Goal: Task Accomplishment & Management: Manage account settings

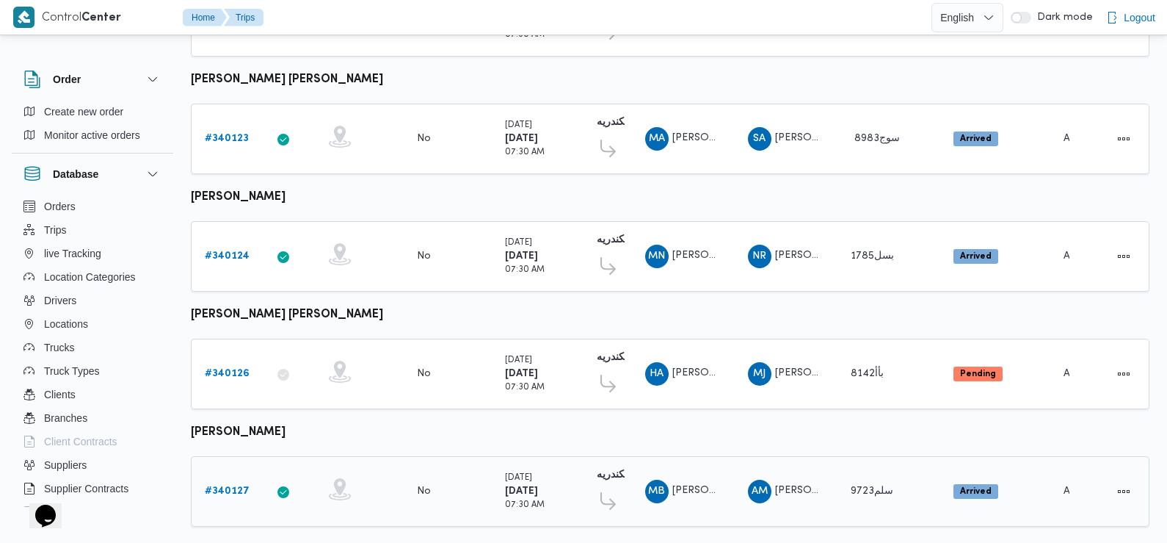
scroll to position [1151, 0]
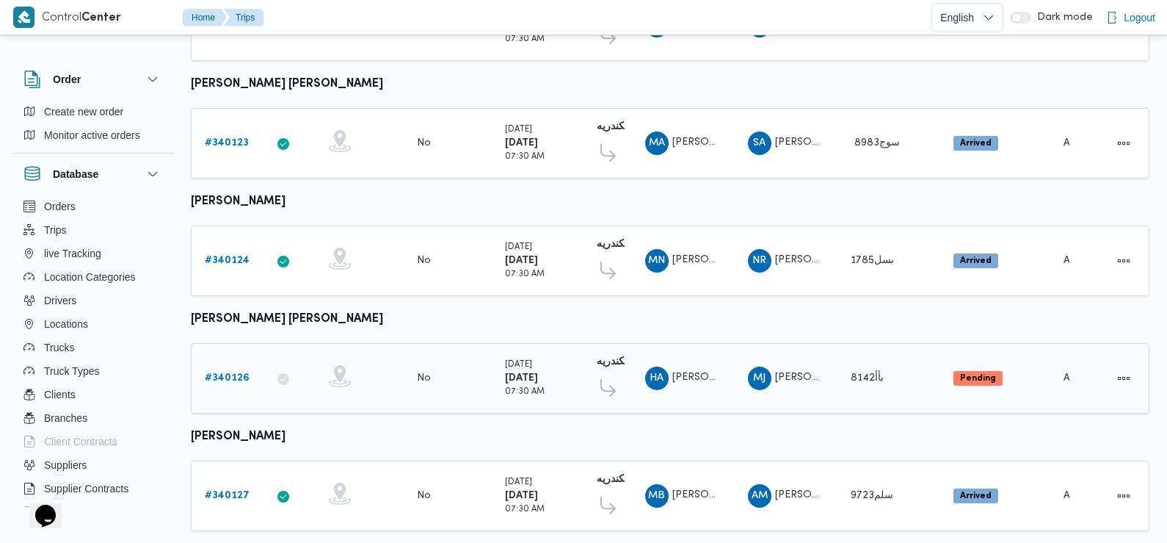
click at [239, 373] on b "# 340126" at bounding box center [227, 378] width 45 height 10
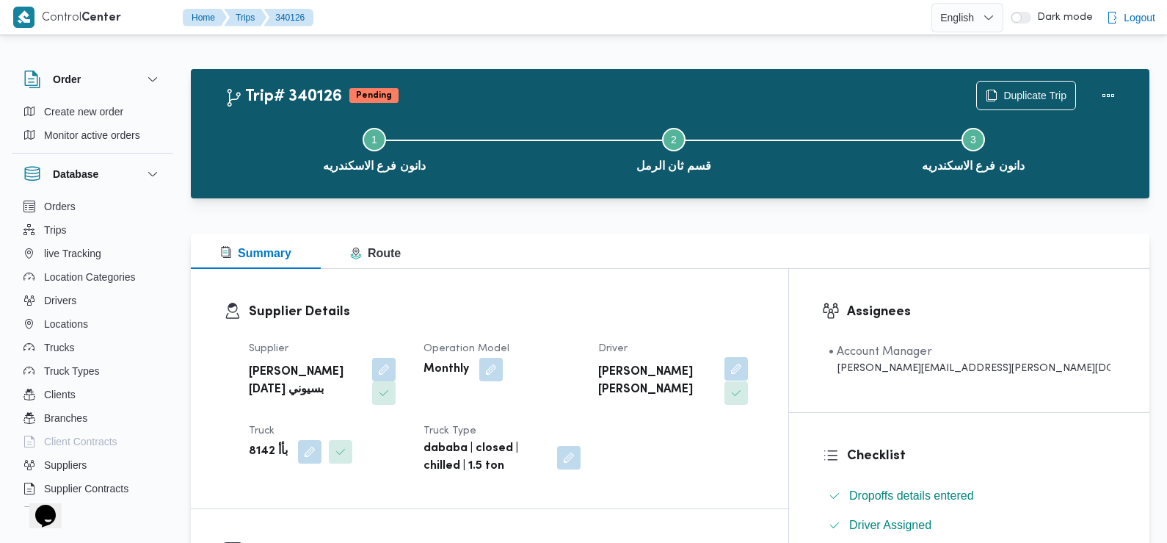
click at [748, 369] on button "button" at bounding box center [736, 368] width 23 height 23
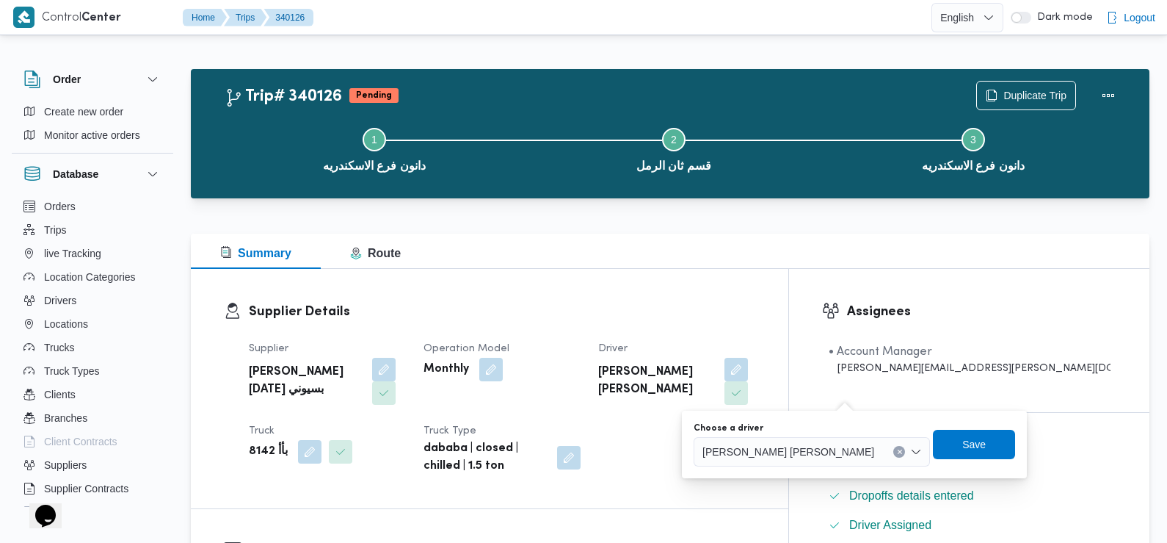
click at [764, 455] on span "هاني ايهاب صبحي عبدالعزيز ابراهيم" at bounding box center [789, 451] width 172 height 16
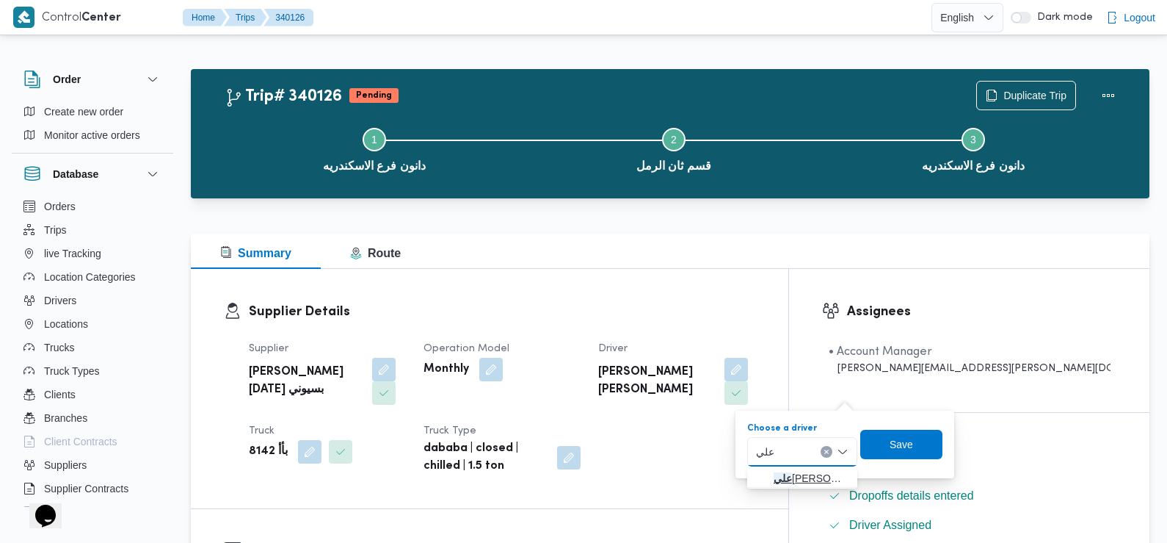
type input "علي"
click at [793, 474] on span "علي مصطفي علي محمد رضوان" at bounding box center [811, 478] width 75 height 18
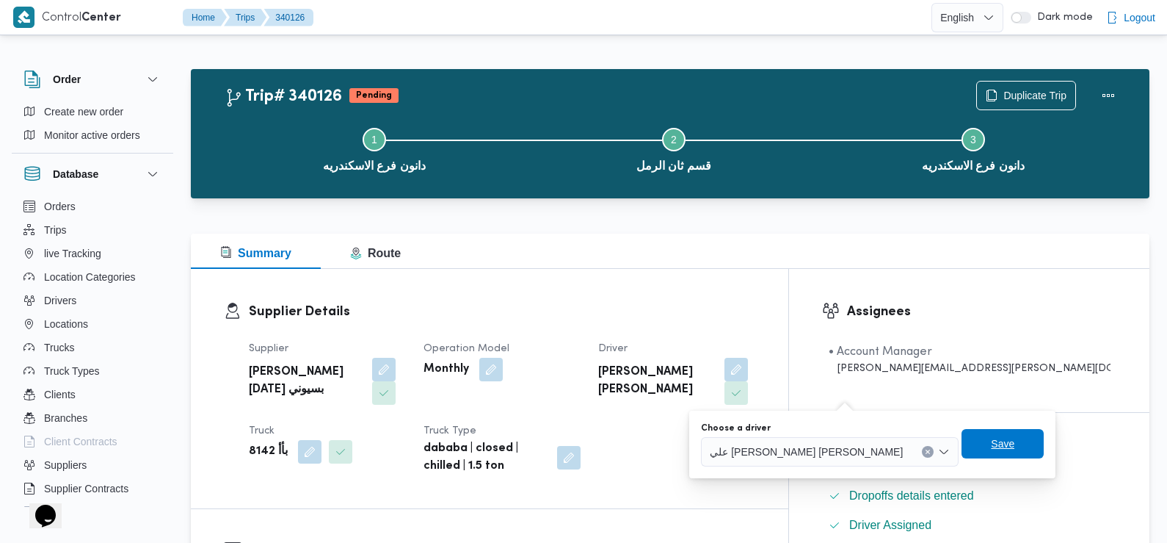
click at [991, 443] on span "Save" at bounding box center [1002, 444] width 23 height 18
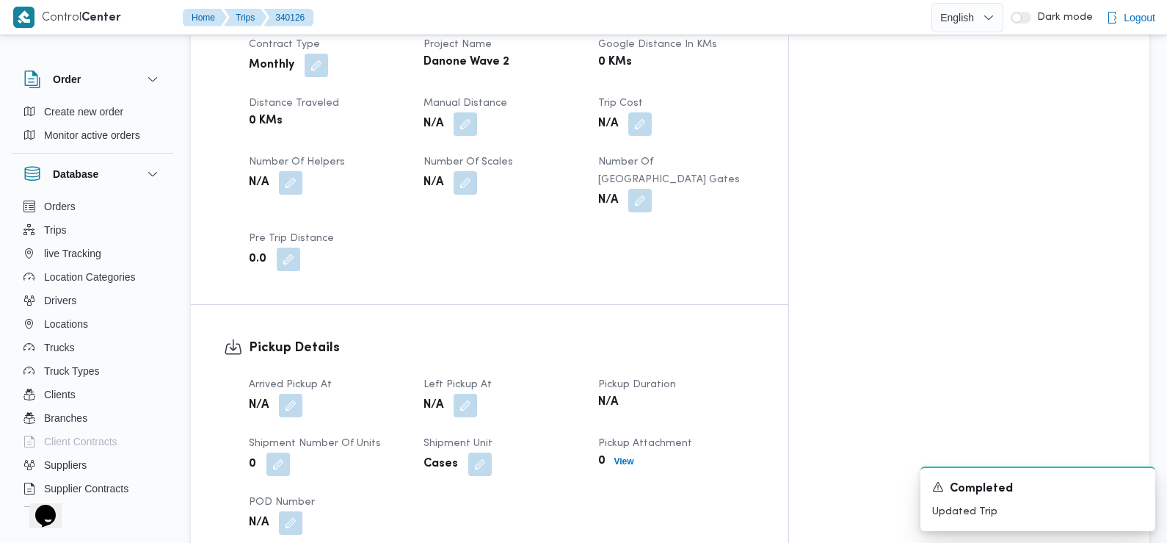
scroll to position [744, 0]
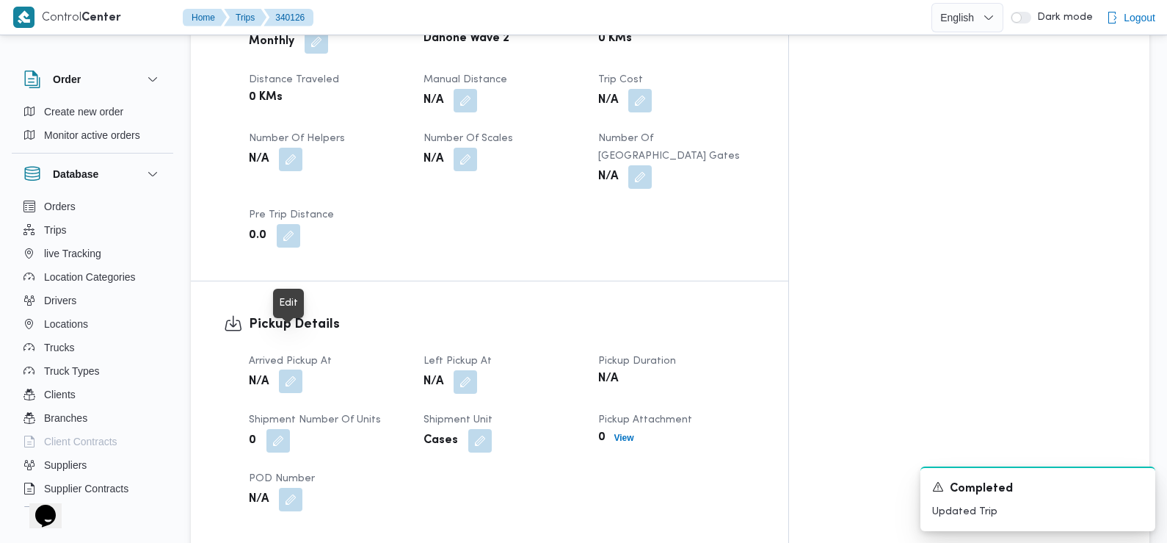
click at [289, 369] on button "button" at bounding box center [290, 380] width 23 height 23
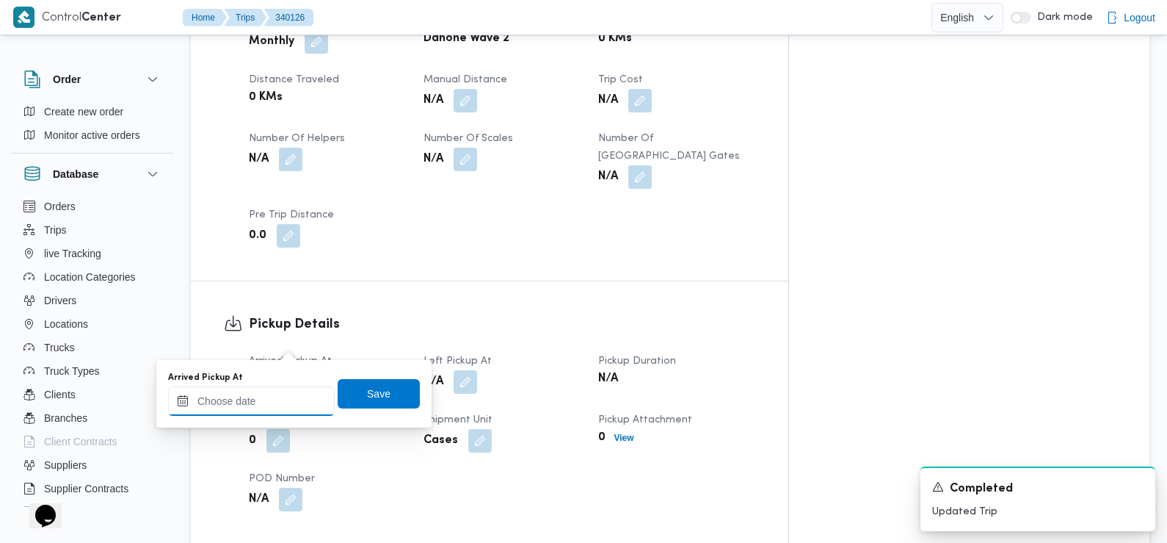
click at [268, 401] on input "Arrived Pickup At" at bounding box center [251, 400] width 167 height 29
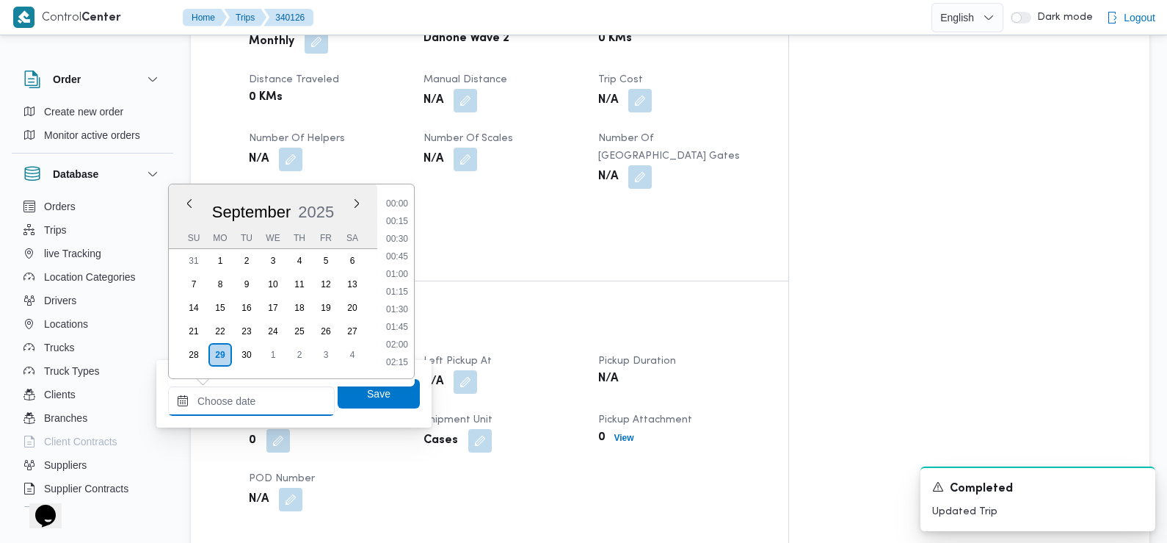
scroll to position [686, 0]
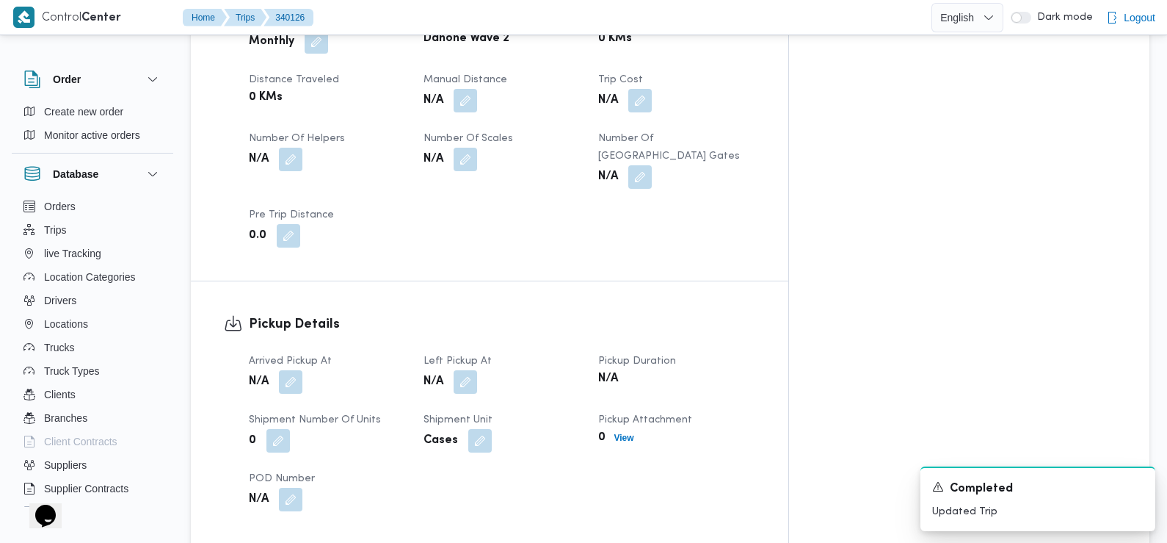
click at [529, 281] on div "Pickup Details Arrived Pickup At N/A Left Pickup At N/A Pickup Duration N/A Shi…" at bounding box center [490, 412] width 598 height 263
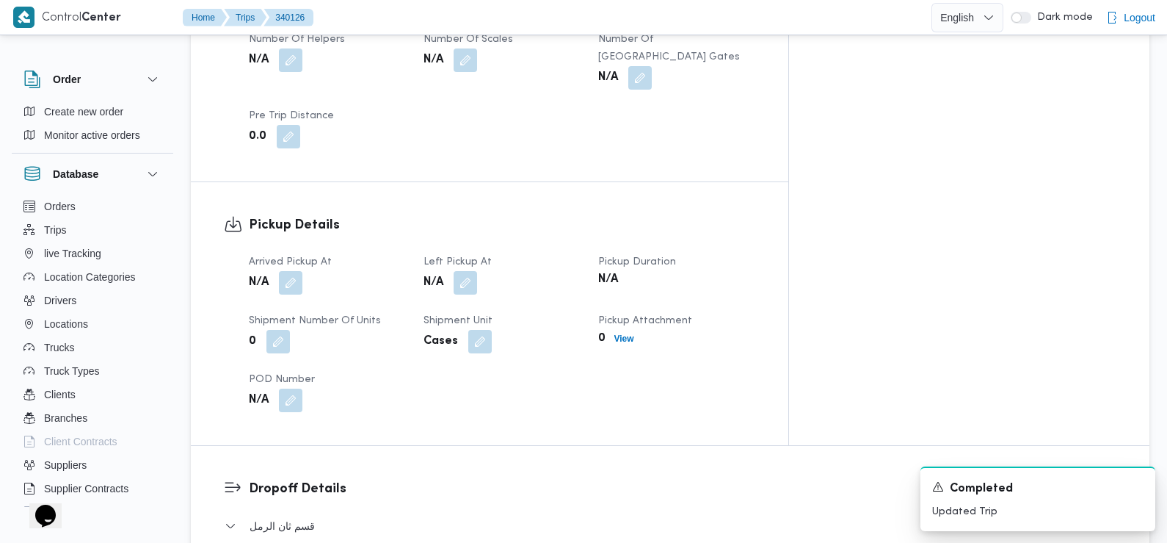
scroll to position [837, 0]
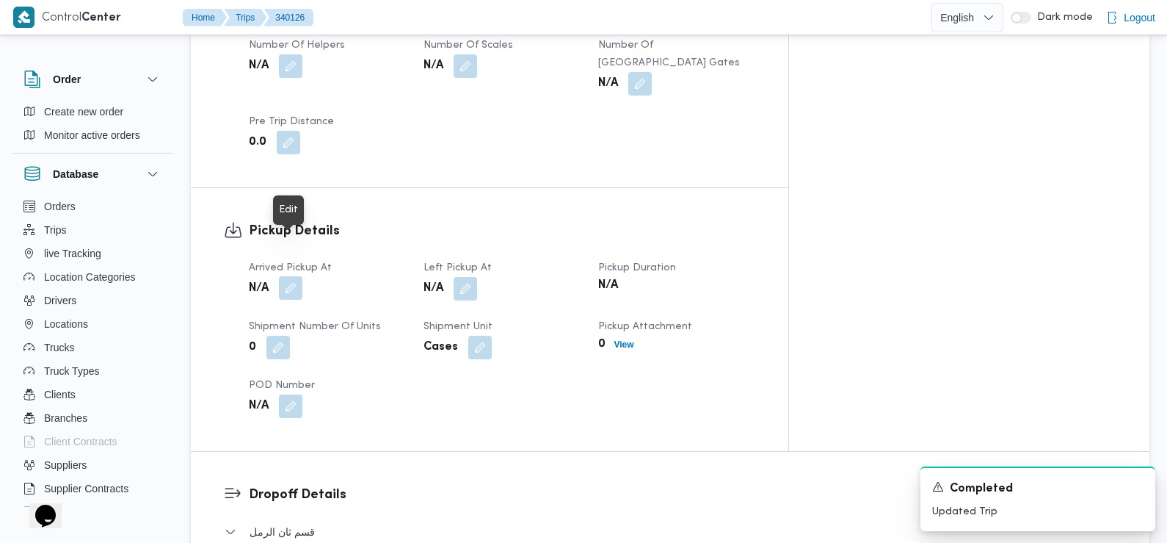
click at [295, 276] on button "button" at bounding box center [290, 287] width 23 height 23
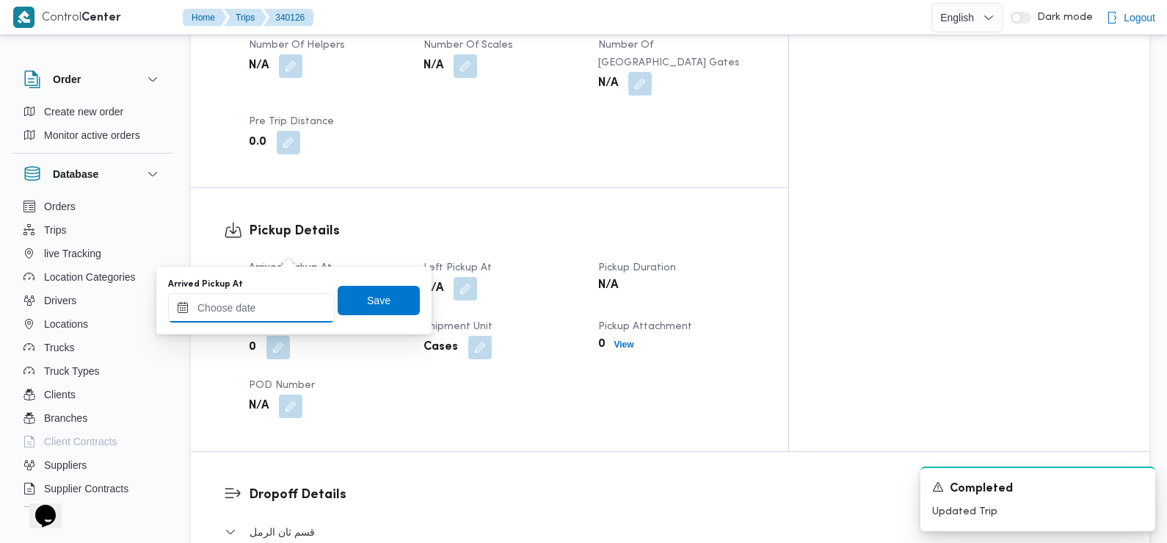
click at [272, 302] on input "Arrived Pickup At" at bounding box center [251, 307] width 167 height 29
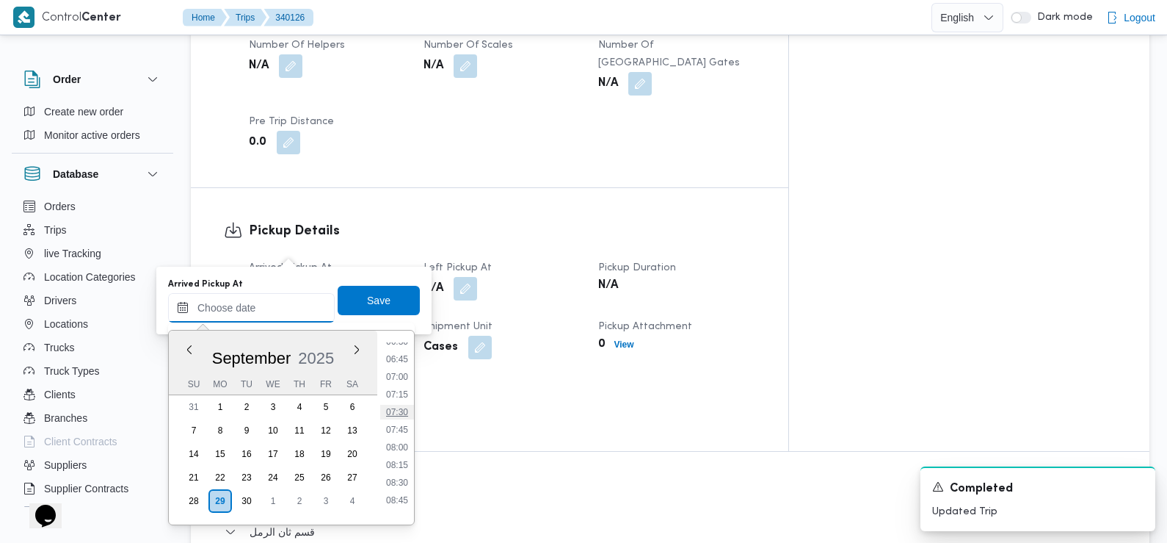
scroll to position [451, 0]
click at [400, 392] on li "07:00" at bounding box center [397, 392] width 34 height 15
type input "29/09/2025 07:00"
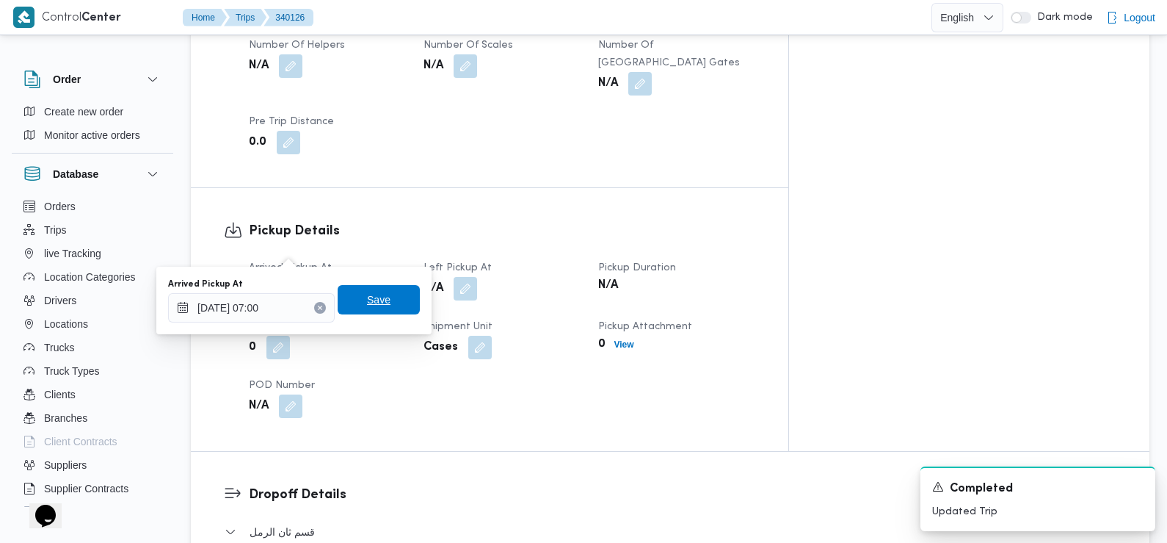
click at [374, 306] on span "Save" at bounding box center [378, 300] width 23 height 18
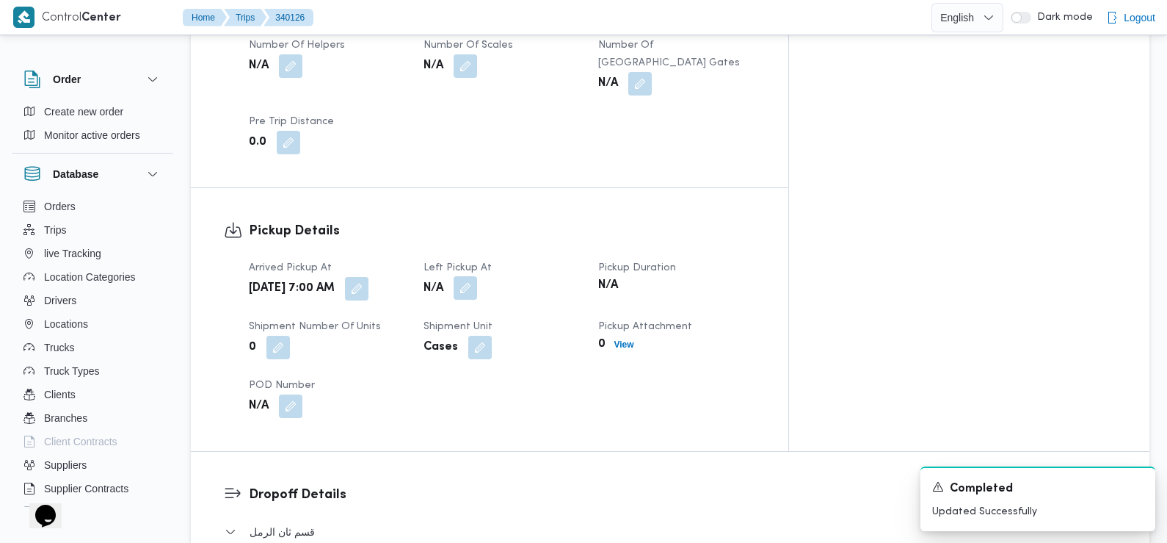
click at [477, 276] on button "button" at bounding box center [465, 287] width 23 height 23
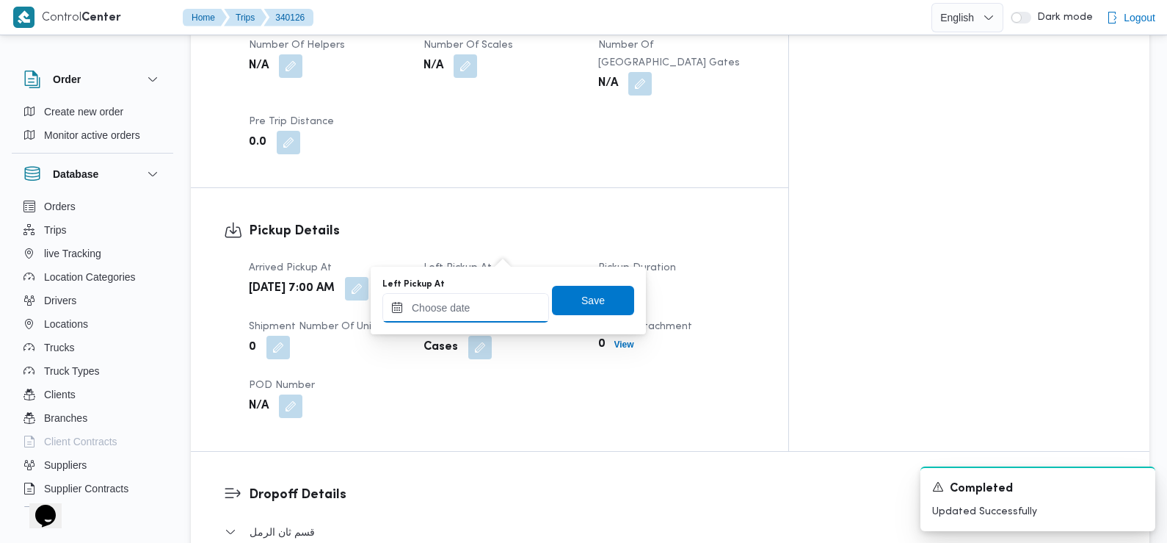
click at [485, 302] on input "Left Pickup At" at bounding box center [465, 307] width 167 height 29
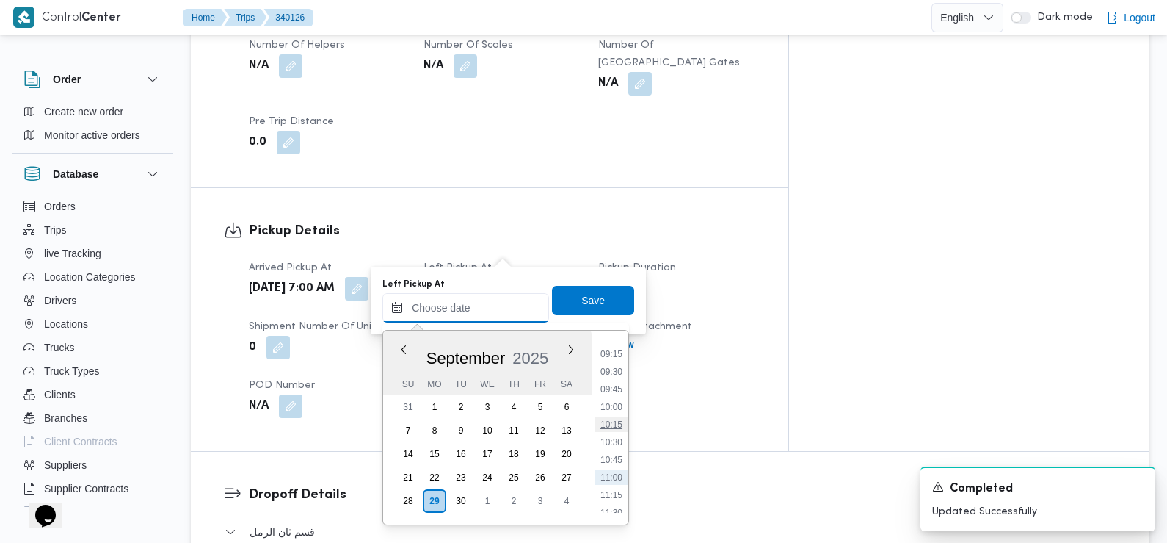
scroll to position [622, 0]
click at [616, 346] on li "08:45" at bounding box center [612, 344] width 34 height 15
type input "29/09/2025 08:45"
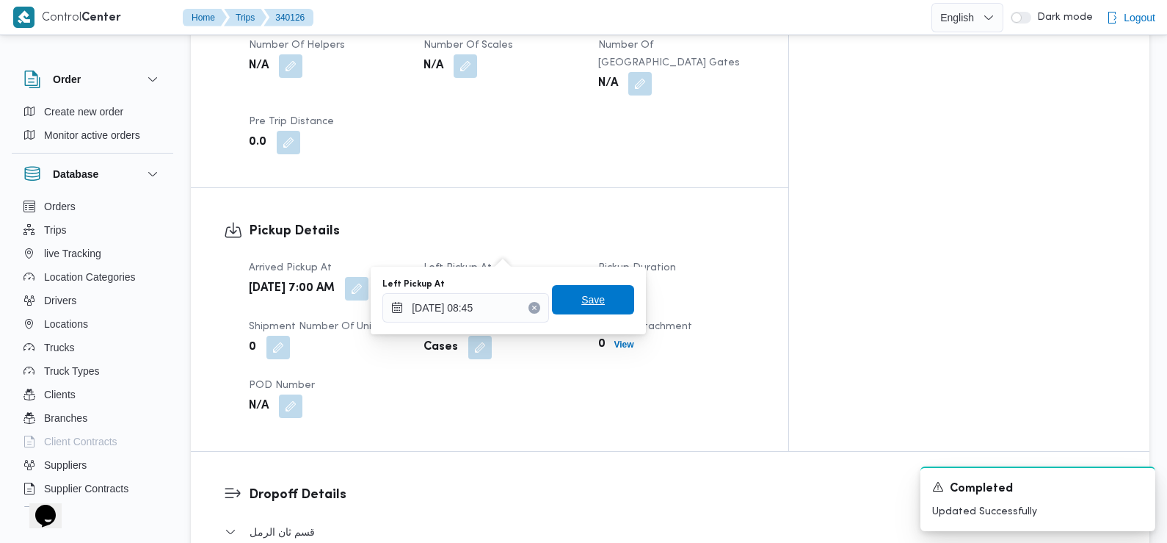
click at [606, 308] on span "Save" at bounding box center [593, 299] width 82 height 29
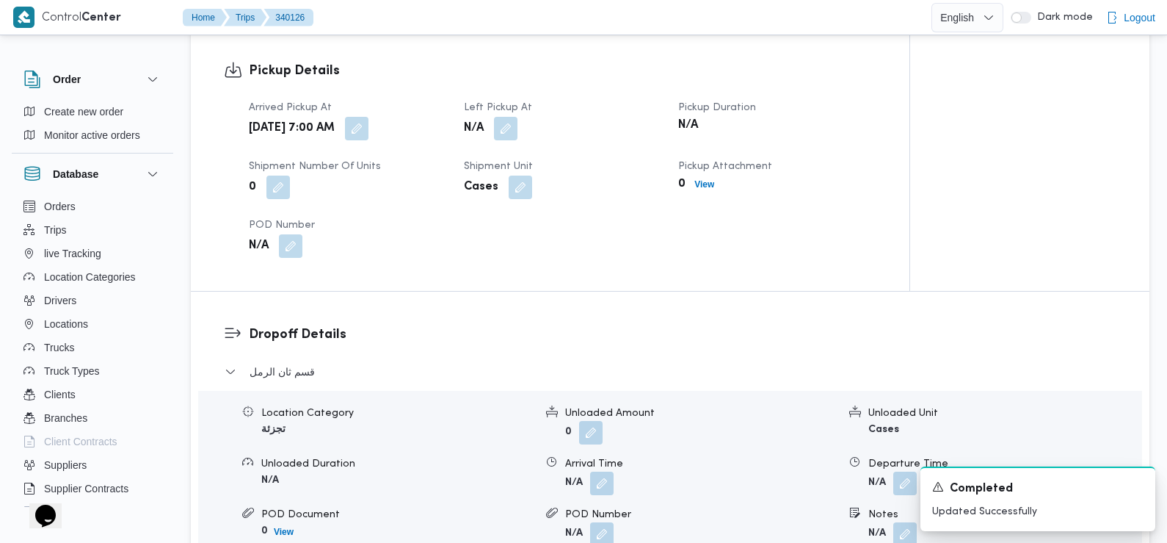
scroll to position [1048, 0]
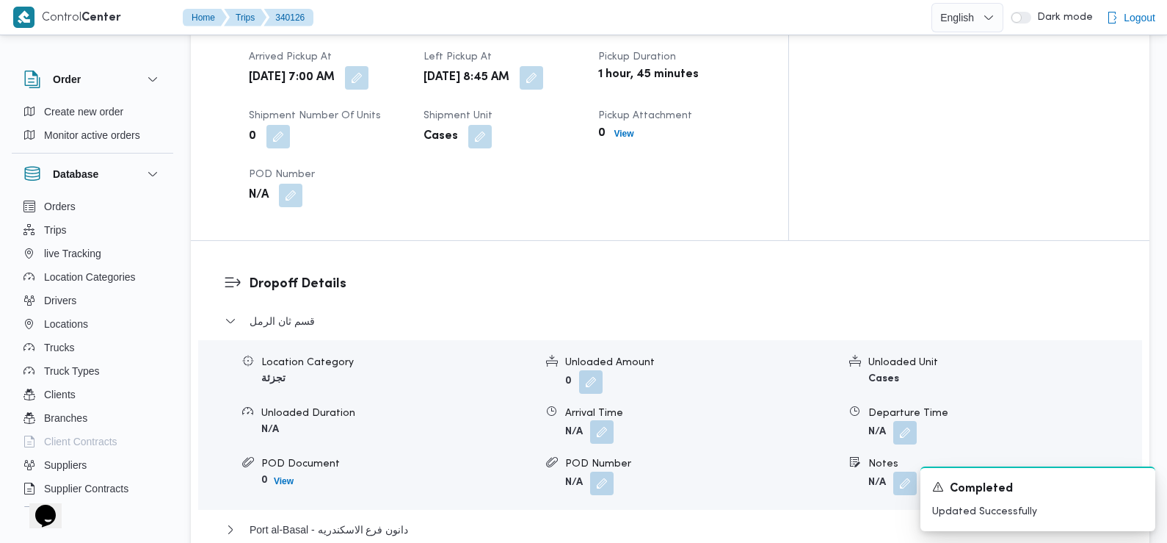
click at [607, 420] on button "button" at bounding box center [601, 431] width 23 height 23
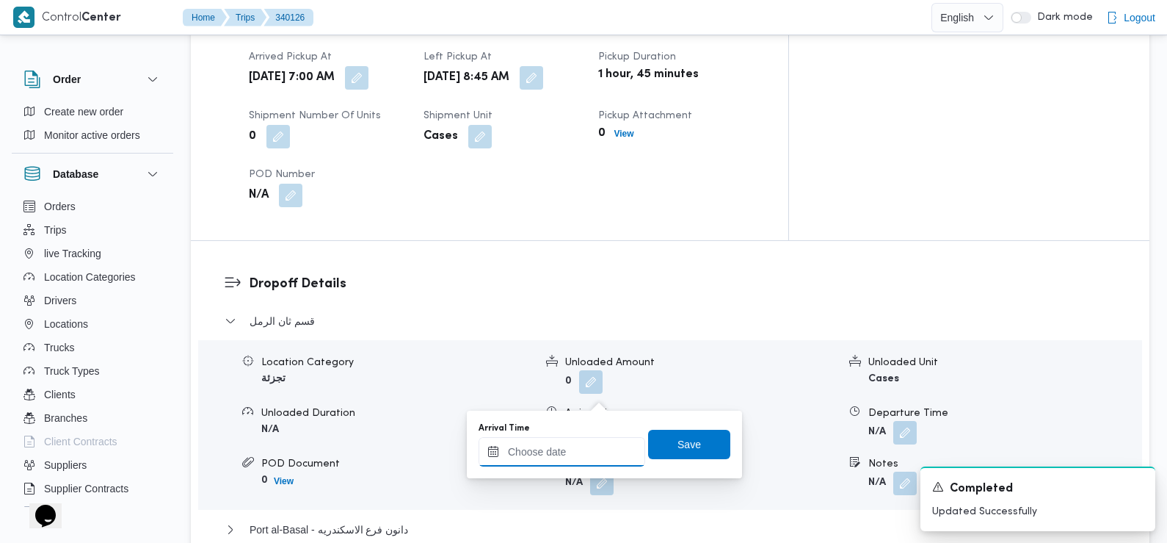
click at [592, 454] on input "Arrival Time" at bounding box center [562, 451] width 167 height 29
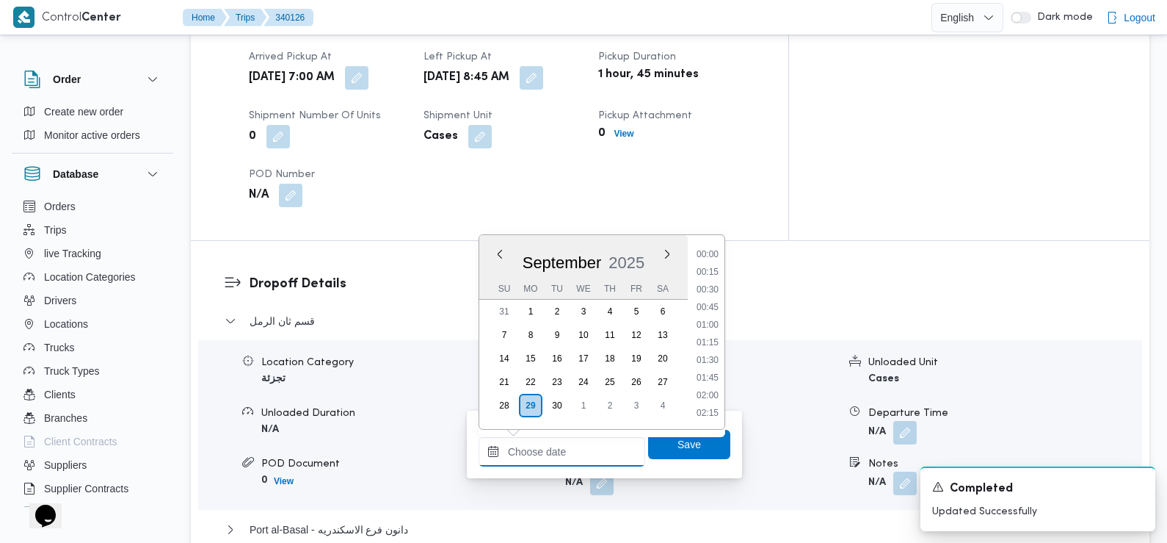
scroll to position [686, 0]
click at [713, 255] on li "09:45" at bounding box center [708, 255] width 34 height 15
type input "29/09/2025 09:45"
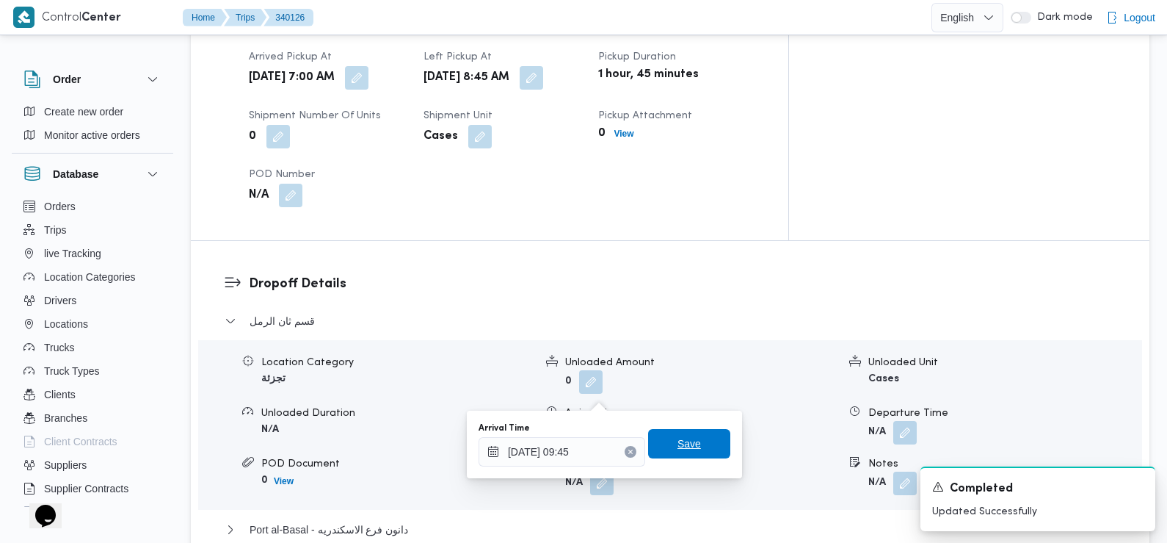
click at [695, 443] on span "Save" at bounding box center [689, 443] width 82 height 29
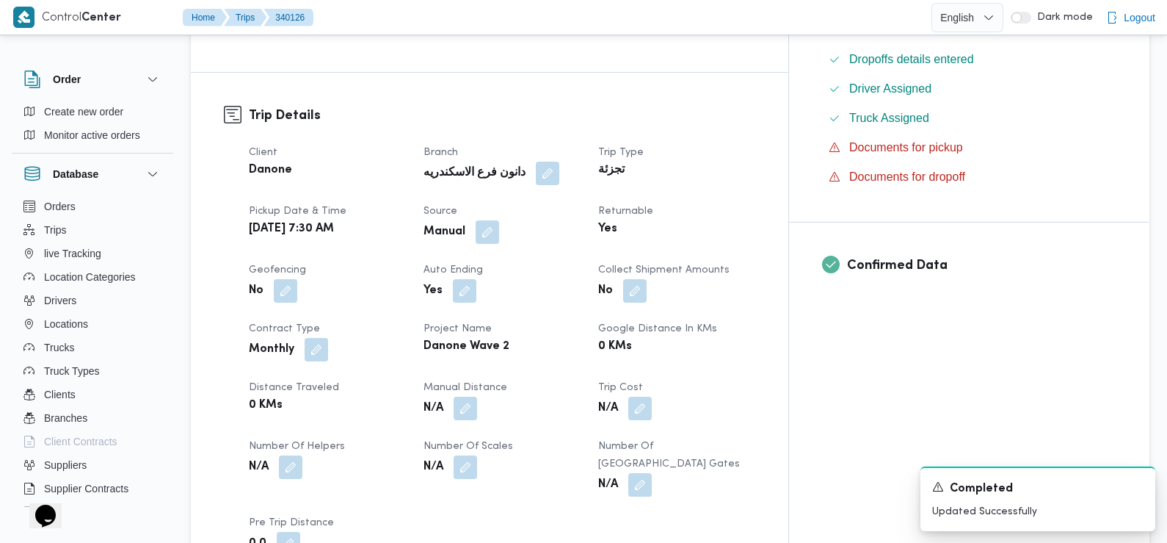
scroll to position [0, 0]
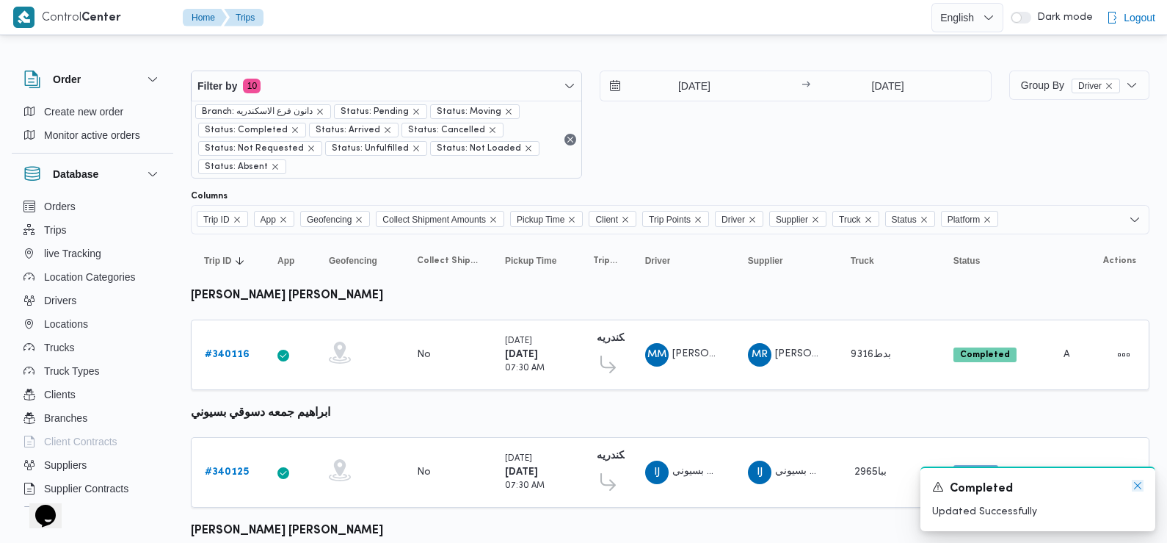
click at [1137, 486] on icon "Dismiss toast" at bounding box center [1138, 485] width 12 height 12
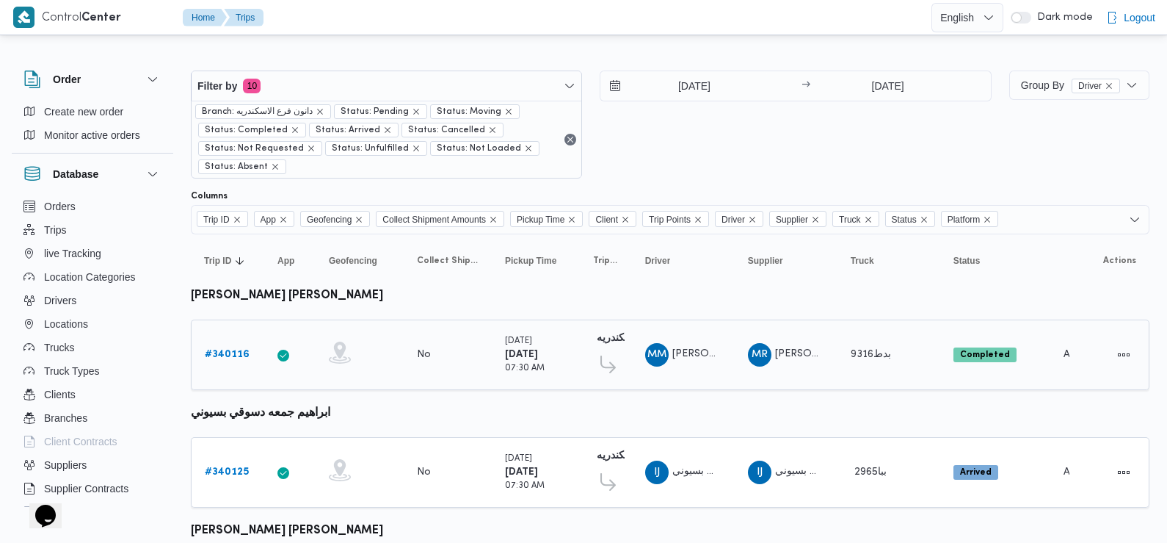
click at [227, 356] on b "# 340116" at bounding box center [227, 354] width 45 height 10
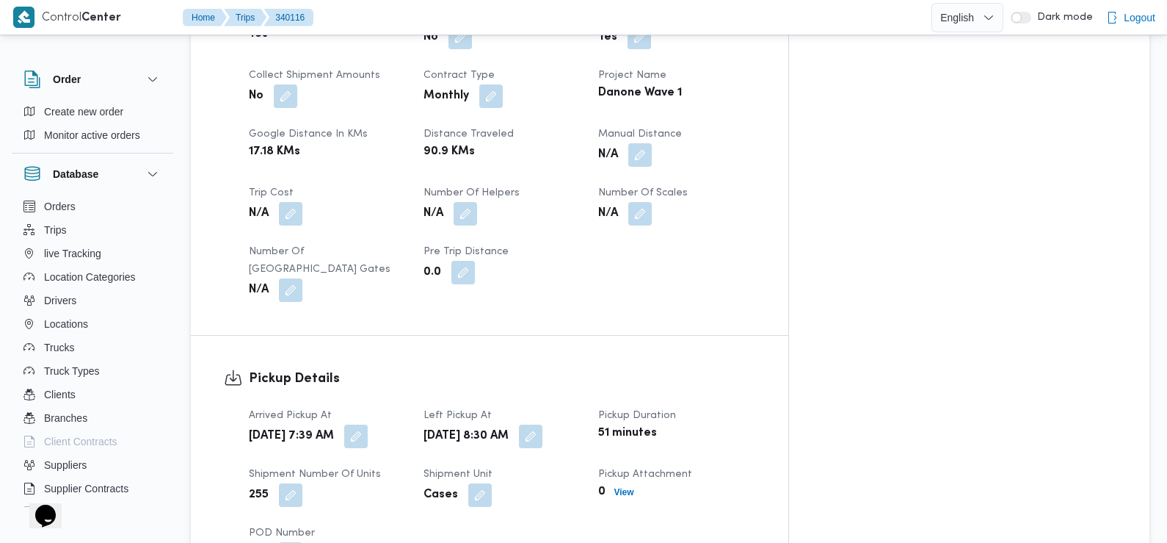
scroll to position [700, 0]
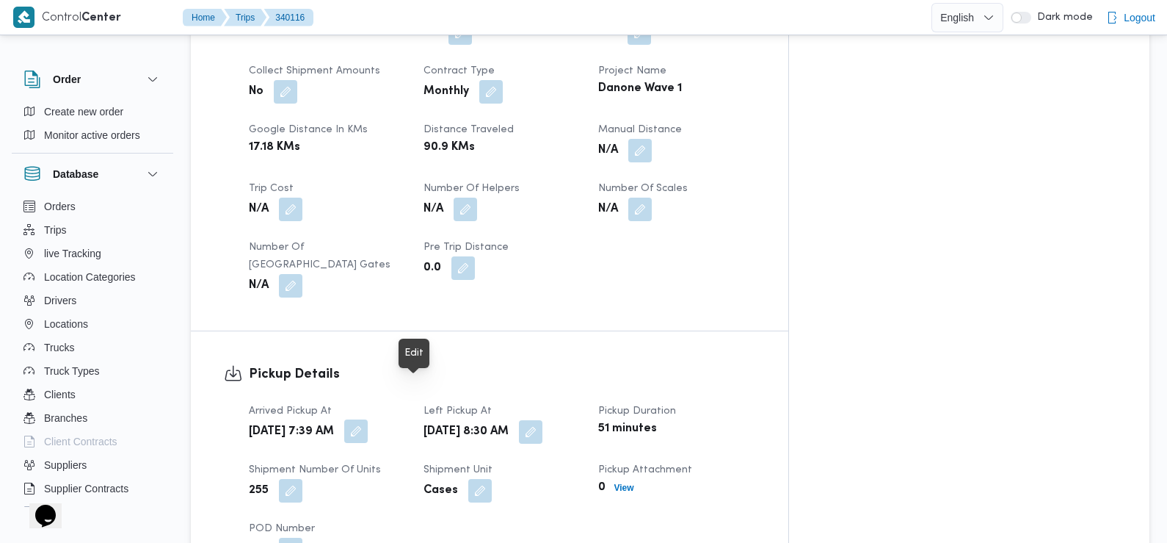
click at [368, 419] on button "button" at bounding box center [355, 430] width 23 height 23
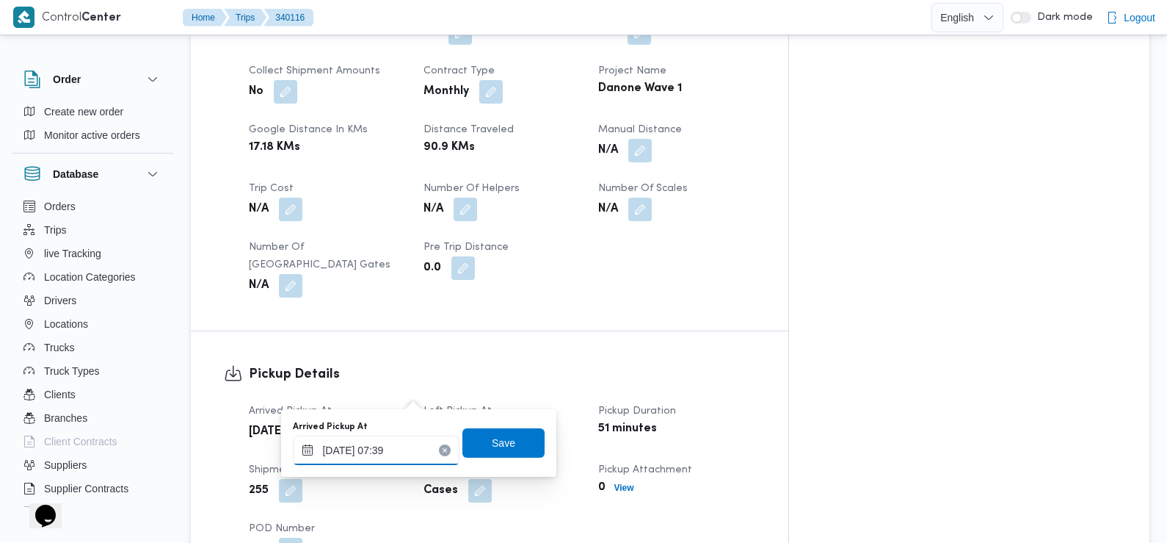
click at [400, 453] on input "29/09/2025 07:39" at bounding box center [376, 449] width 167 height 29
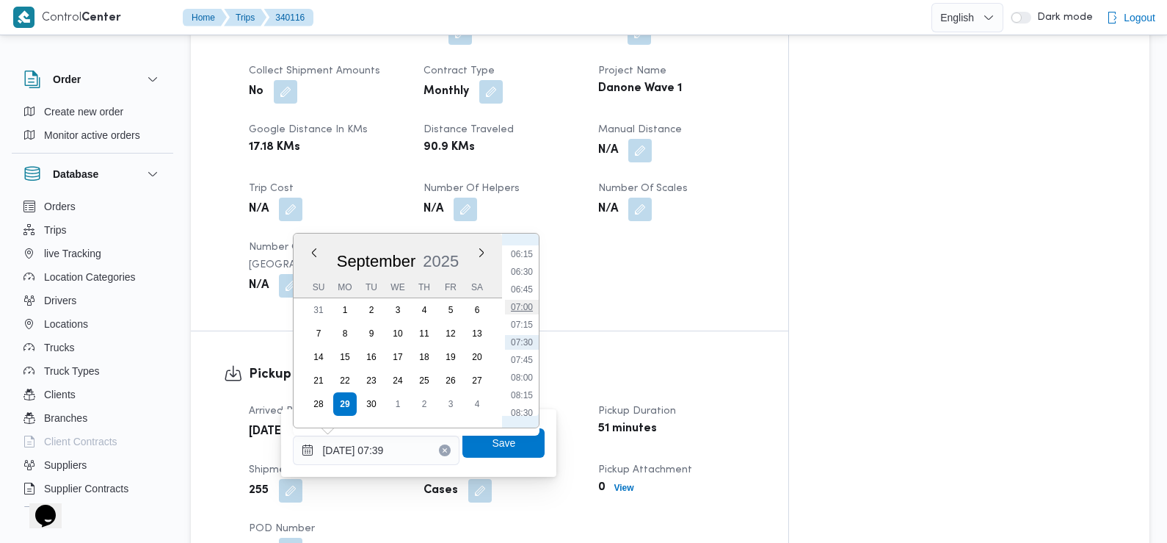
click at [526, 305] on li "07:00" at bounding box center [522, 307] width 34 height 15
type input "29/09/2025 07:00"
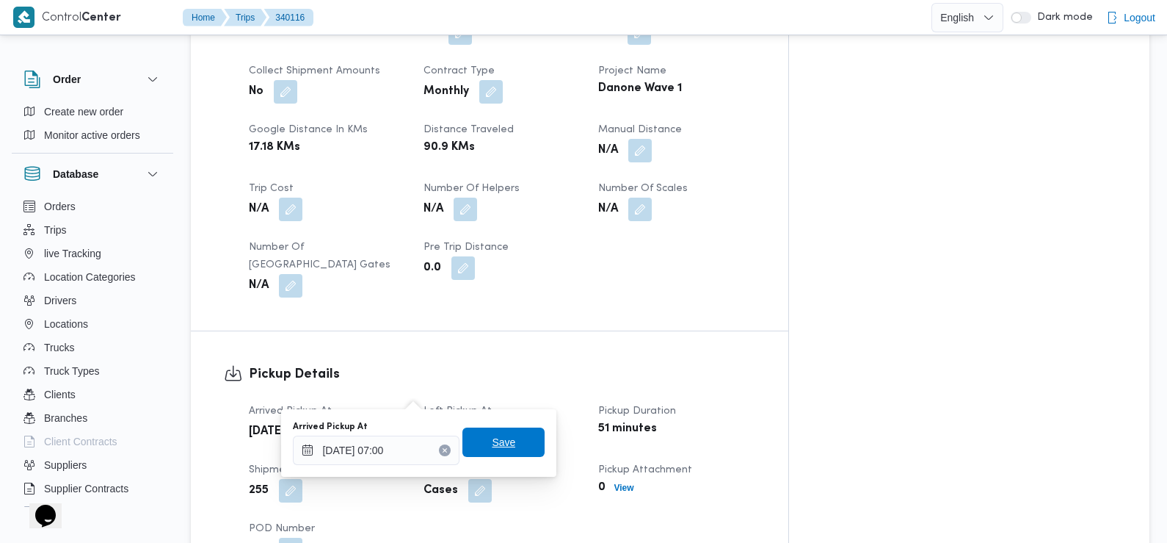
click at [494, 443] on span "Save" at bounding box center [503, 442] width 23 height 18
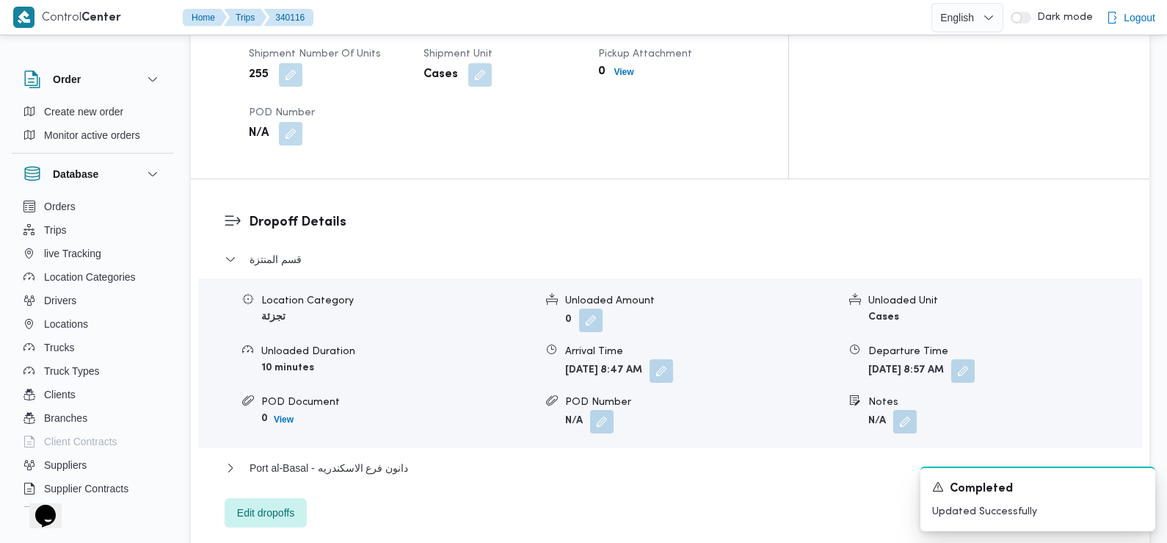
scroll to position [1116, 0]
click at [383, 458] on span "Port al-Basal - دانون فرع الاسكندريه" at bounding box center [329, 467] width 159 height 18
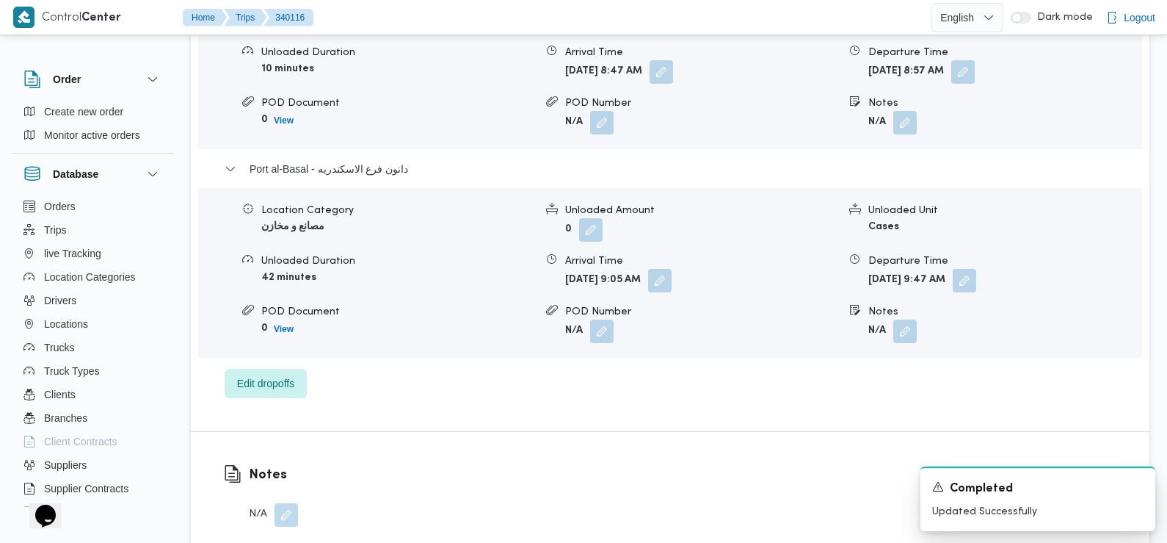
scroll to position [1415, 0]
click at [976, 267] on button "button" at bounding box center [964, 278] width 23 height 23
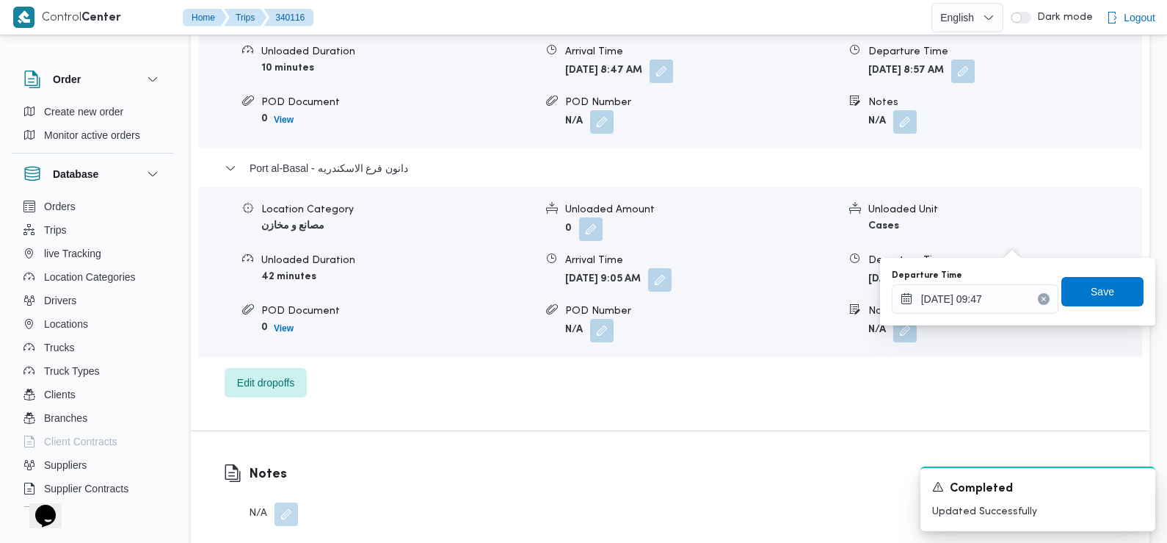
click at [1041, 297] on icon "Clear input" at bounding box center [1044, 299] width 6 height 6
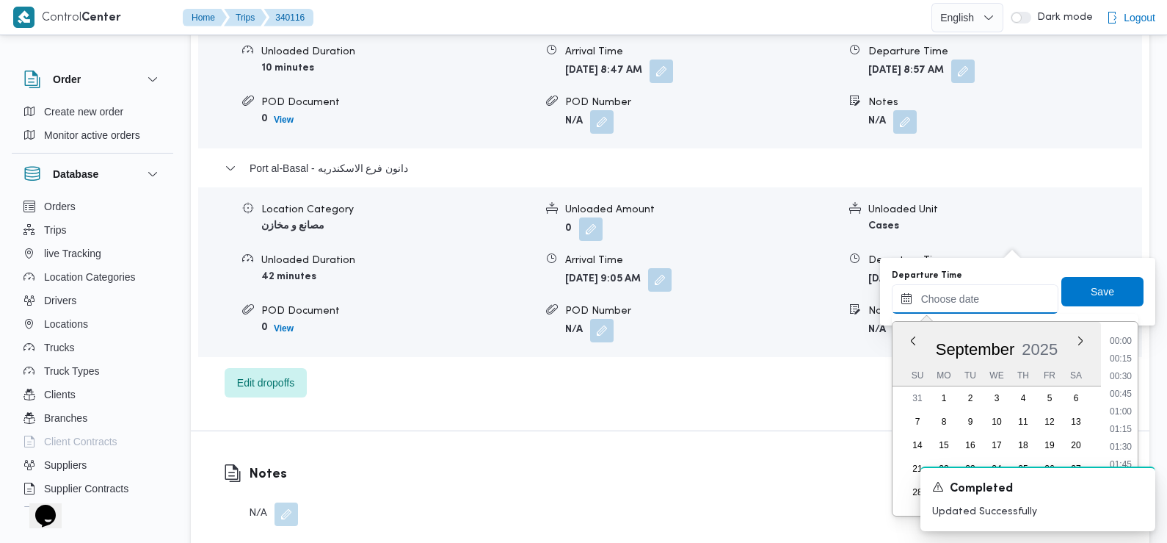
scroll to position [703, 0]
click at [1091, 287] on span "Save" at bounding box center [1102, 292] width 23 height 18
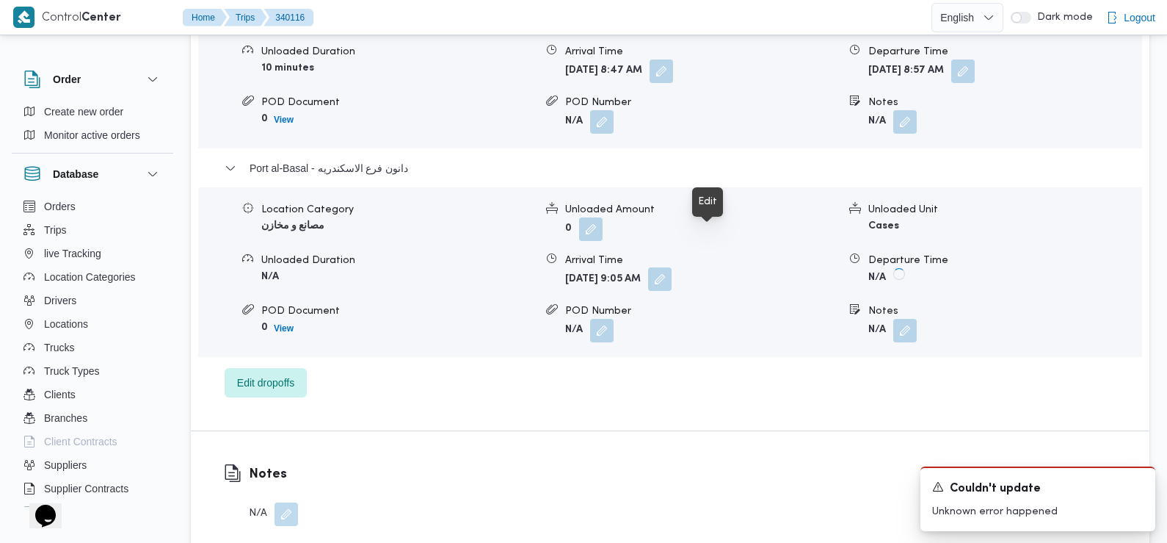
click at [672, 267] on button "button" at bounding box center [659, 278] width 23 height 23
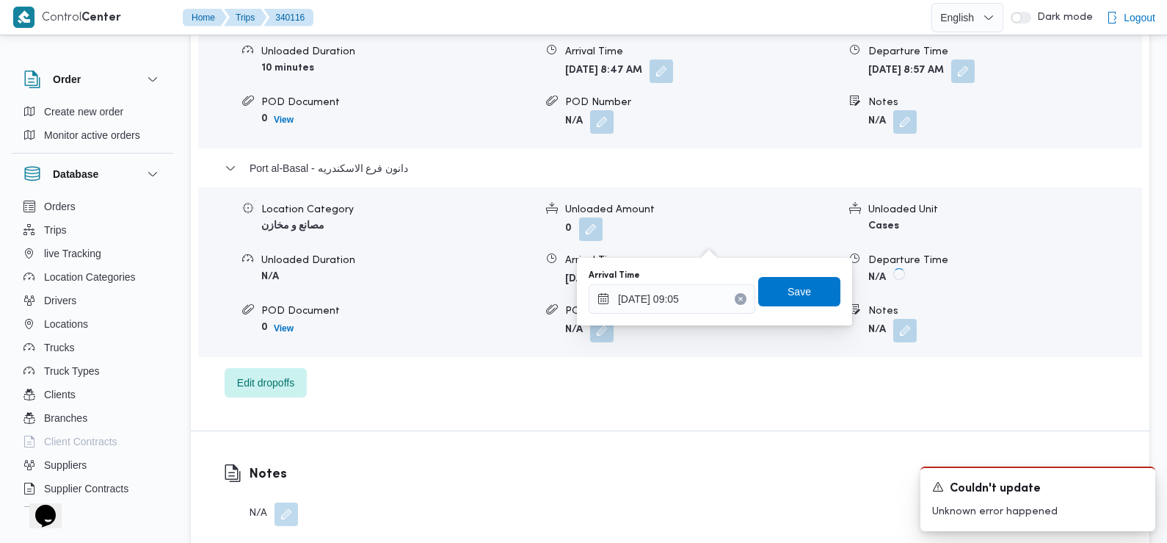
click at [735, 303] on button "Clear input" at bounding box center [741, 299] width 12 height 12
click at [790, 297] on span "Save" at bounding box center [799, 291] width 23 height 18
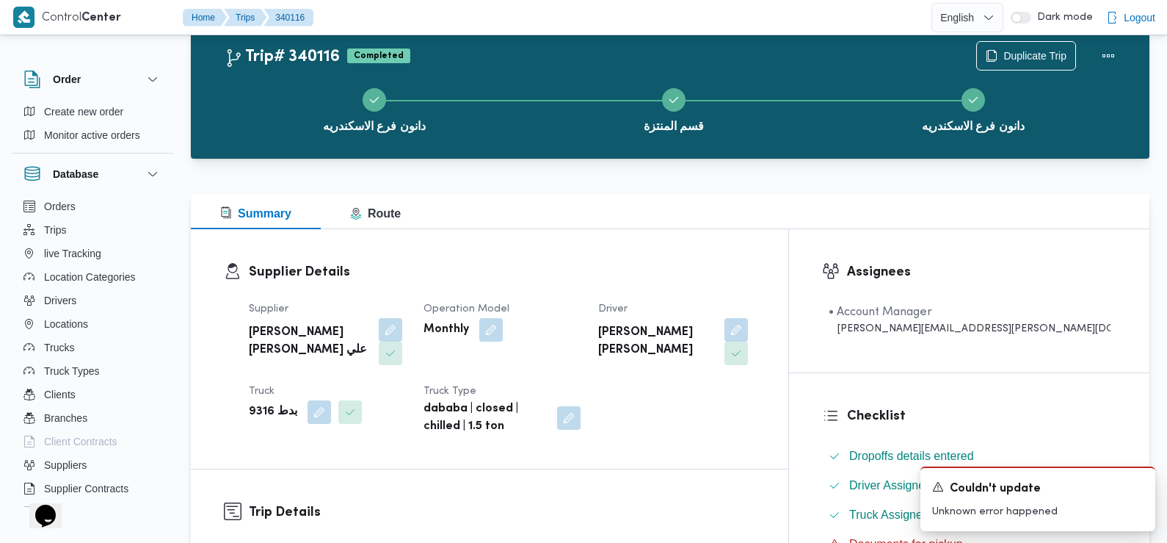
scroll to position [0, 0]
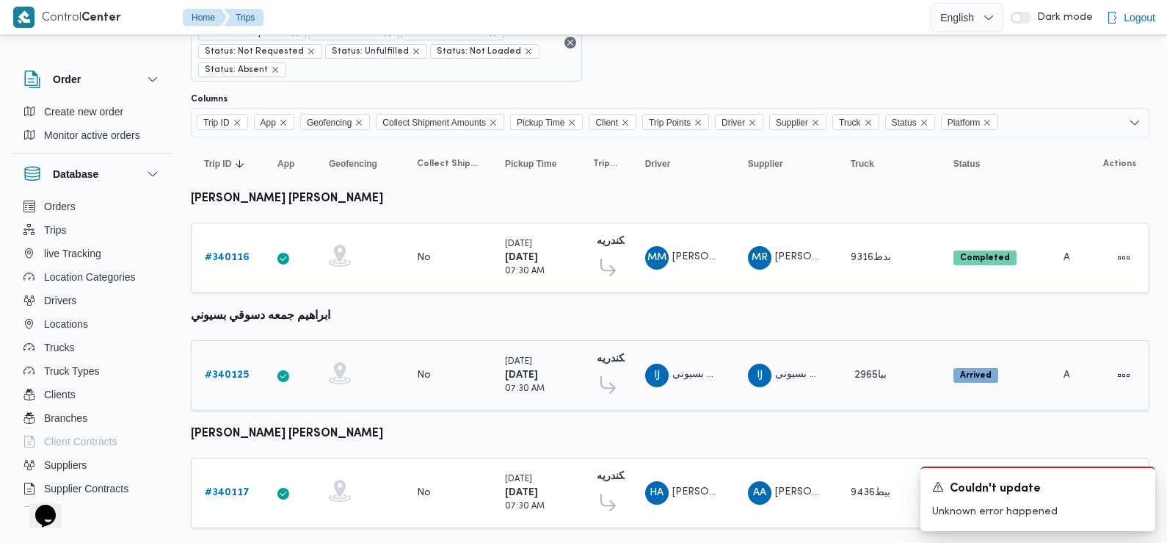
scroll to position [132, 0]
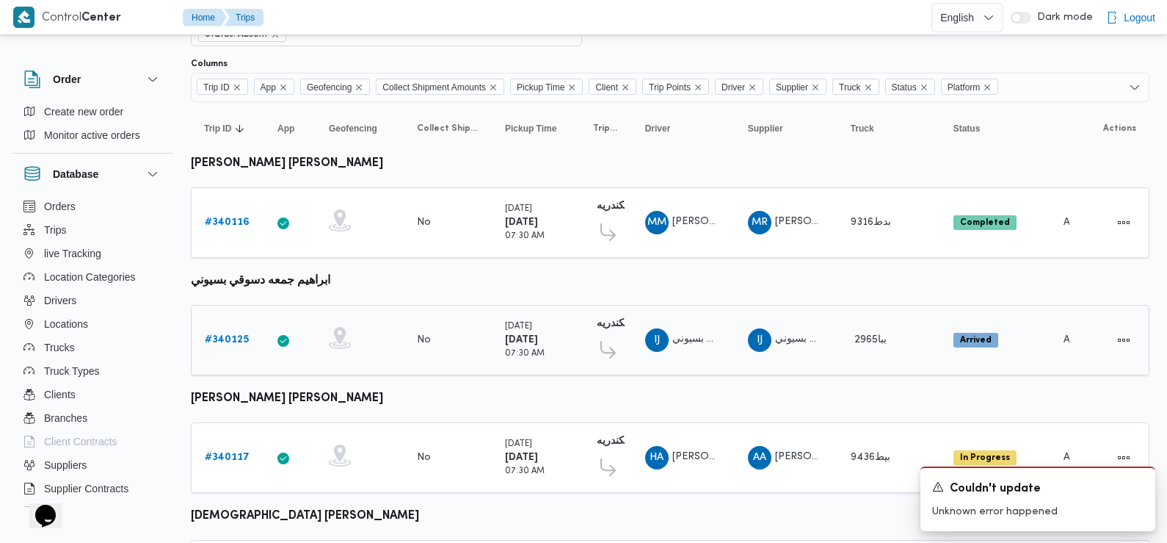
click at [231, 335] on b "# 340125" at bounding box center [227, 340] width 44 height 10
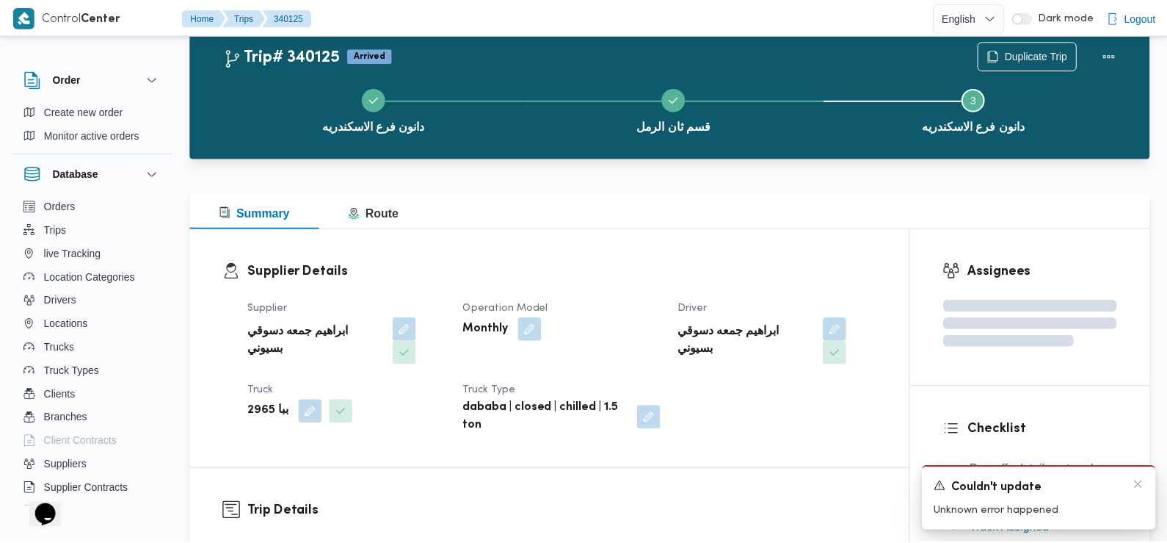
scroll to position [132, 0]
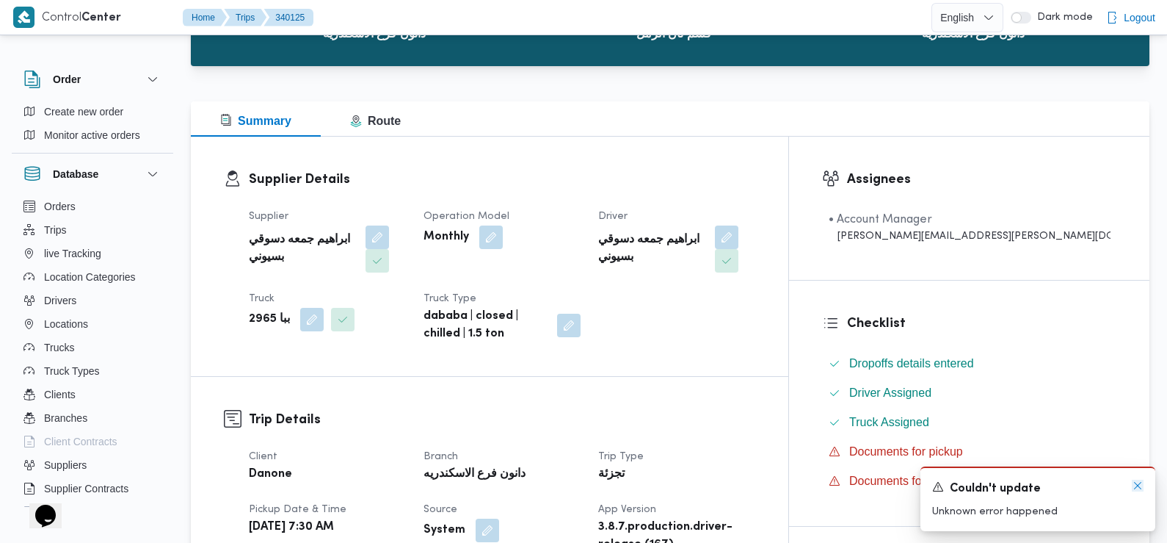
click at [1138, 485] on icon "Dismiss toast" at bounding box center [1138, 485] width 12 height 12
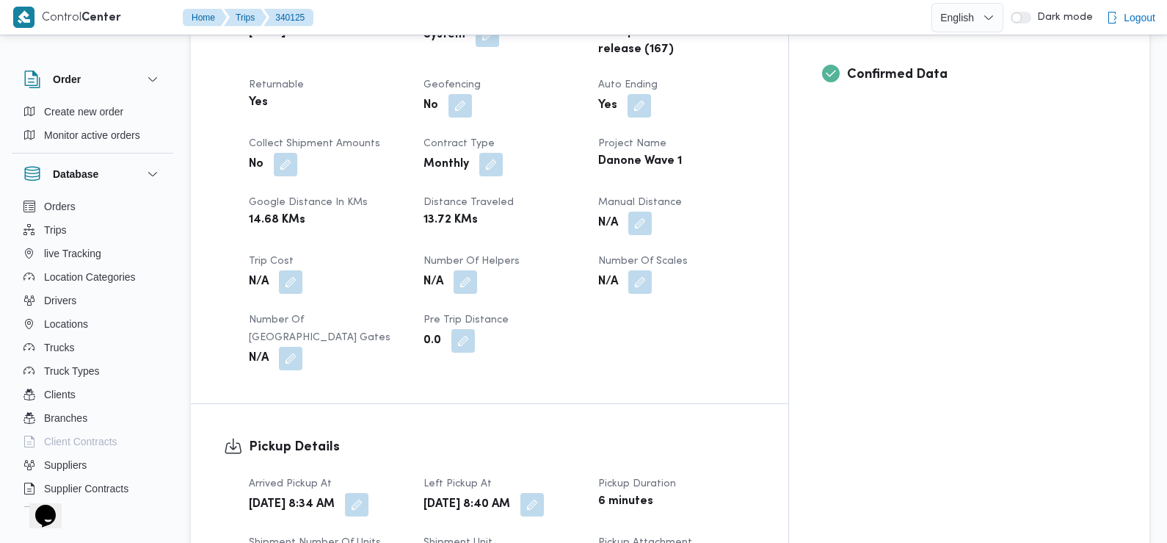
scroll to position [637, 0]
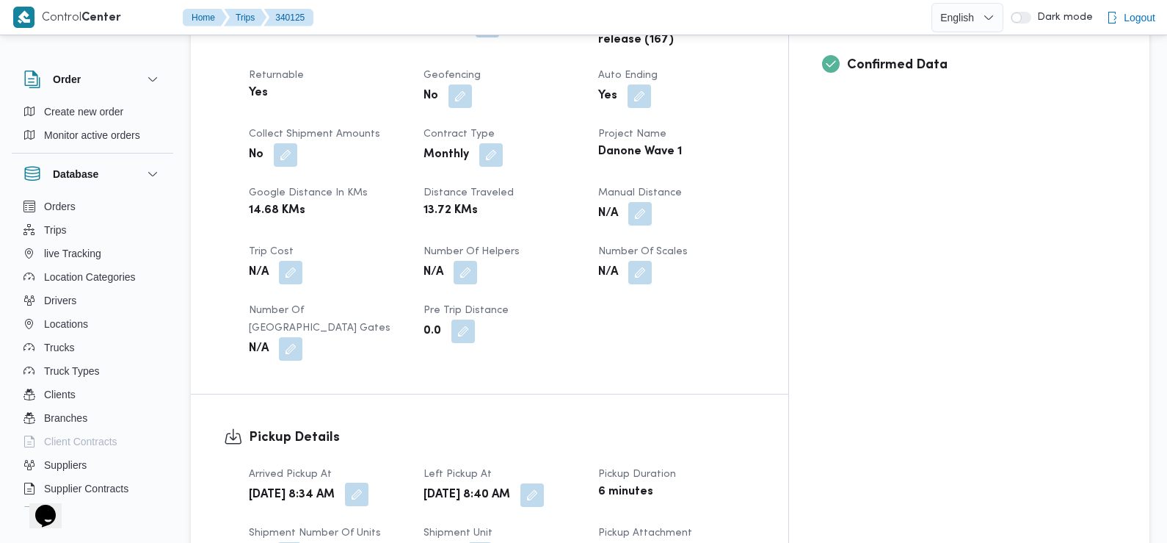
click at [369, 482] on button "button" at bounding box center [356, 493] width 23 height 23
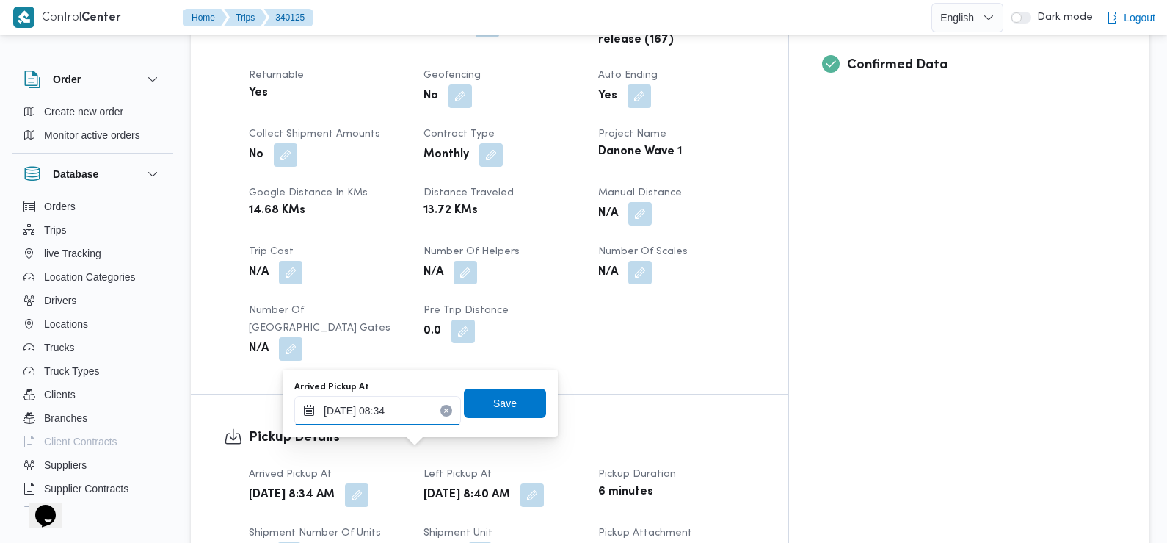
click at [405, 401] on input "29/09/2025 08:34" at bounding box center [377, 410] width 167 height 29
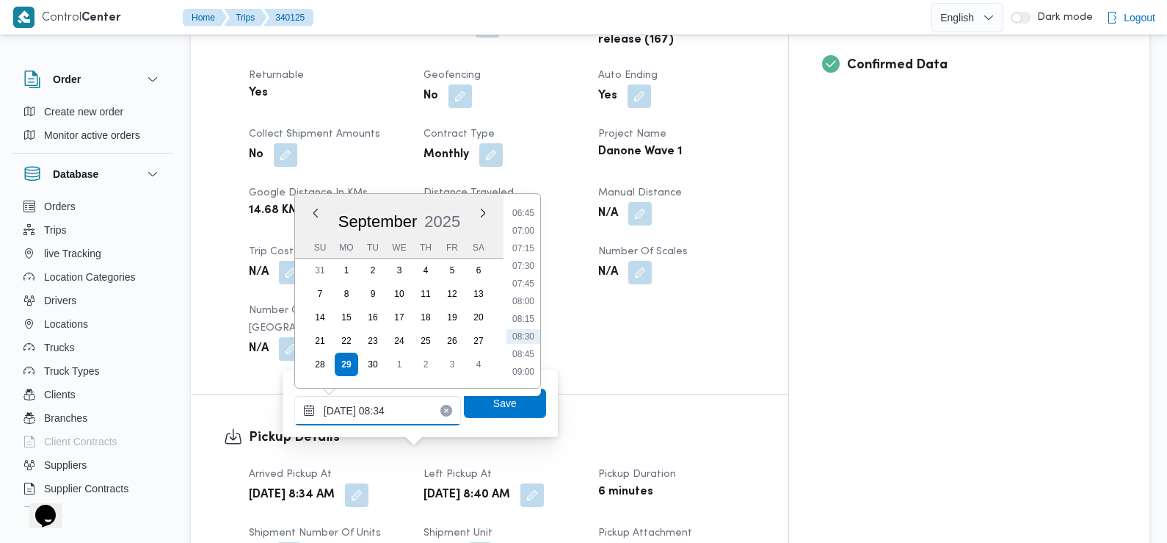
scroll to position [475, 0]
drag, startPoint x: 532, startPoint y: 227, endPoint x: 523, endPoint y: 225, distance: 9.8
drag, startPoint x: 523, startPoint y: 225, endPoint x: 518, endPoint y: 232, distance: 8.6
click at [518, 232] on li "07:00" at bounding box center [524, 231] width 34 height 15
type input "29/09/2025 07:00"
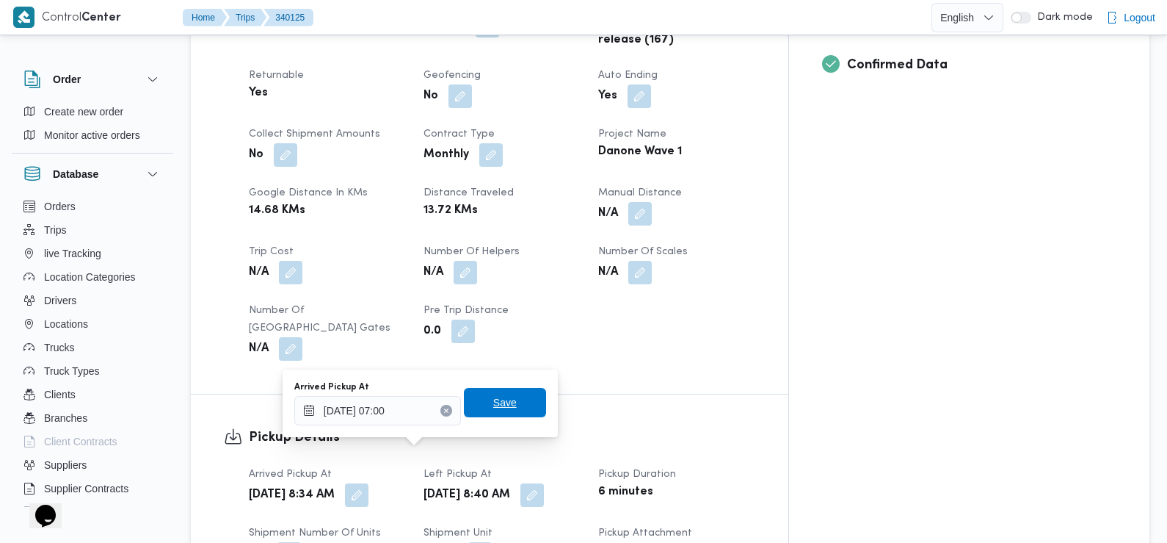
click at [493, 398] on span "Save" at bounding box center [504, 403] width 23 height 18
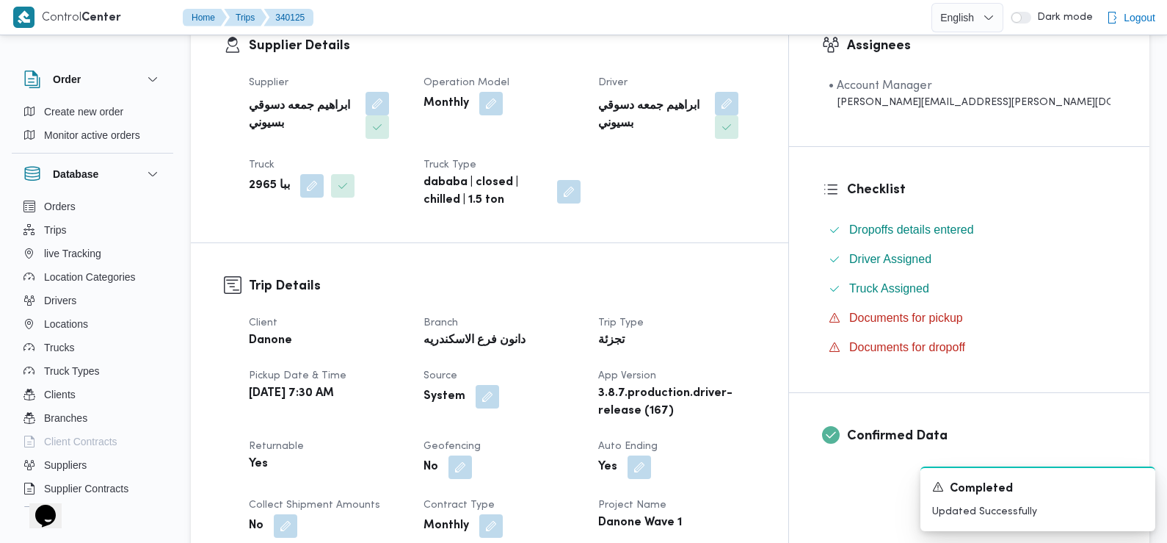
scroll to position [0, 0]
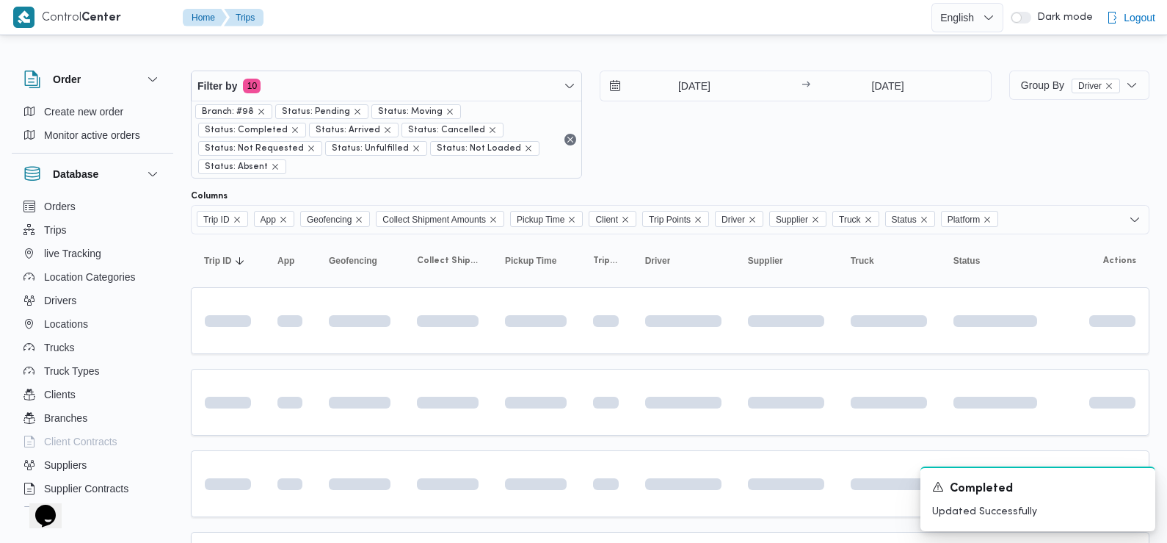
scroll to position [132, 0]
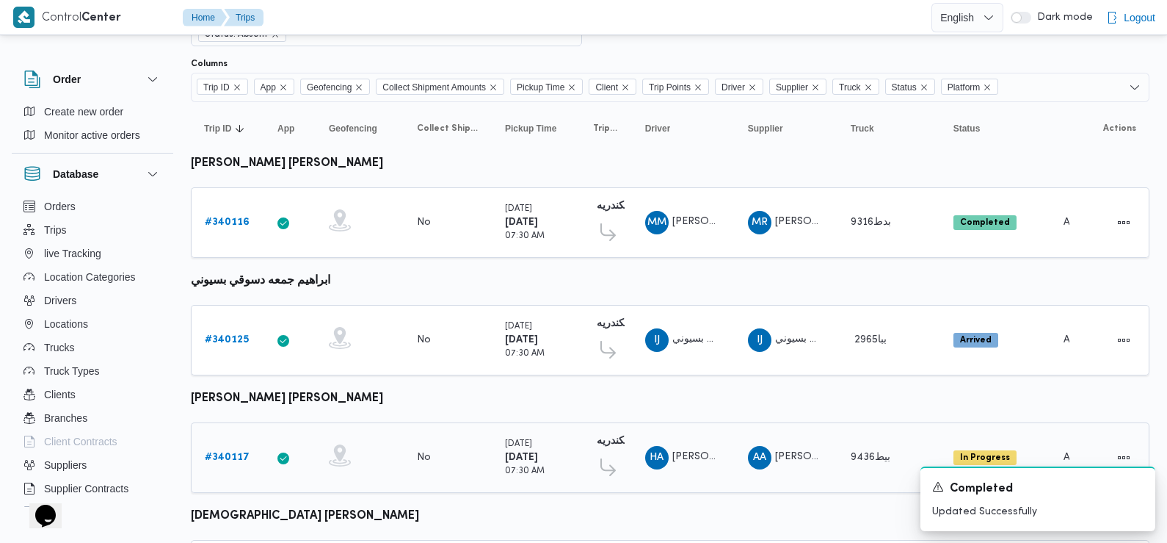
click at [231, 454] on b "# 340117" at bounding box center [227, 457] width 45 height 10
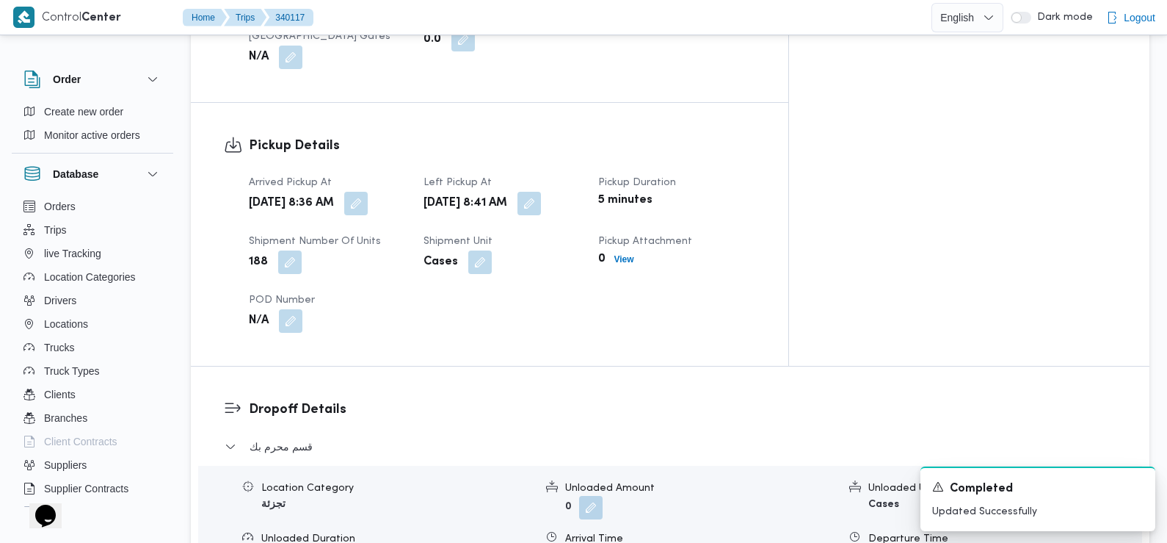
scroll to position [930, 0]
click at [368, 189] on button "button" at bounding box center [355, 200] width 23 height 23
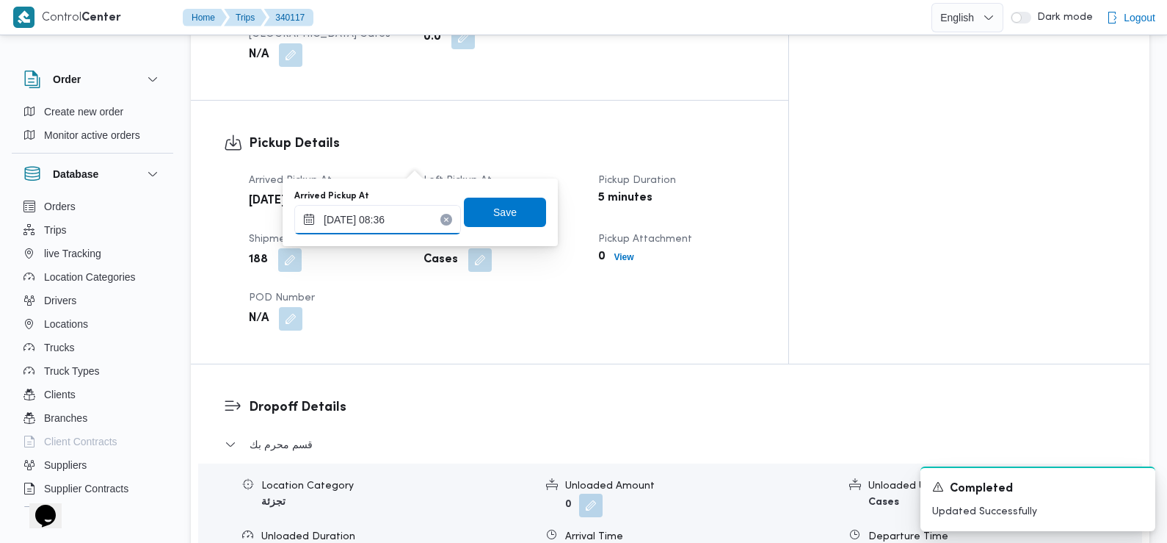
click at [389, 220] on input "29/09/2025 08:36" at bounding box center [377, 219] width 167 height 29
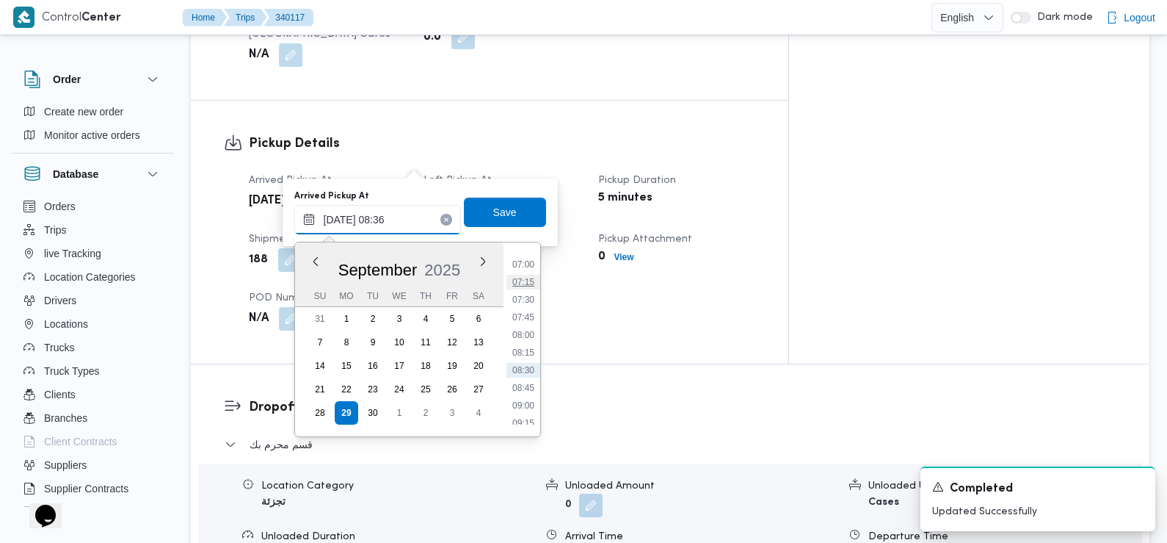
scroll to position [490, 0]
click at [528, 264] on li "07:00" at bounding box center [524, 265] width 34 height 15
type input "29/09/2025 07:00"
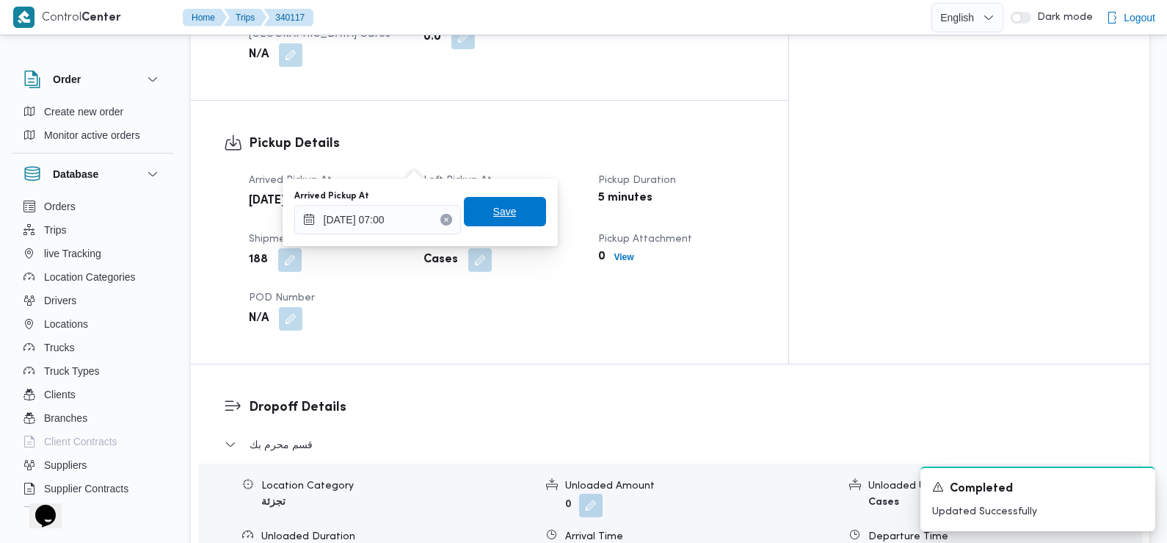
click at [516, 209] on span "Save" at bounding box center [505, 211] width 82 height 29
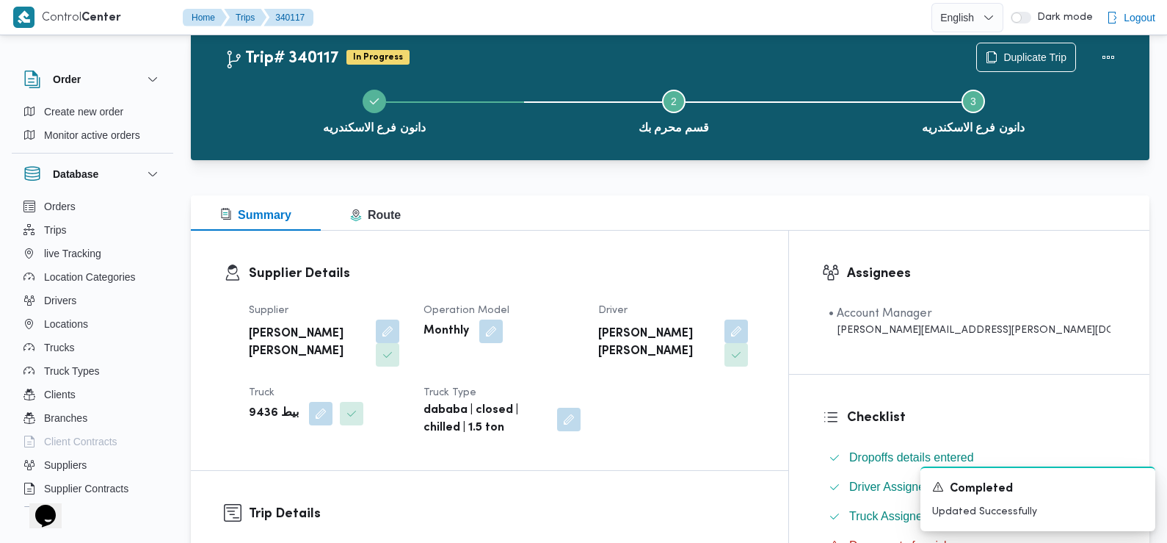
scroll to position [0, 0]
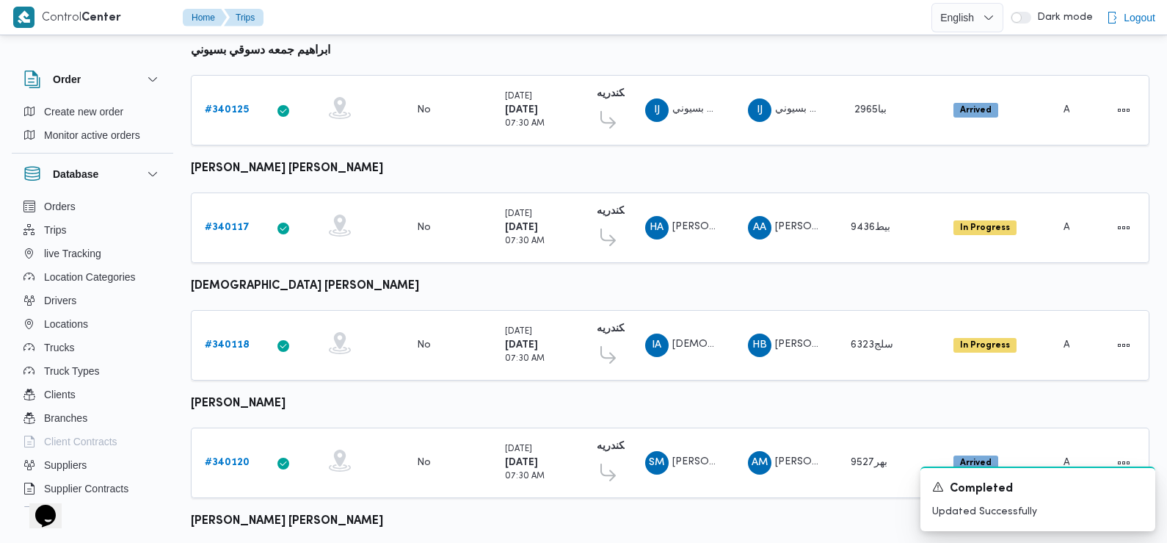
scroll to position [372, 0]
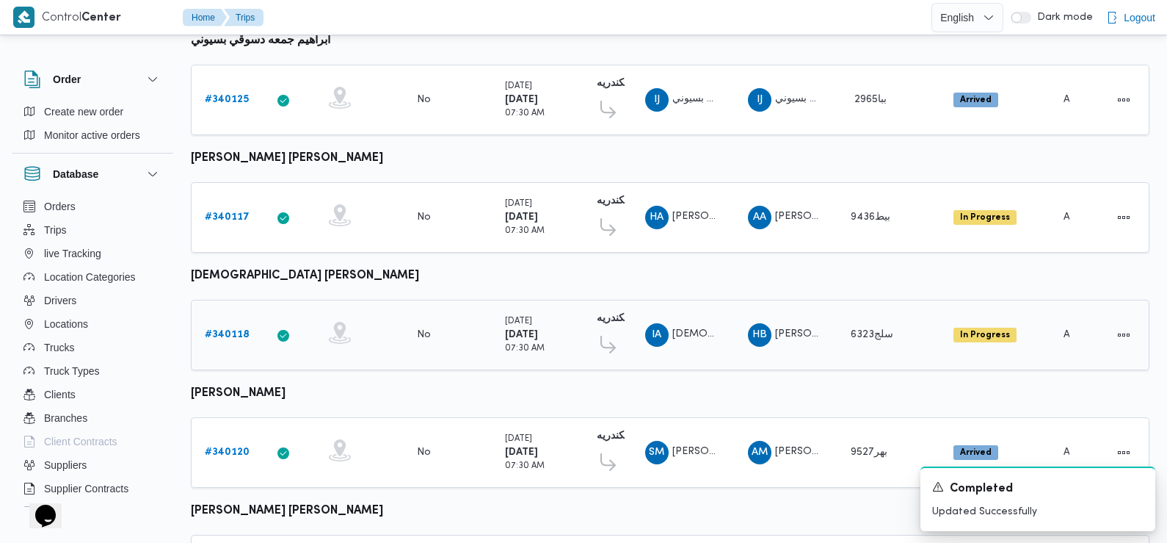
click at [231, 333] on b "# 340118" at bounding box center [227, 335] width 45 height 10
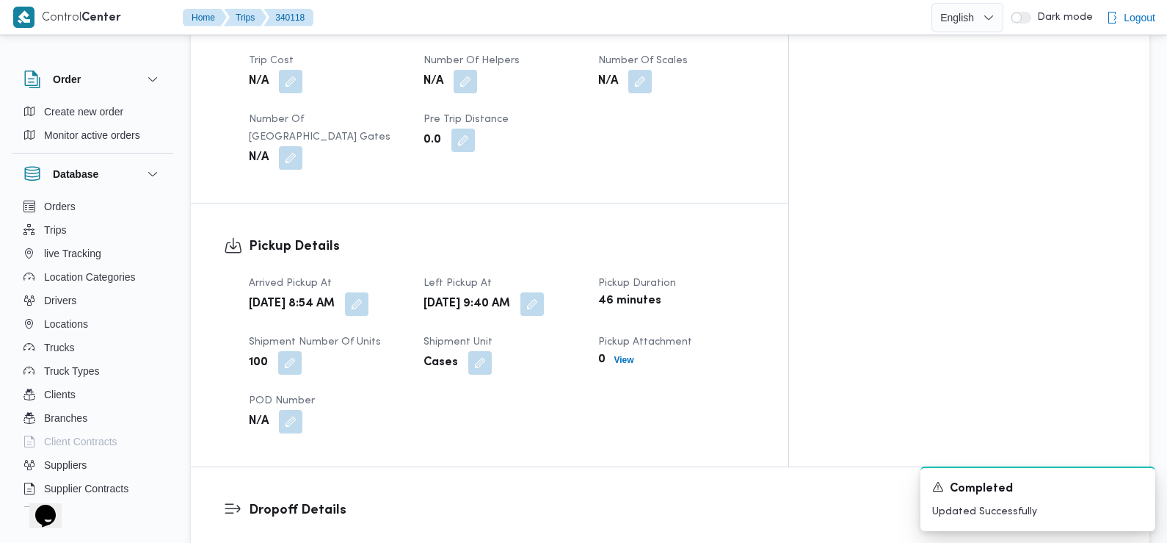
scroll to position [910, 0]
click at [369, 291] on button "button" at bounding box center [356, 302] width 23 height 23
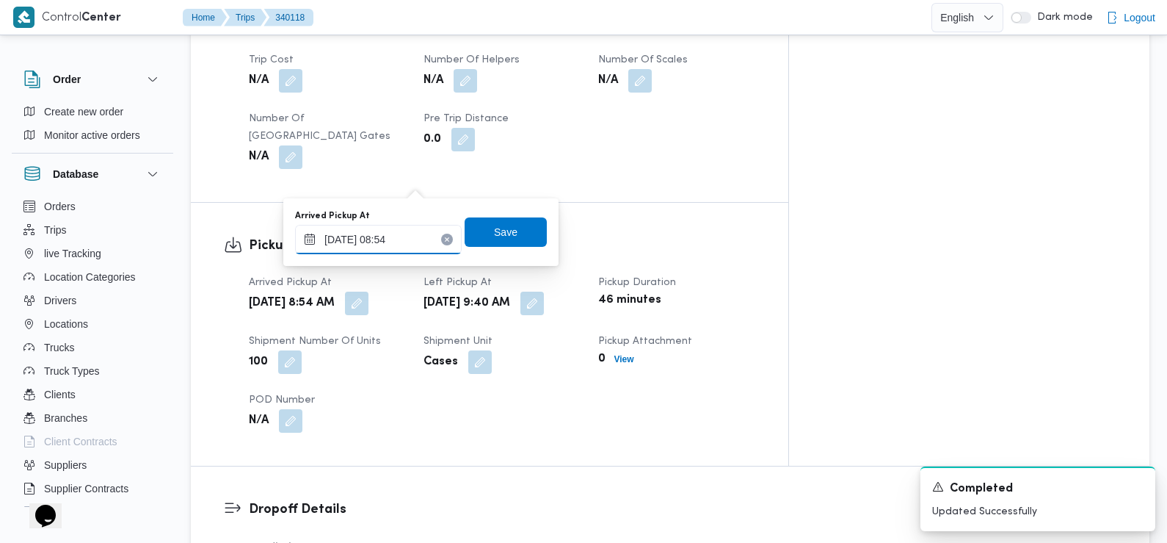
click at [407, 244] on input "29/09/2025 08:54" at bounding box center [378, 239] width 167 height 29
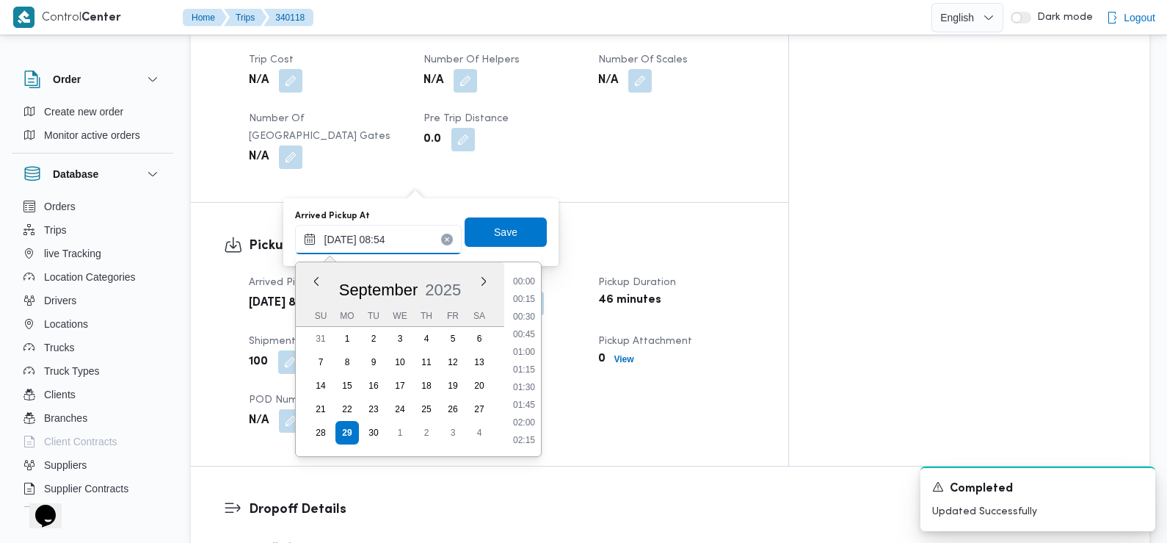
scroll to position [527, 0]
click at [531, 284] on li "07:30" at bounding box center [524, 282] width 34 height 15
type input "29/09/2025 07:30"
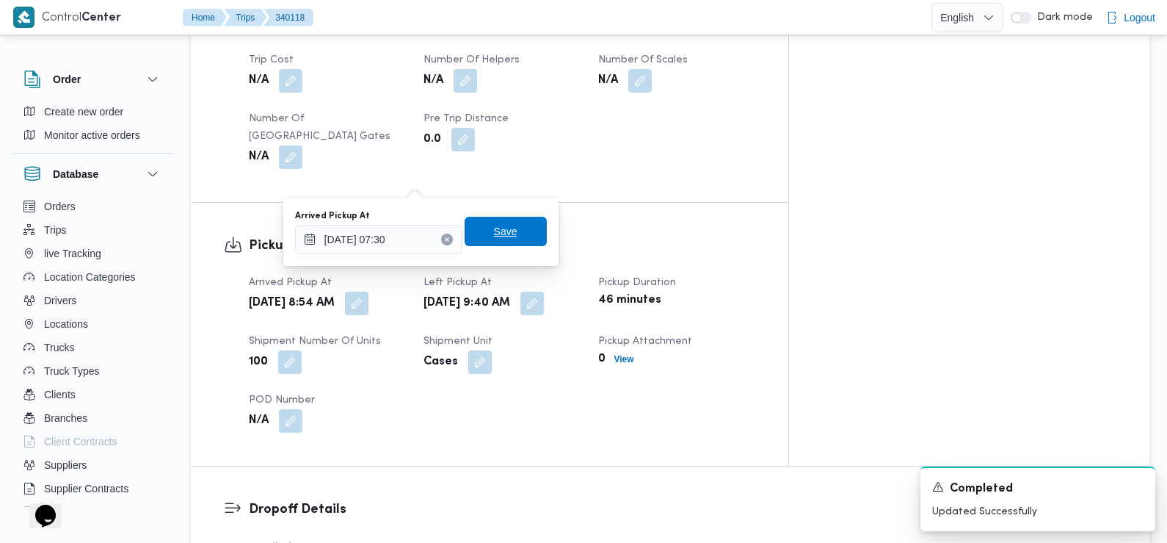
click at [512, 236] on span "Save" at bounding box center [506, 231] width 82 height 29
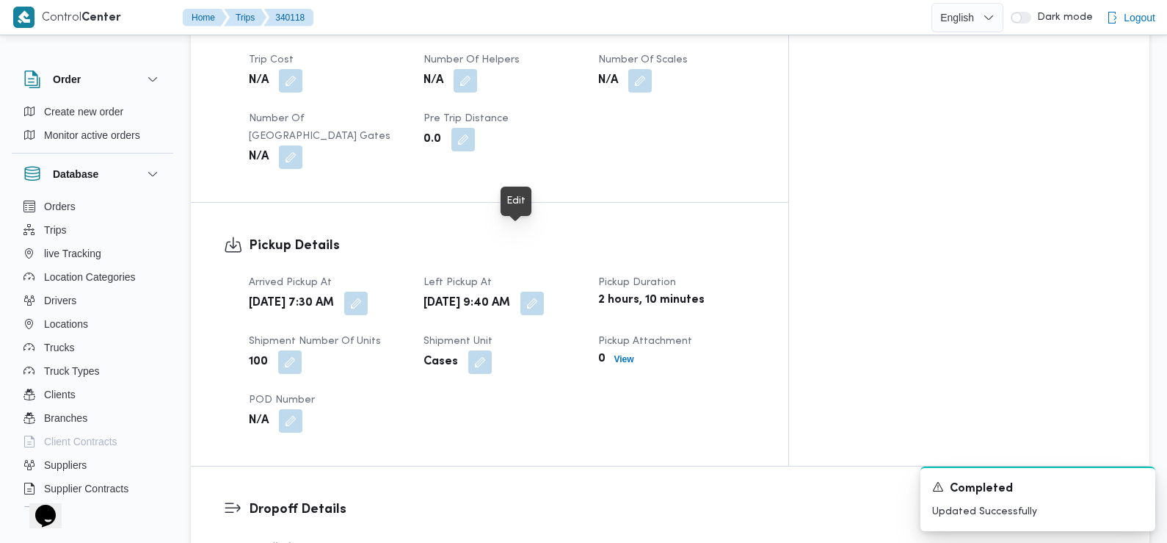
drag, startPoint x: 512, startPoint y: 236, endPoint x: 418, endPoint y: 311, distance: 119.1
click at [407, 407] on div "N/A" at bounding box center [327, 420] width 160 height 26
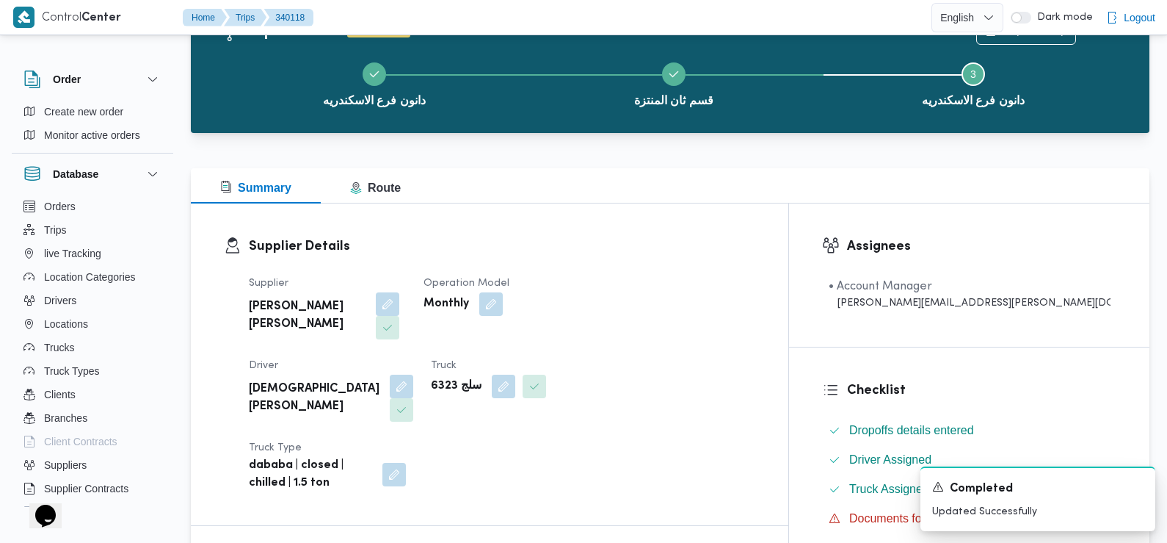
scroll to position [0, 0]
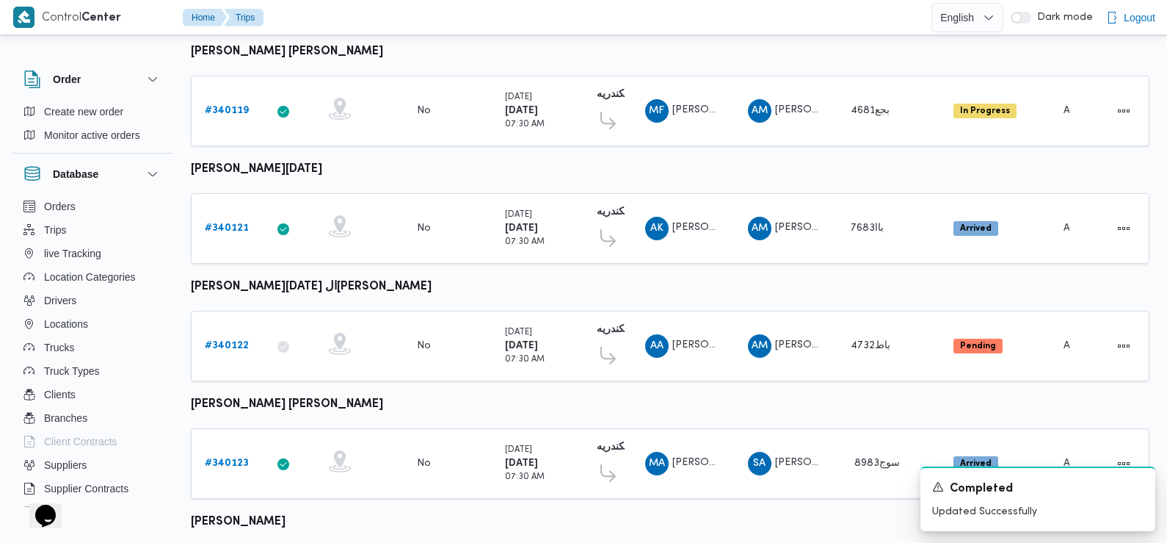
scroll to position [852, 0]
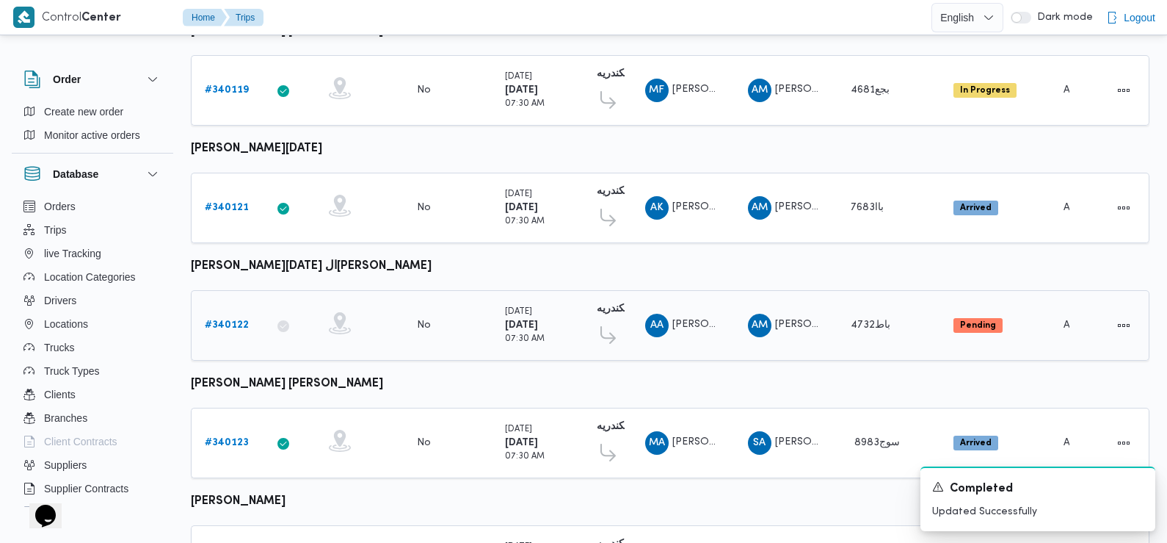
click at [225, 320] on b "# 340122" at bounding box center [227, 325] width 44 height 10
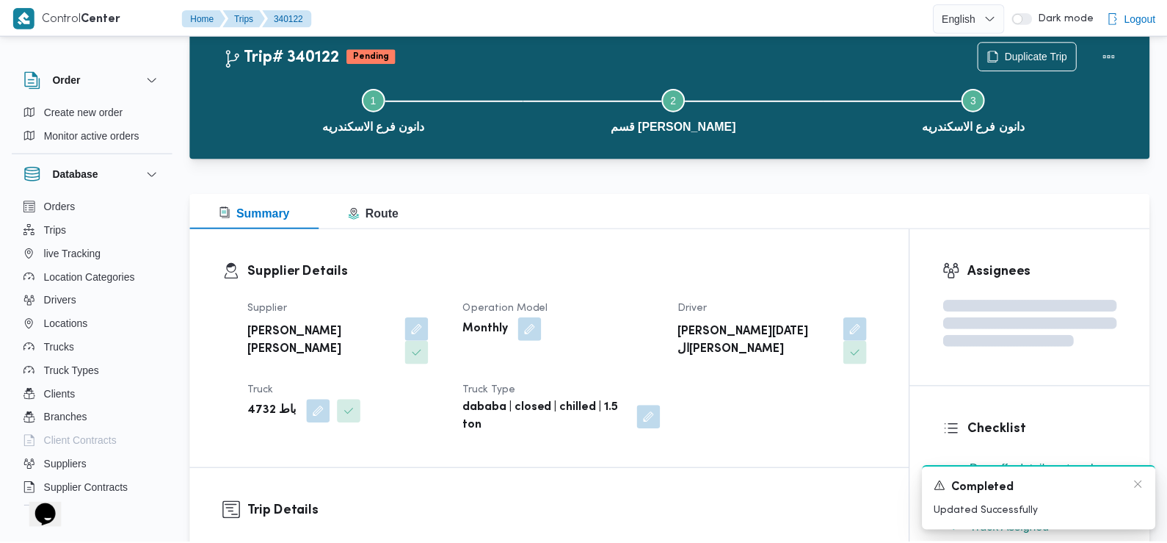
scroll to position [852, 0]
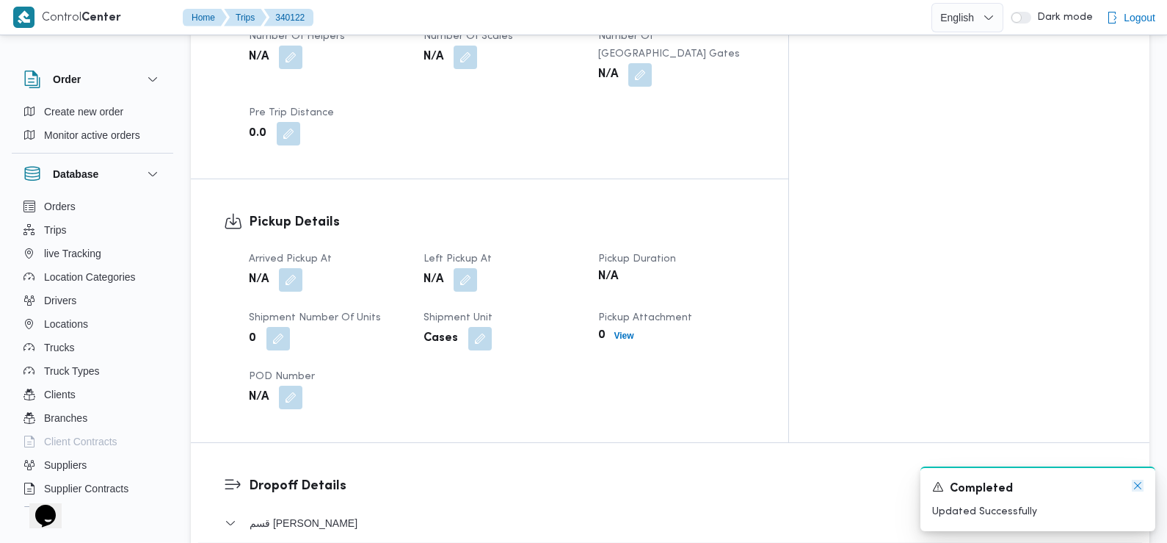
click at [1137, 487] on icon "Dismiss toast" at bounding box center [1137, 485] width 7 height 7
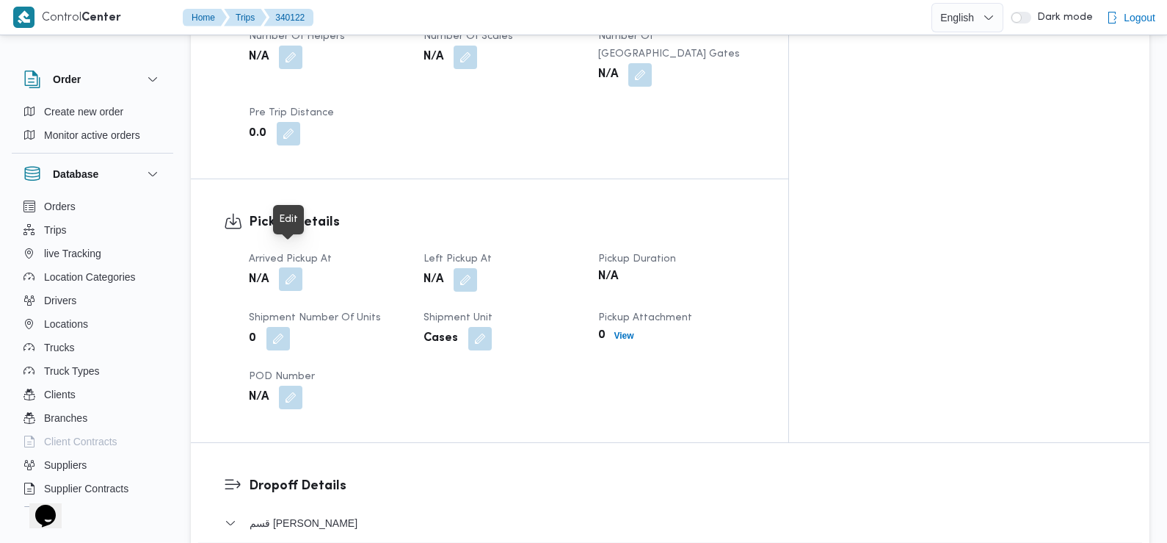
click at [290, 267] on button "button" at bounding box center [290, 278] width 23 height 23
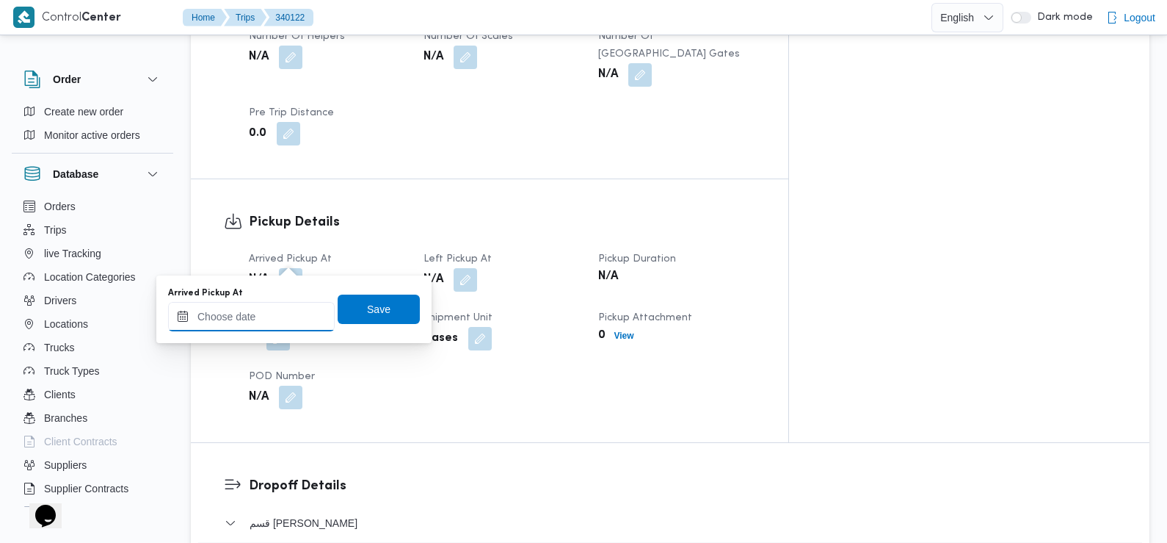
click at [275, 313] on input "Arrived Pickup At" at bounding box center [251, 316] width 167 height 29
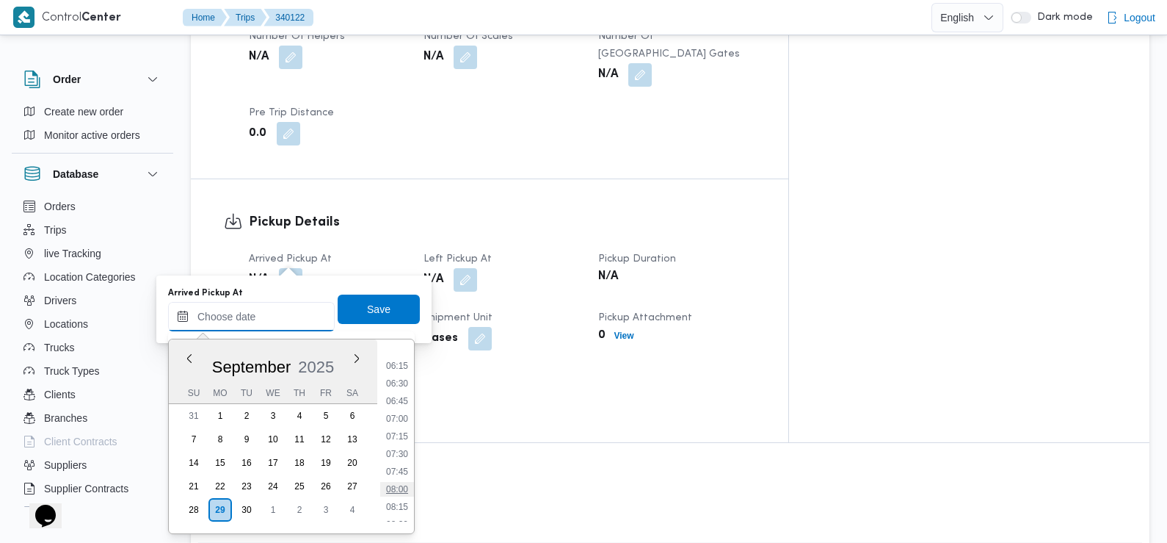
scroll to position [434, 0]
click at [397, 447] on li "07:30" at bounding box center [397, 453] width 34 height 15
type input "29/09/2025 07:30"
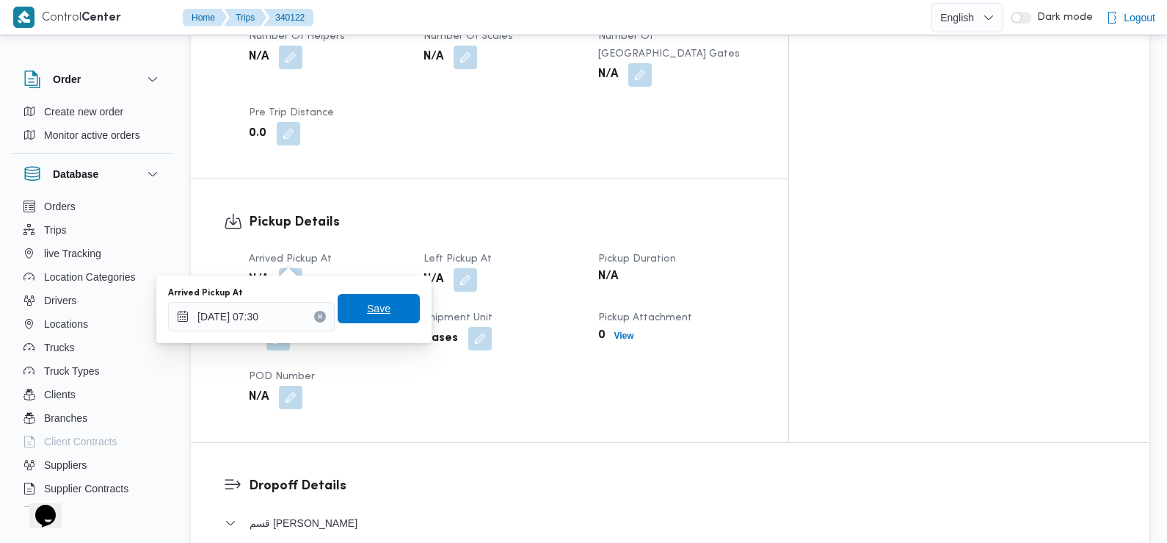
click at [369, 309] on span "Save" at bounding box center [378, 309] width 23 height 18
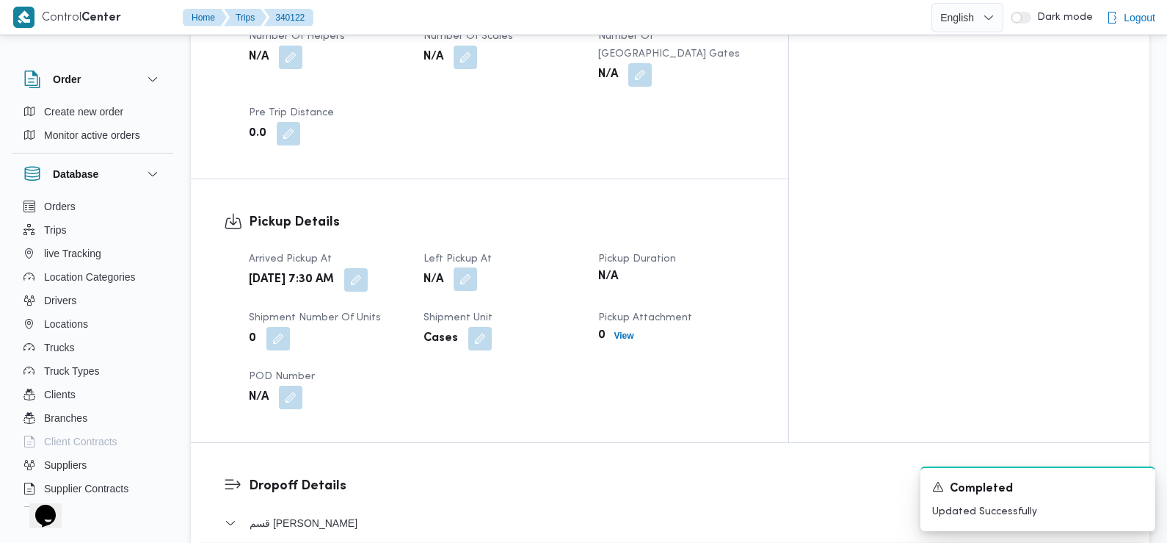
click at [477, 267] on button "button" at bounding box center [465, 278] width 23 height 23
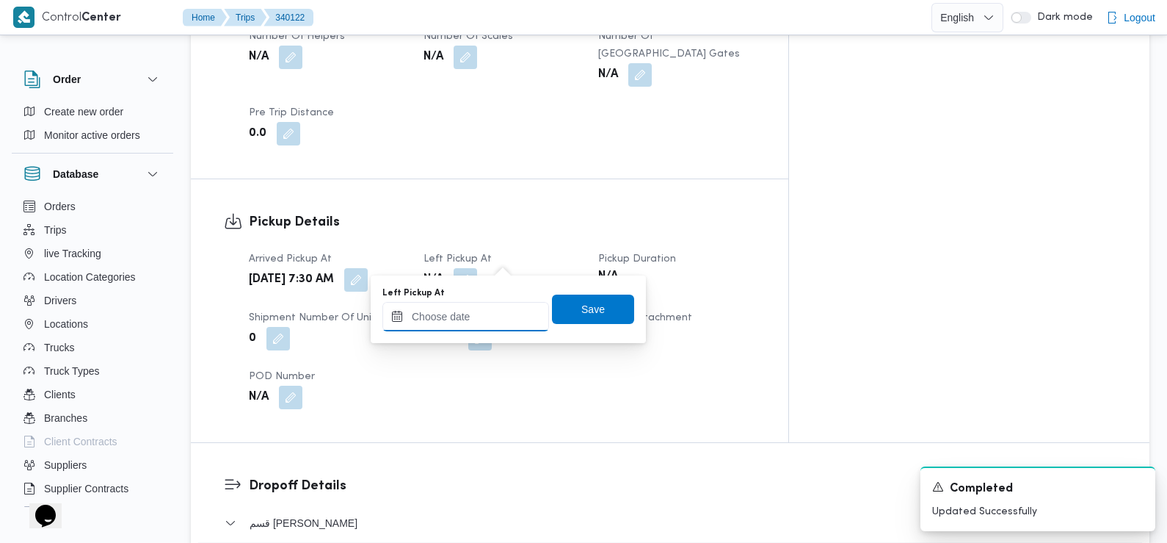
click at [485, 313] on input "Left Pickup At" at bounding box center [465, 316] width 167 height 29
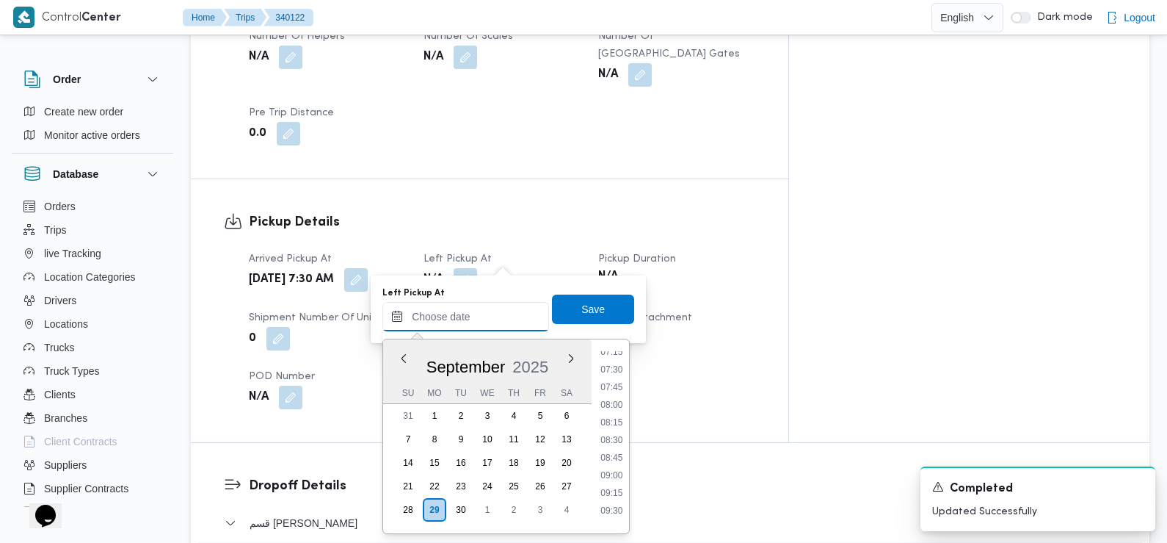
scroll to position [525, 0]
click at [614, 433] on li "08:30" at bounding box center [612, 432] width 34 height 15
type input "29/09/2025 08:30"
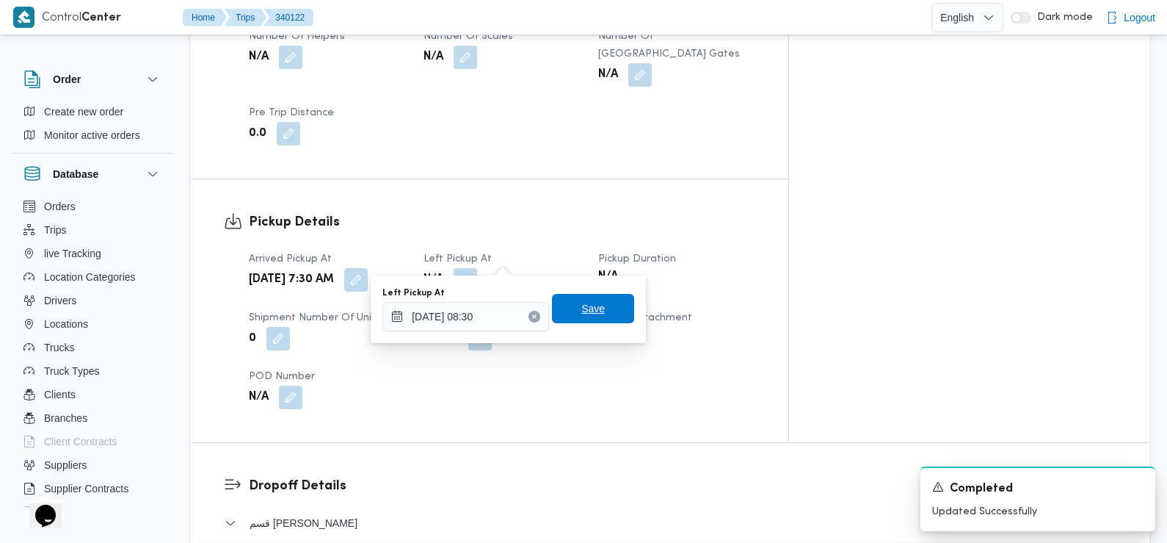
click at [585, 307] on span "Save" at bounding box center [592, 309] width 23 height 18
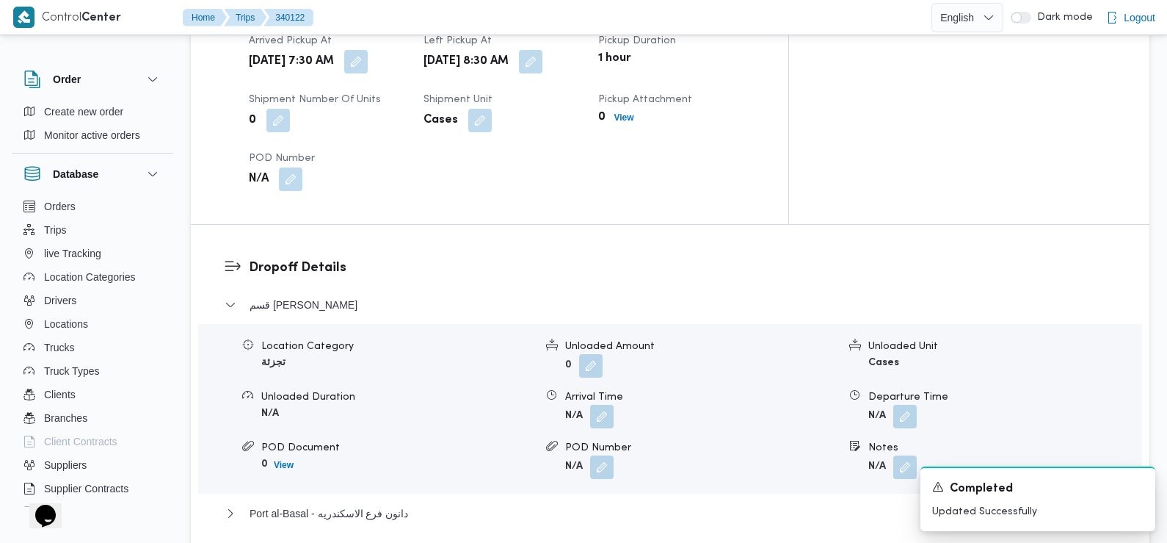
scroll to position [1116, 0]
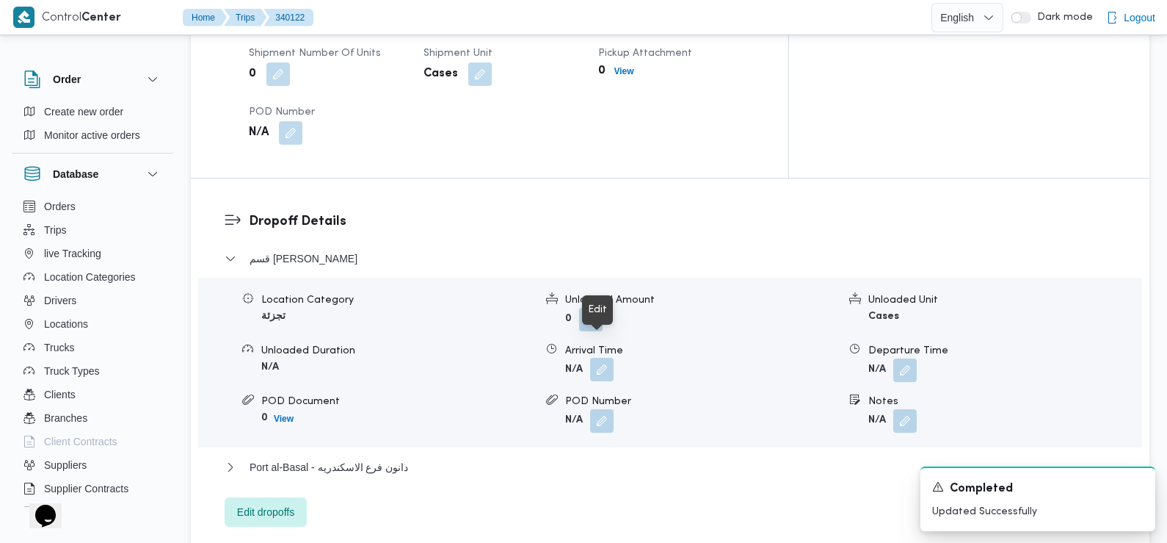
click at [600, 358] on button "button" at bounding box center [601, 369] width 23 height 23
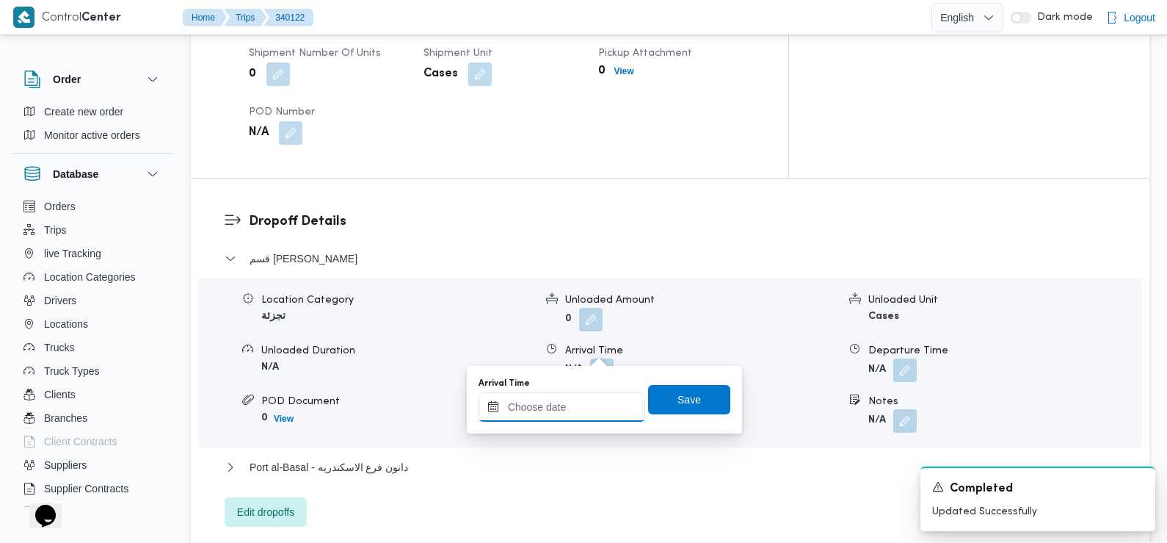
click at [581, 405] on input "Arrival Time" at bounding box center [562, 406] width 167 height 29
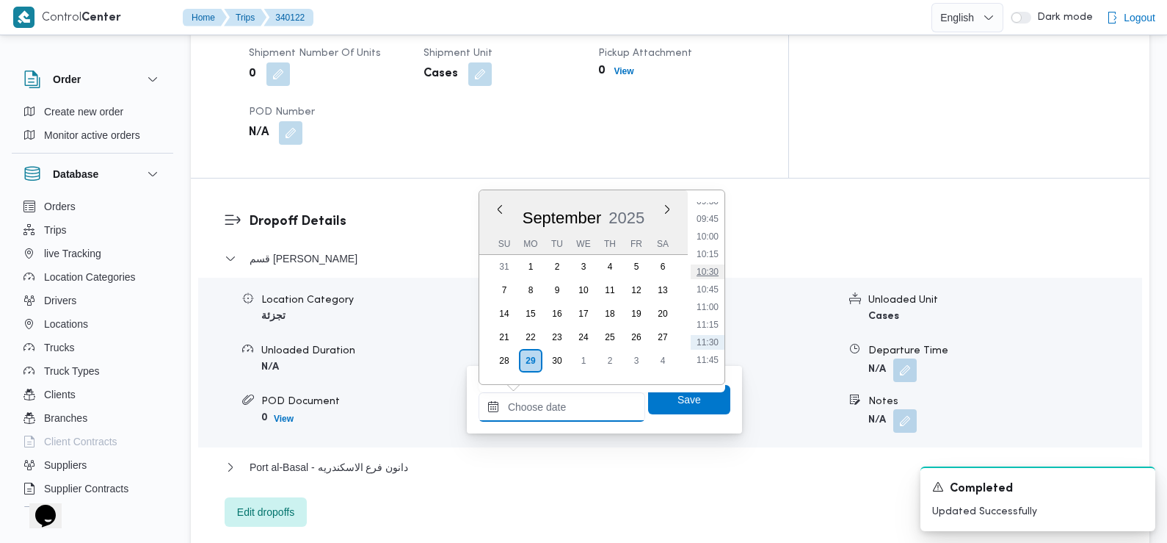
scroll to position [677, 0]
click at [711, 221] on li "09:45" at bounding box center [708, 219] width 34 height 15
type input "29/09/2025 09:45"
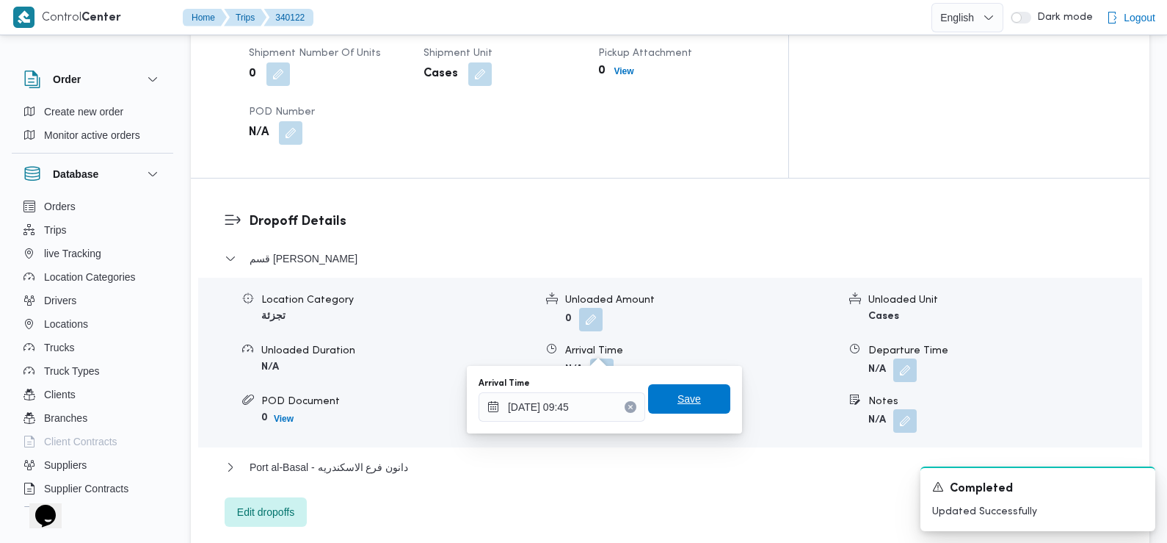
click at [695, 405] on span "Save" at bounding box center [689, 398] width 82 height 29
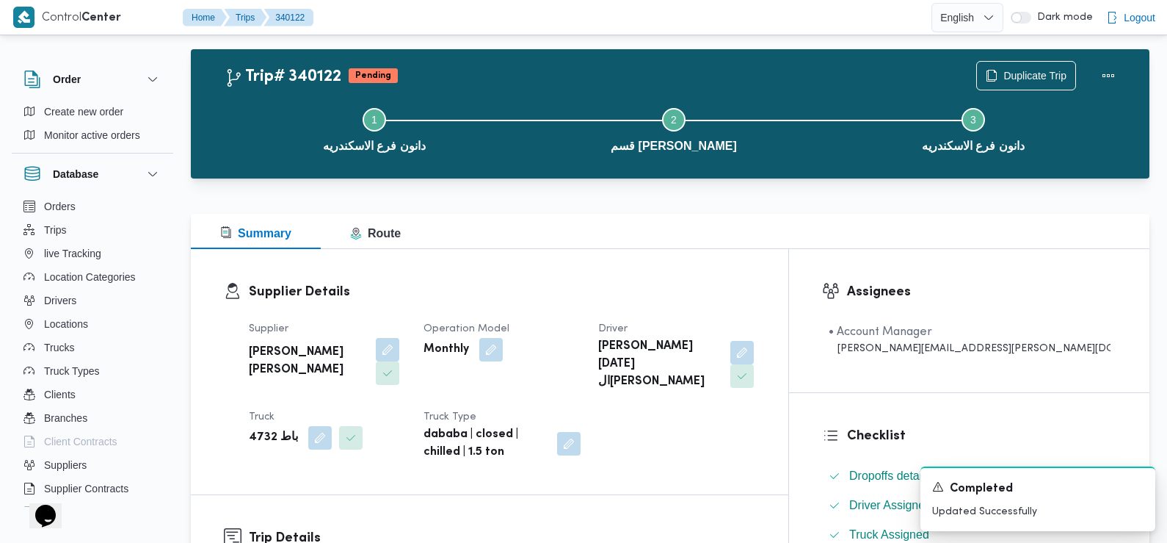
scroll to position [0, 0]
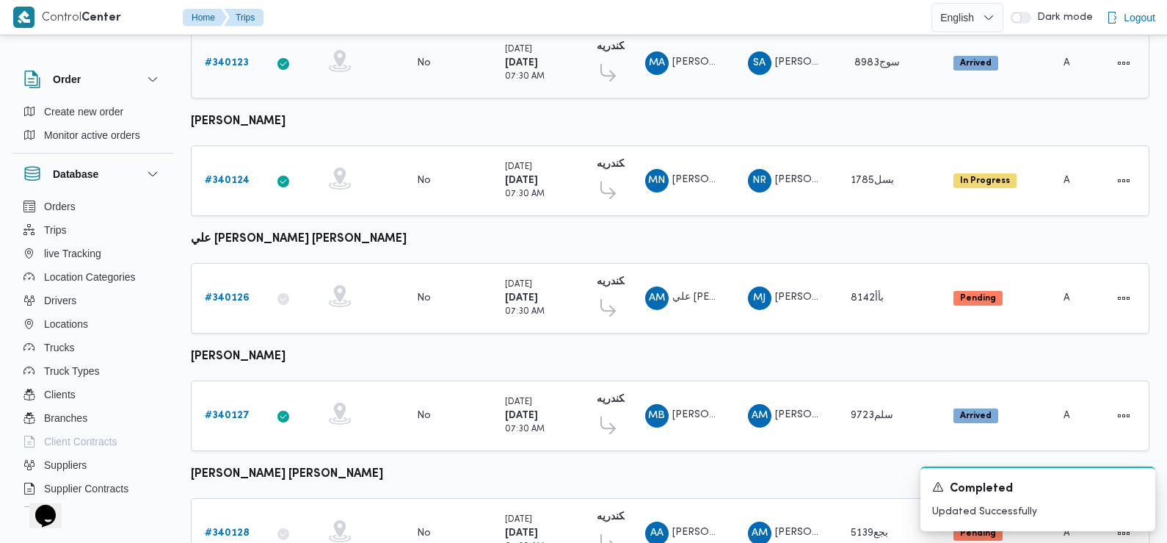
scroll to position [1236, 0]
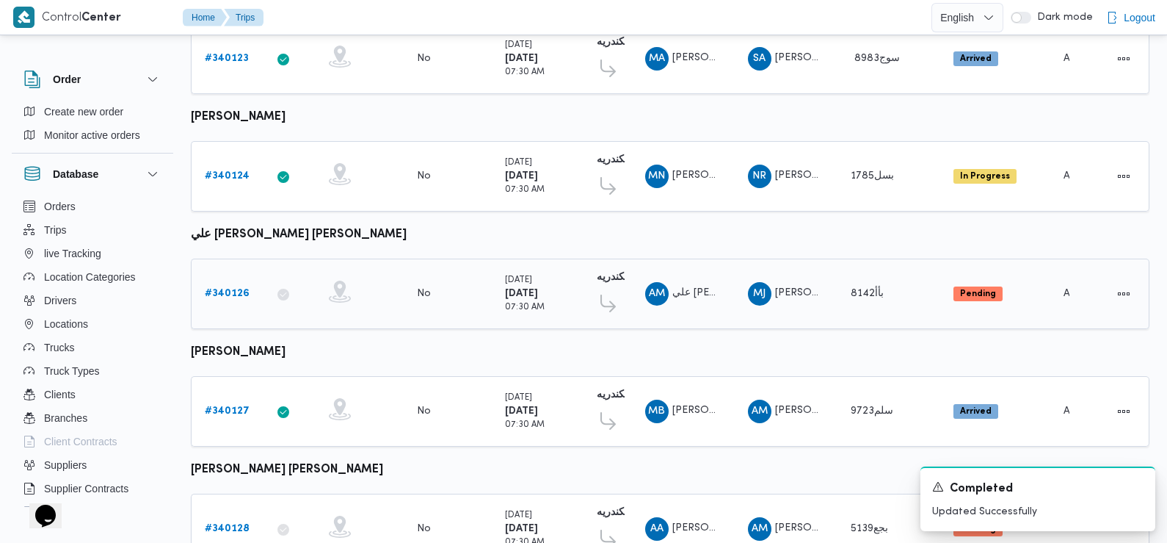
click at [231, 289] on b "# 340126" at bounding box center [227, 294] width 45 height 10
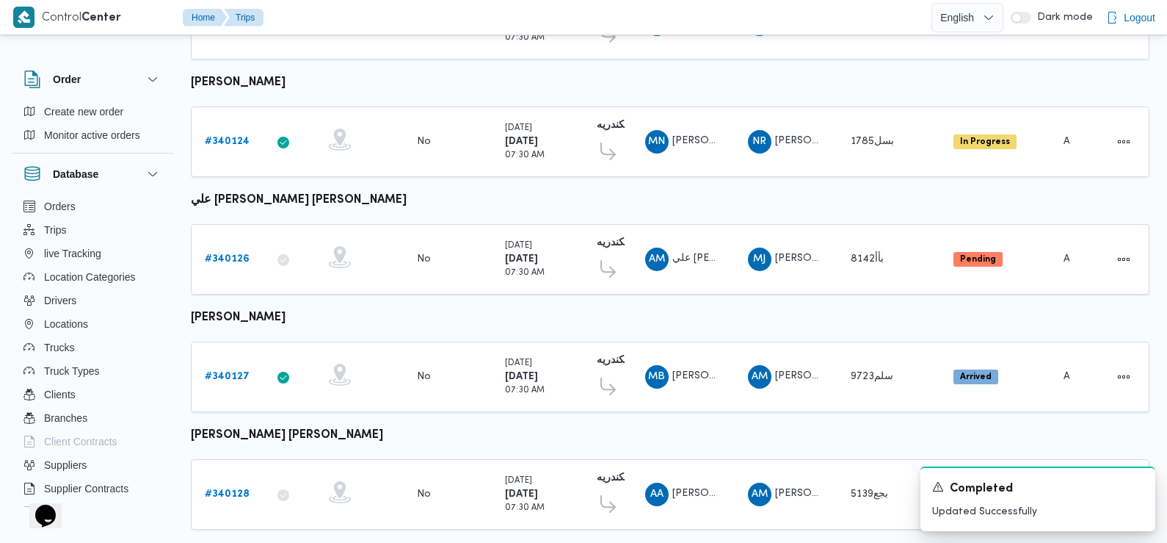
scroll to position [1288, 0]
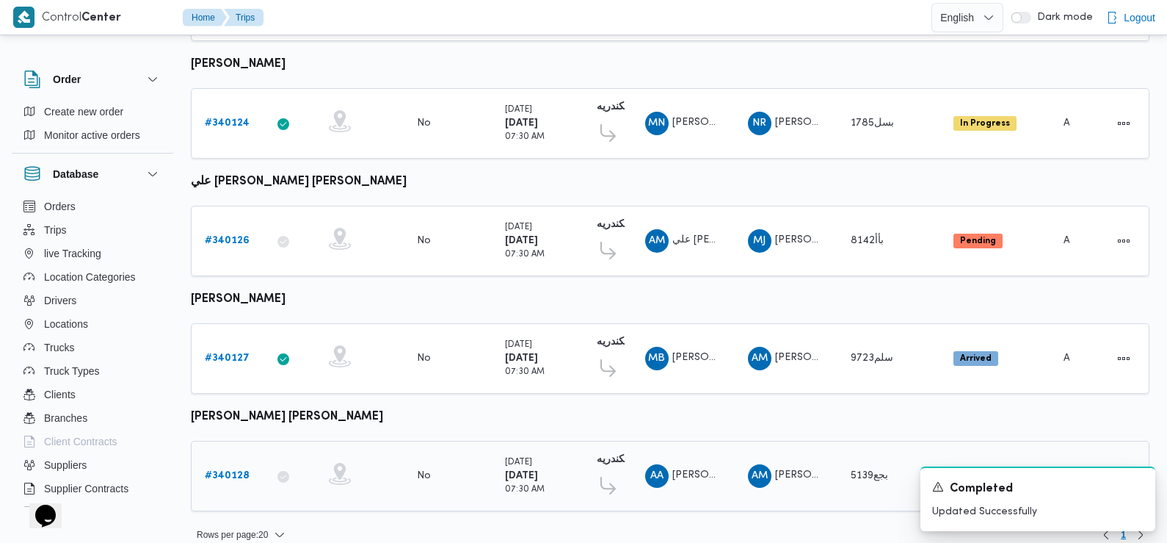
click at [231, 471] on b "# 340128" at bounding box center [227, 476] width 45 height 10
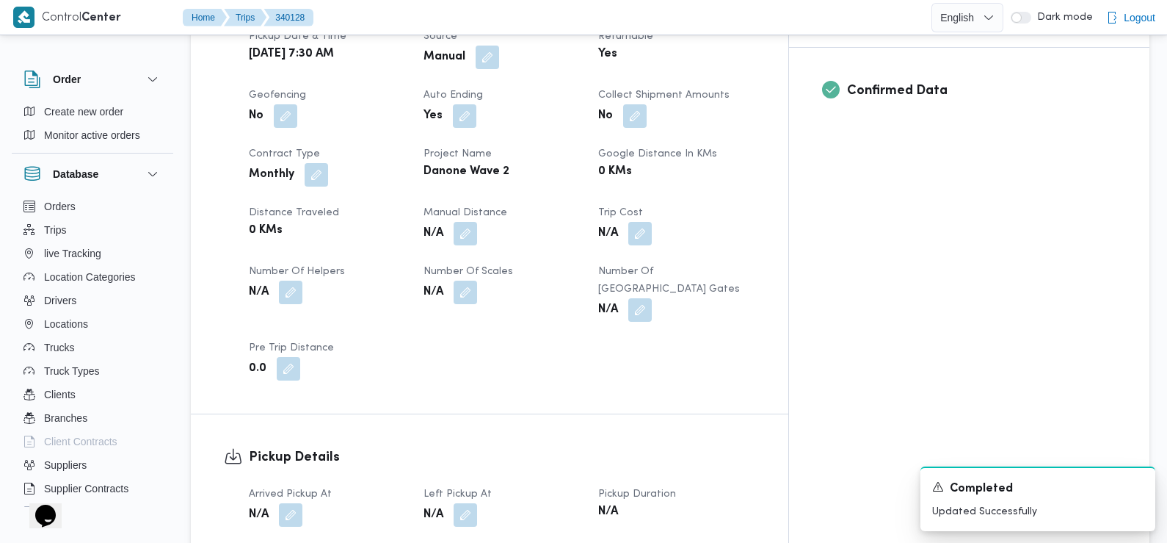
scroll to position [612, 0]
click at [293, 501] on button "button" at bounding box center [290, 512] width 23 height 23
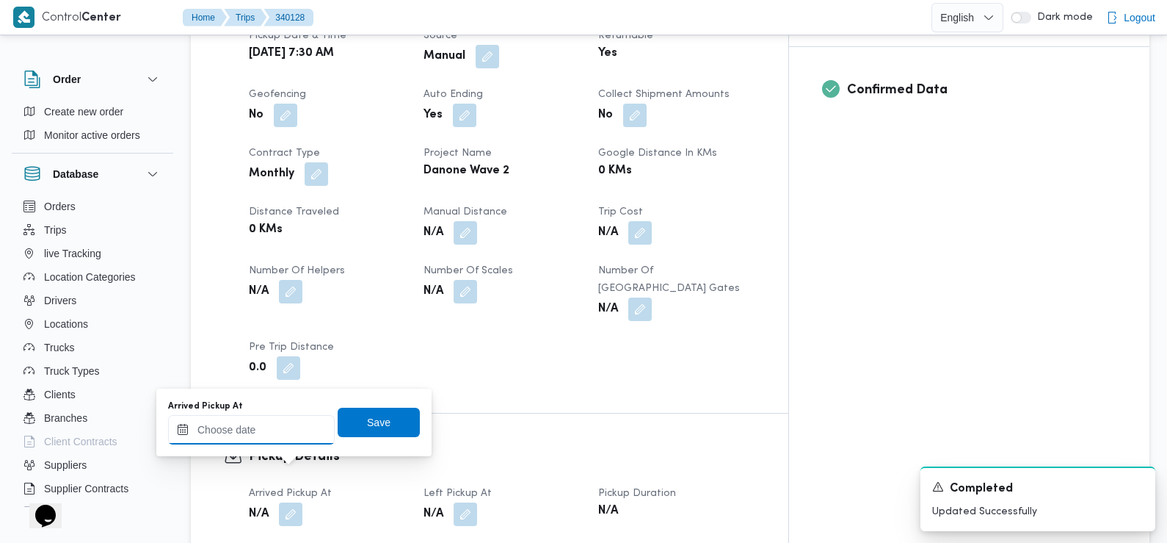
click at [255, 435] on input "Arrived Pickup At" at bounding box center [251, 429] width 167 height 29
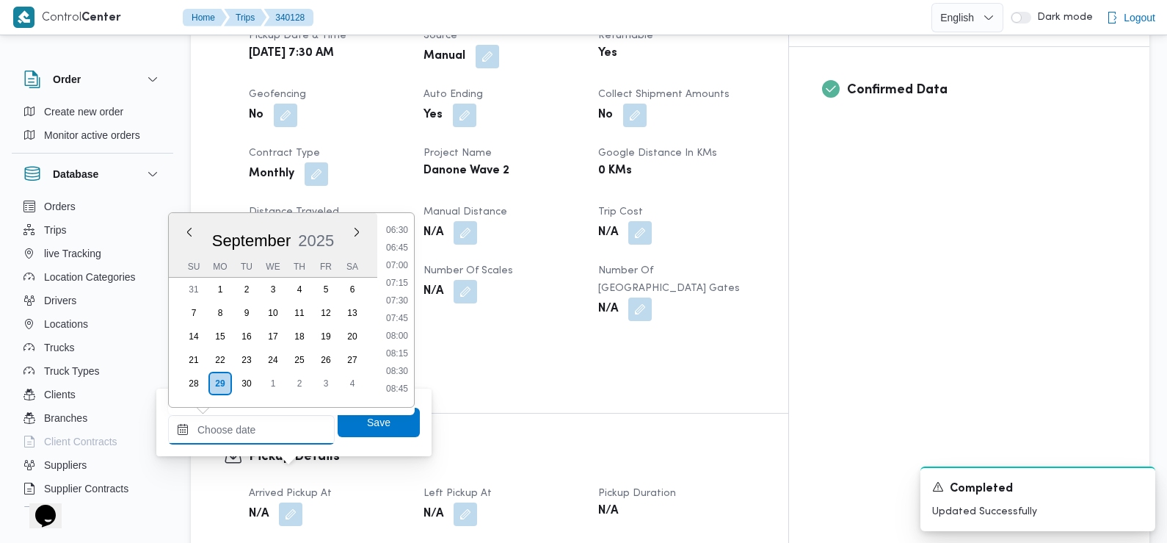
scroll to position [457, 0]
click at [399, 305] on li "07:30" at bounding box center [397, 304] width 34 height 15
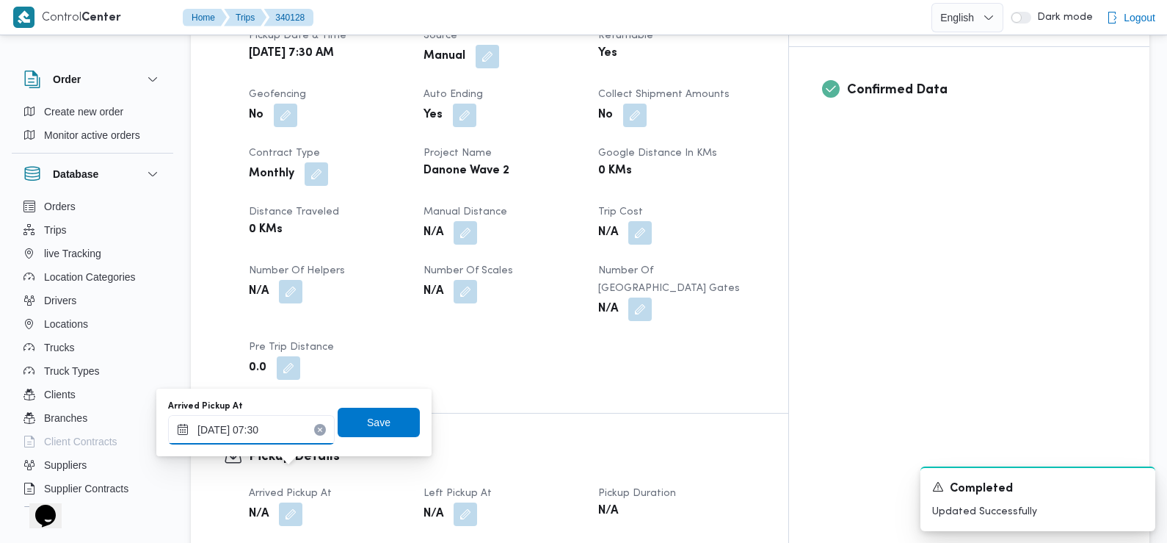
type input "29/09/2025 07:30"
click at [349, 427] on span "Save" at bounding box center [379, 421] width 82 height 29
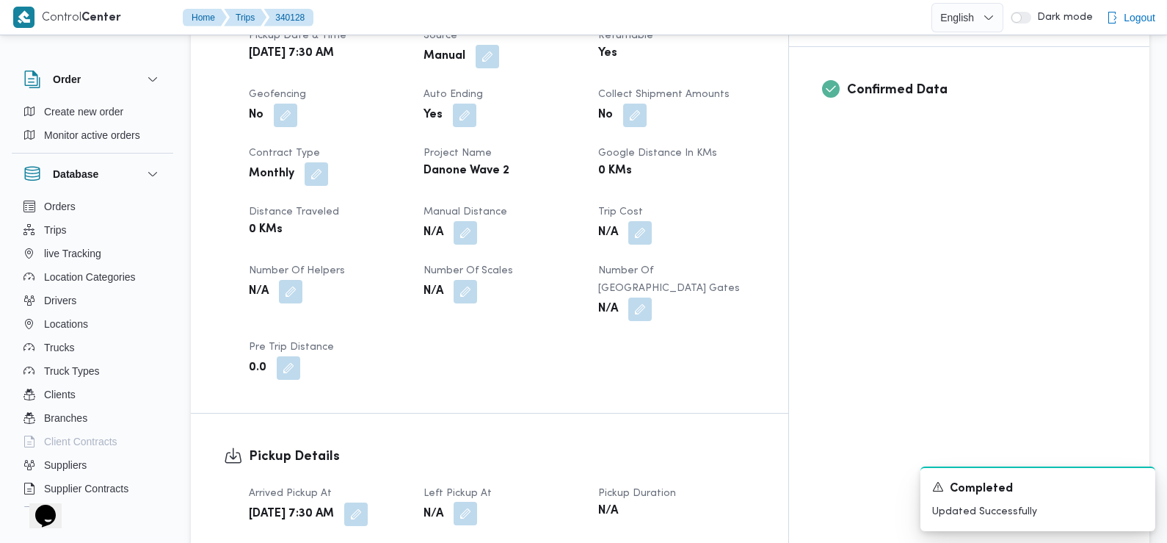
click at [477, 501] on button "button" at bounding box center [465, 512] width 23 height 23
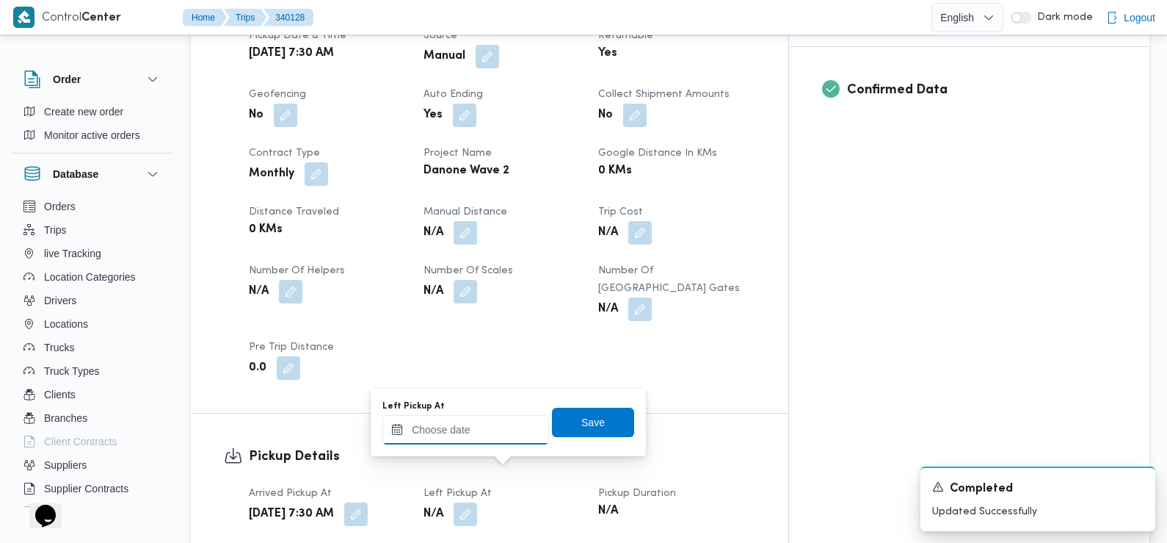
click at [492, 430] on input "Left Pickup At" at bounding box center [465, 429] width 167 height 29
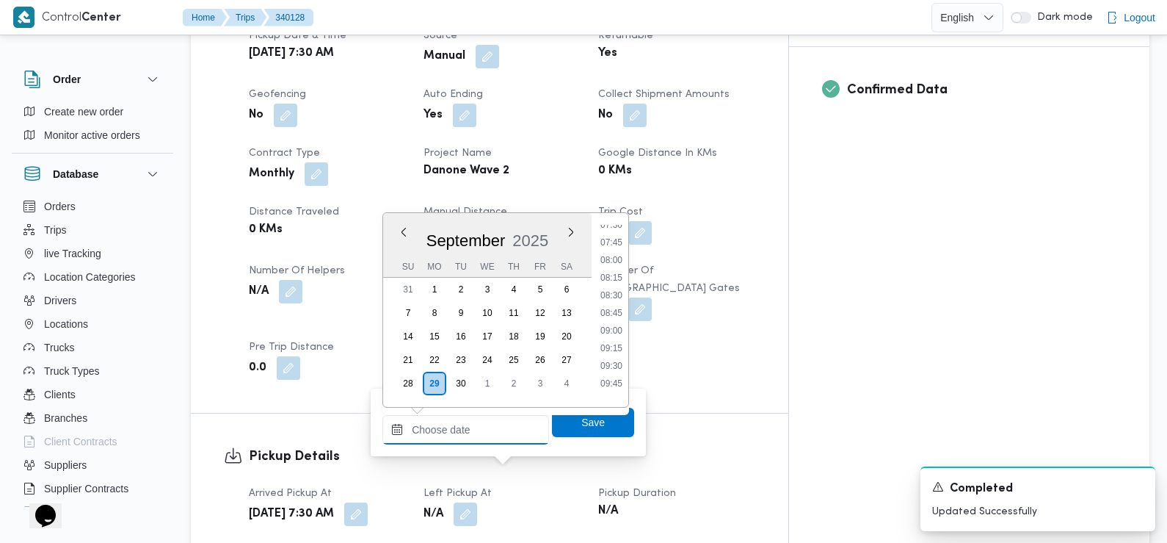
scroll to position [535, 0]
click at [614, 314] on li "08:45" at bounding box center [612, 313] width 34 height 15
type input "29/09/2025 08:45"
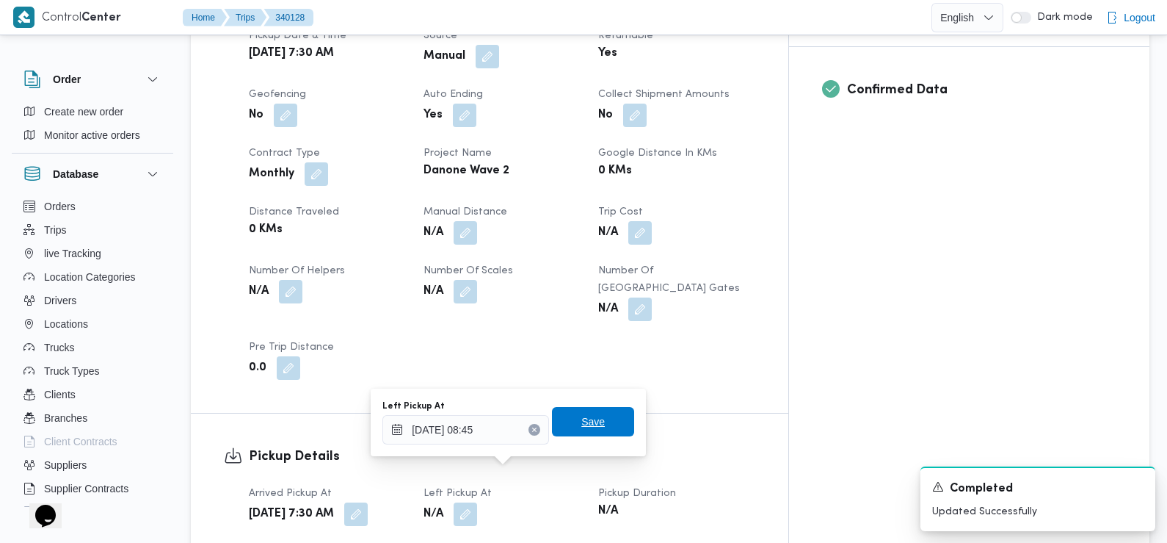
click at [589, 425] on span "Save" at bounding box center [592, 422] width 23 height 18
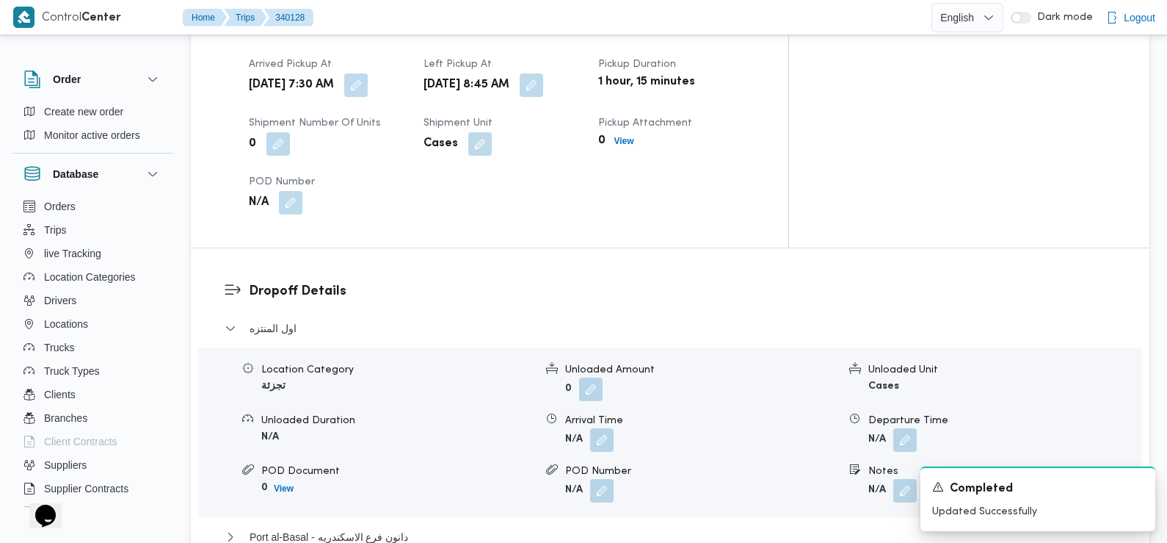
scroll to position [1048, 0]
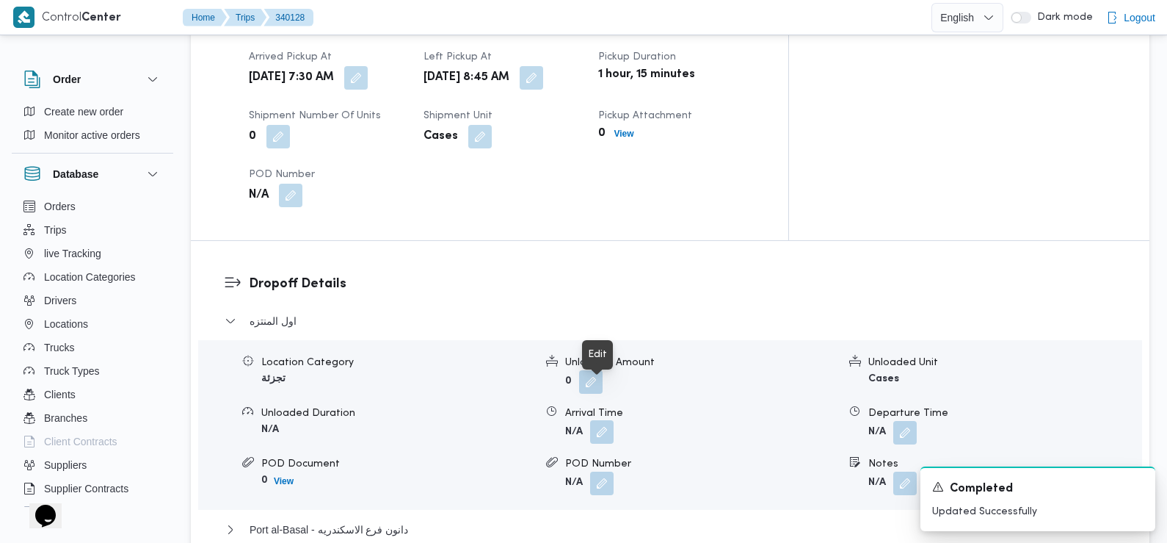
click at [602, 420] on button "button" at bounding box center [601, 431] width 23 height 23
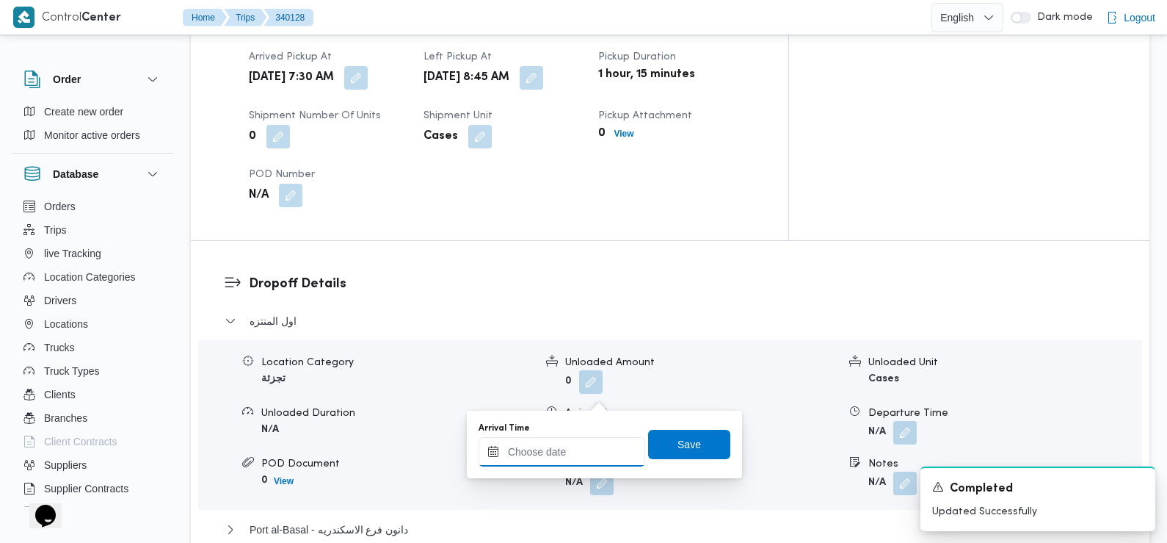
click at [581, 446] on input "Arrival Time" at bounding box center [562, 451] width 167 height 29
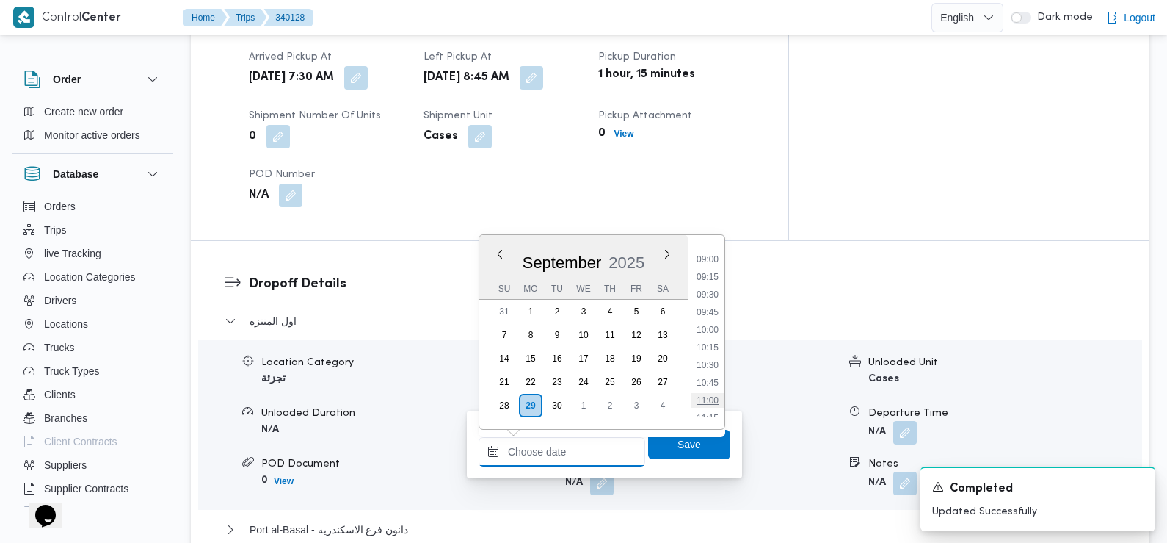
scroll to position [613, 0]
click at [707, 307] on li "09:30" at bounding box center [708, 310] width 34 height 15
type input "29/09/2025 09:30"
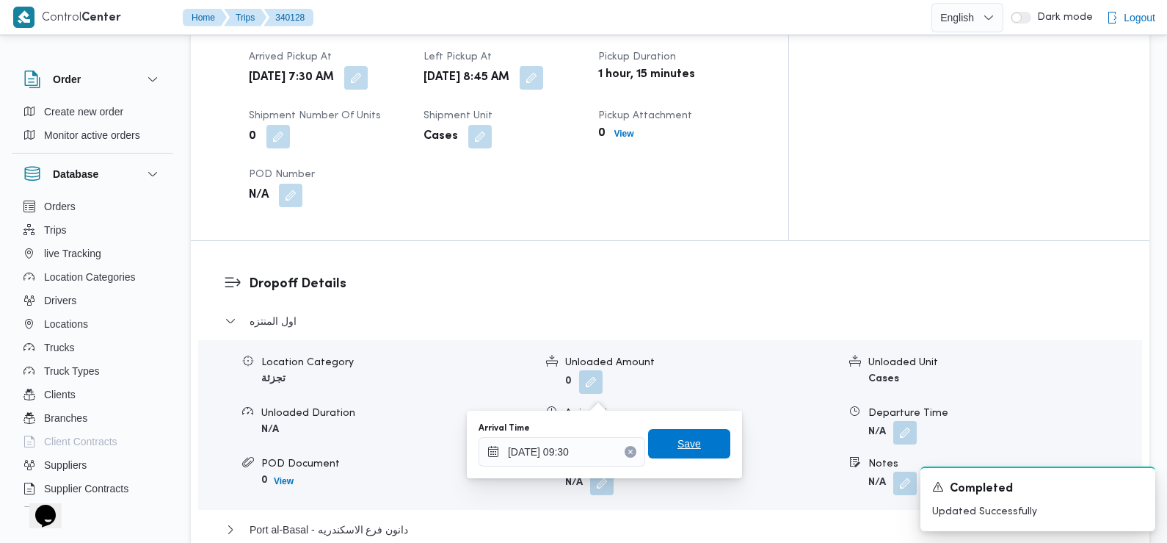
click at [689, 440] on span "Save" at bounding box center [689, 443] width 82 height 29
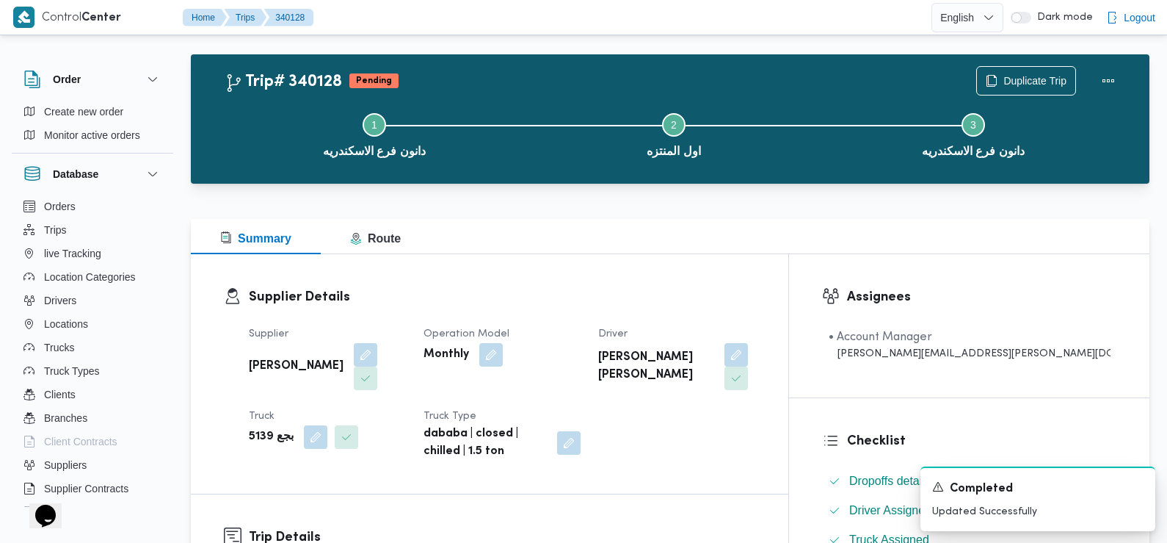
scroll to position [0, 0]
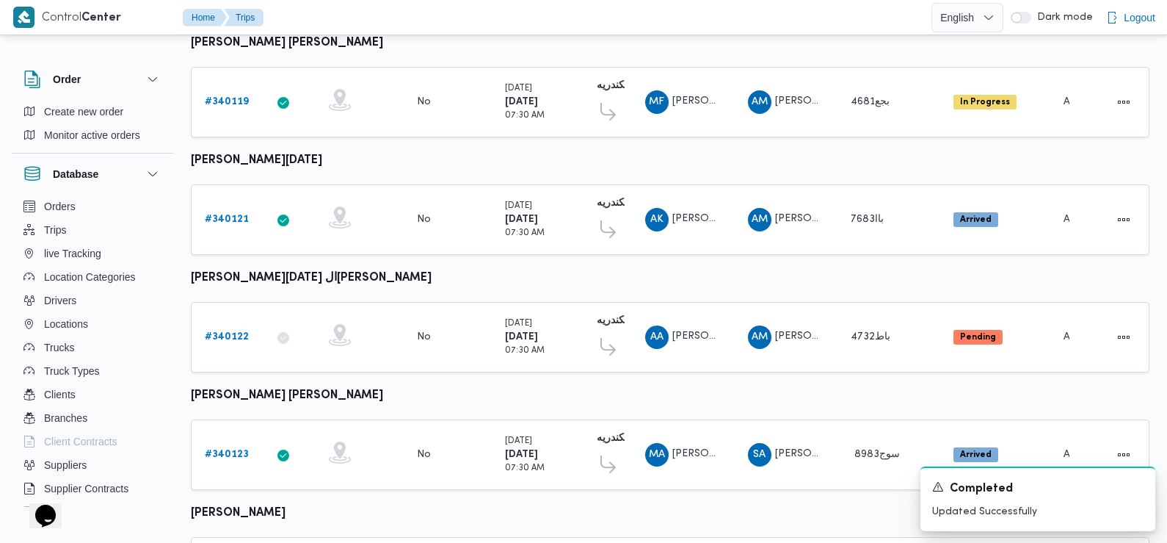
scroll to position [1079, 0]
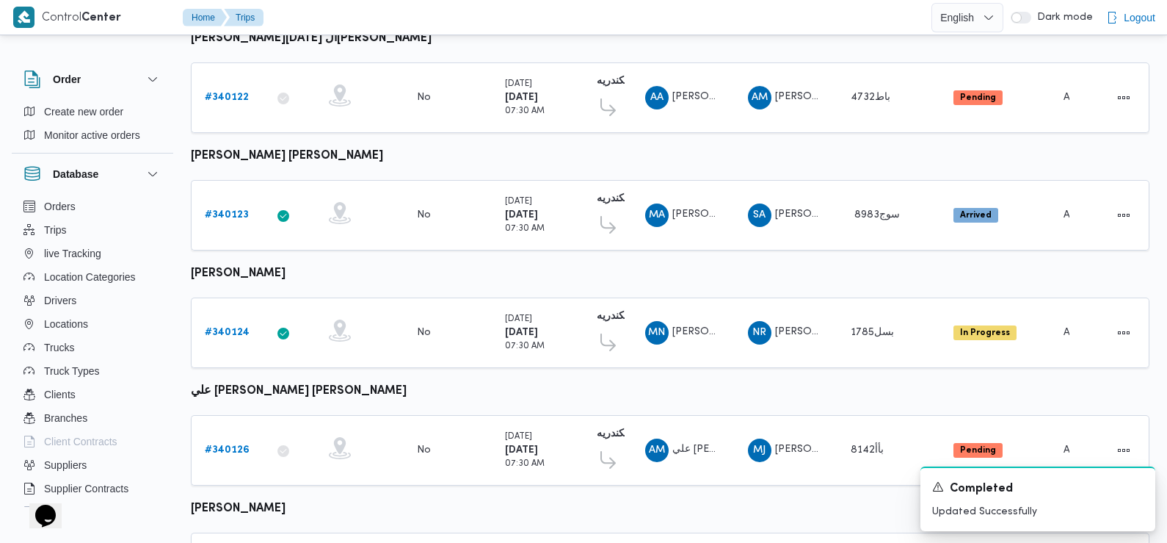
drag, startPoint x: 83, startPoint y: 1, endPoint x: 865, endPoint y: 256, distance: 822.6
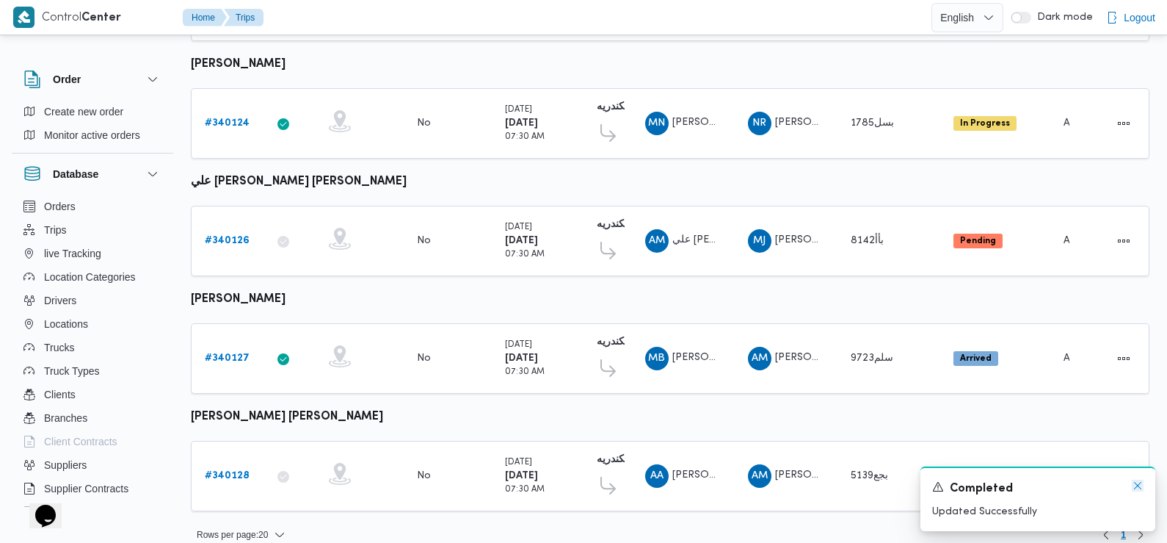
click at [1136, 486] on icon "Dismiss toast" at bounding box center [1138, 485] width 12 height 12
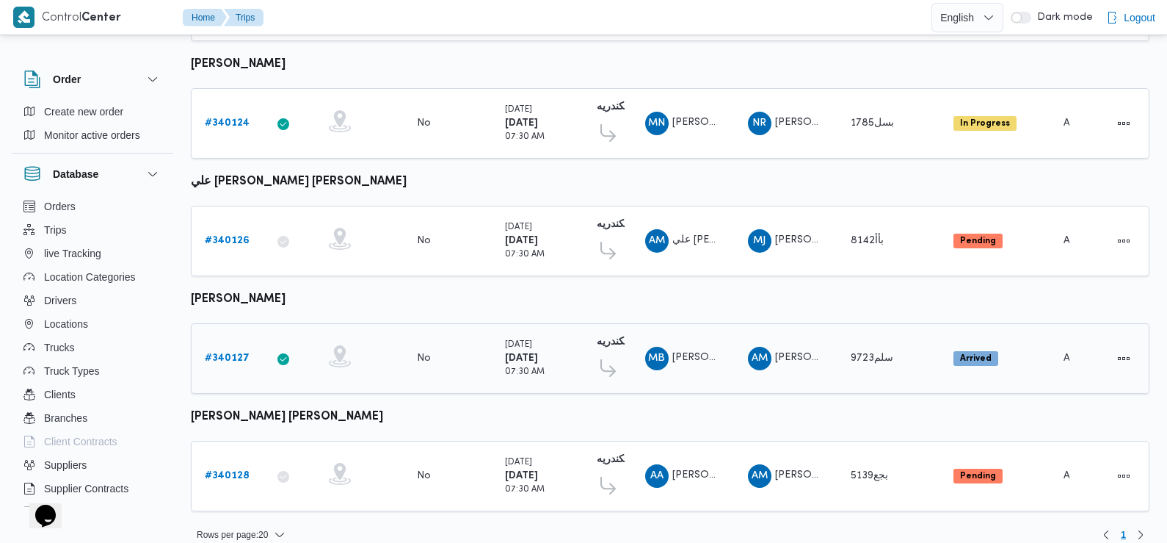
click at [228, 353] on b "# 340127" at bounding box center [227, 358] width 45 height 10
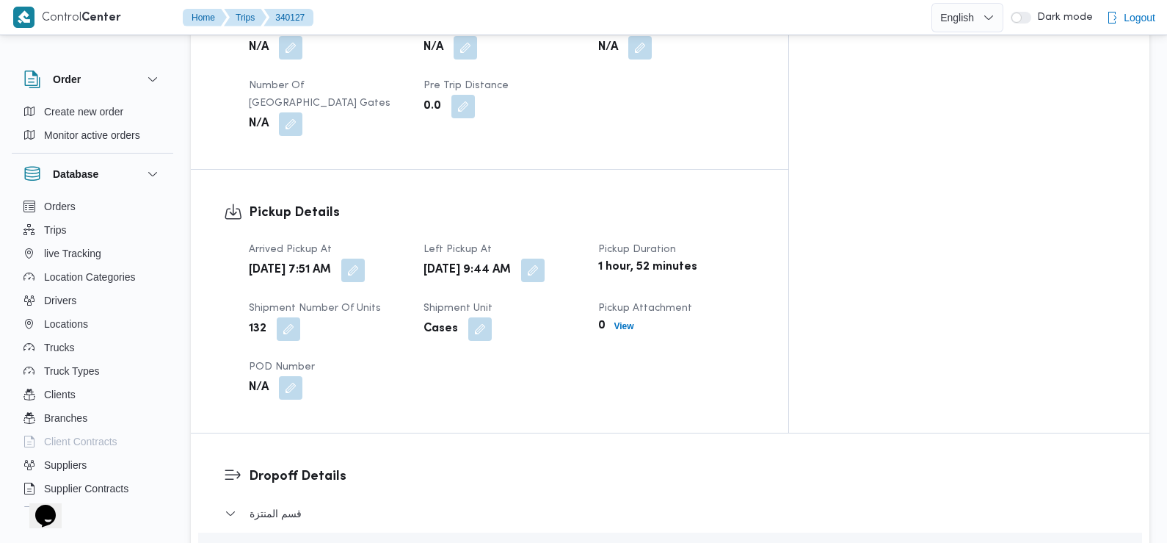
scroll to position [866, 0]
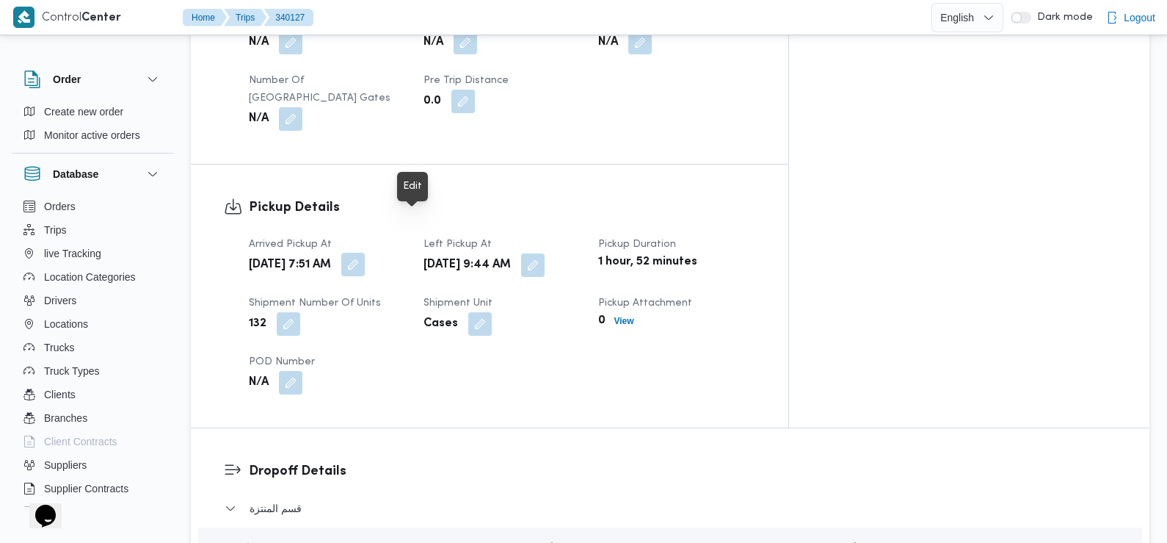
click at [365, 253] on button "button" at bounding box center [352, 264] width 23 height 23
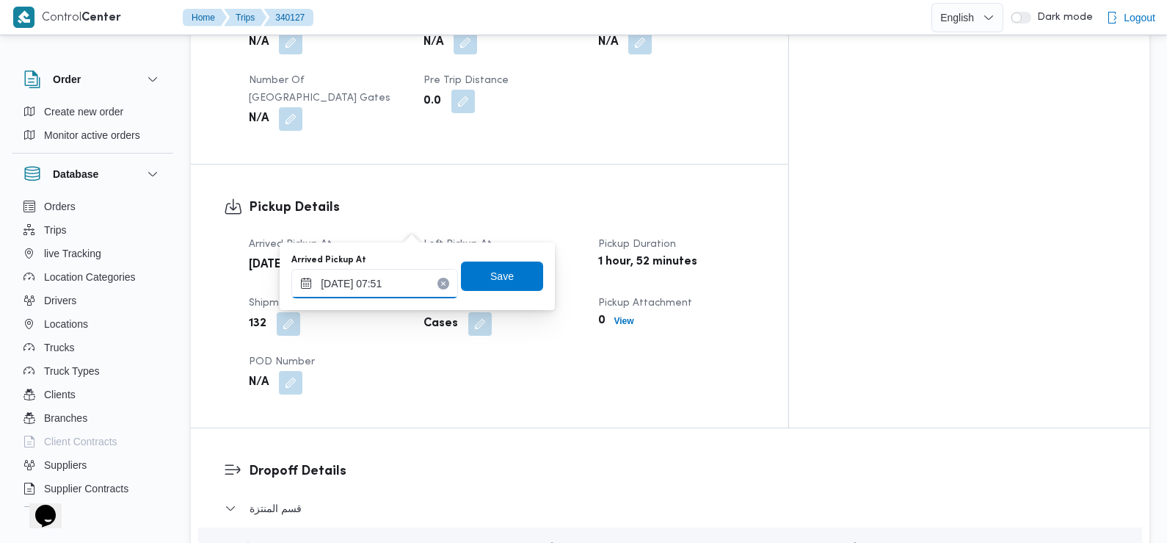
click at [407, 283] on input "29/09/2025 07:51" at bounding box center [374, 283] width 167 height 29
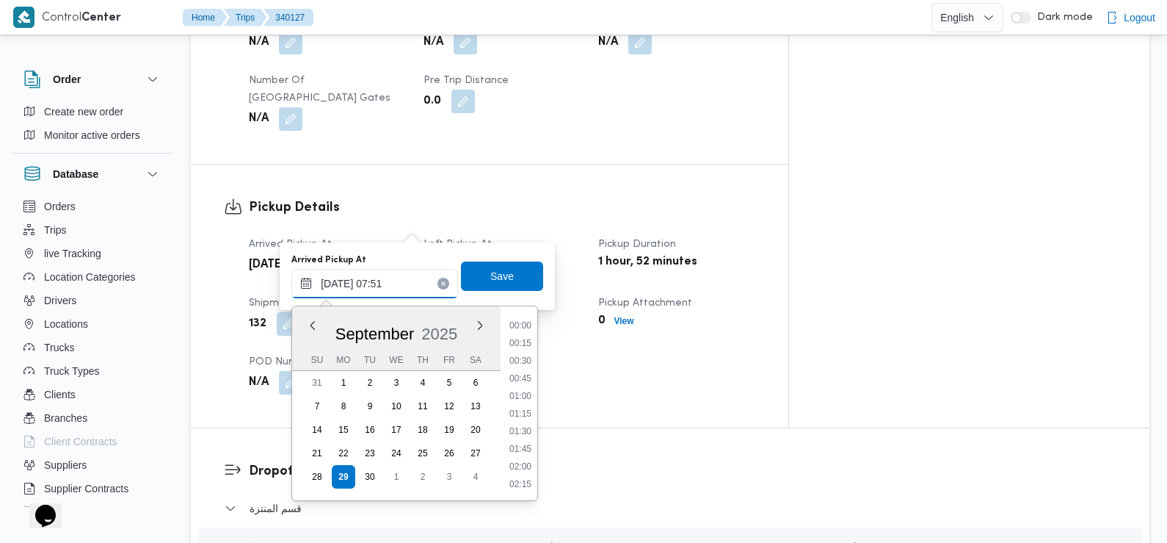
scroll to position [457, 0]
click at [526, 399] on li "07:30" at bounding box center [521, 397] width 34 height 15
type input "29/09/2025 07:30"
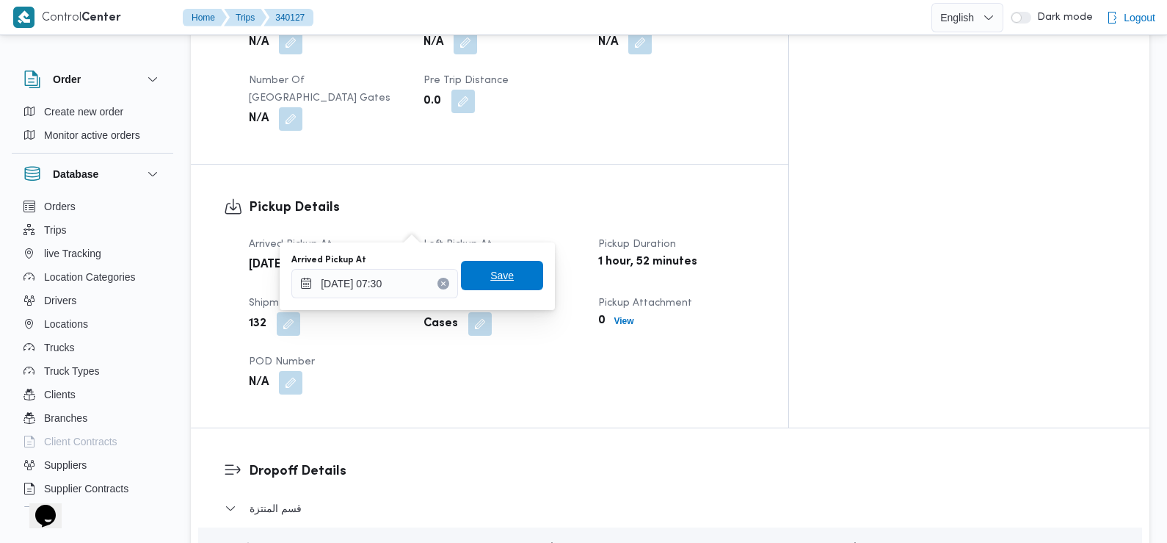
click at [503, 283] on span "Save" at bounding box center [502, 275] width 82 height 29
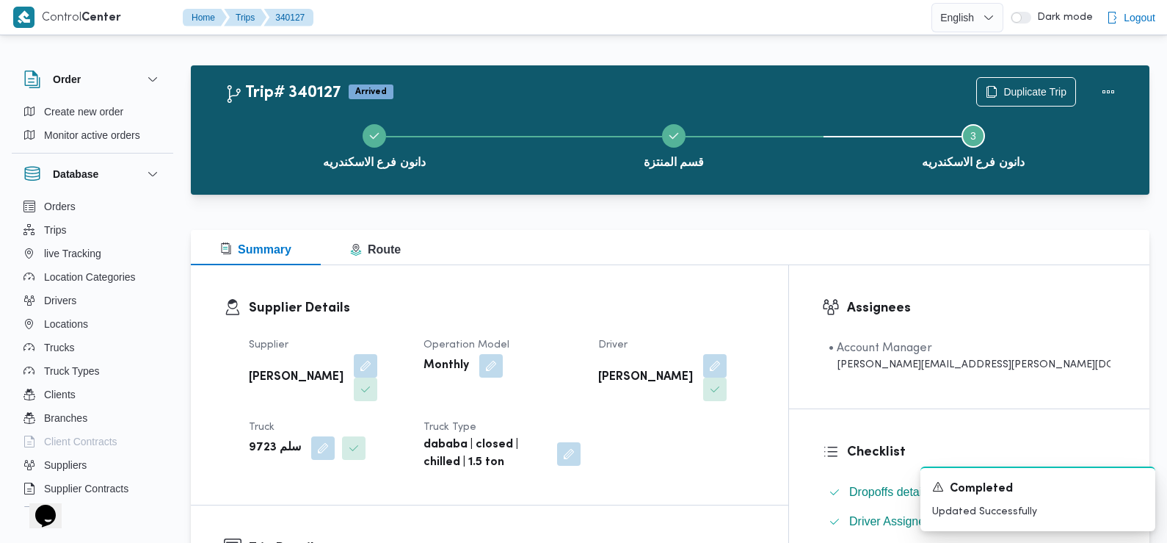
scroll to position [0, 0]
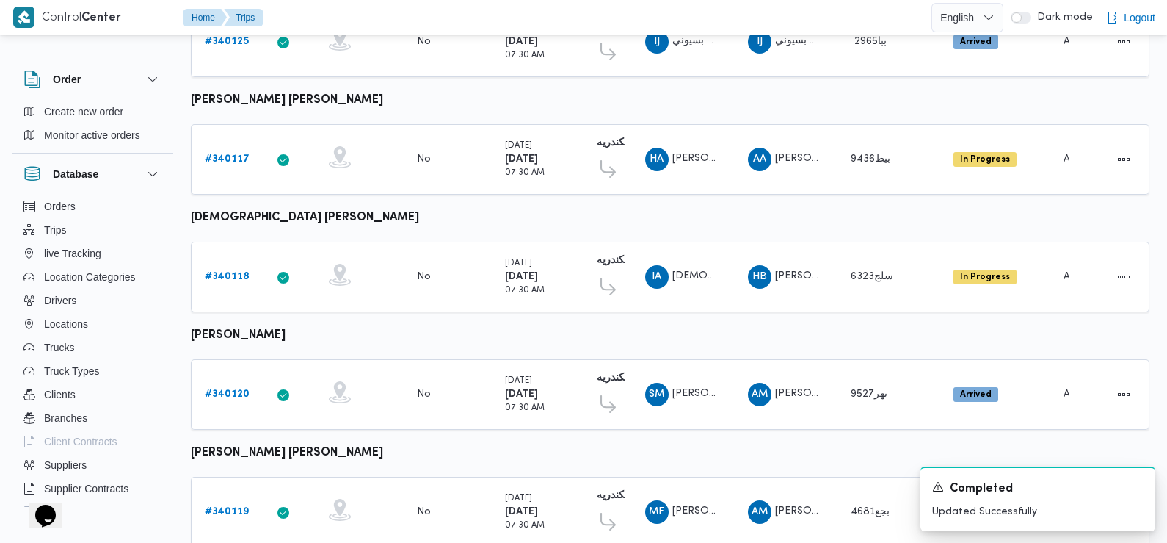
scroll to position [431, 0]
click at [231, 271] on b "# 340118" at bounding box center [227, 276] width 45 height 10
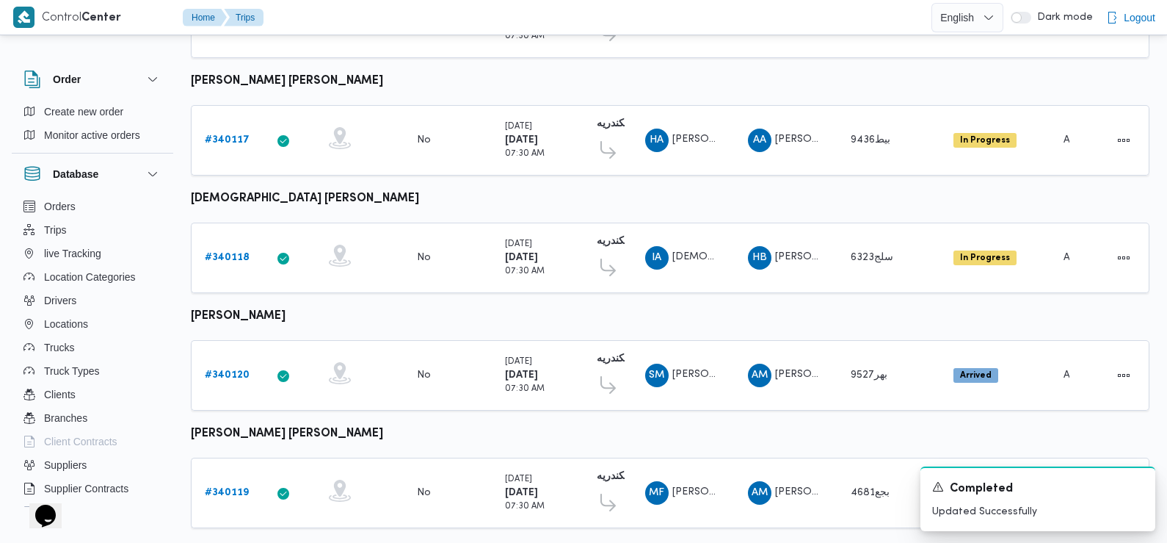
scroll to position [551, 0]
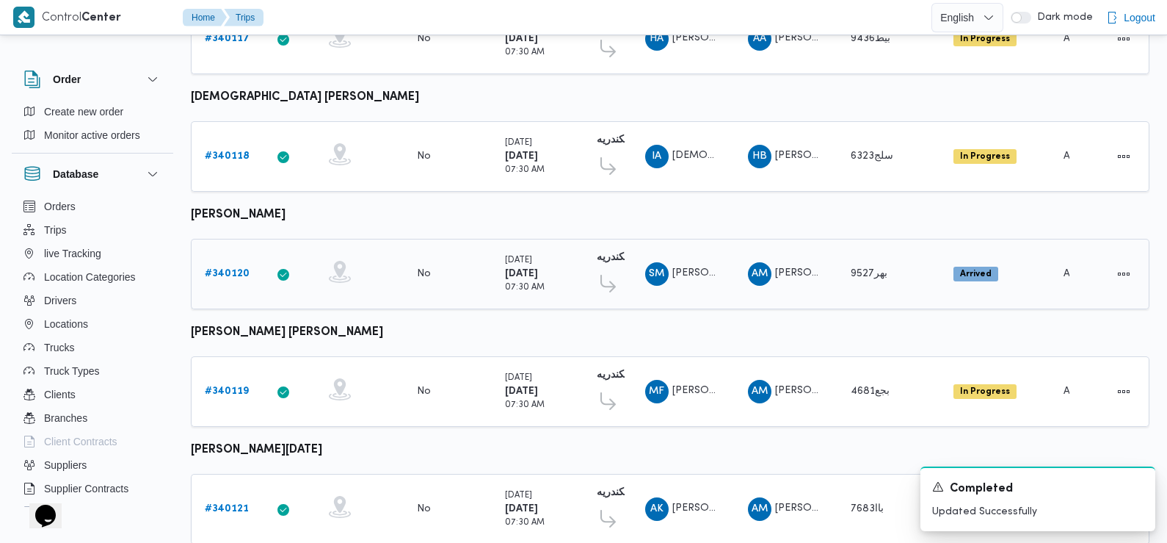
click at [234, 269] on b "# 340120" at bounding box center [227, 274] width 45 height 10
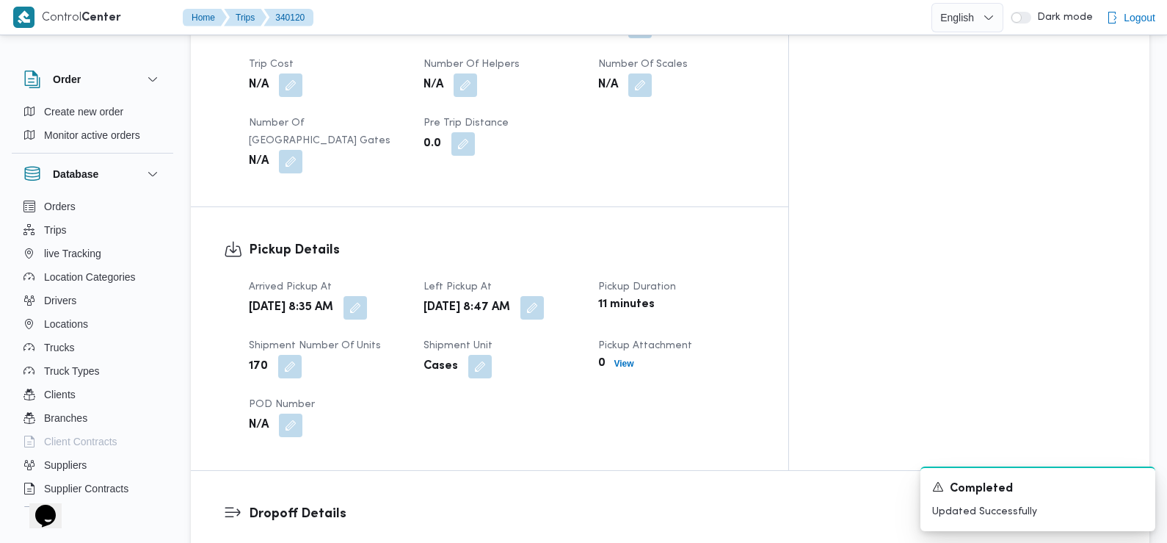
scroll to position [844, 0]
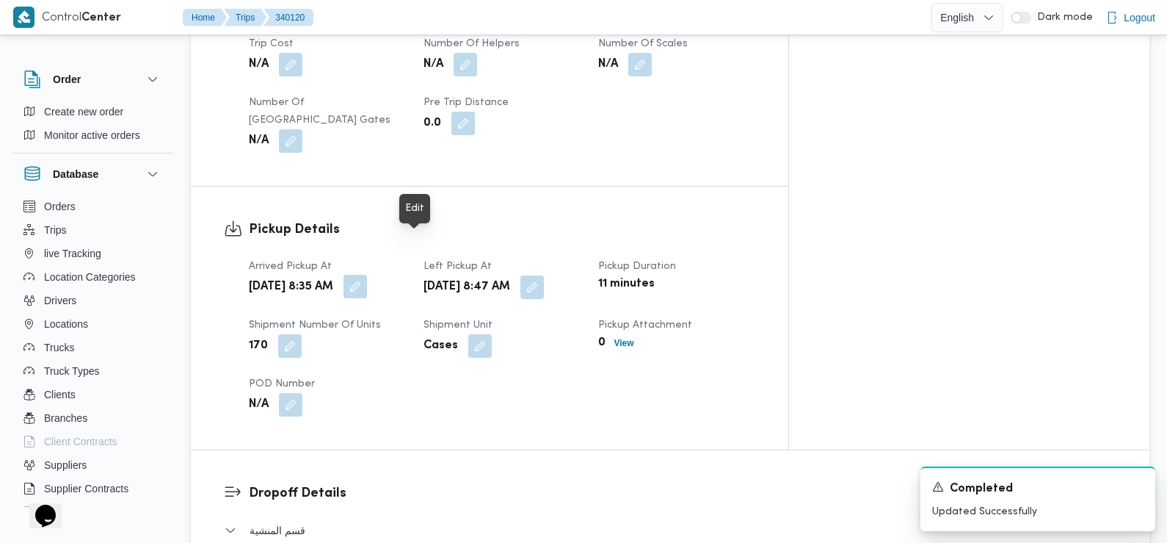
click at [367, 275] on button "button" at bounding box center [355, 286] width 23 height 23
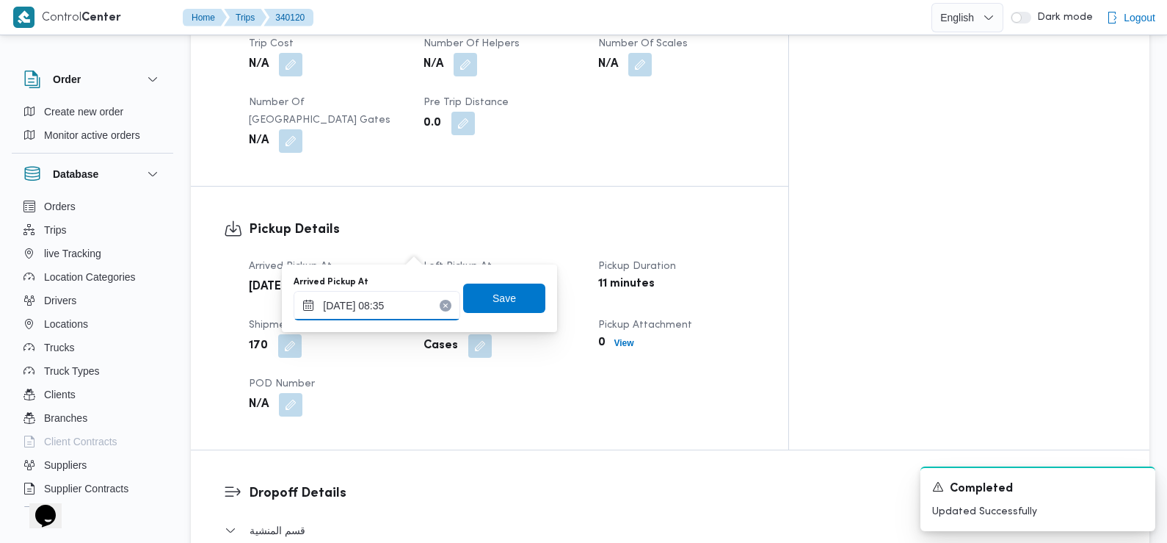
click at [391, 311] on input "29/09/2025 08:35" at bounding box center [377, 305] width 167 height 29
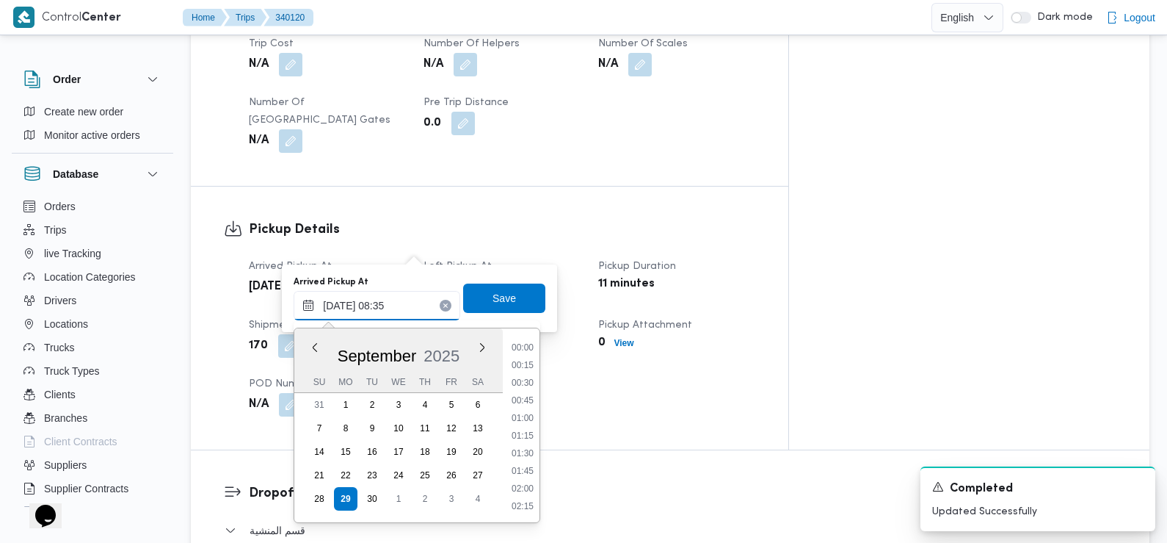
scroll to position [510, 0]
click at [521, 351] on li "07:15" at bounding box center [523, 348] width 34 height 15
type input "29/09/2025 07:15"
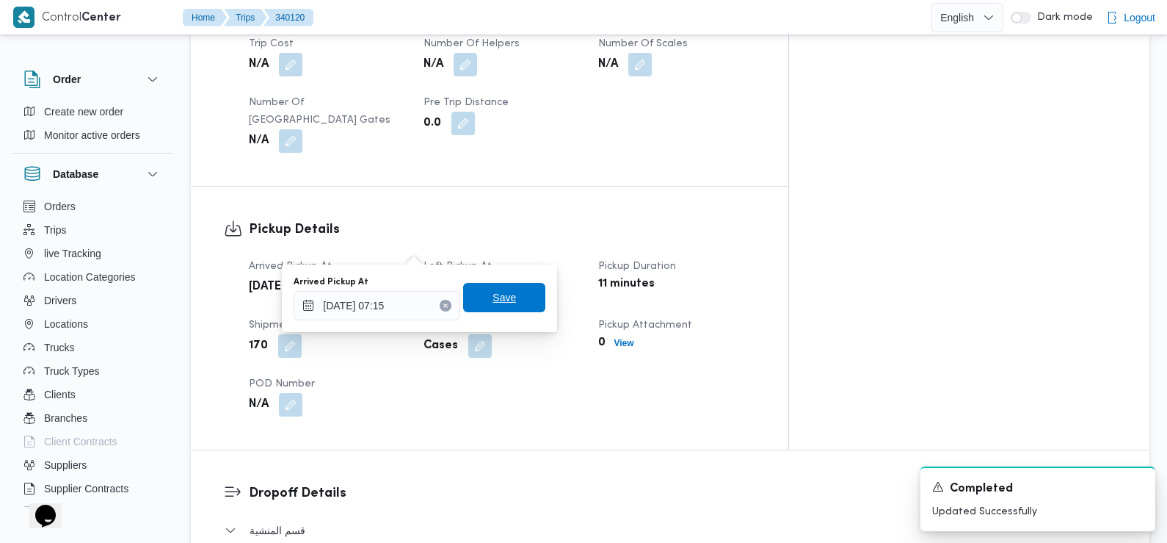
click at [507, 305] on span "Save" at bounding box center [504, 297] width 82 height 29
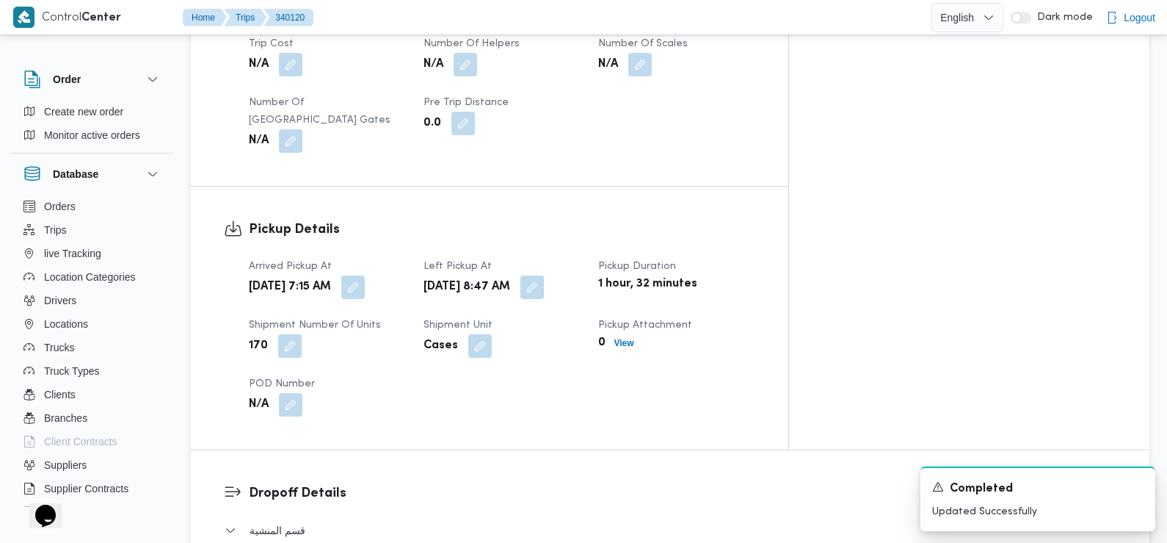
click at [435, 391] on div "Pickup Details Arrived Pickup At Mon, Sep 29, 2025 7:15 AM Left Pickup At Mon, …" at bounding box center [490, 317] width 598 height 263
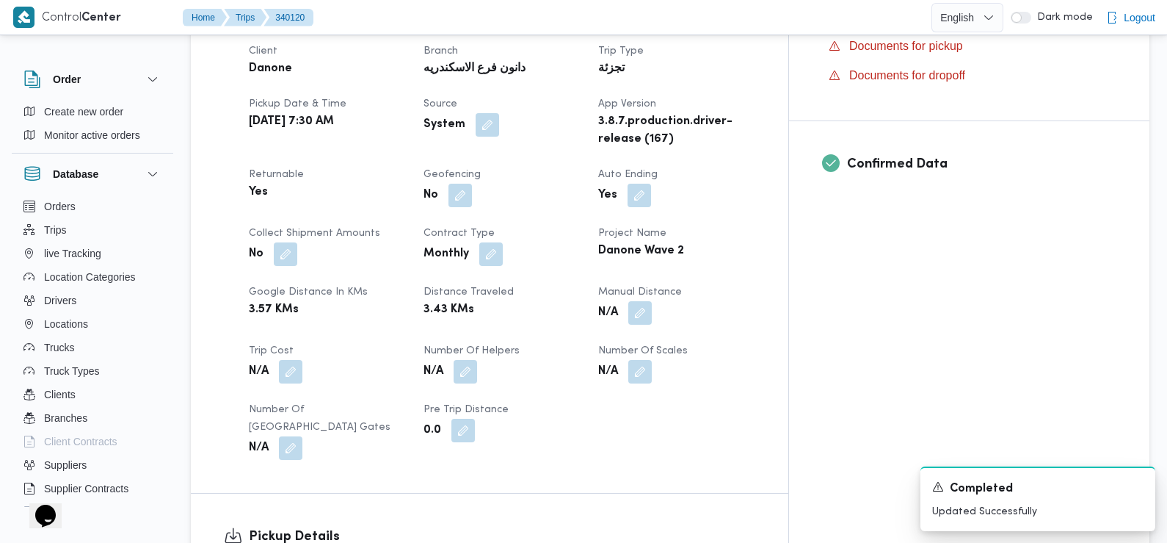
scroll to position [0, 0]
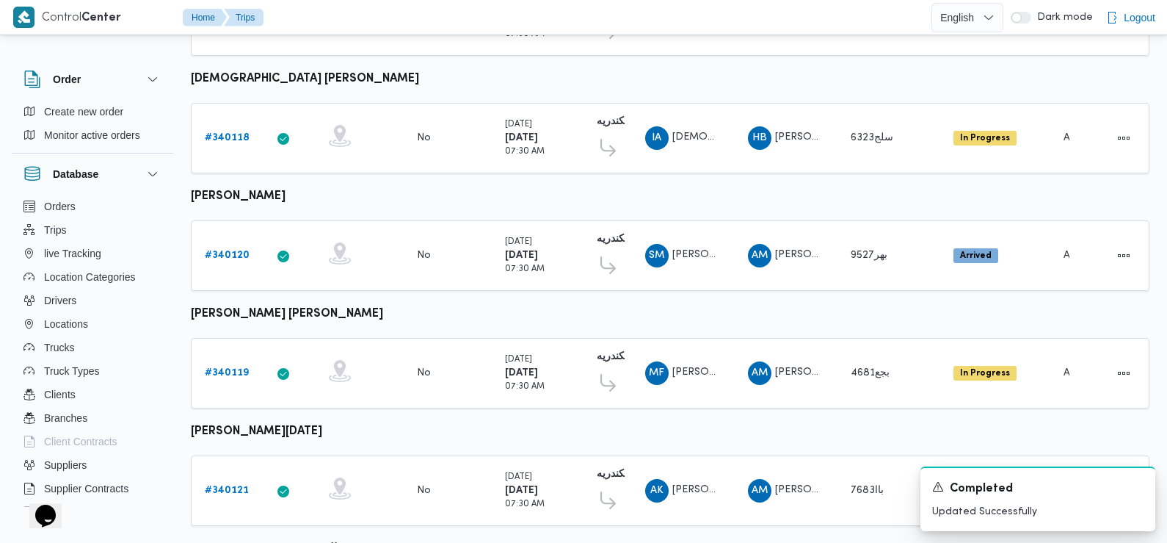
scroll to position [703, 0]
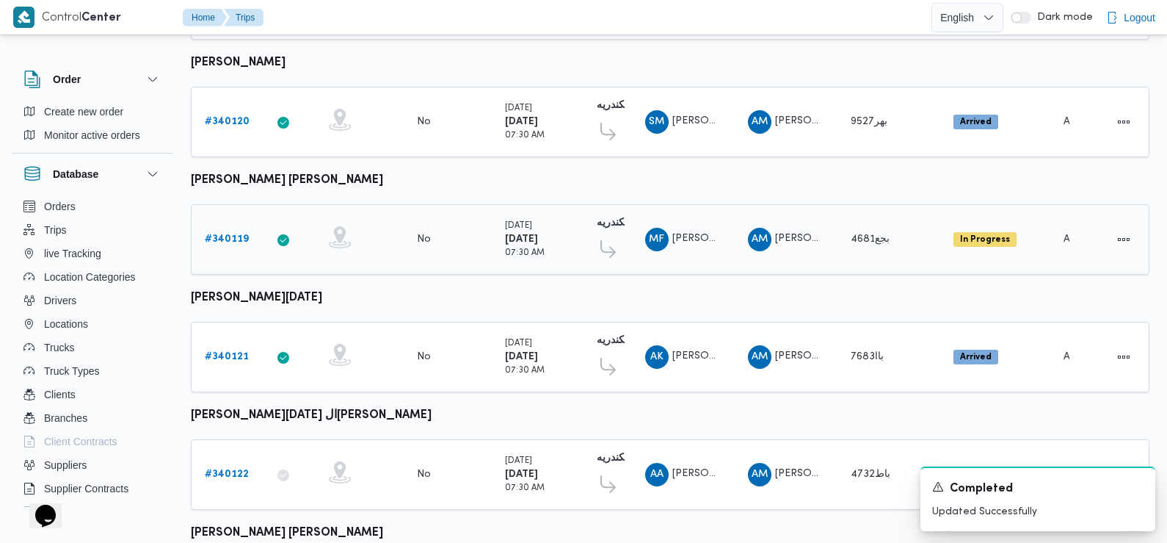
click at [228, 234] on b "# 340119" at bounding box center [227, 239] width 44 height 10
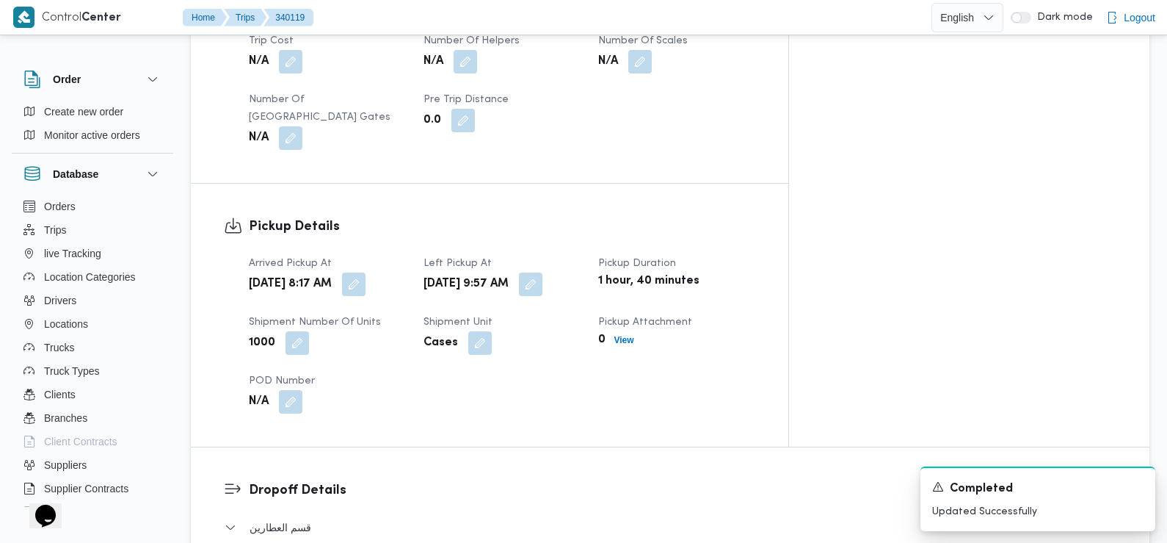
scroll to position [857, 0]
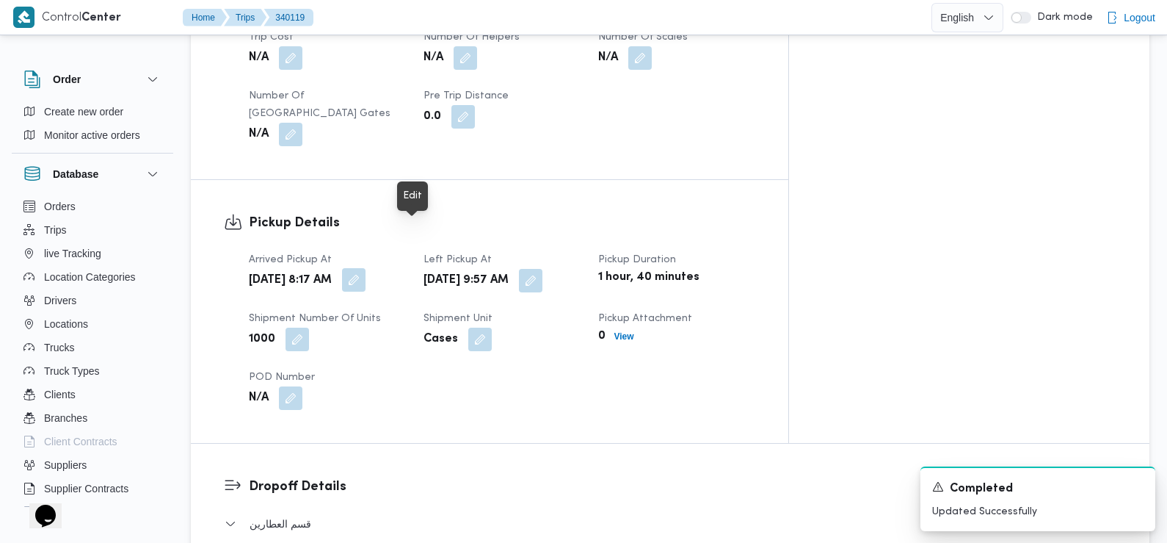
click at [366, 268] on button "button" at bounding box center [353, 279] width 23 height 23
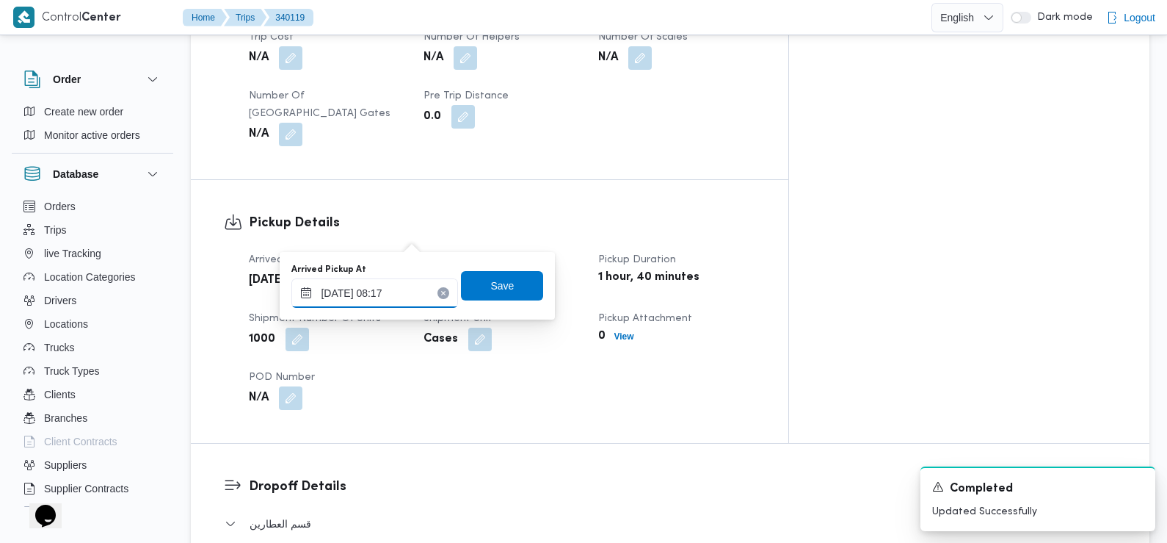
click at [380, 301] on input "29/09/2025 08:17" at bounding box center [374, 292] width 167 height 29
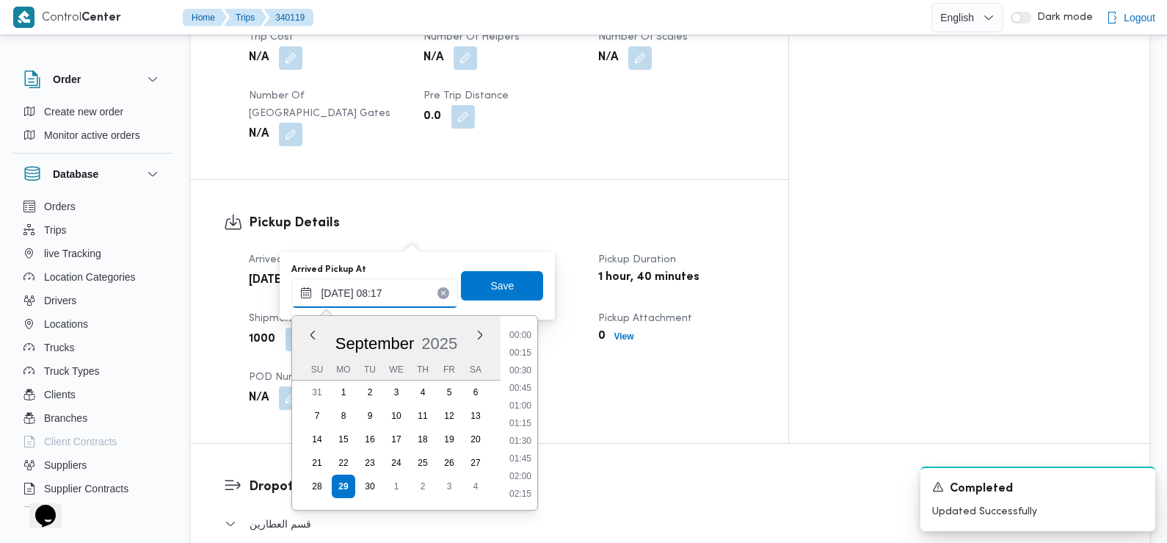
scroll to position [492, 0]
click at [517, 372] on li "07:30" at bounding box center [521, 371] width 34 height 15
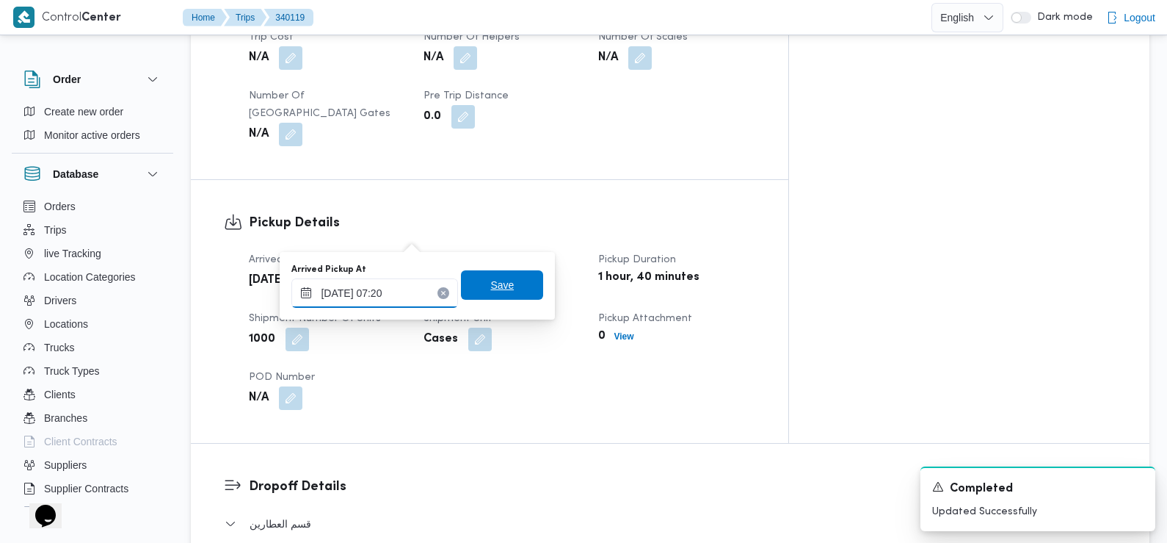
type input "29/09/2025 07:20"
click at [469, 287] on span "Save" at bounding box center [502, 284] width 82 height 29
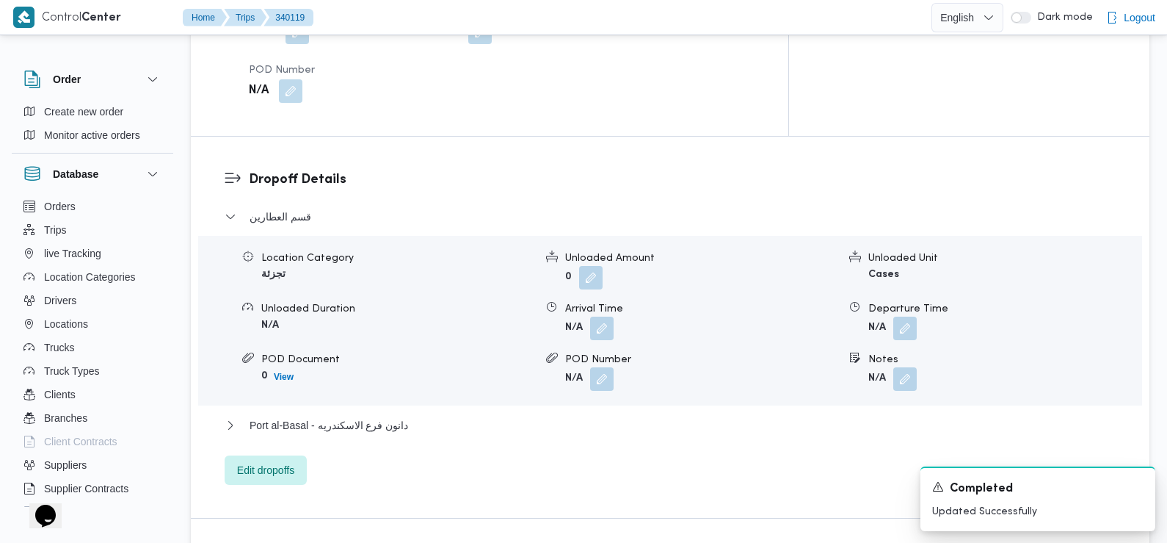
scroll to position [1175, 0]
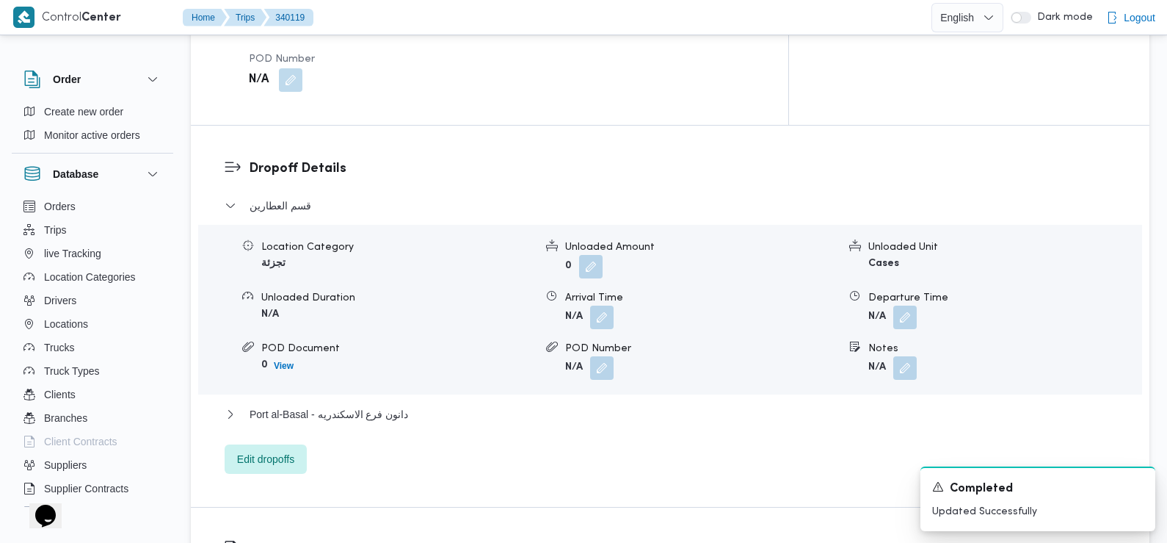
click at [604, 283] on div "Location Category تجزئة Unloaded Amount 0 Unloaded Unit Cases Unloaded Duration…" at bounding box center [670, 309] width 956 height 167
click at [600, 305] on button "button" at bounding box center [601, 316] width 23 height 23
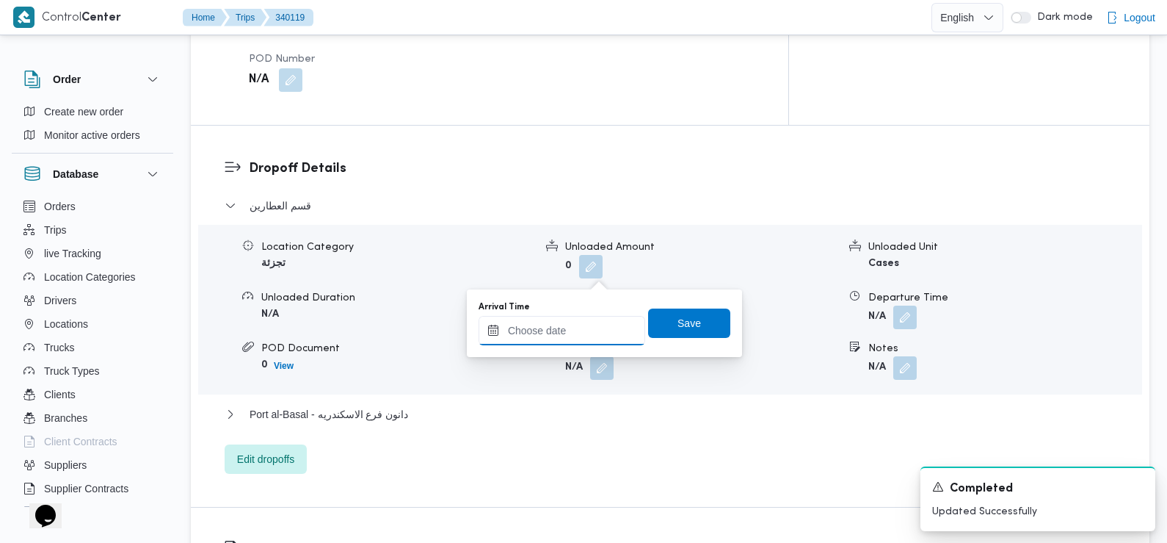
click at [552, 335] on input "Arrival Time" at bounding box center [562, 330] width 167 height 29
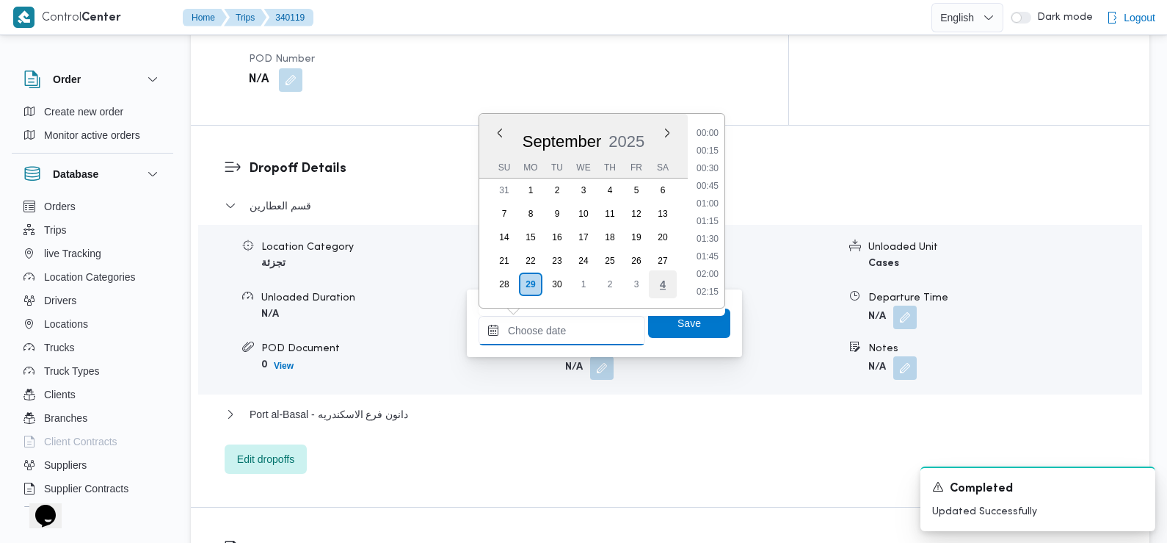
scroll to position [721, 0]
click at [710, 136] on li "10:15" at bounding box center [708, 134] width 34 height 15
type input "29/09/2025 10:15"
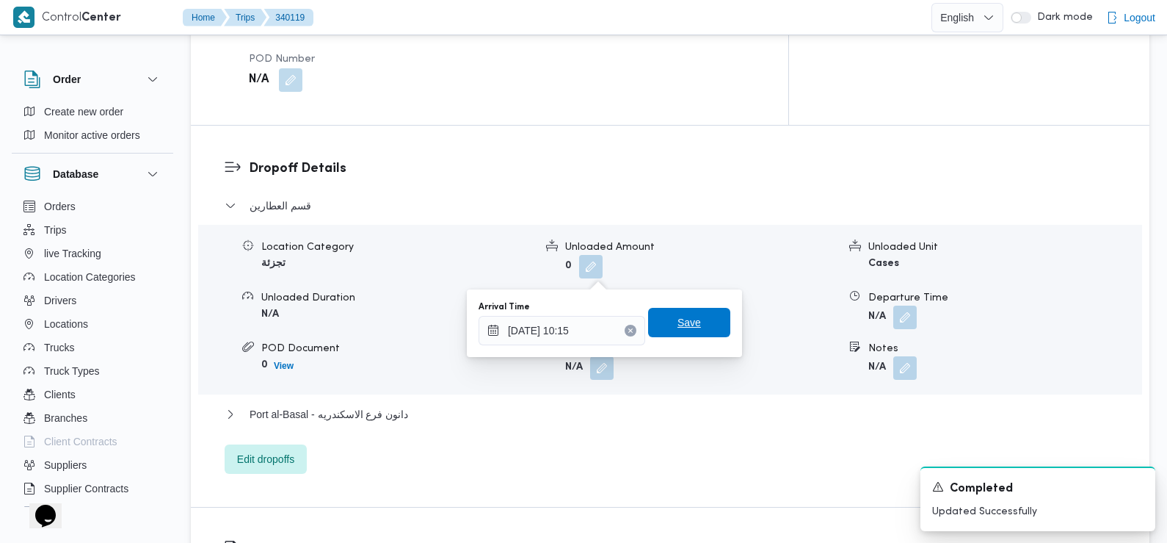
click at [692, 321] on span "Save" at bounding box center [689, 322] width 82 height 29
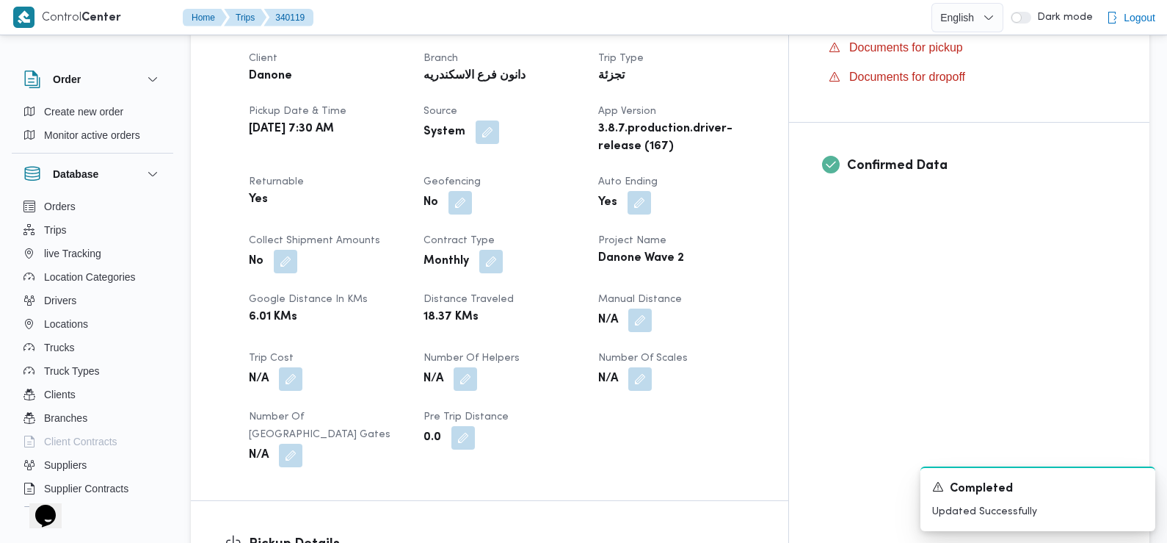
scroll to position [0, 0]
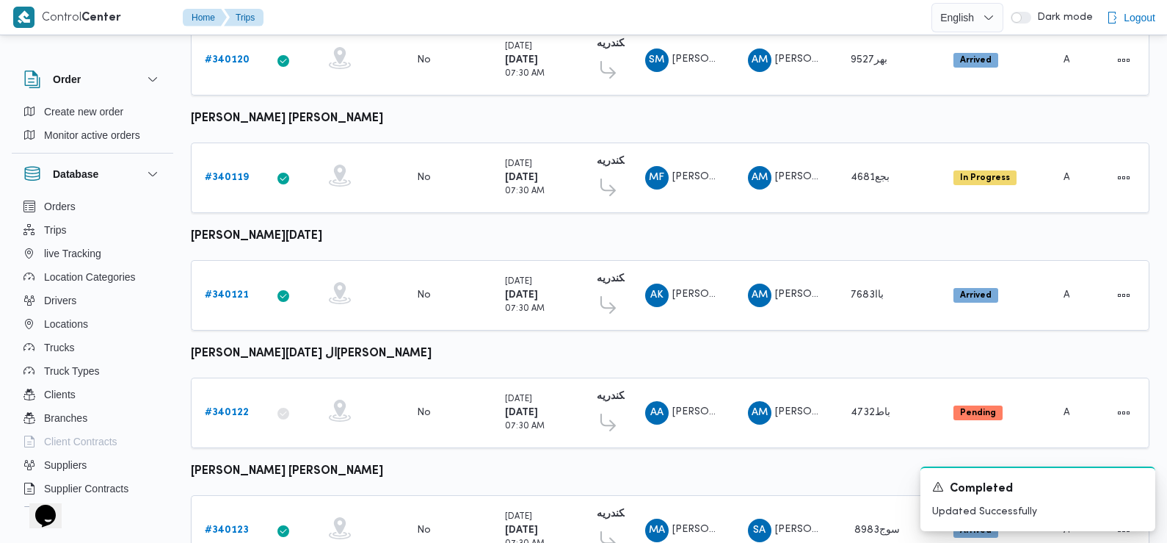
scroll to position [762, 0]
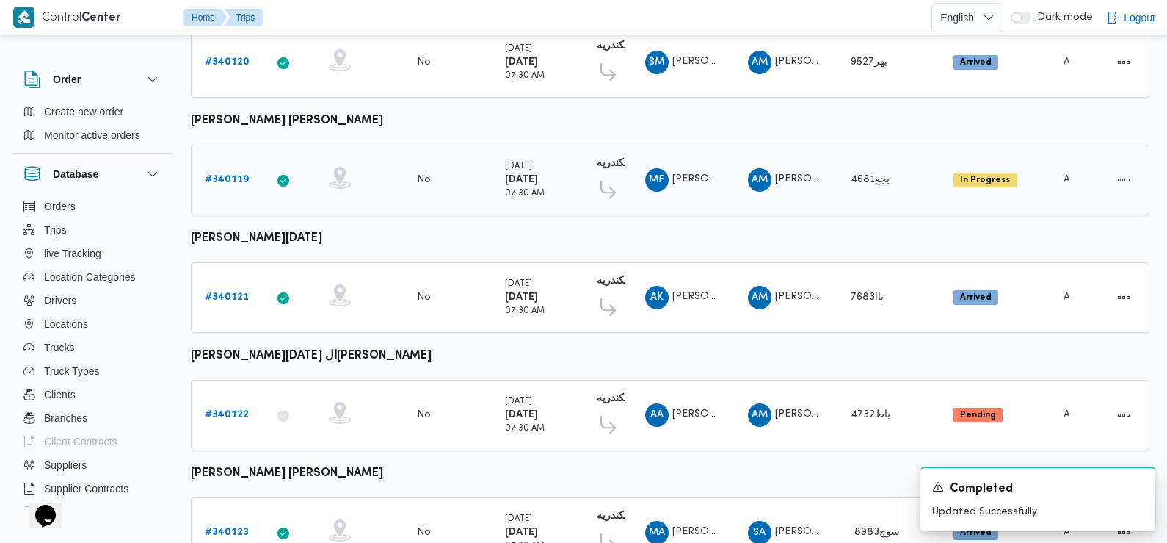
click at [229, 175] on b "# 340119" at bounding box center [227, 180] width 44 height 10
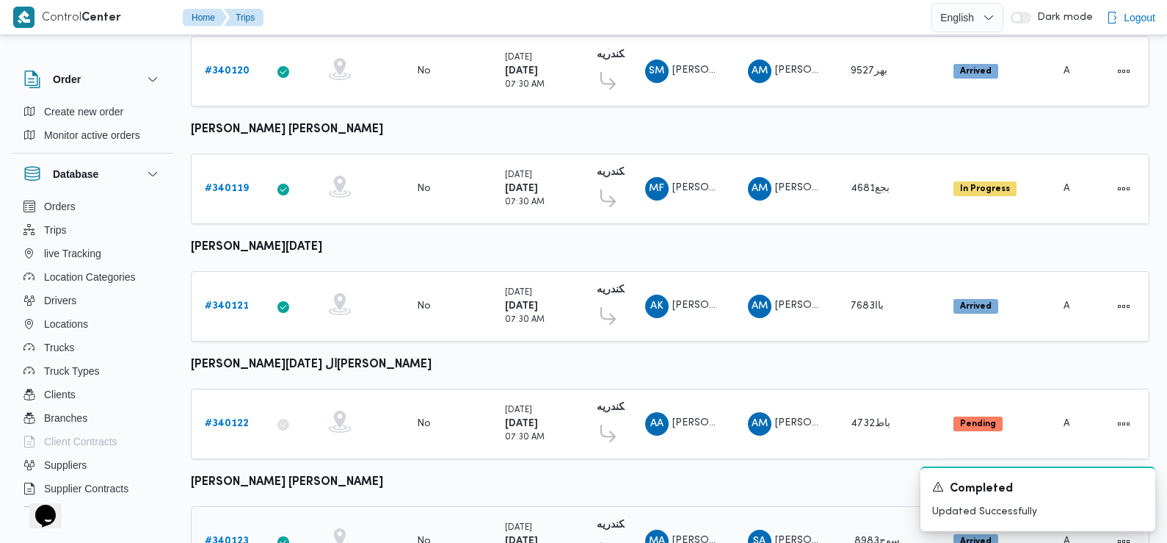
scroll to position [797, 0]
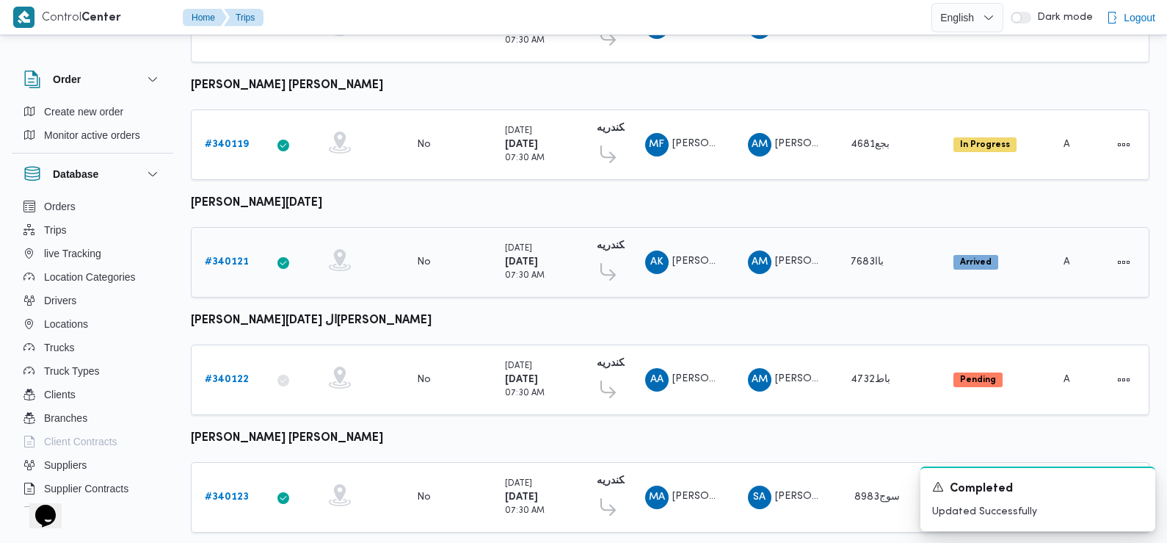
click at [228, 257] on b "# 340121" at bounding box center [227, 262] width 44 height 10
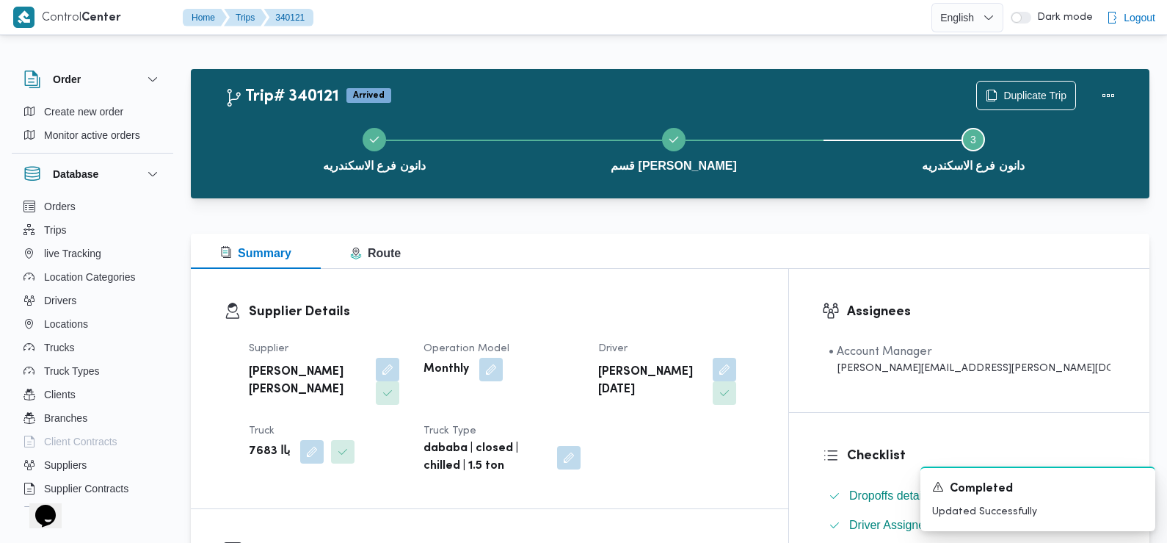
click at [452, 400] on div "Supplier احمد محمد عبدالعاطي عطاالله نصر الله Operation Model Monthly Driver عب…" at bounding box center [502, 407] width 524 height 153
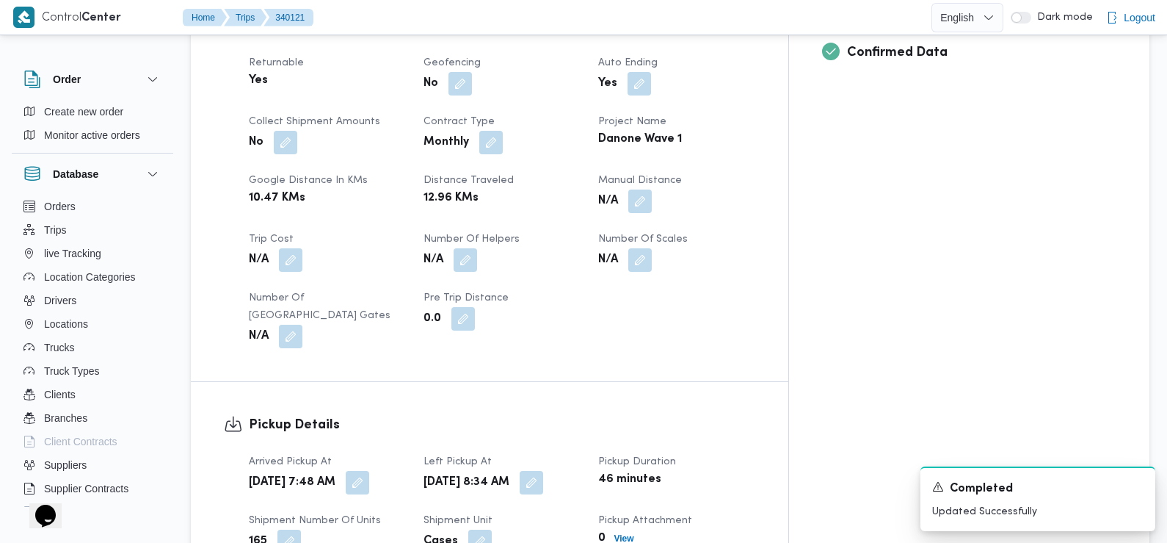
scroll to position [651, 0]
click at [369, 468] on button "button" at bounding box center [357, 479] width 23 height 23
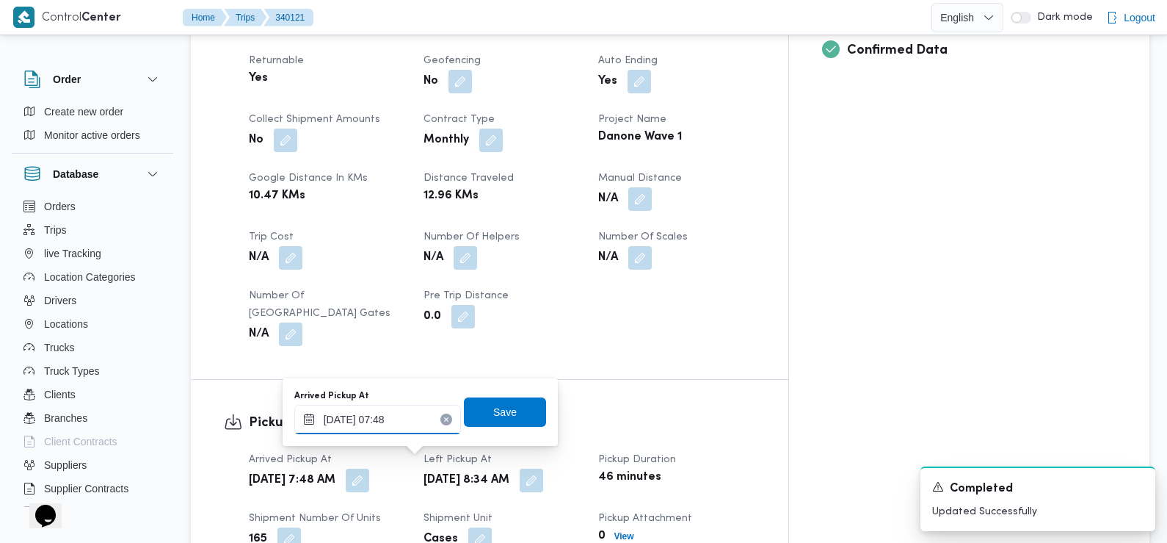
click at [413, 421] on input "29/09/2025 07:48" at bounding box center [377, 419] width 167 height 29
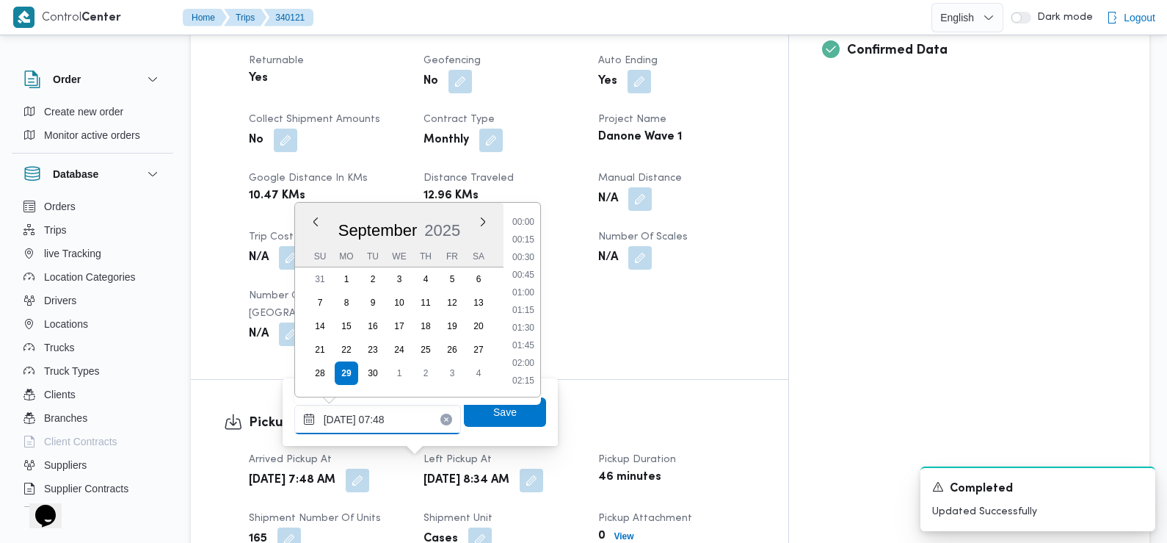
scroll to position [457, 0]
type input "29/09/2025 07:40"
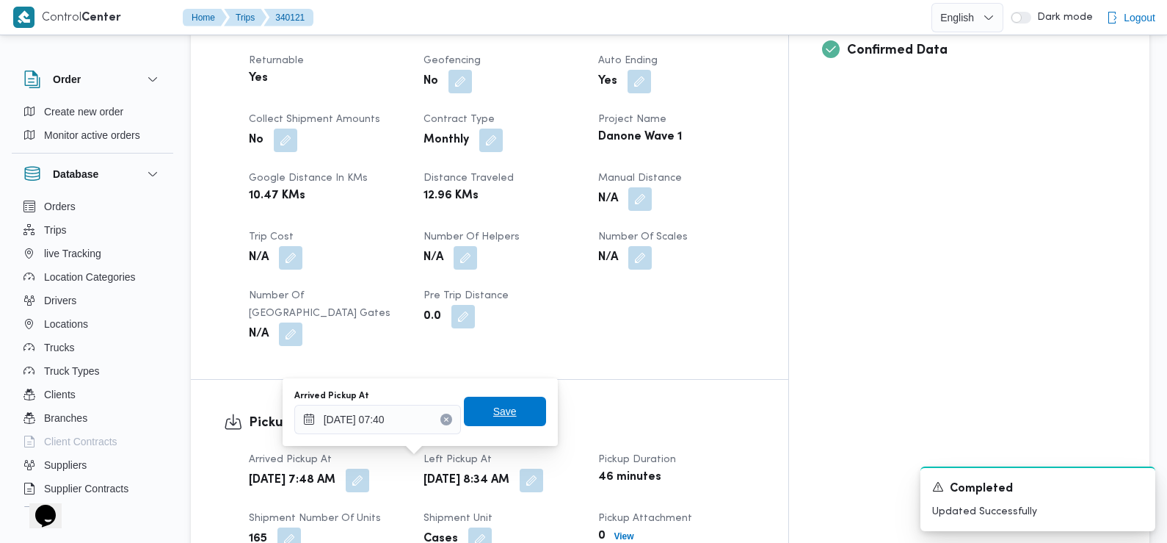
click at [493, 416] on span "Save" at bounding box center [504, 411] width 23 height 18
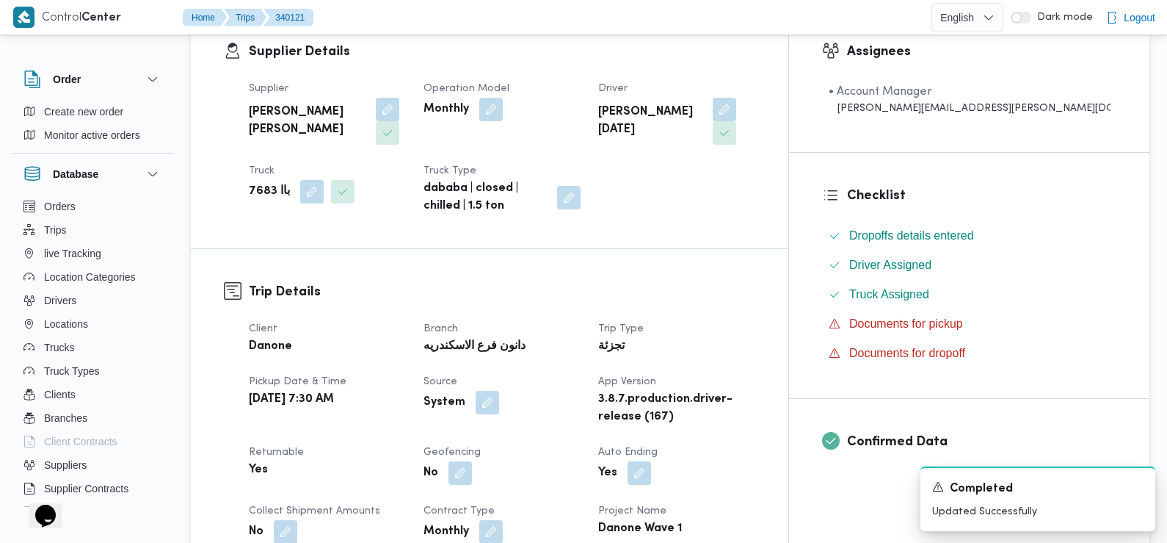
scroll to position [0, 0]
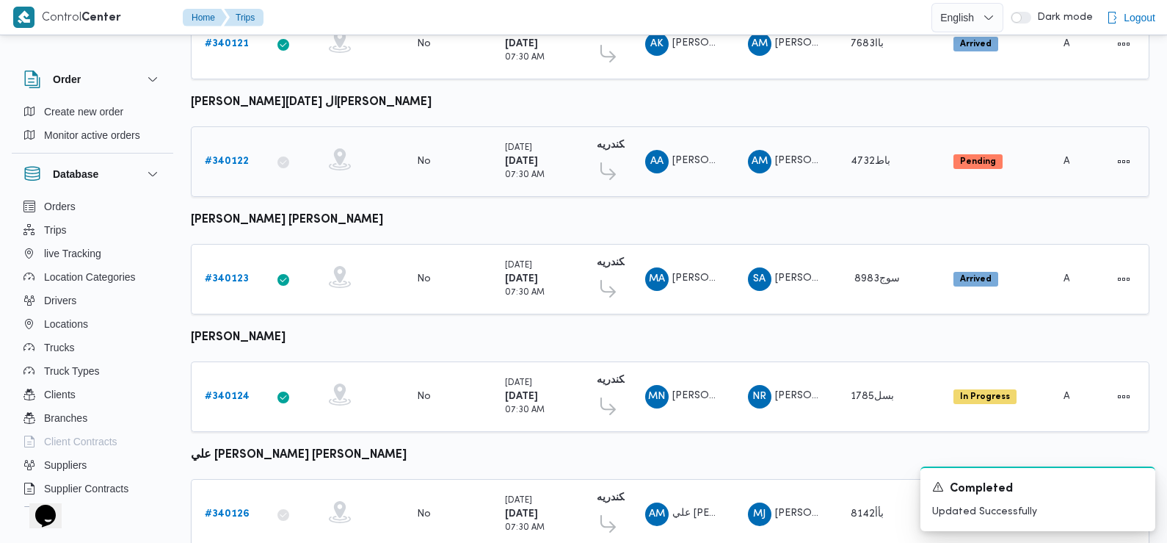
scroll to position [1073, 0]
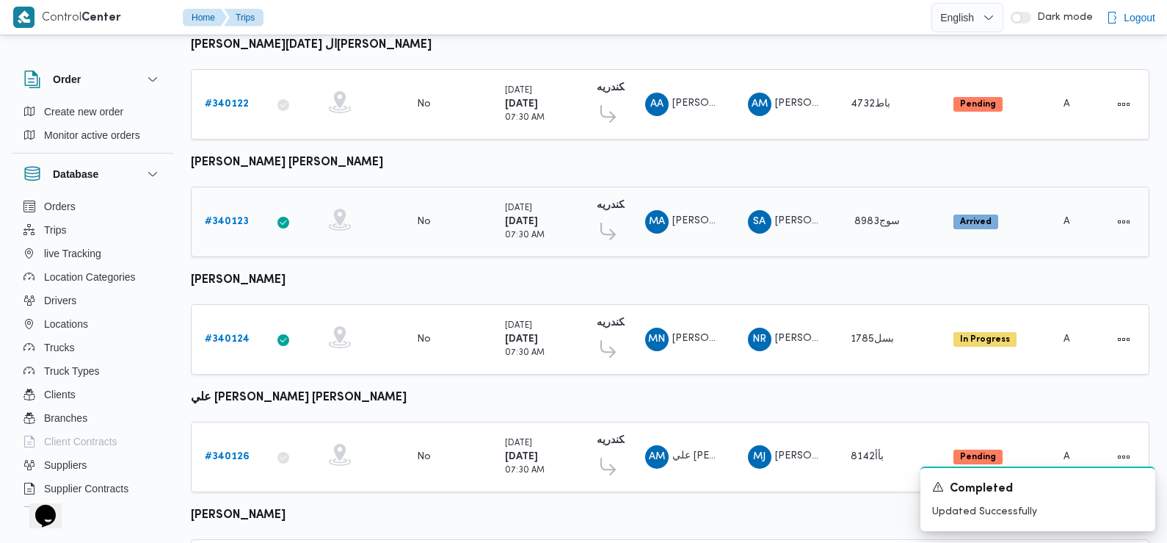
click at [228, 217] on b "# 340123" at bounding box center [227, 222] width 44 height 10
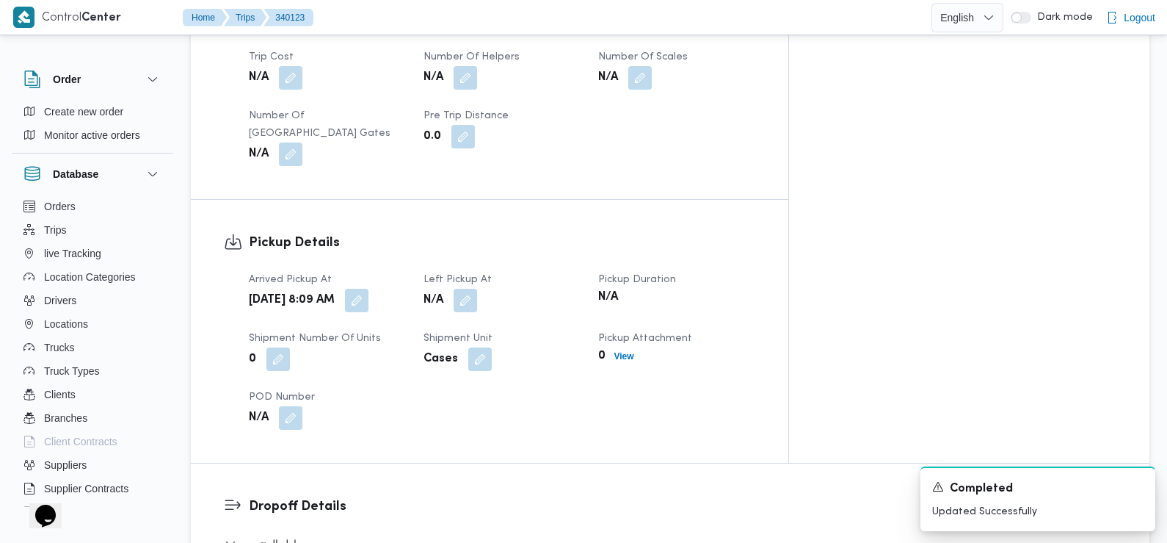
scroll to position [905, 0]
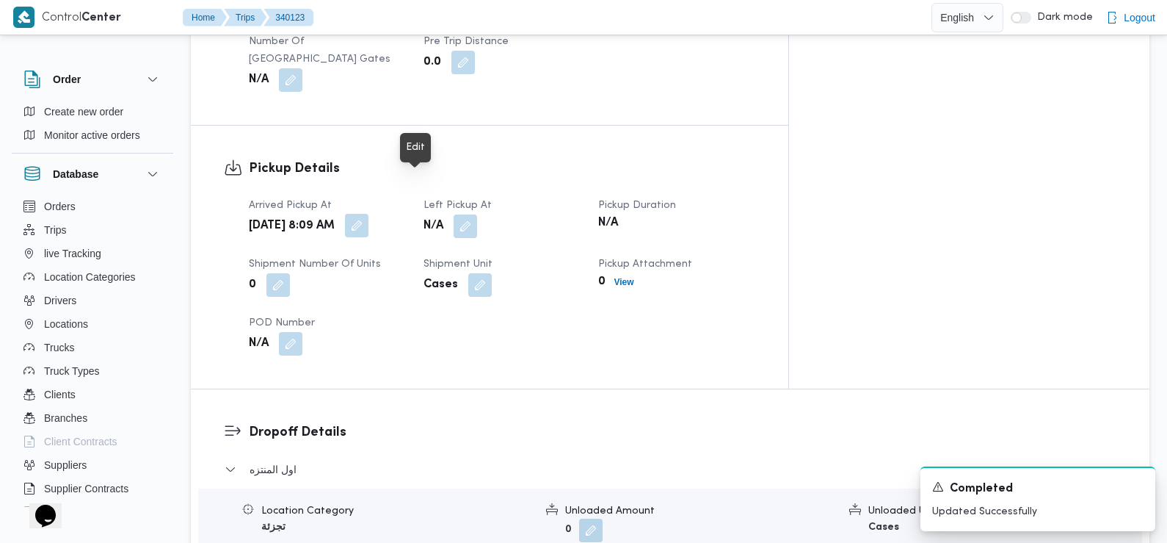
click at [369, 214] on button "button" at bounding box center [356, 225] width 23 height 23
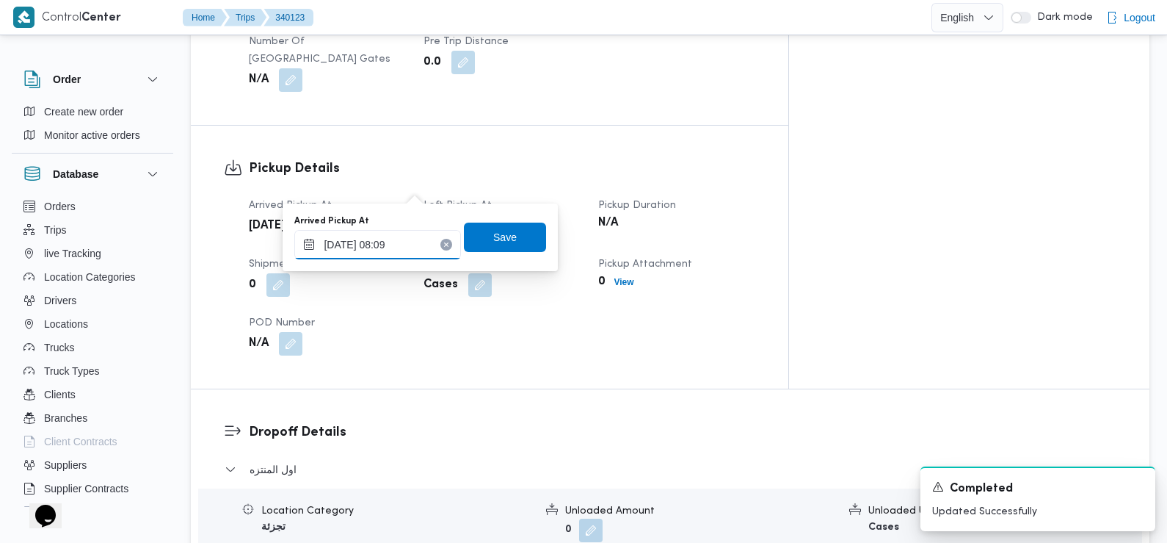
click at [393, 249] on input "29/09/2025 08:09" at bounding box center [377, 244] width 167 height 29
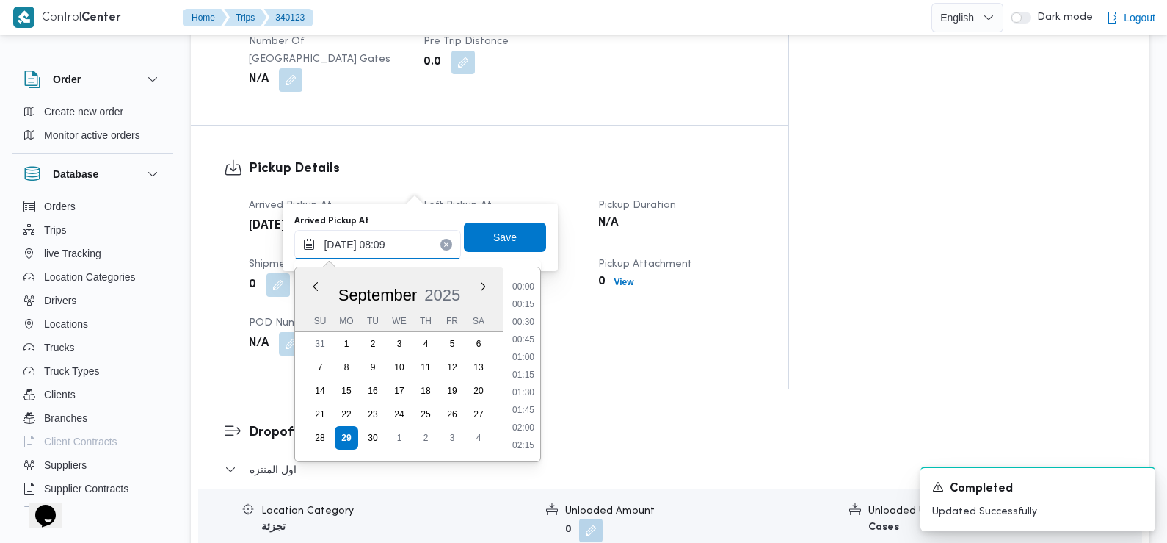
scroll to position [474, 0]
click at [528, 358] on li "07:45" at bounding box center [524, 358] width 34 height 15
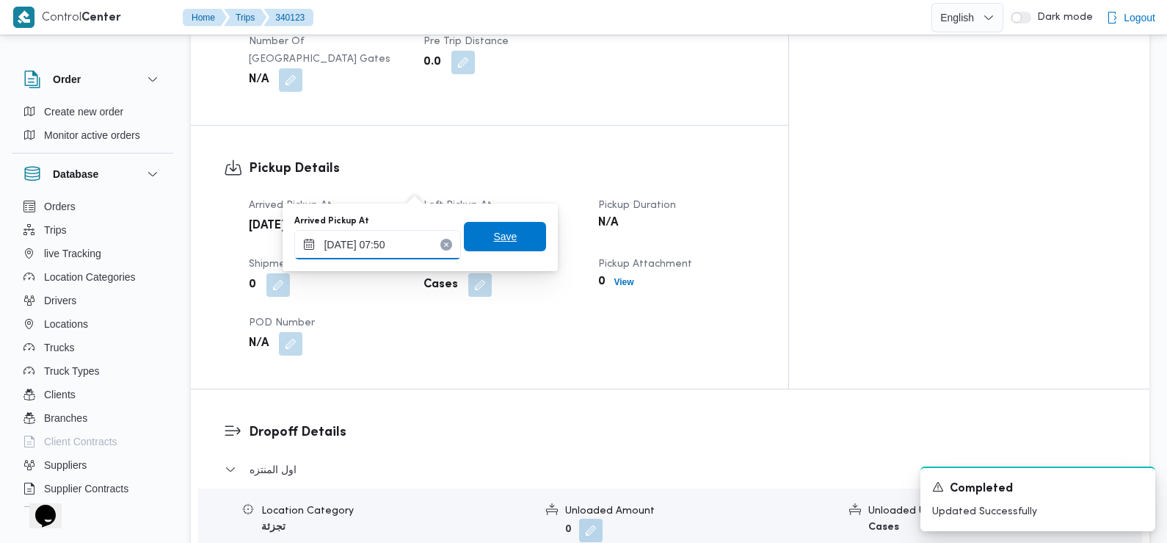
type input "29/09/2025 07:50"
click at [506, 231] on span "Save" at bounding box center [505, 236] width 82 height 29
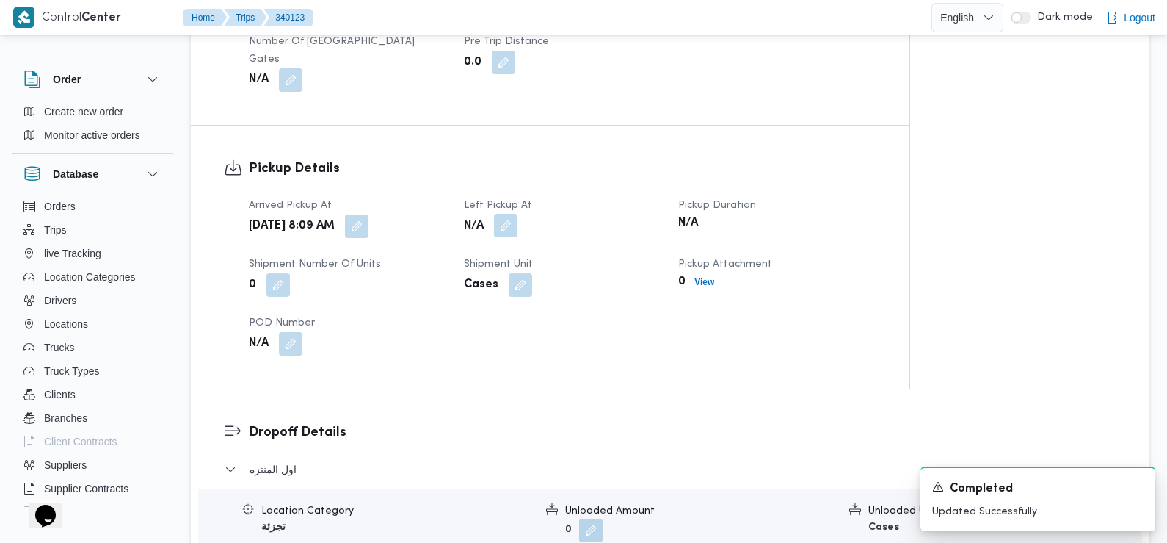
click at [512, 214] on button "button" at bounding box center [505, 225] width 23 height 23
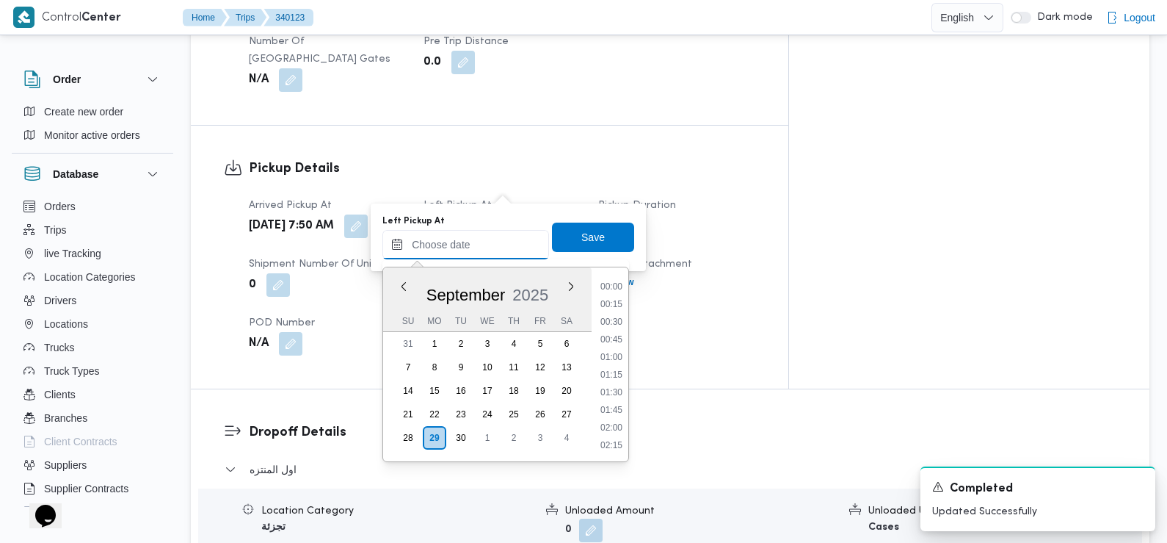
click at [487, 258] on input "Left Pickup At" at bounding box center [465, 244] width 167 height 29
click at [604, 394] on li "09:00" at bounding box center [612, 395] width 34 height 15
type input "29/09/2025 09:00"
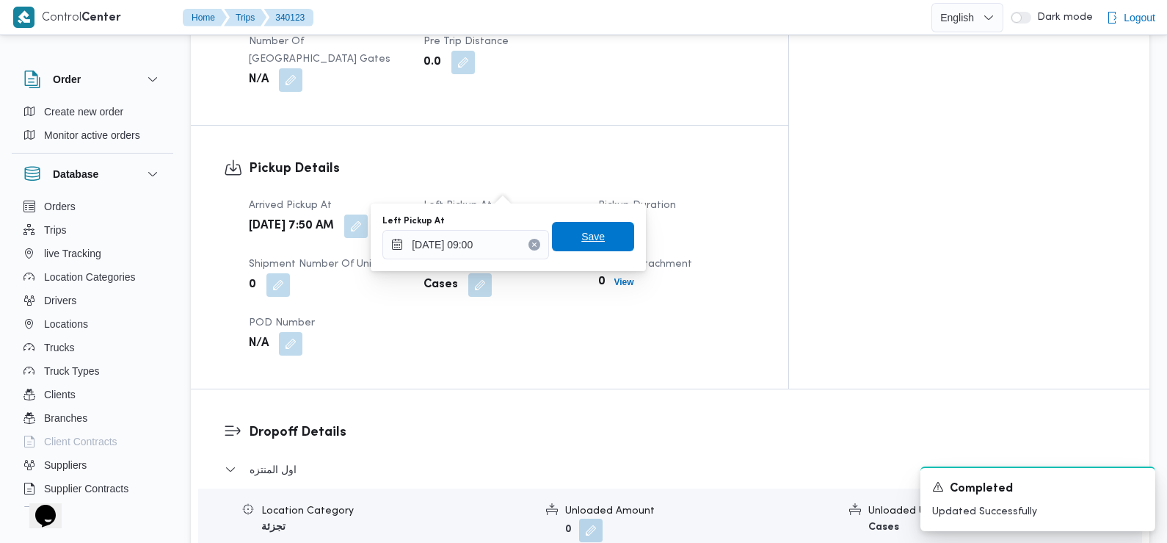
click at [594, 237] on span "Save" at bounding box center [593, 236] width 82 height 29
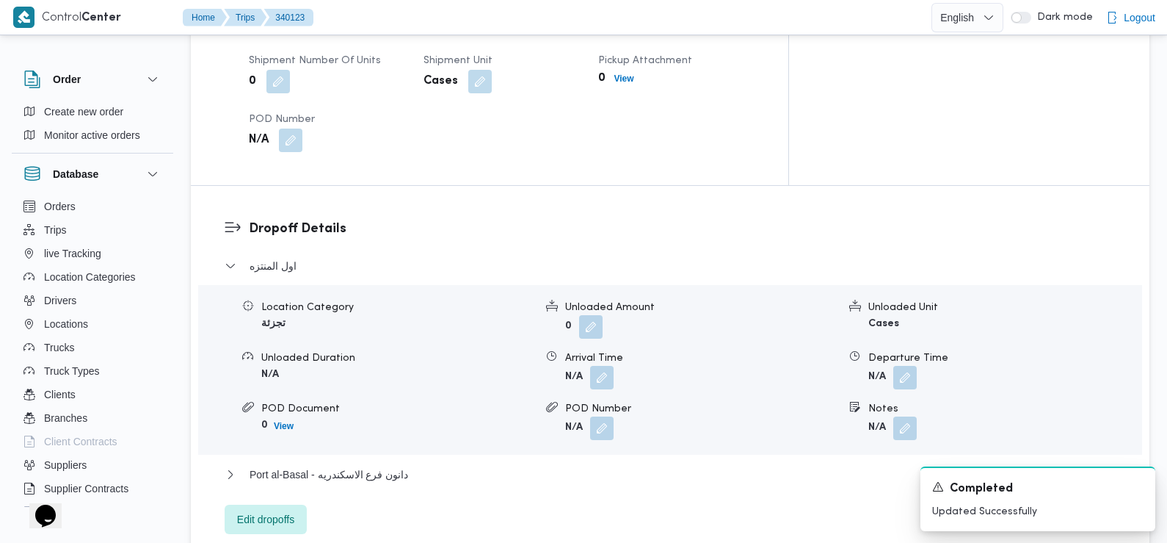
scroll to position [1111, 0]
click at [596, 363] on button "button" at bounding box center [601, 374] width 23 height 23
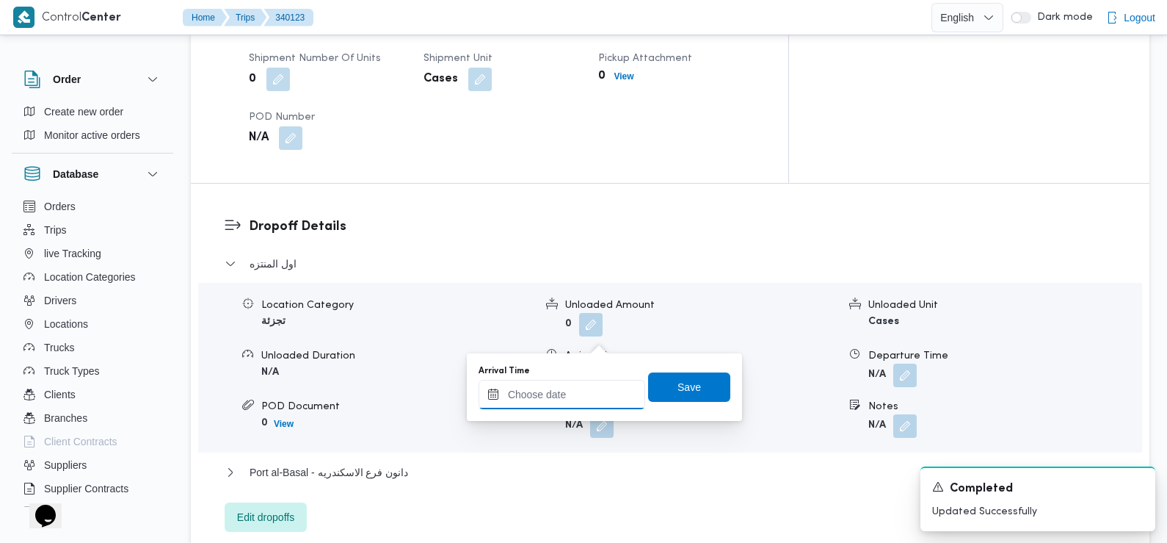
click at [585, 395] on input "Arrival Time" at bounding box center [562, 394] width 167 height 29
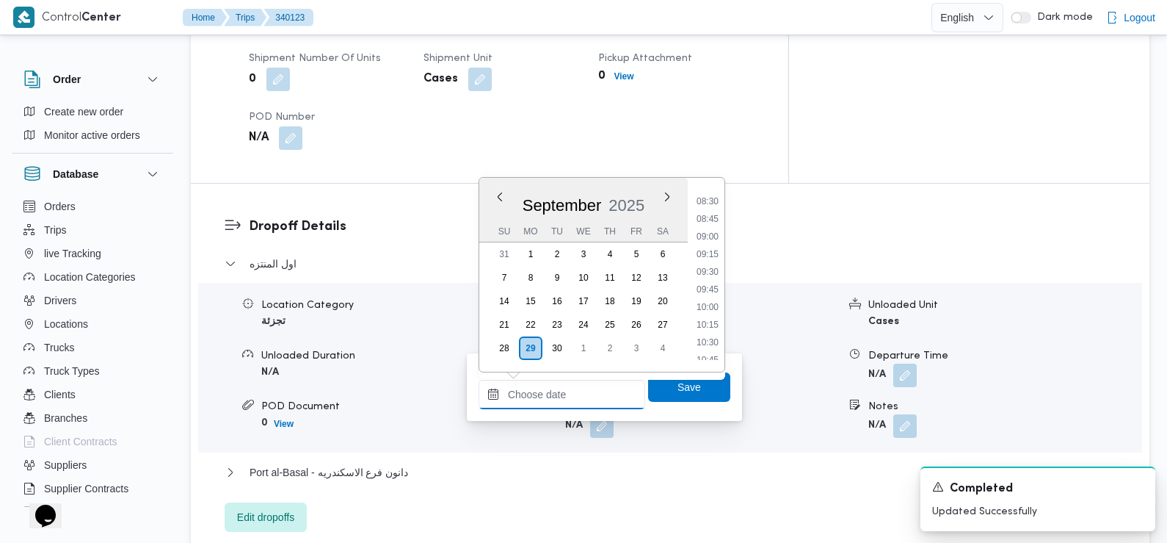
scroll to position [589, 0]
click at [708, 241] on li "09:00" at bounding box center [708, 242] width 34 height 15
type input "29/09/2025 09:00"
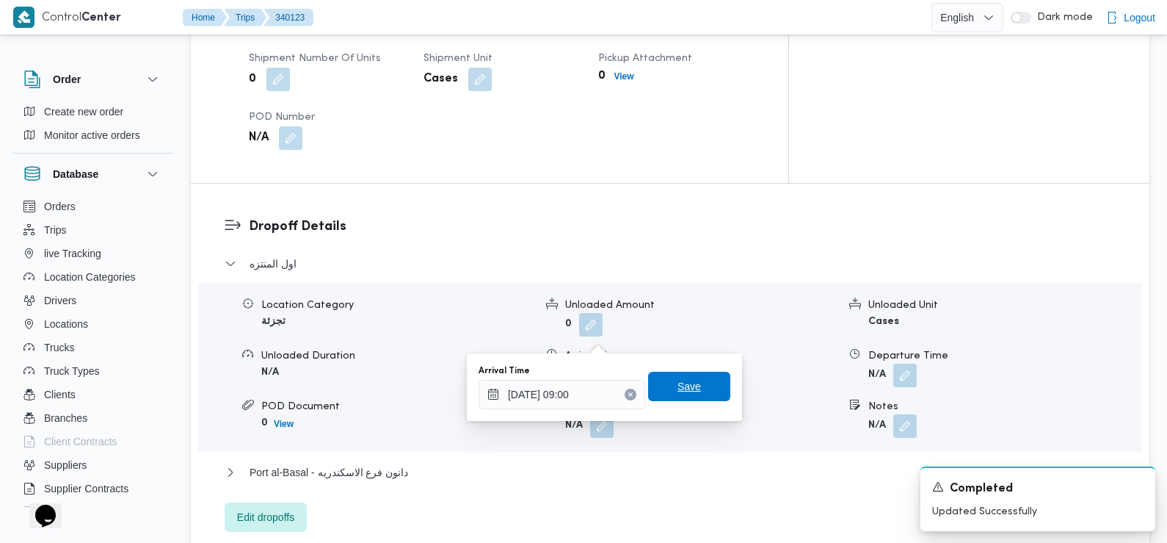
click at [678, 387] on span "Save" at bounding box center [689, 386] width 23 height 18
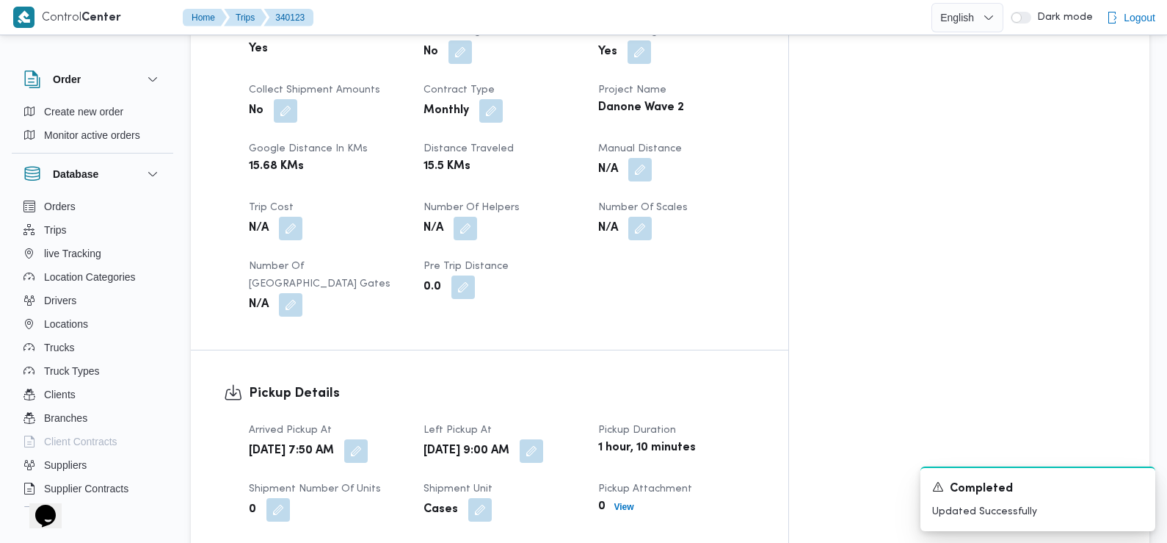
scroll to position [0, 0]
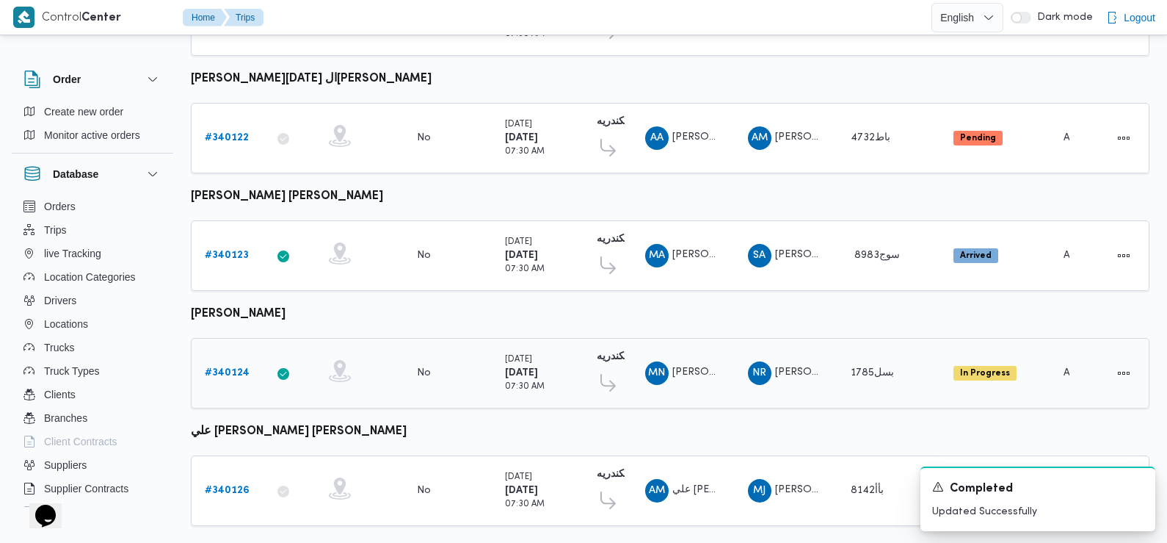
scroll to position [1059, 0]
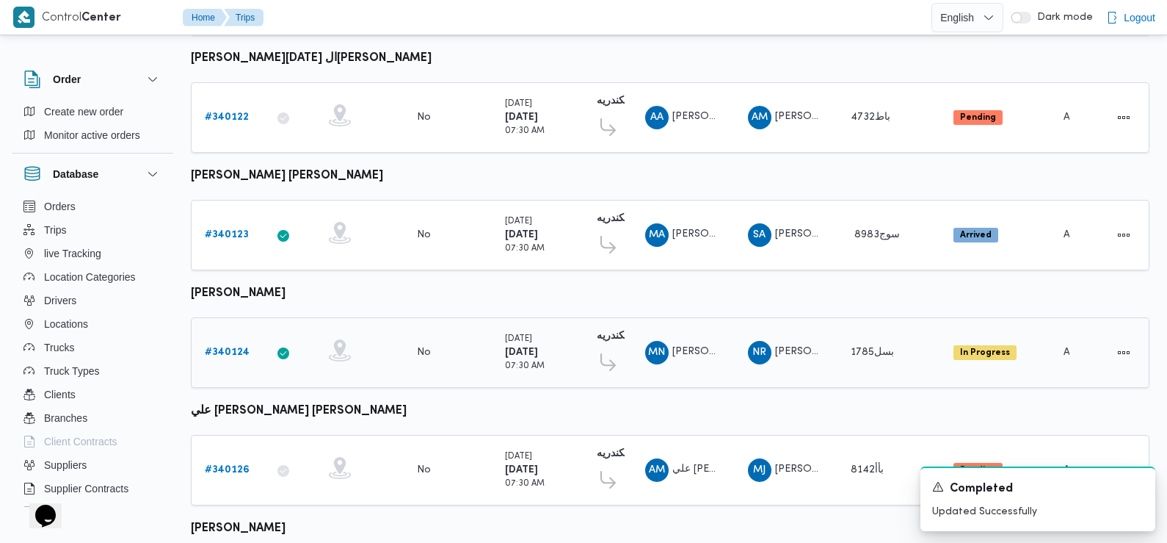
click at [224, 347] on b "# 340124" at bounding box center [227, 352] width 45 height 10
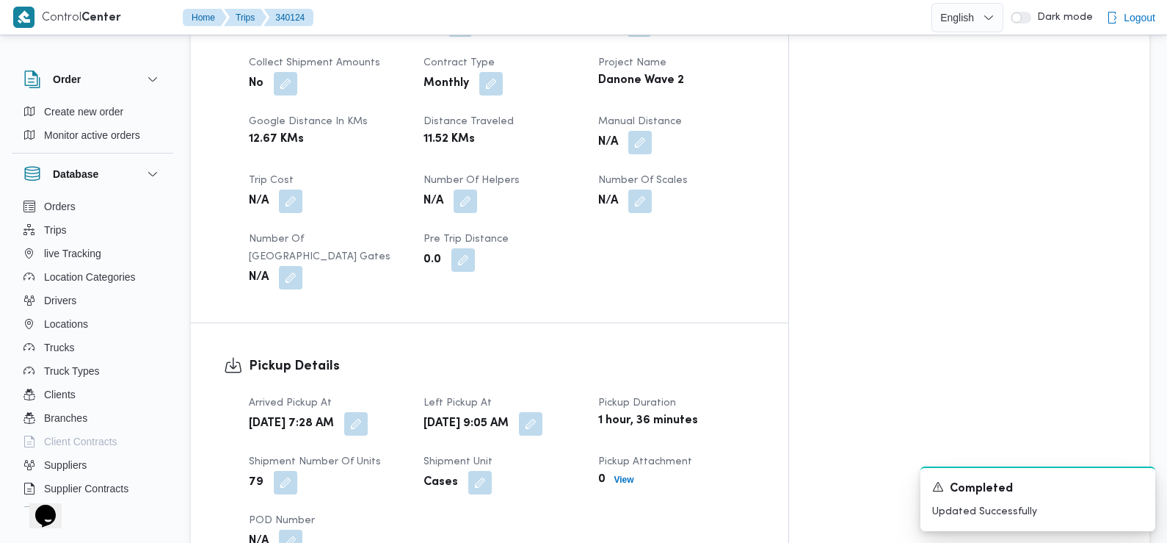
scroll to position [729, 0]
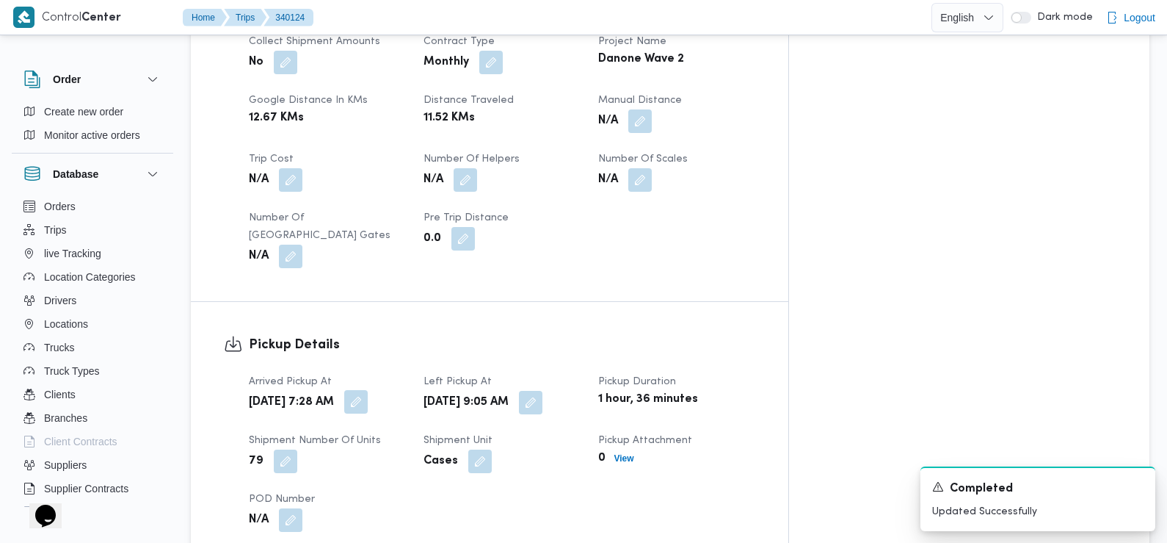
click at [368, 390] on button "button" at bounding box center [355, 401] width 23 height 23
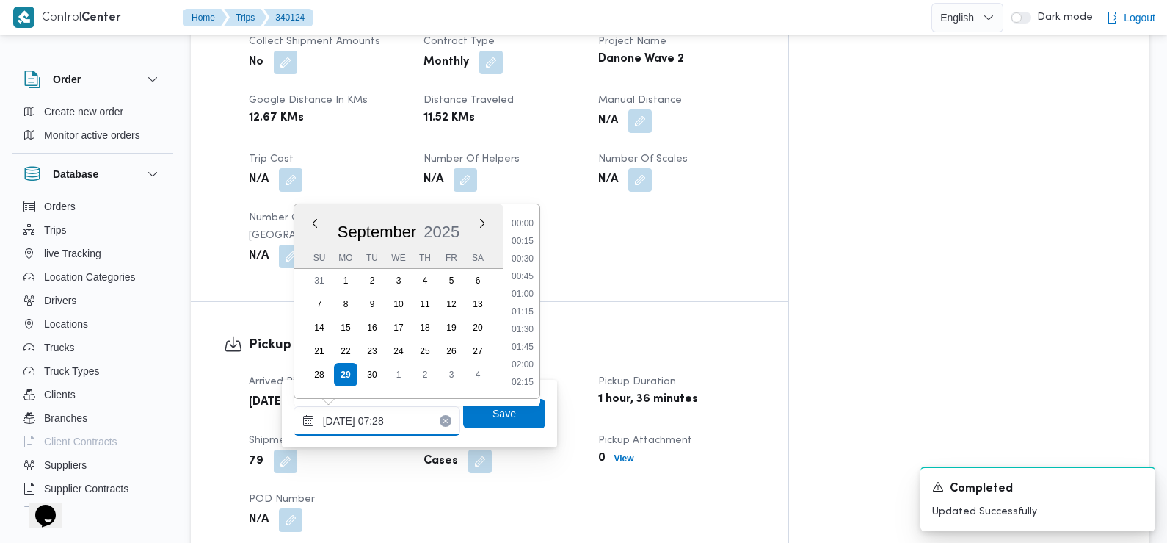
click at [395, 414] on input "29/09/2025 07:28" at bounding box center [377, 420] width 167 height 29
click at [523, 291] on li "07:00" at bounding box center [523, 295] width 34 height 15
type input "29/09/2025 07:00"
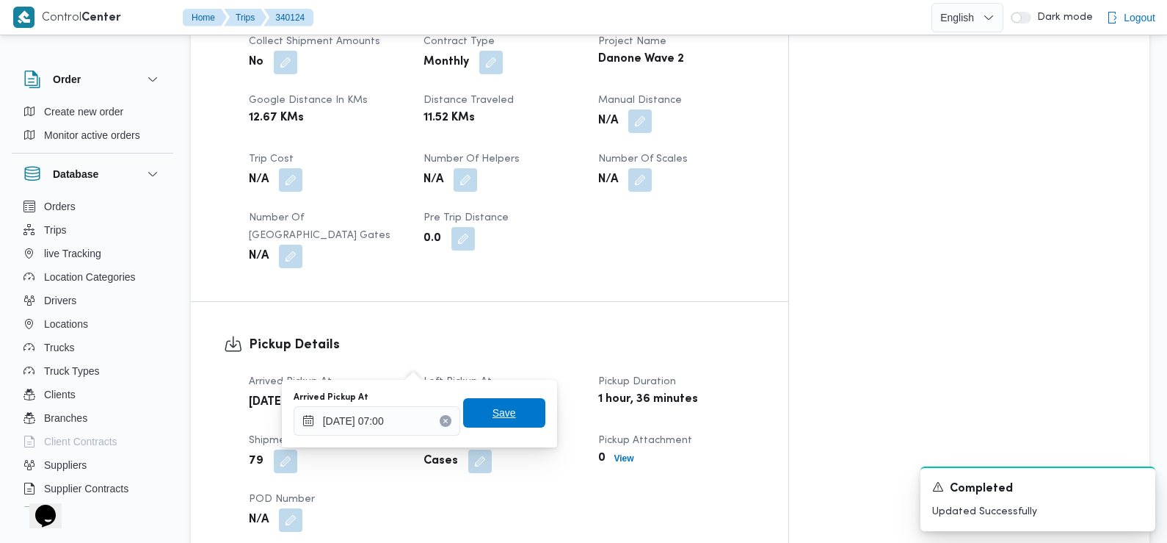
click at [493, 417] on span "Save" at bounding box center [504, 413] width 23 height 18
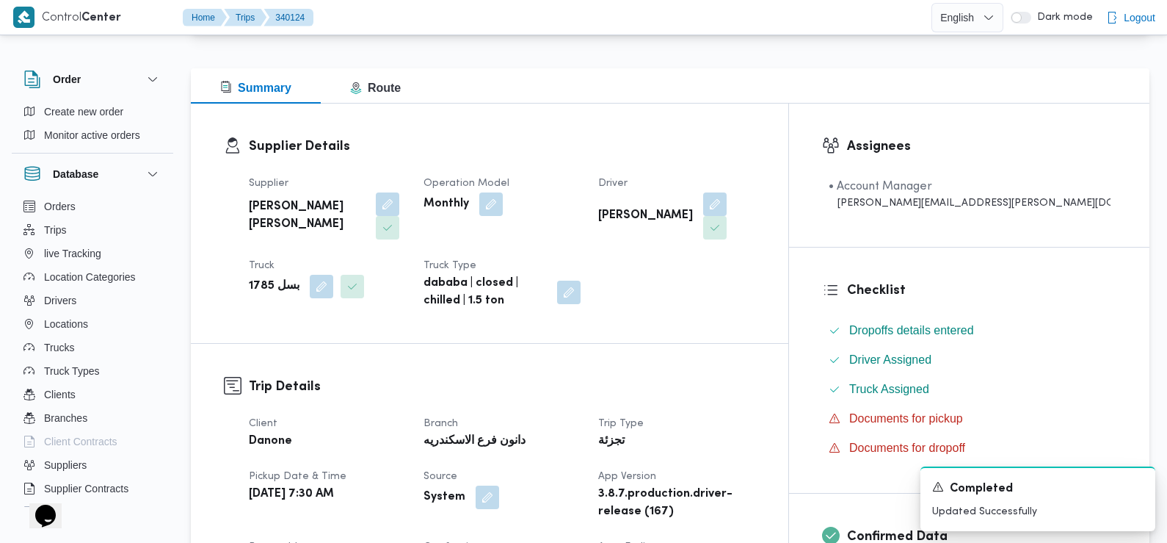
scroll to position [0, 0]
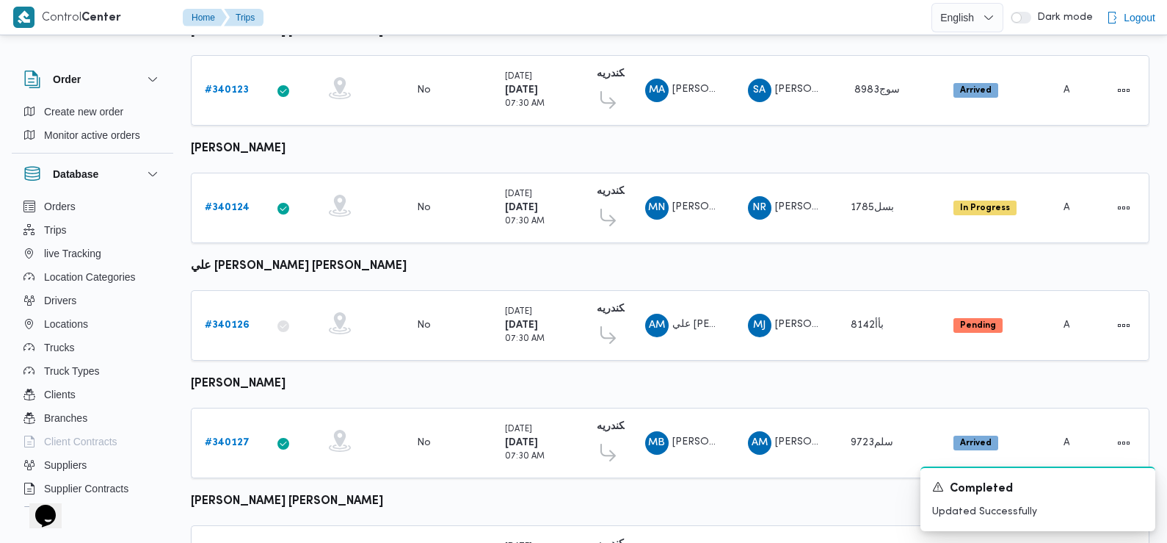
scroll to position [1288, 0]
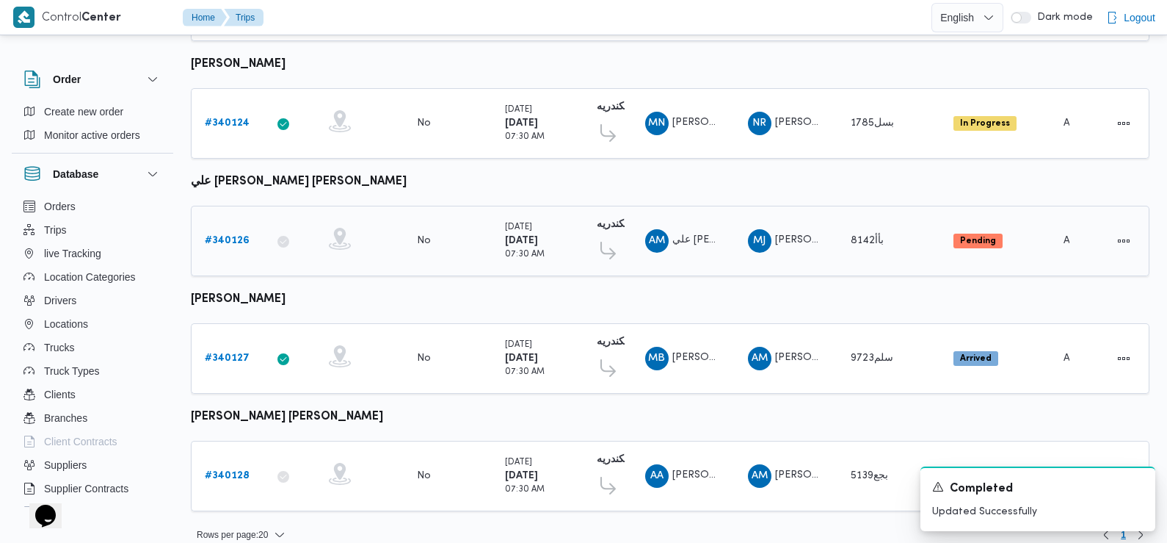
click at [228, 236] on b "# 340126" at bounding box center [227, 241] width 45 height 10
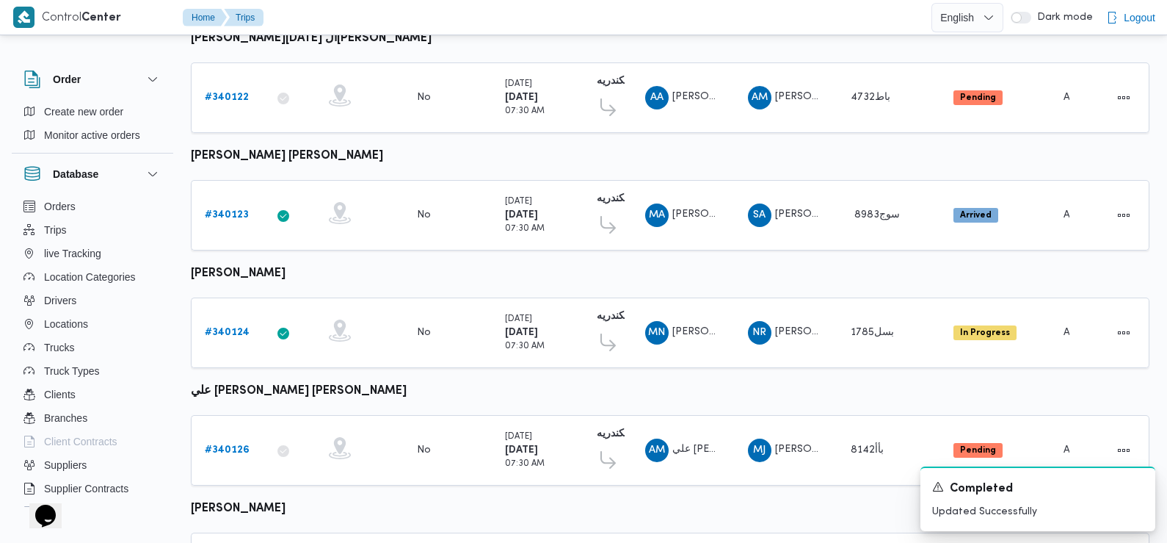
scroll to position [1288, 0]
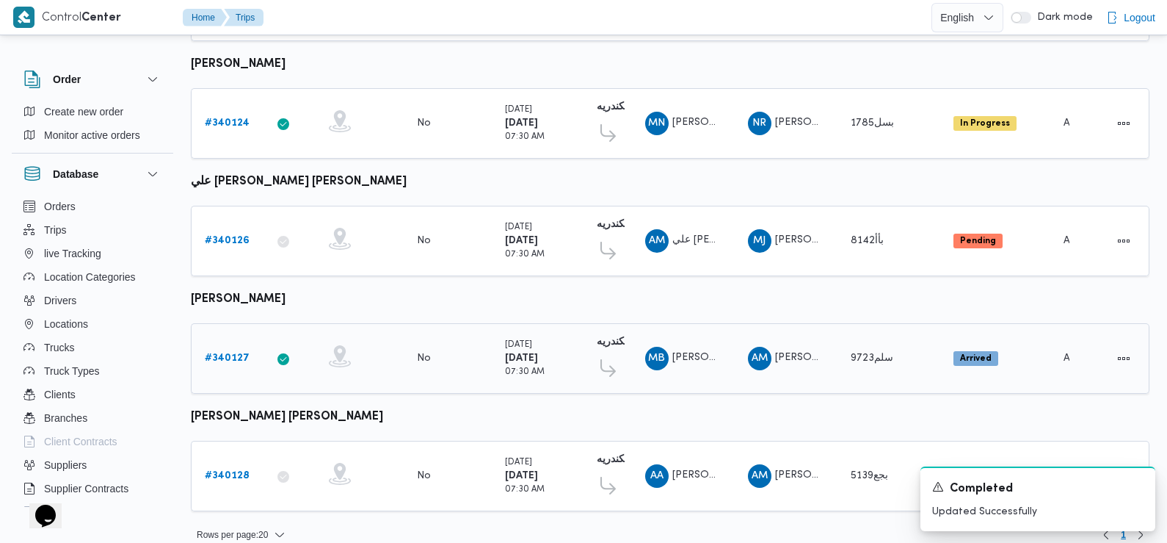
click at [220, 353] on b "# 340127" at bounding box center [227, 358] width 45 height 10
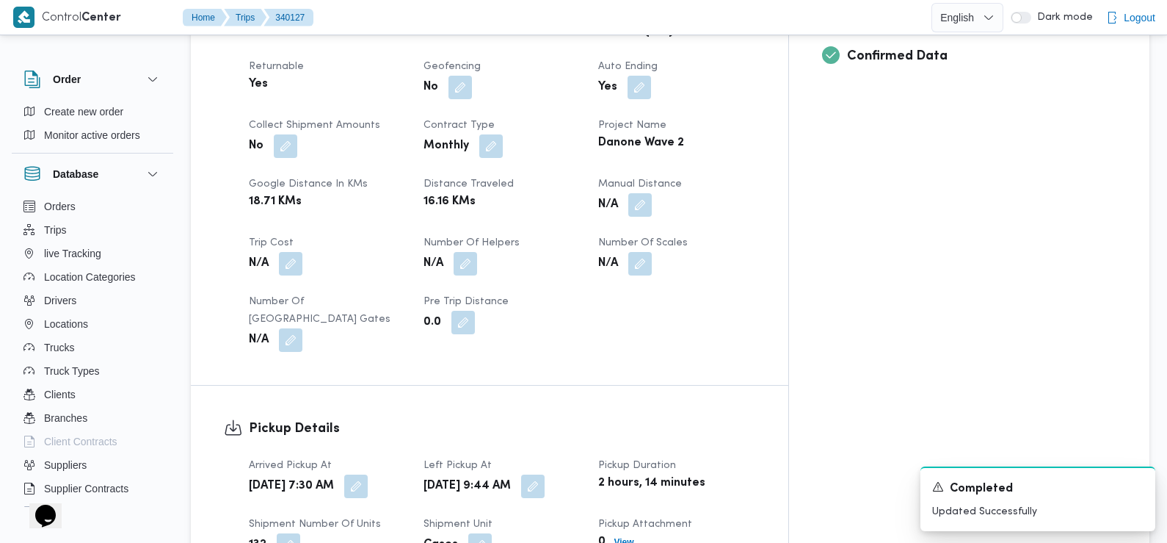
scroll to position [646, 0]
click at [368, 473] on button "button" at bounding box center [355, 484] width 23 height 23
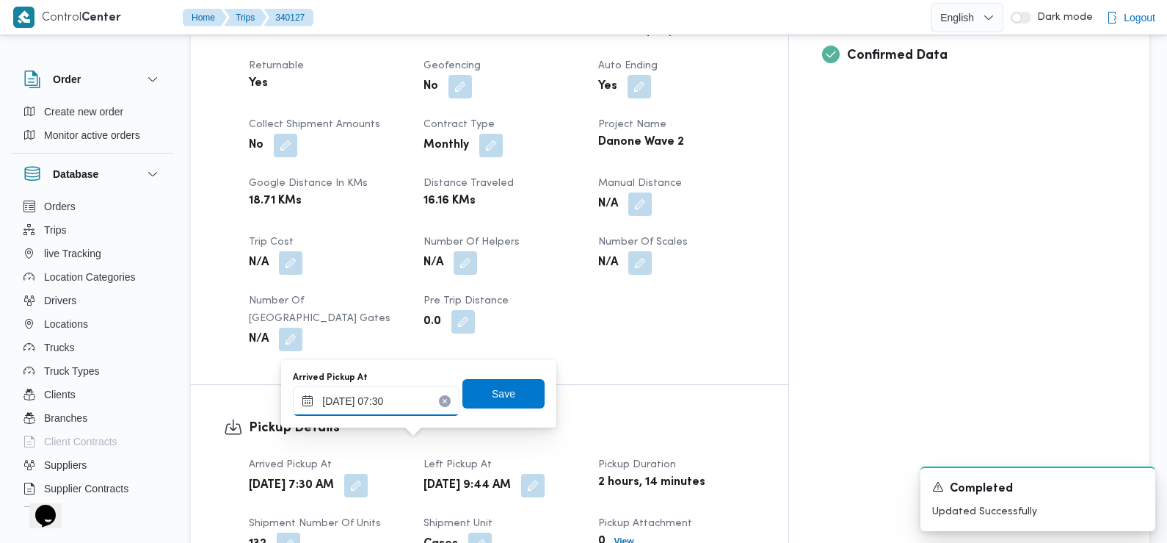
click at [408, 404] on input "29/09/2025 07:30" at bounding box center [376, 400] width 167 height 29
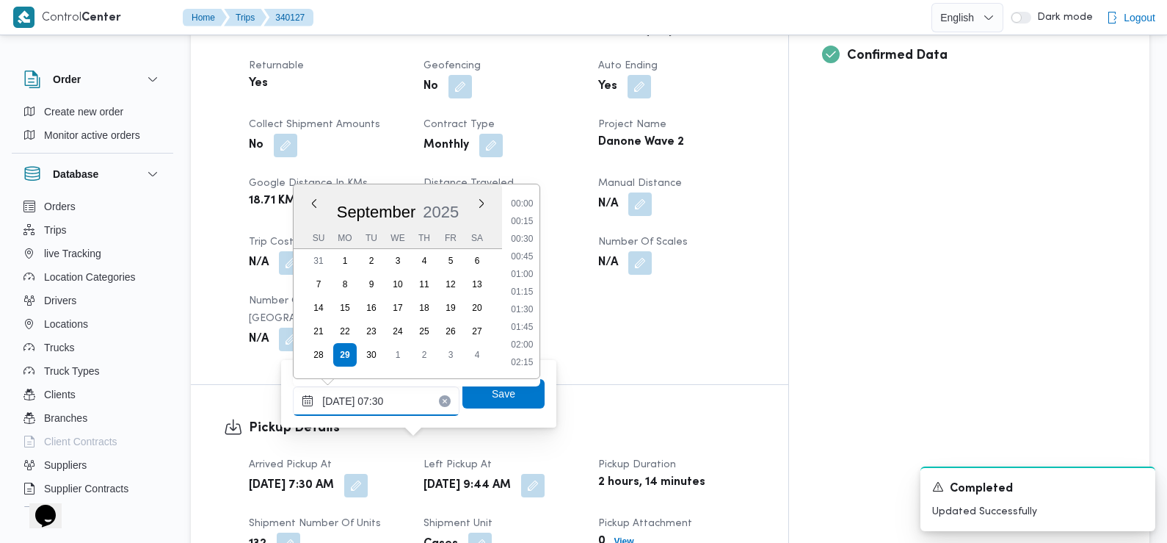
scroll to position [439, 0]
type input "29/09/2025 07:35"
click at [492, 397] on span "Save" at bounding box center [503, 393] width 23 height 18
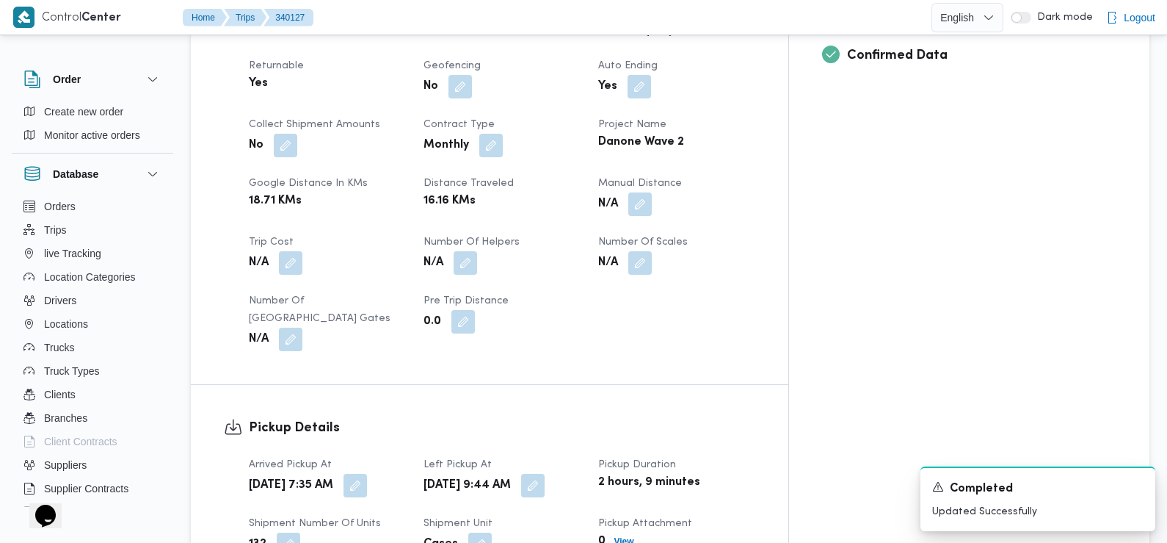
scroll to position [0, 0]
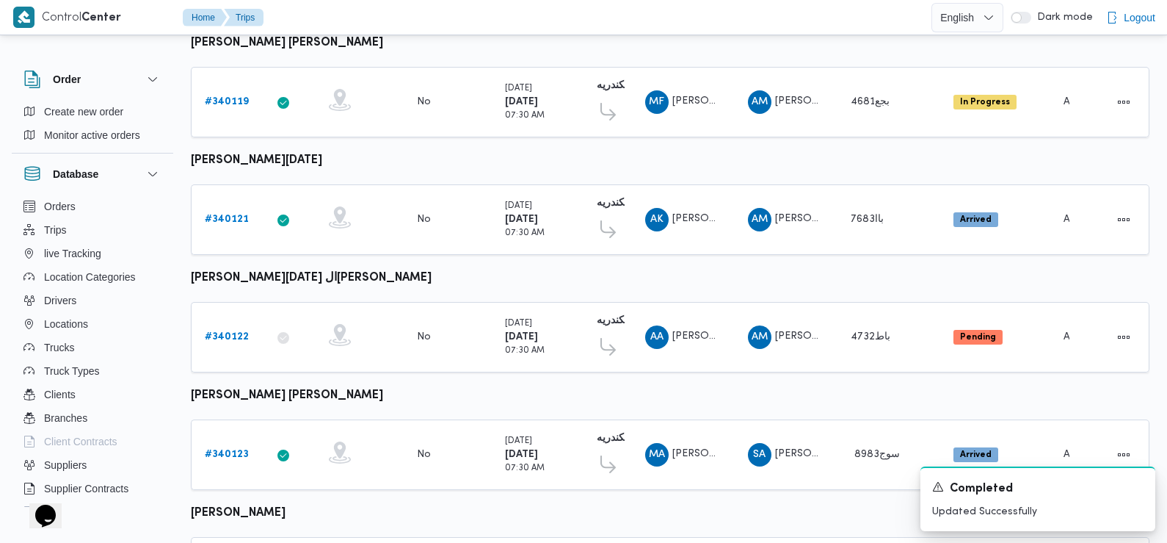
scroll to position [1079, 0]
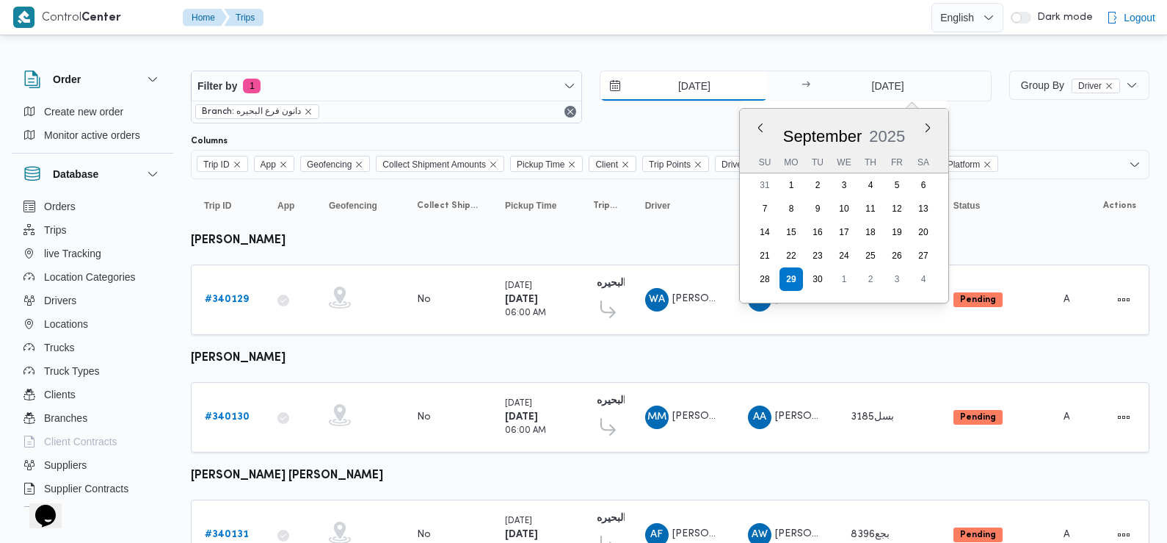
click at [690, 93] on input "[DATE]" at bounding box center [684, 85] width 167 height 29
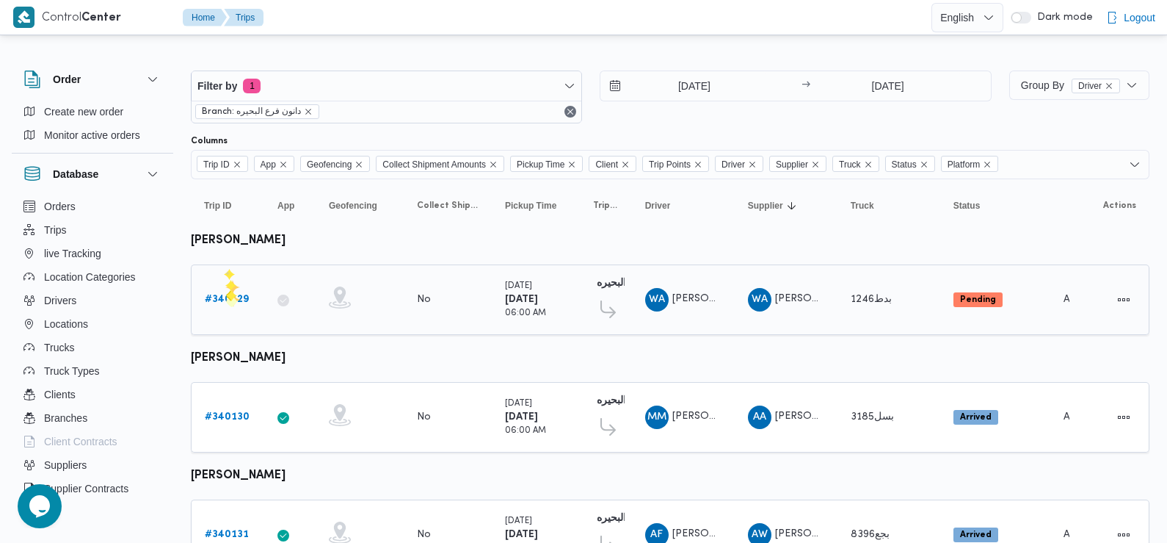
click at [226, 297] on b "# 340129" at bounding box center [227, 299] width 44 height 10
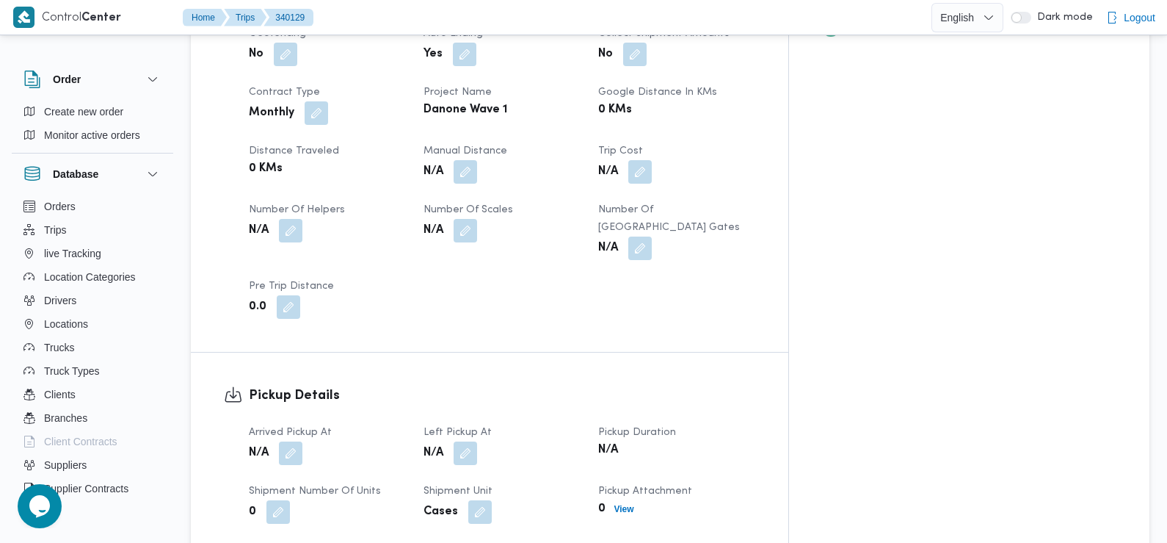
scroll to position [675, 0]
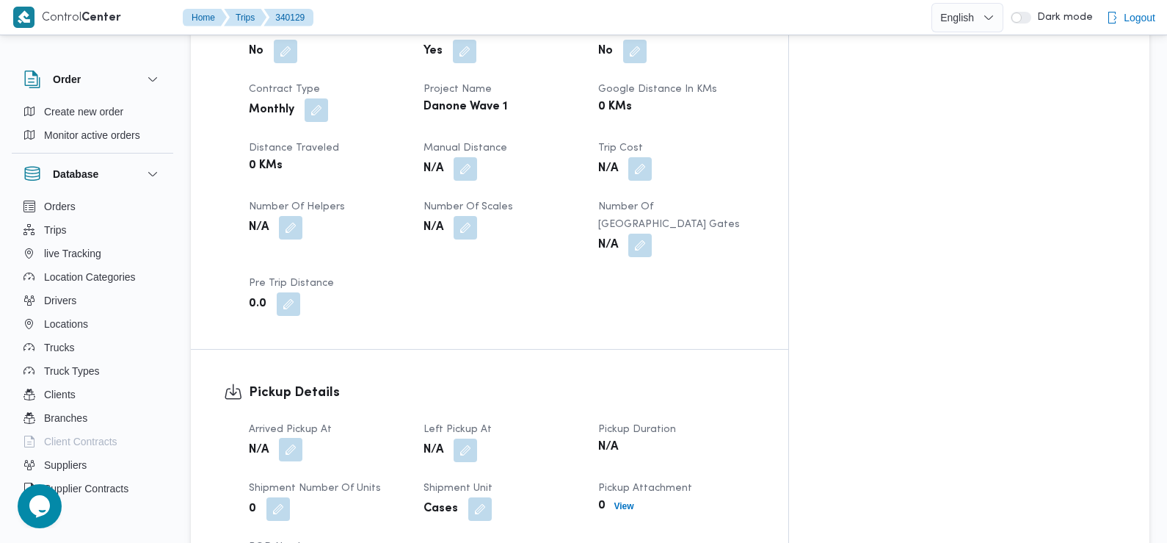
click at [294, 438] on button "button" at bounding box center [290, 449] width 23 height 23
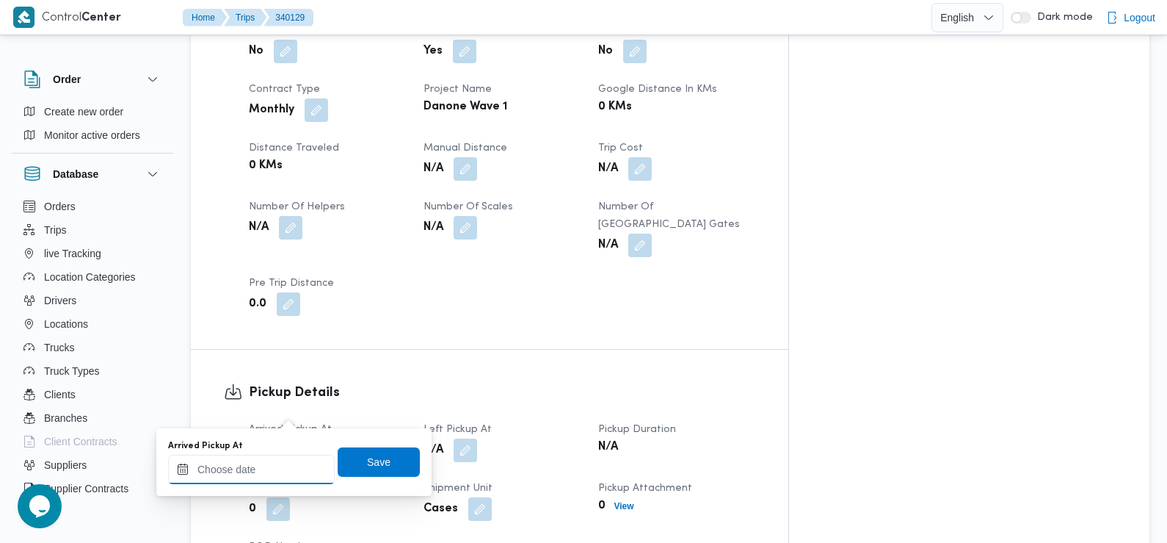
click at [241, 475] on input "Arrived Pickup At" at bounding box center [251, 468] width 167 height 29
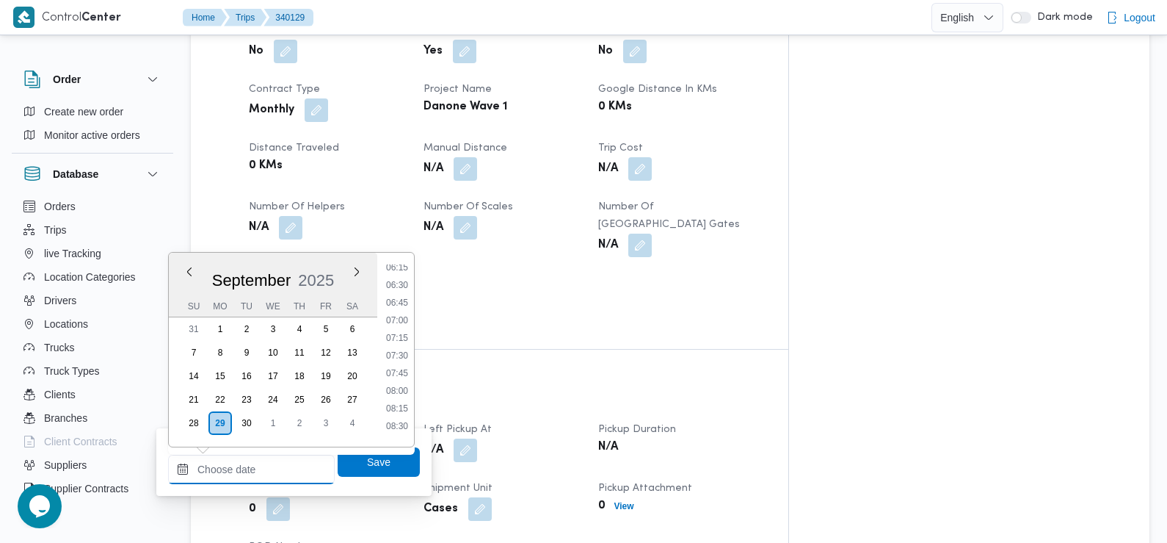
scroll to position [443, 0]
click at [398, 360] on li "07:30" at bounding box center [397, 357] width 34 height 15
type input "29/09/2025 07:30"
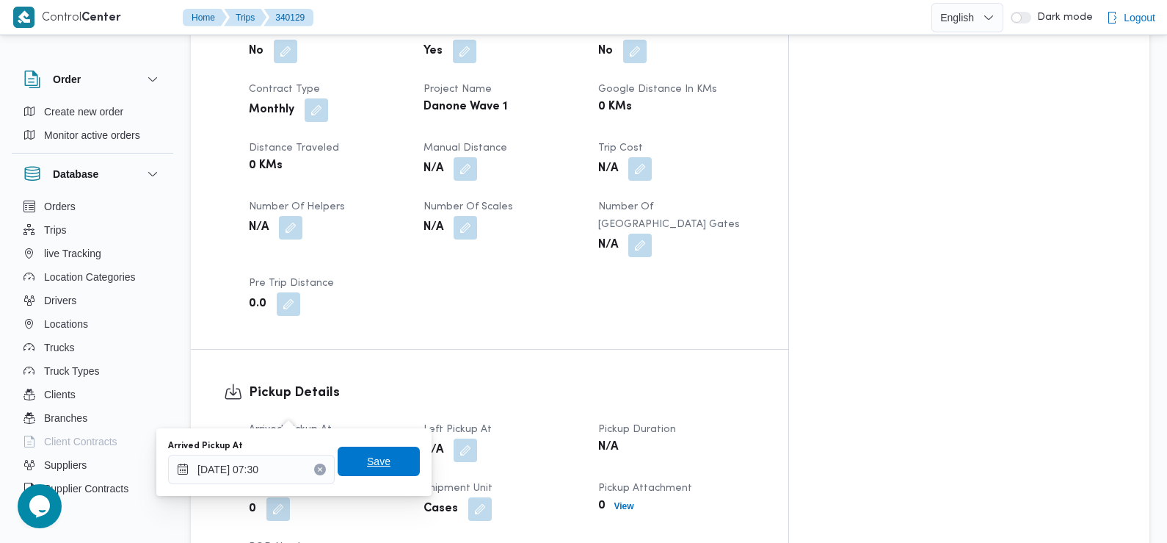
click at [384, 464] on span "Save" at bounding box center [379, 460] width 82 height 29
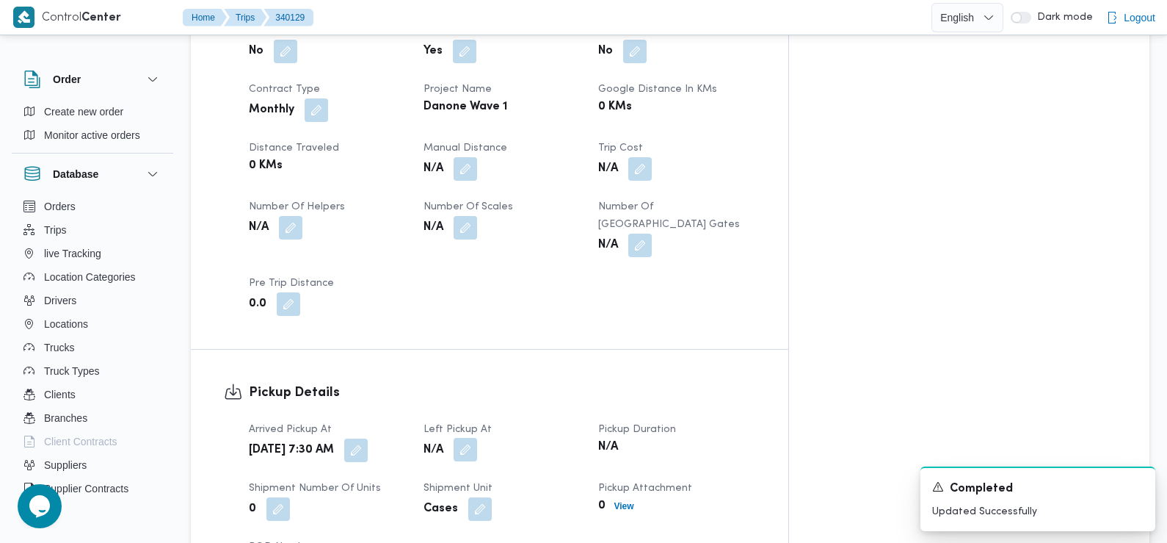
click at [477, 438] on button "button" at bounding box center [465, 449] width 23 height 23
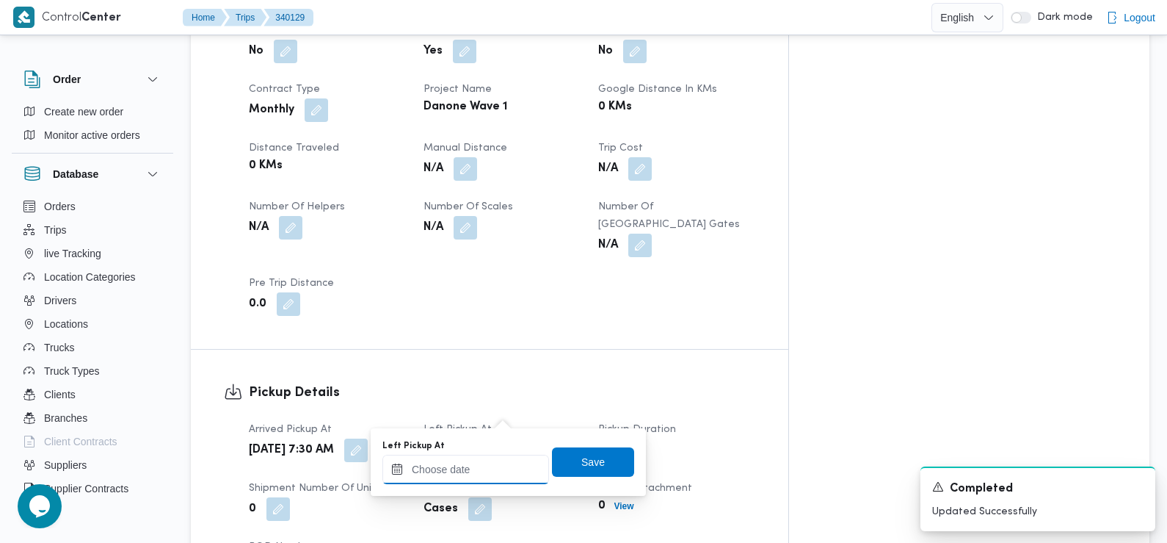
click at [474, 477] on input "Left Pickup At" at bounding box center [465, 468] width 167 height 29
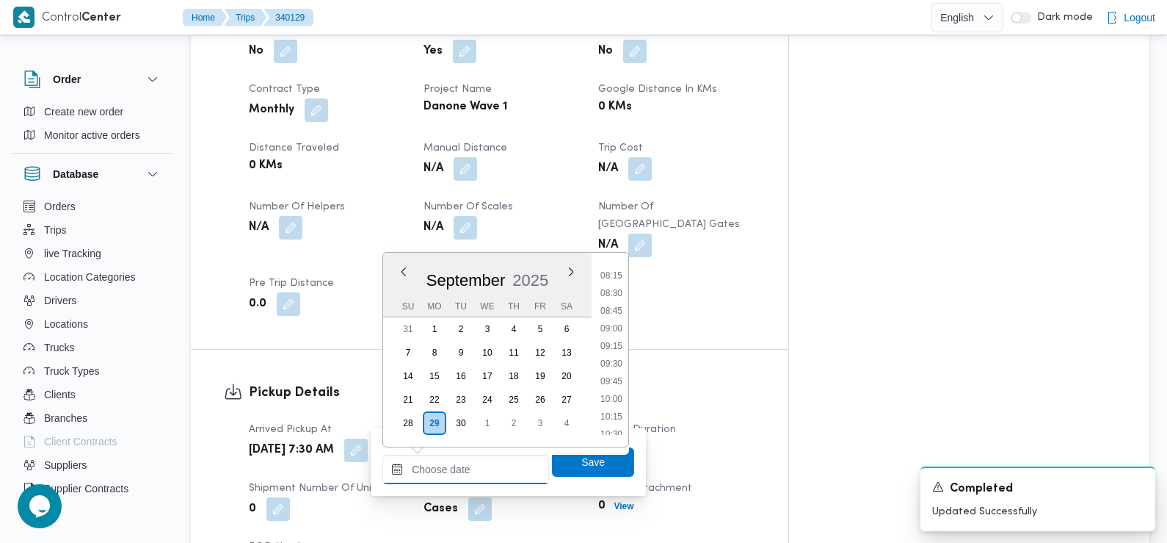
scroll to position [536, 0]
click at [612, 354] on li "08:45" at bounding box center [612, 352] width 34 height 15
type input "29/09/2025 08:45"
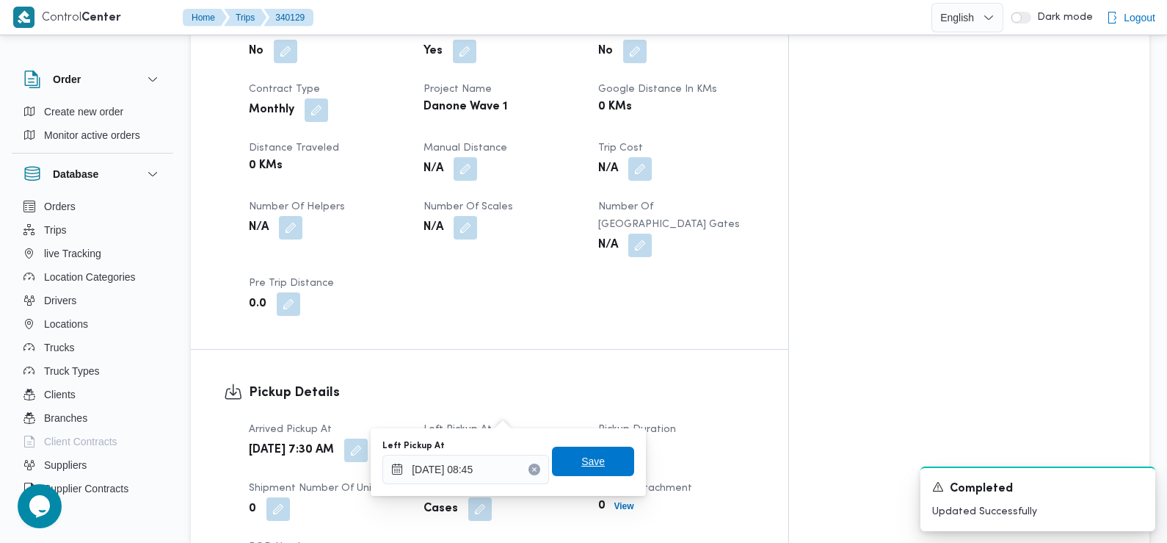
click at [593, 465] on span "Save" at bounding box center [593, 460] width 82 height 29
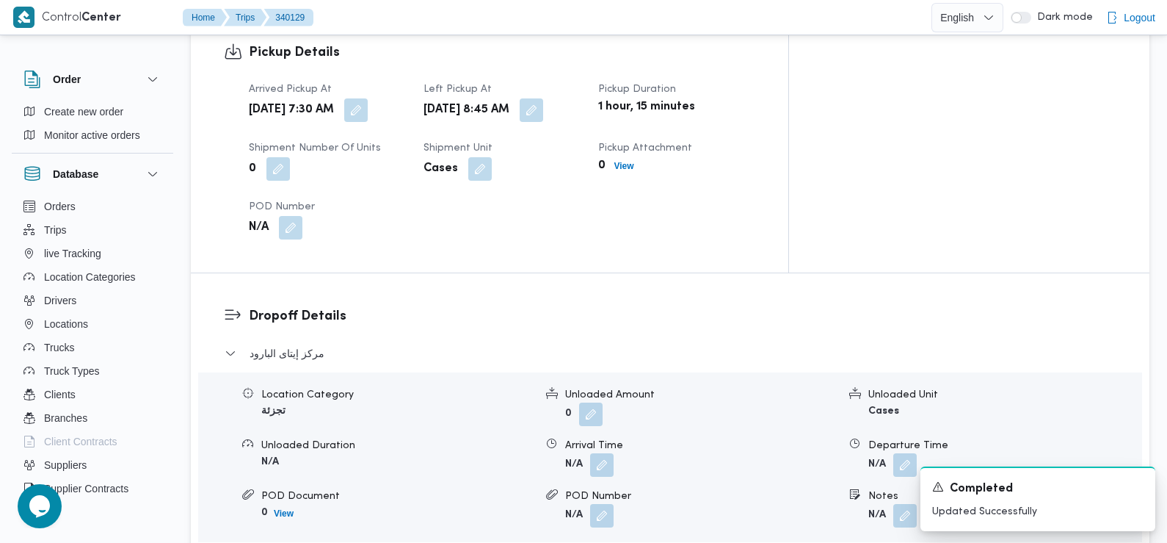
scroll to position [1028, 0]
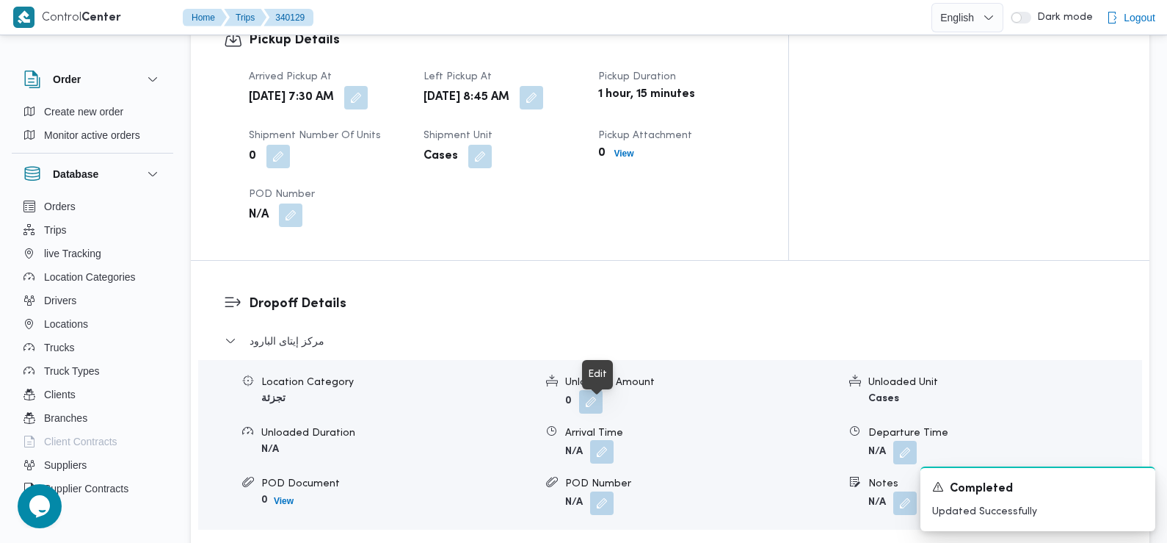
click at [601, 440] on button "button" at bounding box center [601, 451] width 23 height 23
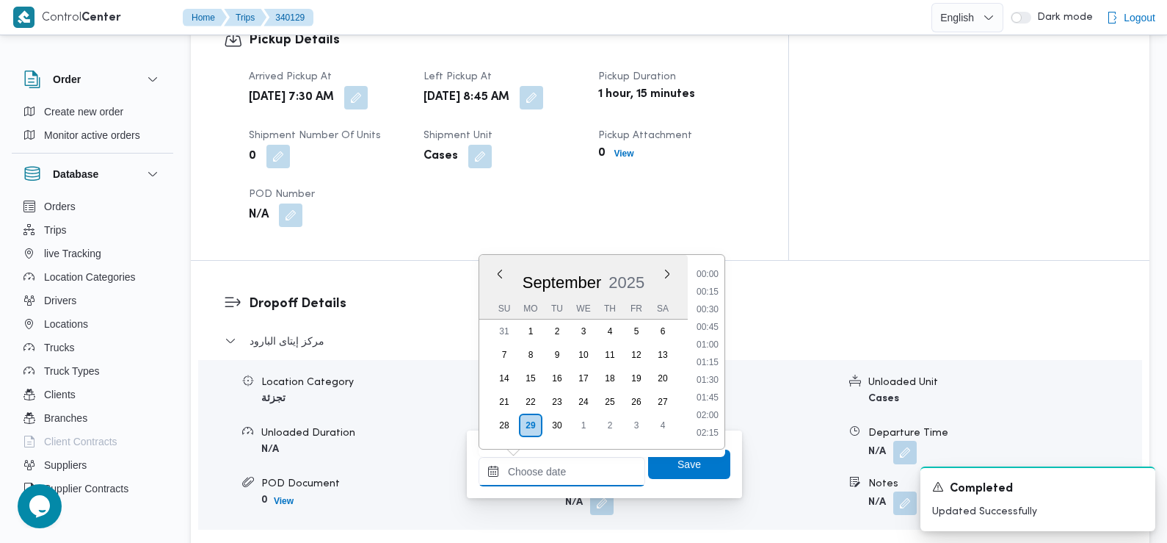
click at [573, 473] on input "Arrival Time" at bounding box center [562, 471] width 167 height 29
click at [710, 276] on li "09:30" at bounding box center [708, 275] width 34 height 15
type input "29/09/2025 09:30"
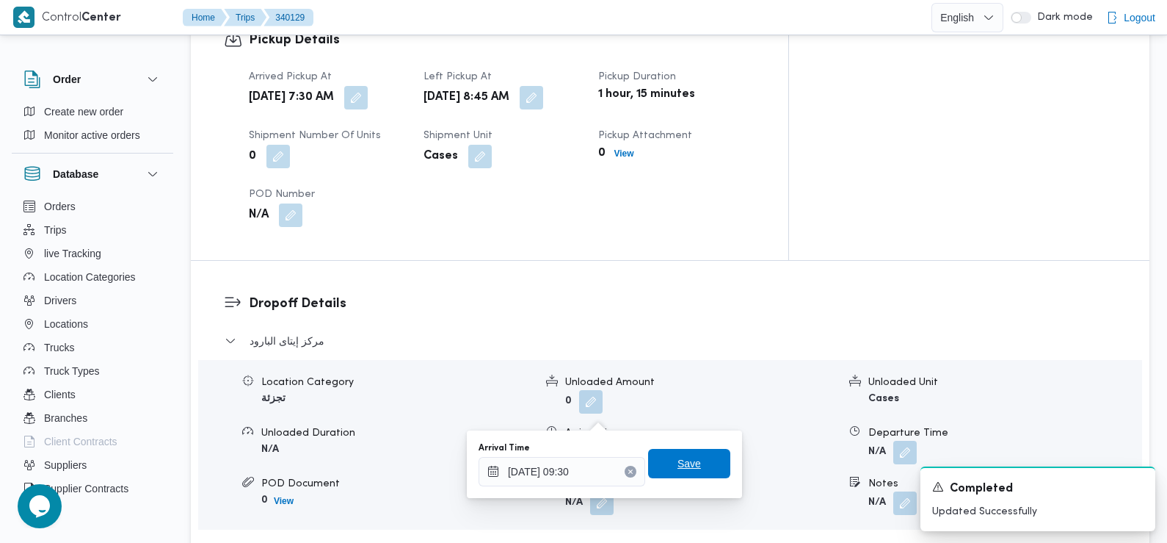
click at [678, 463] on span "Save" at bounding box center [689, 463] width 23 height 18
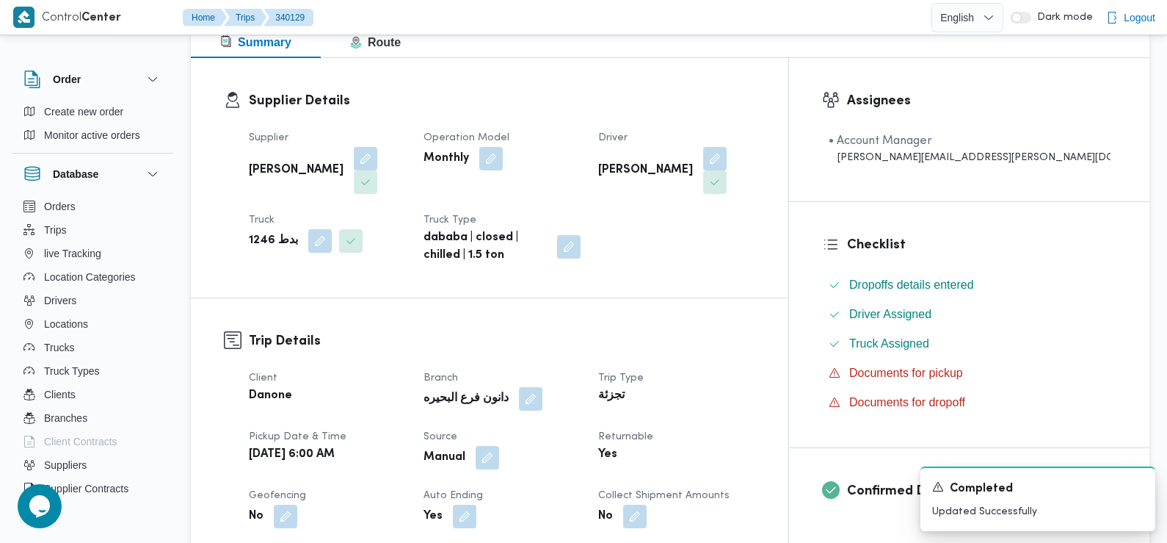
scroll to position [0, 0]
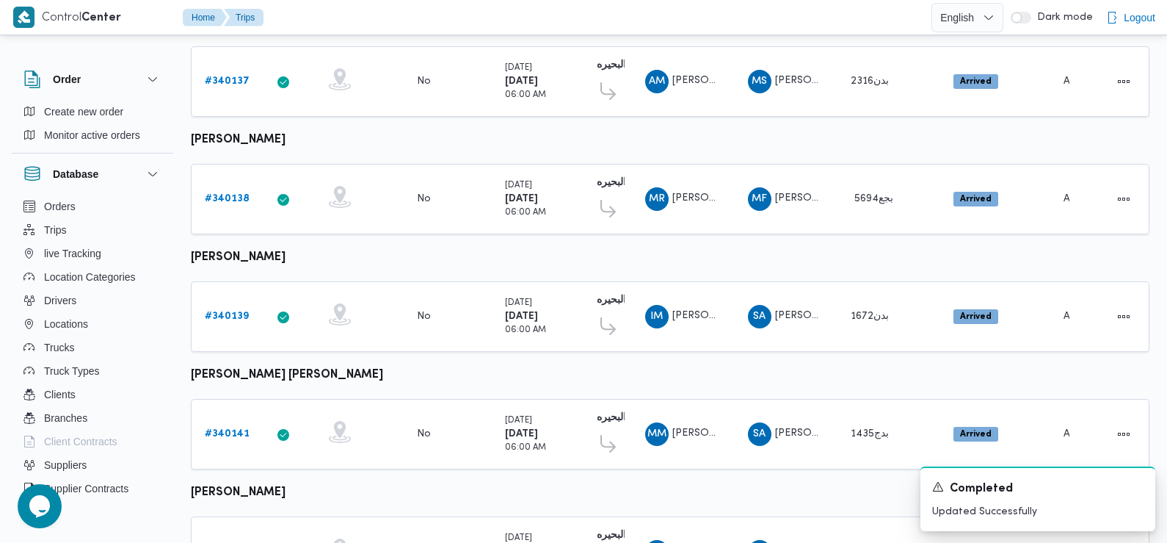
scroll to position [1233, 0]
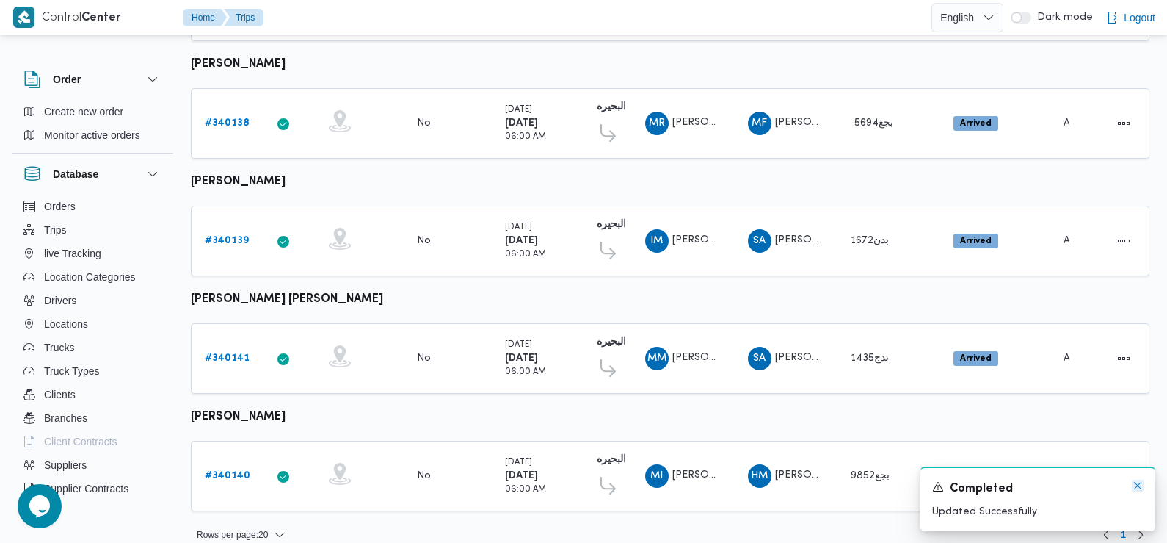
click at [1136, 485] on icon "Dismiss toast" at bounding box center [1138, 485] width 12 height 12
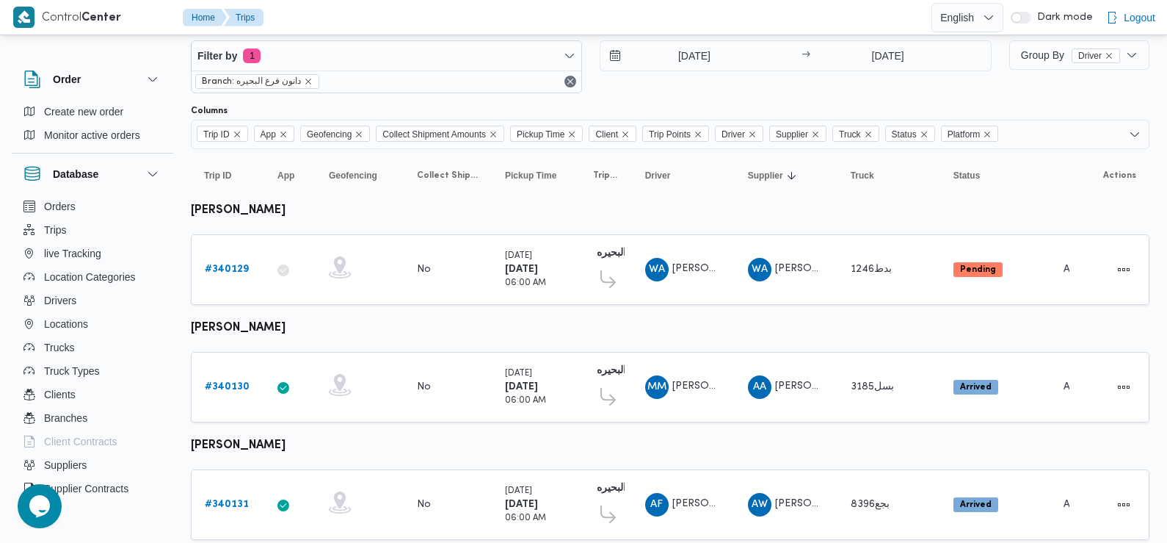
scroll to position [0, 0]
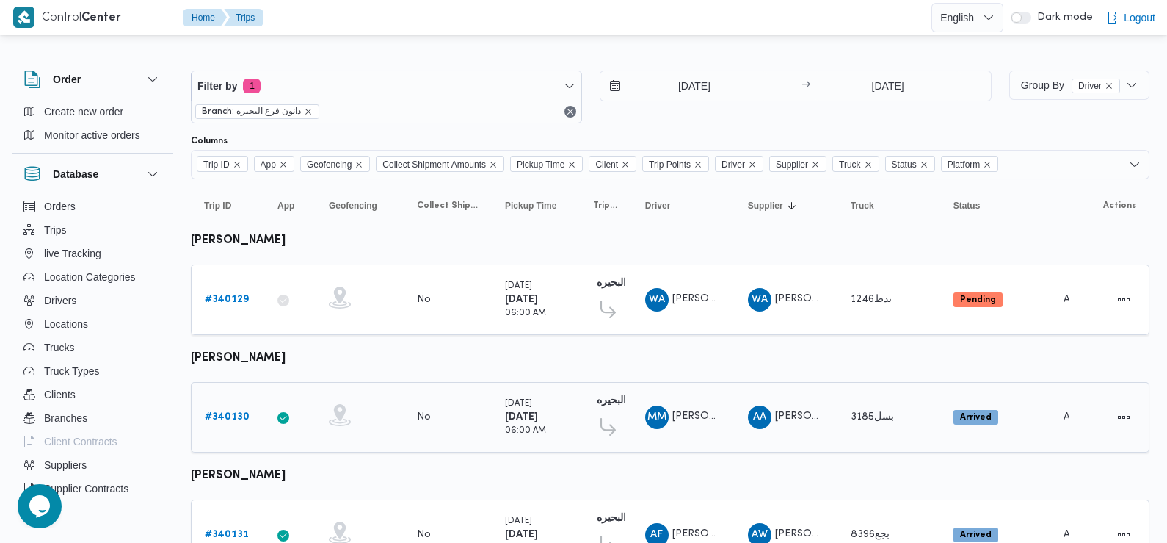
click at [225, 418] on b "# 340130" at bounding box center [227, 417] width 45 height 10
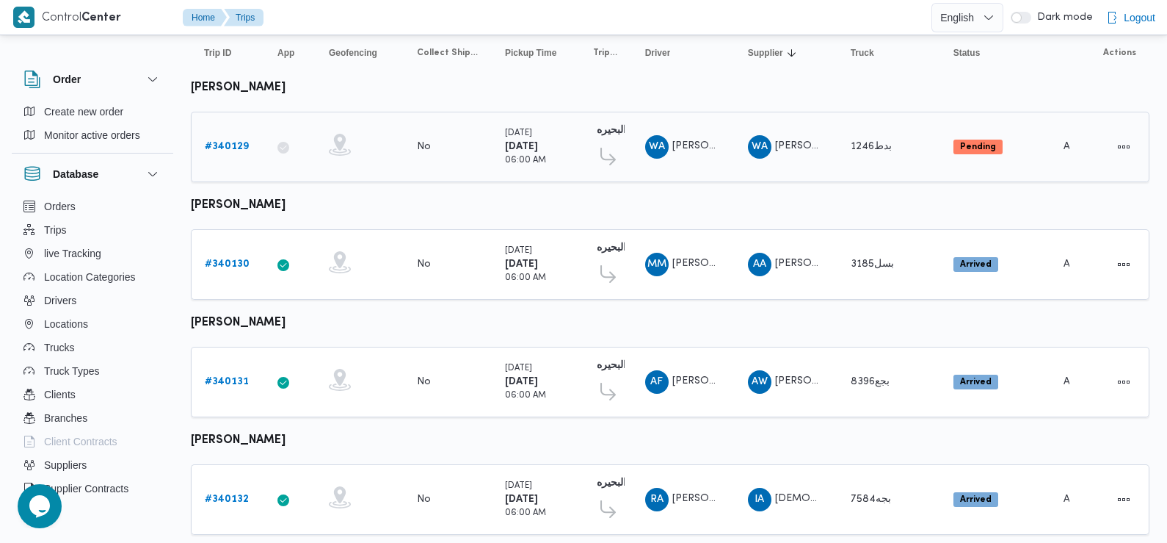
scroll to position [162, 0]
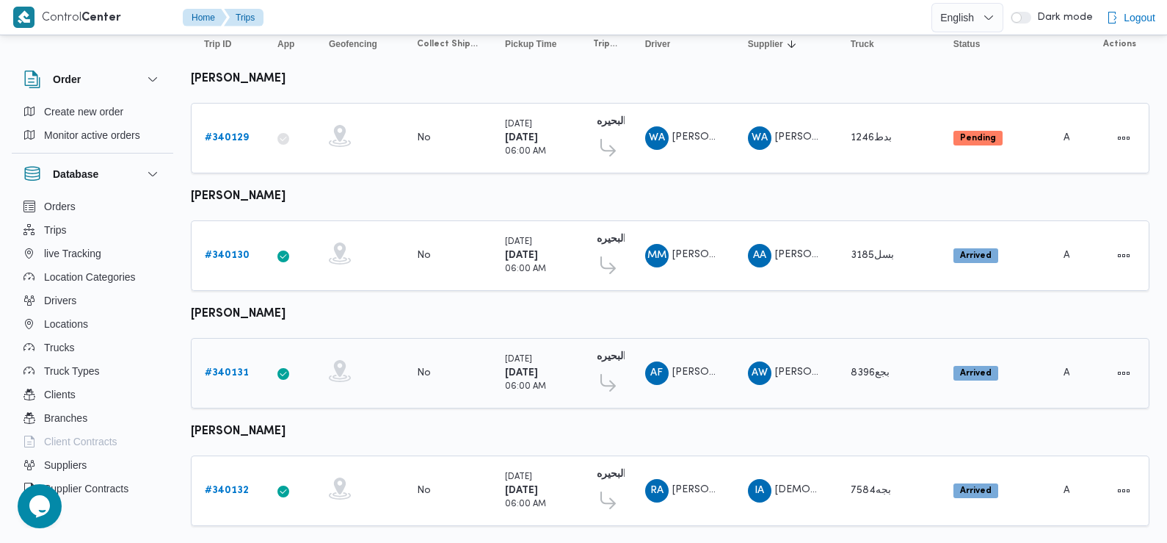
click at [229, 369] on b "# 340131" at bounding box center [227, 373] width 44 height 10
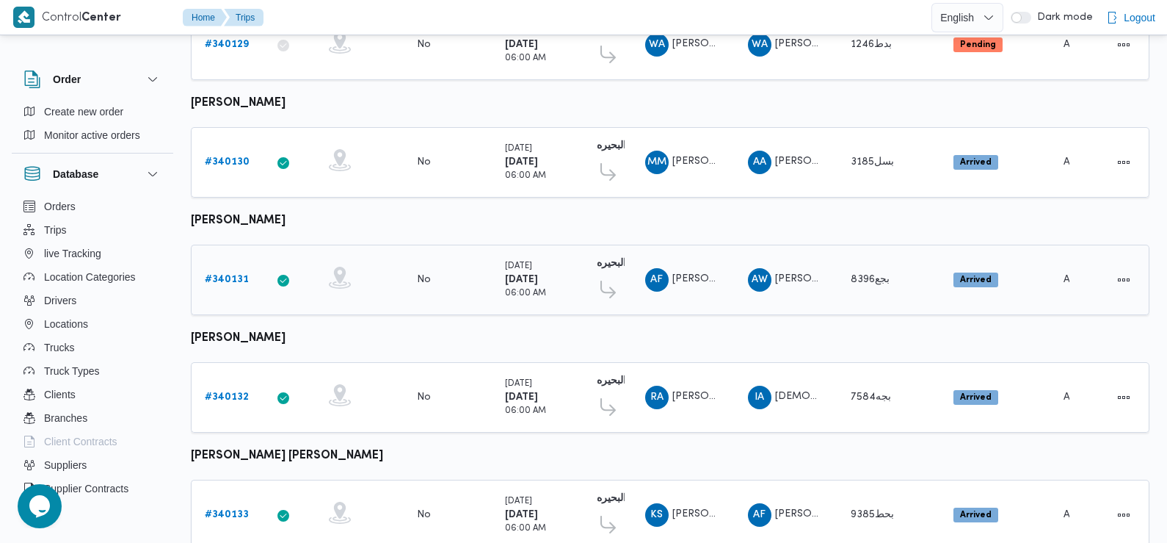
scroll to position [284, 0]
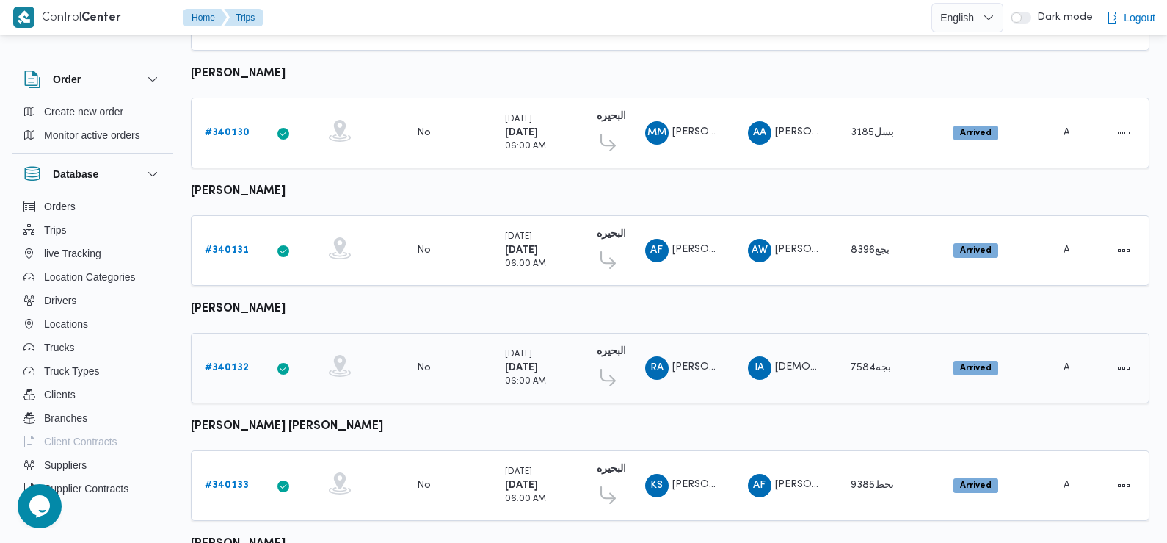
click at [227, 363] on b "# 340132" at bounding box center [227, 368] width 44 height 10
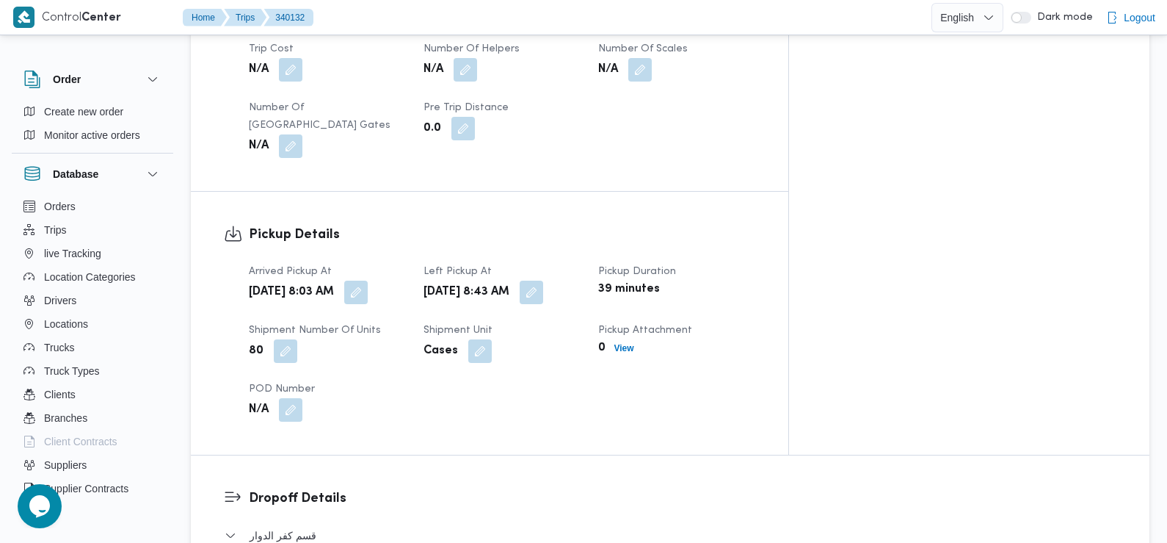
scroll to position [857, 0]
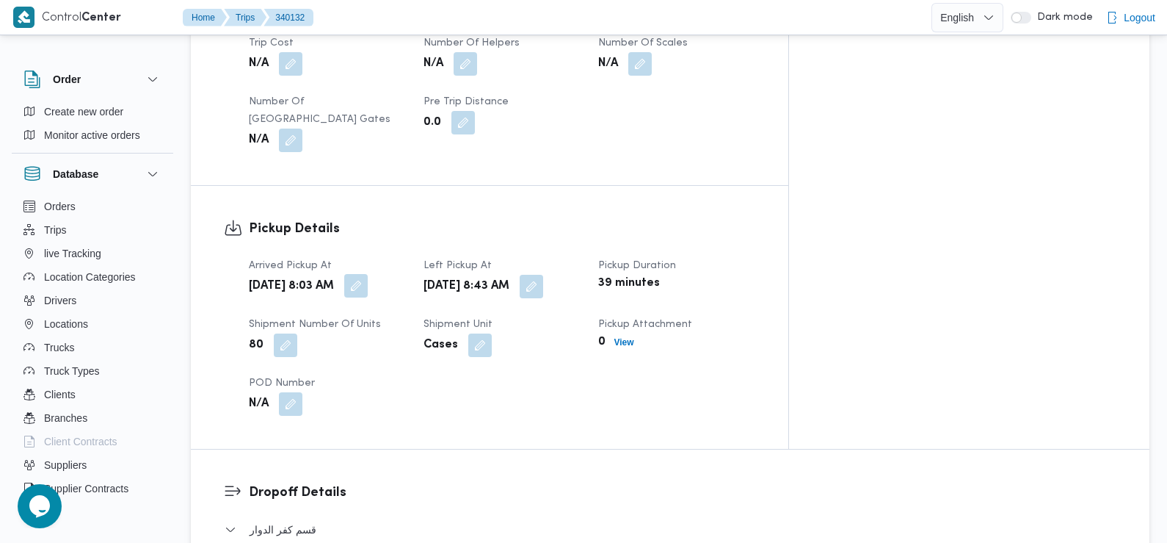
click at [368, 274] on button "button" at bounding box center [355, 285] width 23 height 23
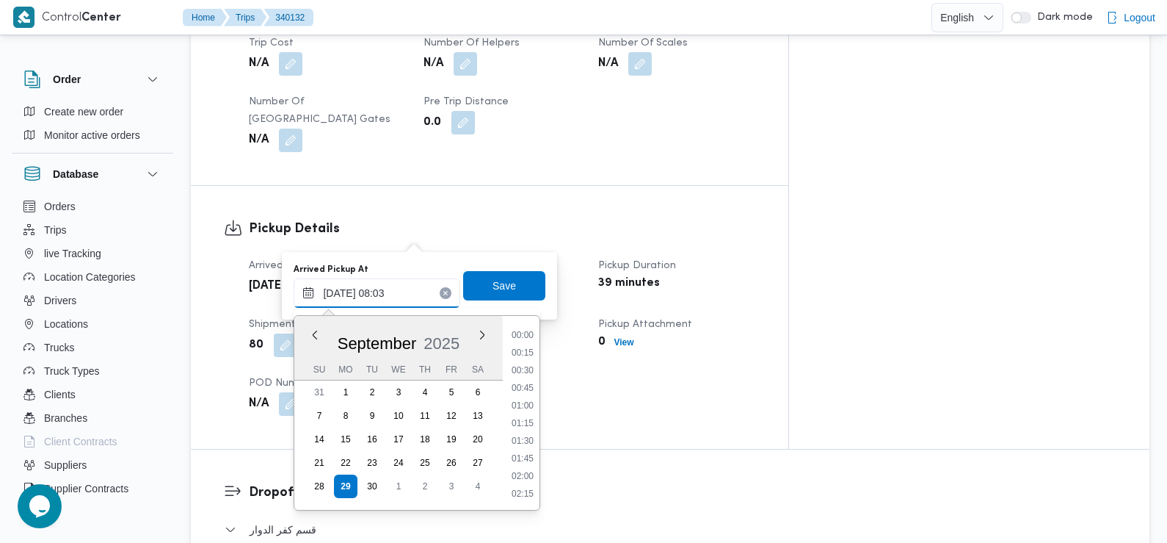
click at [400, 300] on input "29/09/2025 08:03" at bounding box center [377, 292] width 167 height 29
click at [518, 387] on li "07:30" at bounding box center [523, 389] width 34 height 15
type input "29/09/2025 07:30"
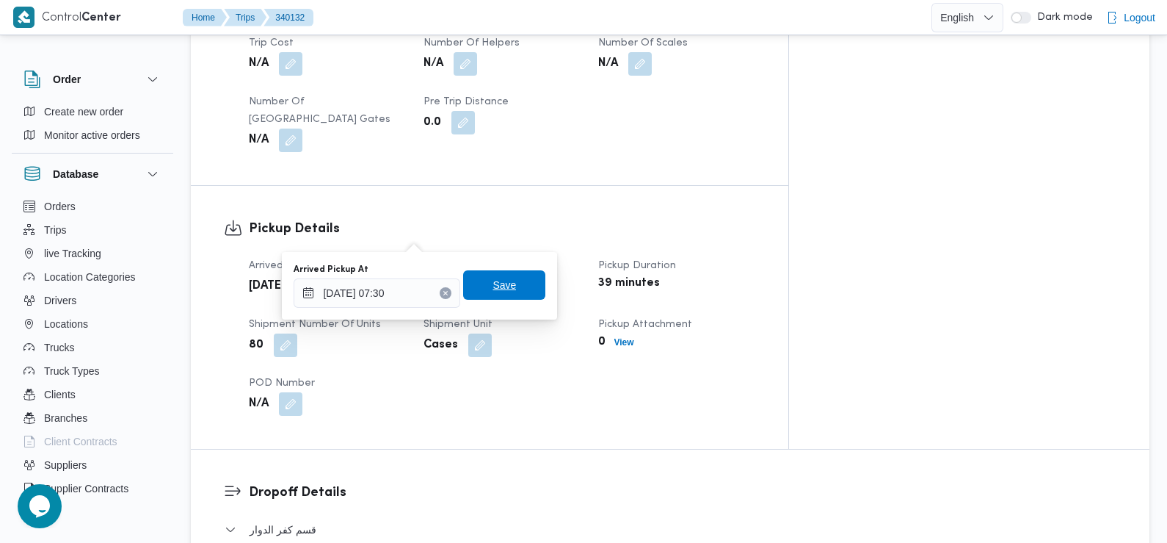
click at [506, 289] on span "Save" at bounding box center [504, 284] width 82 height 29
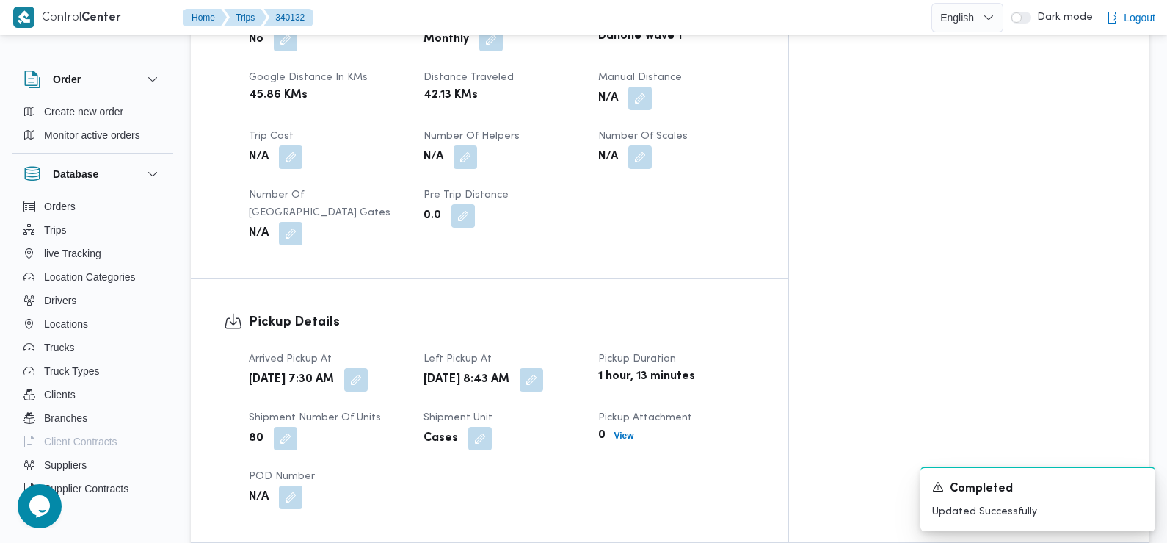
scroll to position [0, 0]
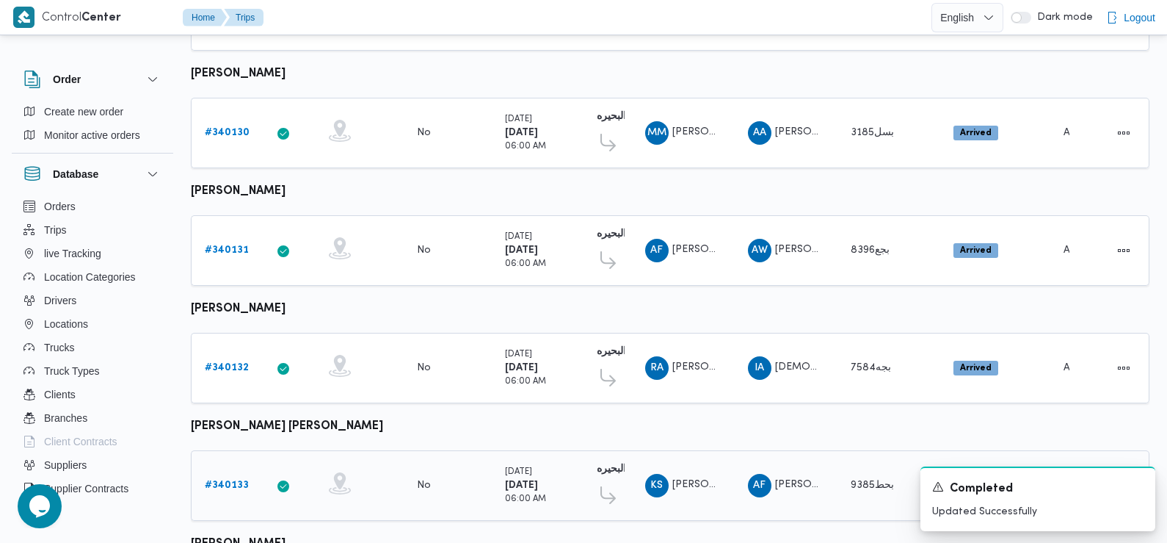
scroll to position [316, 0]
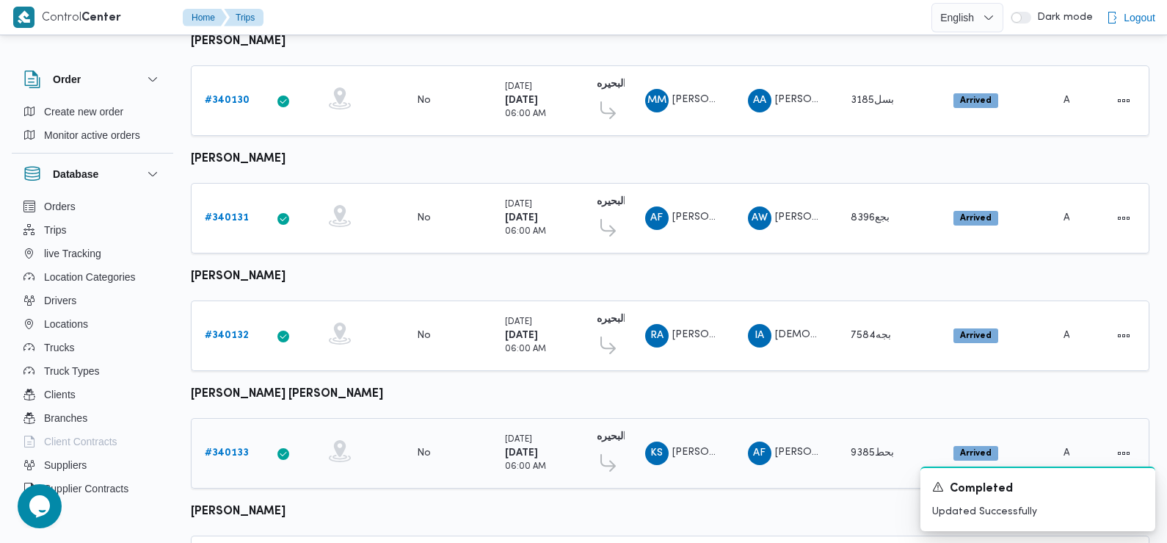
click at [228, 448] on b "# 340133" at bounding box center [227, 453] width 44 height 10
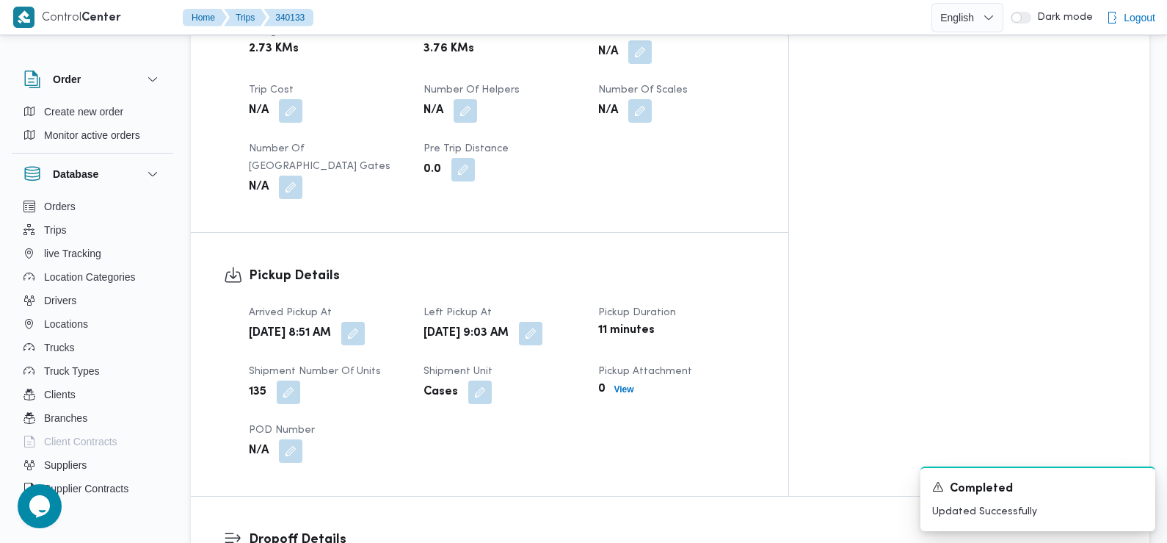
scroll to position [801, 0]
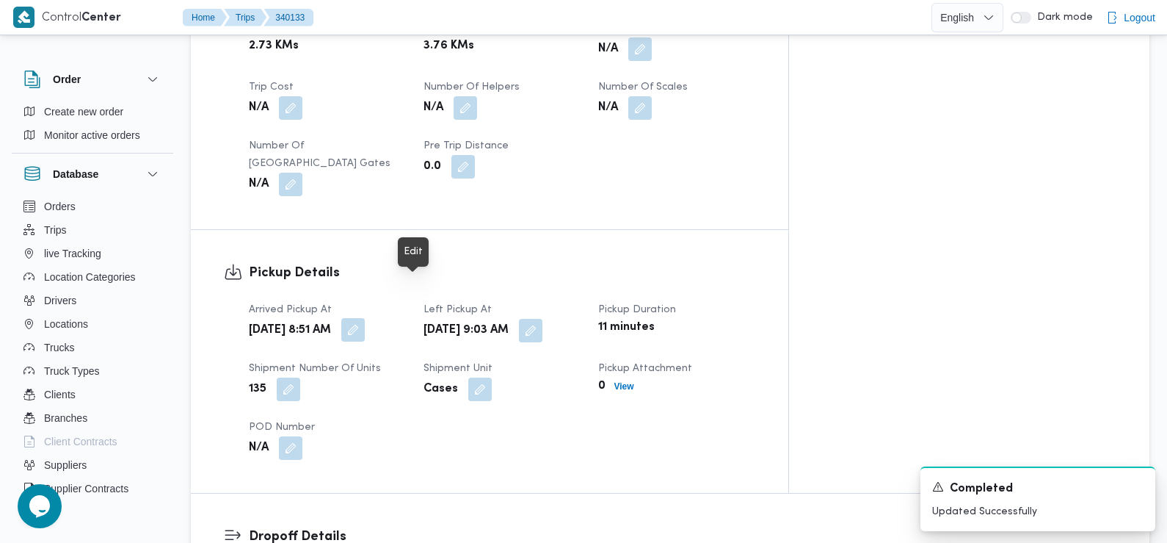
click at [365, 318] on button "button" at bounding box center [352, 329] width 23 height 23
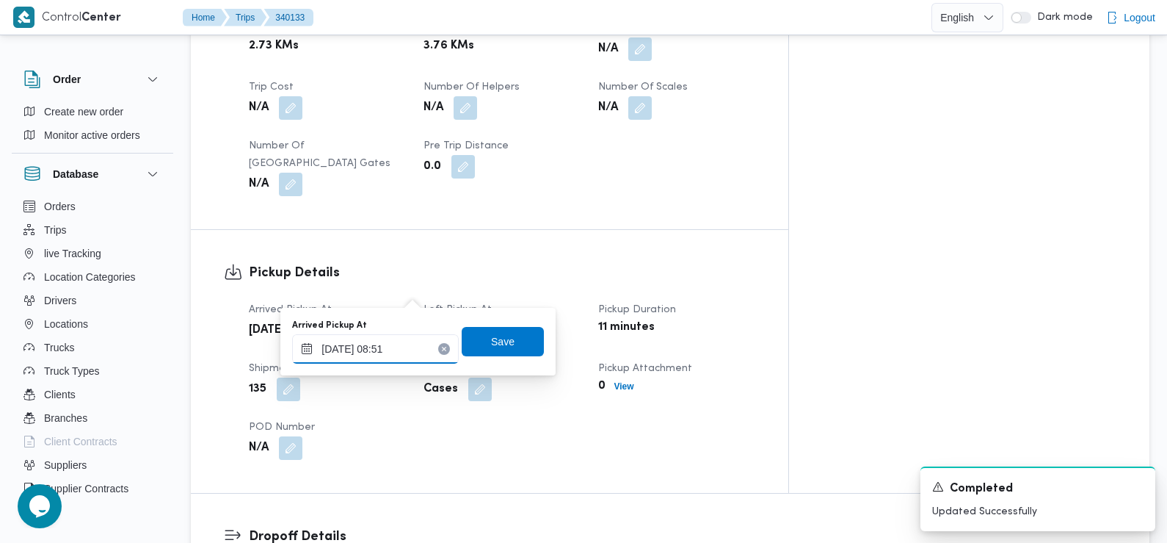
click at [402, 348] on input "29/09/2025 08:51" at bounding box center [375, 348] width 167 height 29
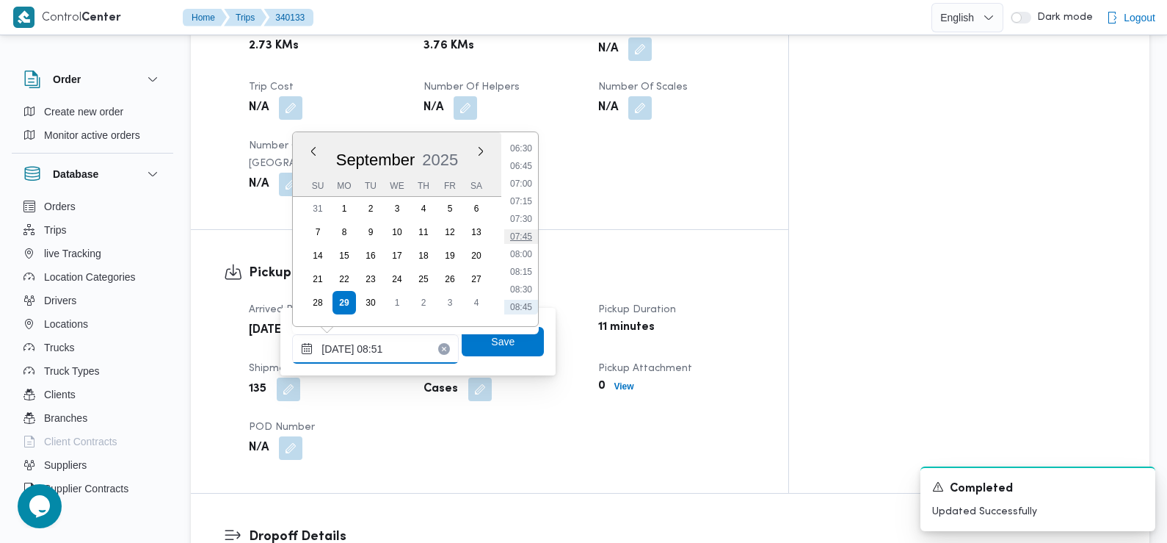
scroll to position [459, 0]
click at [523, 228] on li "07:30" at bounding box center [521, 221] width 34 height 15
type input "29/09/2025 07:30"
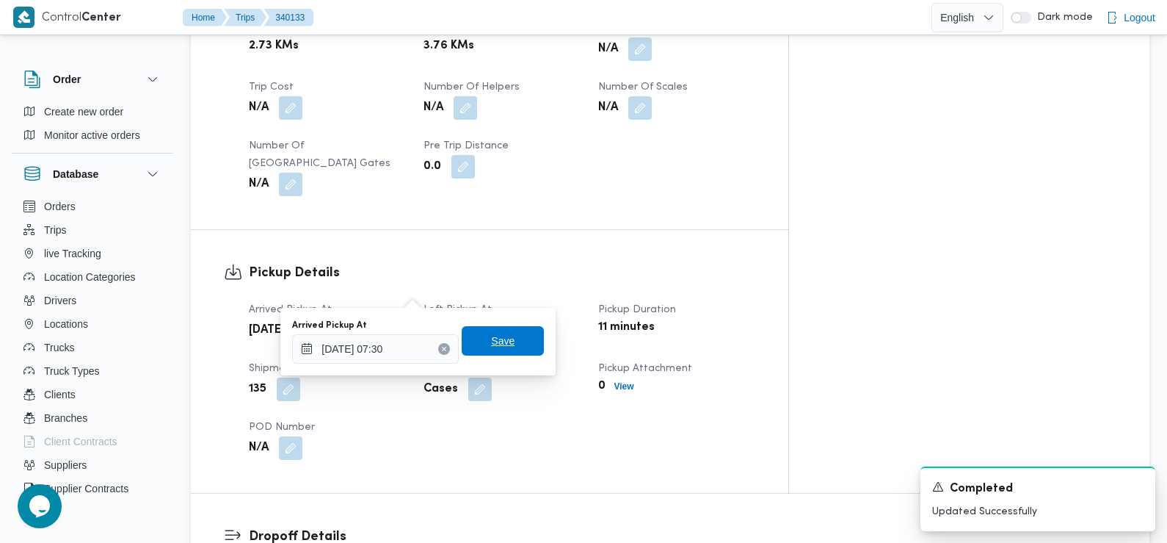
click at [491, 344] on span "Save" at bounding box center [502, 341] width 23 height 18
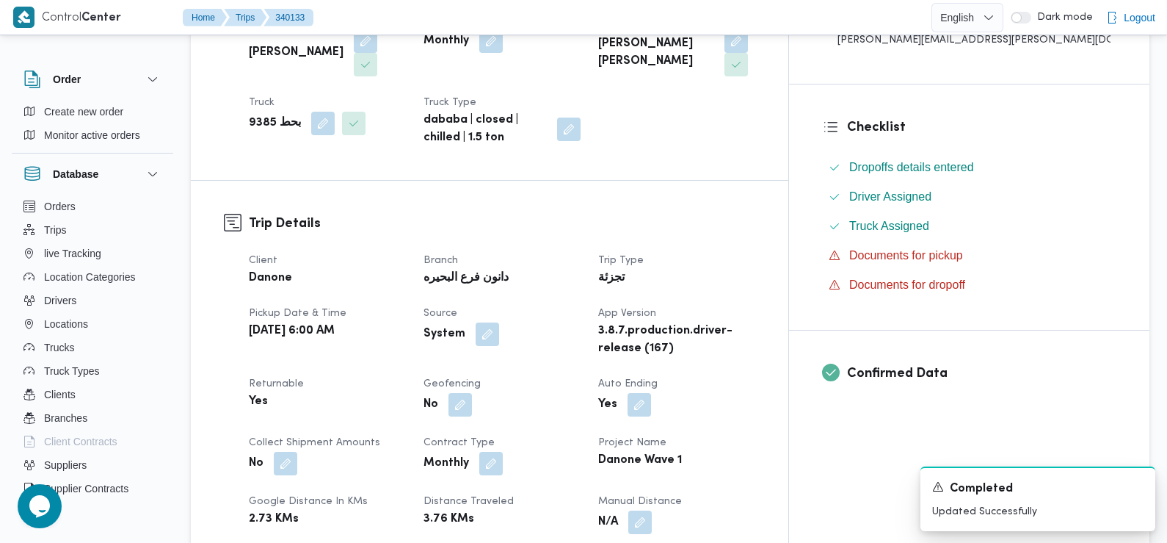
scroll to position [0, 0]
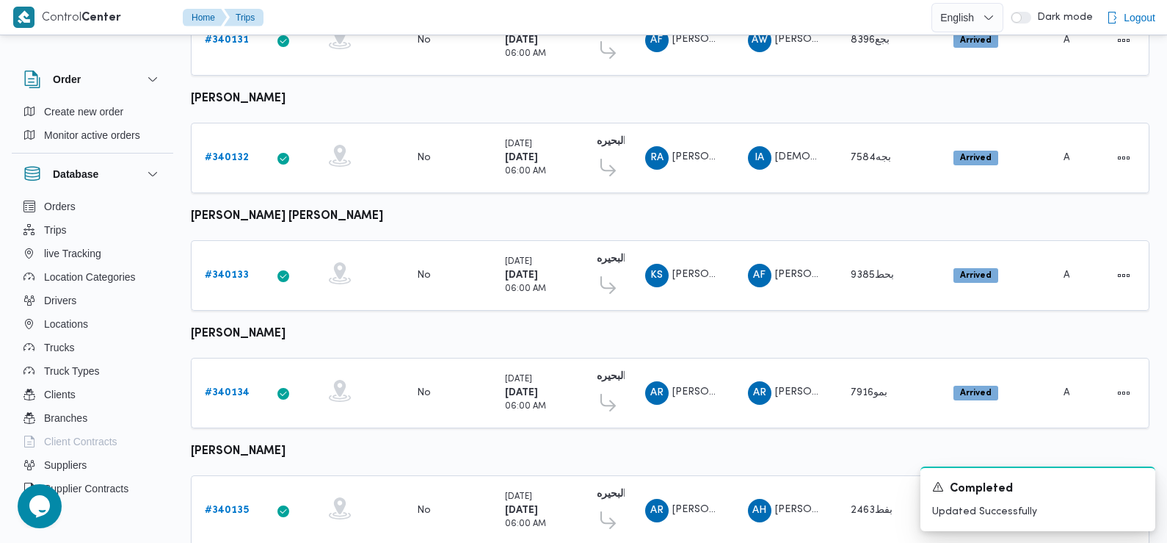
scroll to position [596, 0]
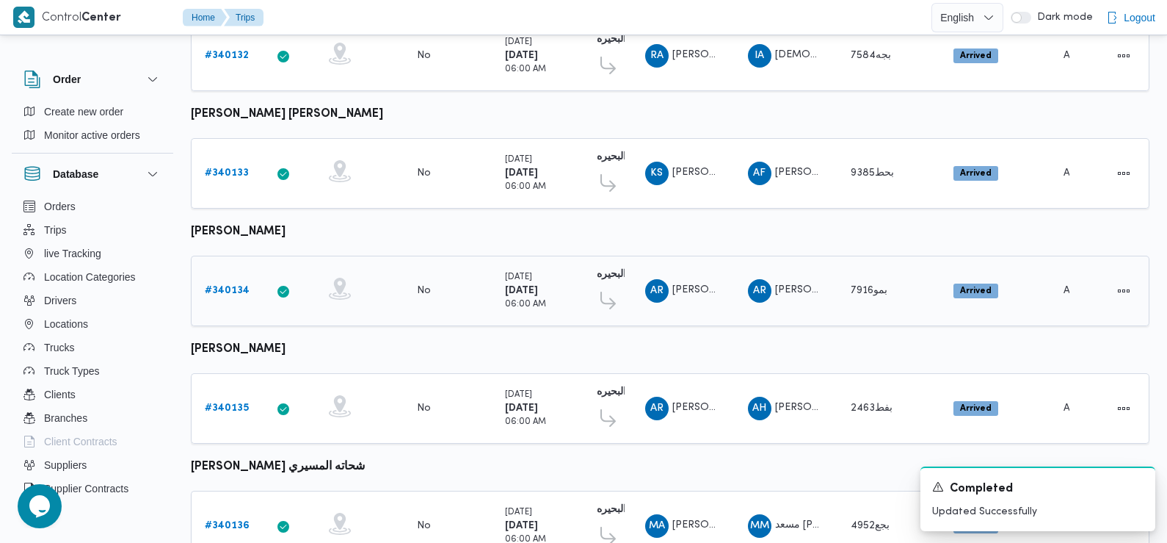
click at [214, 286] on b "# 340134" at bounding box center [227, 291] width 45 height 10
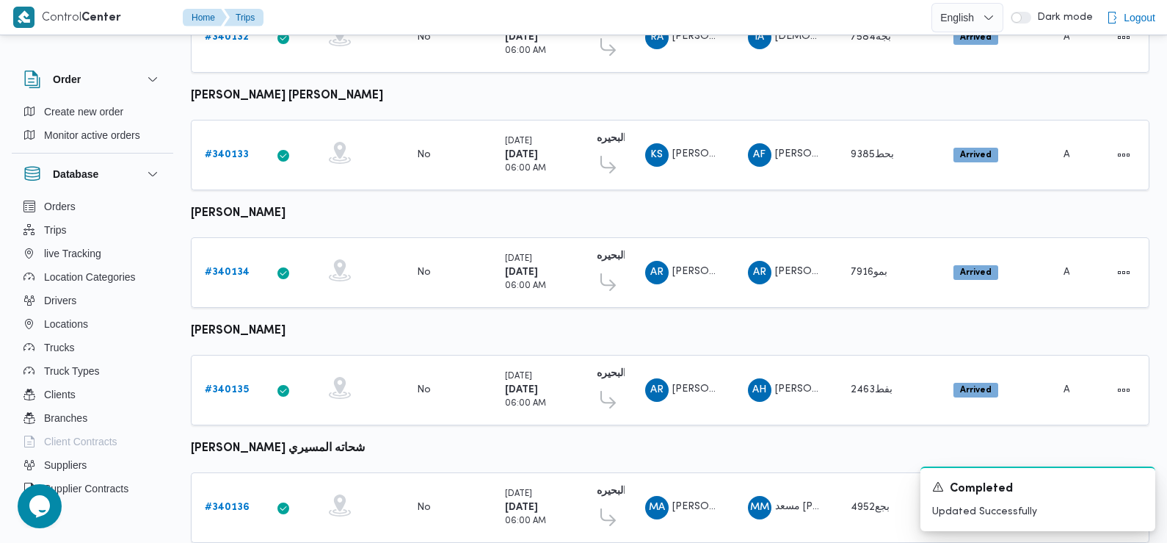
scroll to position [612, 0]
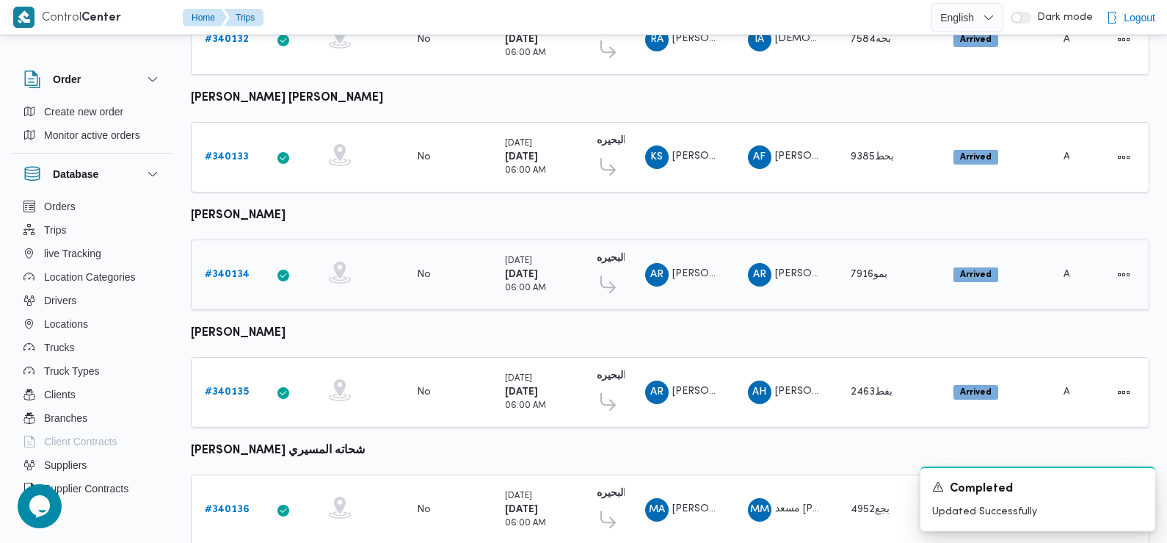
click at [225, 269] on b "# 340134" at bounding box center [227, 274] width 45 height 10
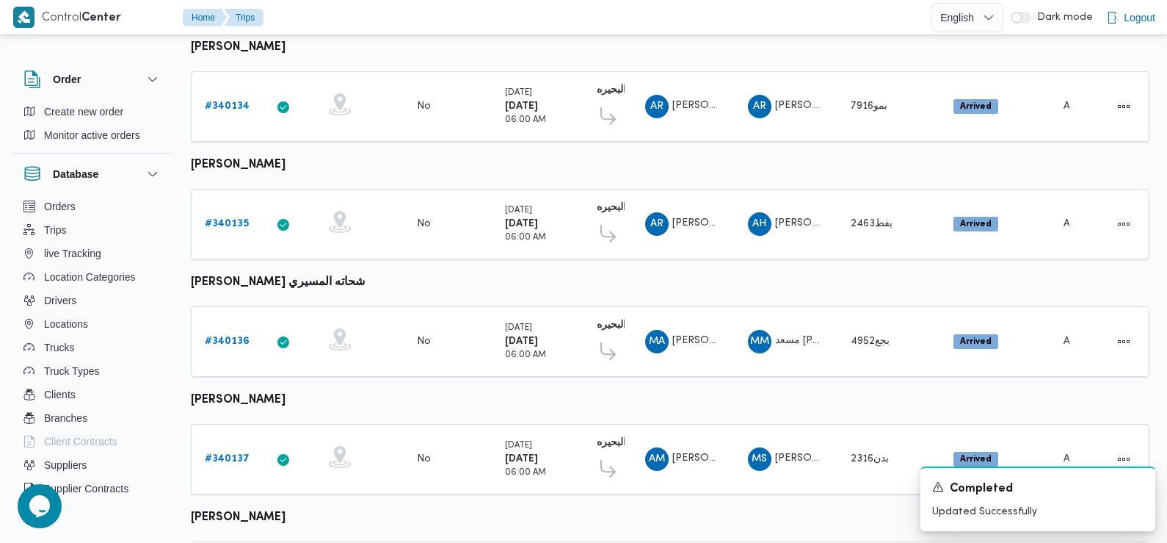
scroll to position [783, 0]
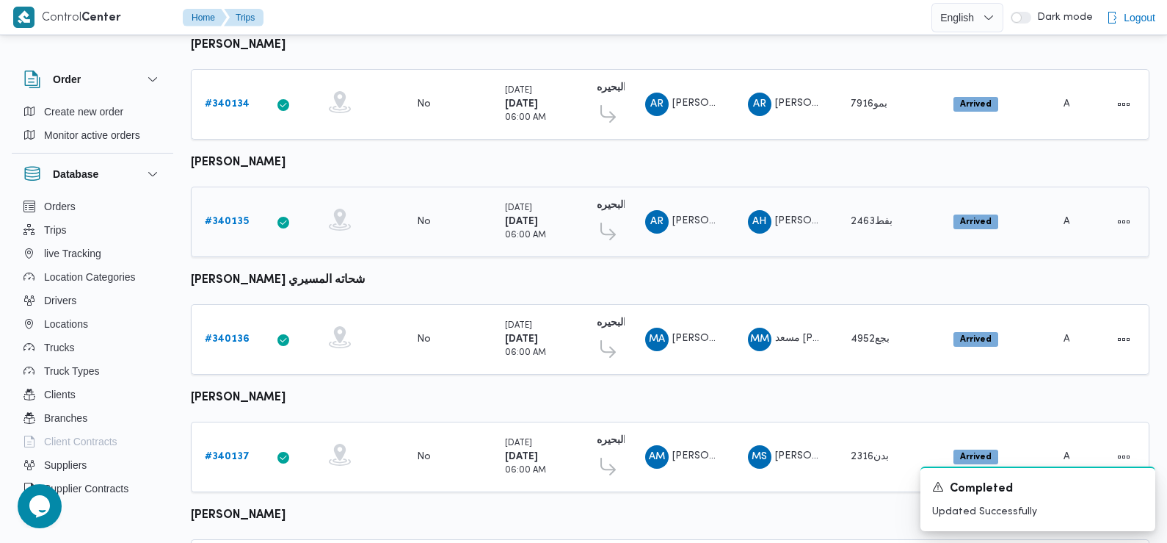
click at [217, 217] on b "# 340135" at bounding box center [227, 222] width 44 height 10
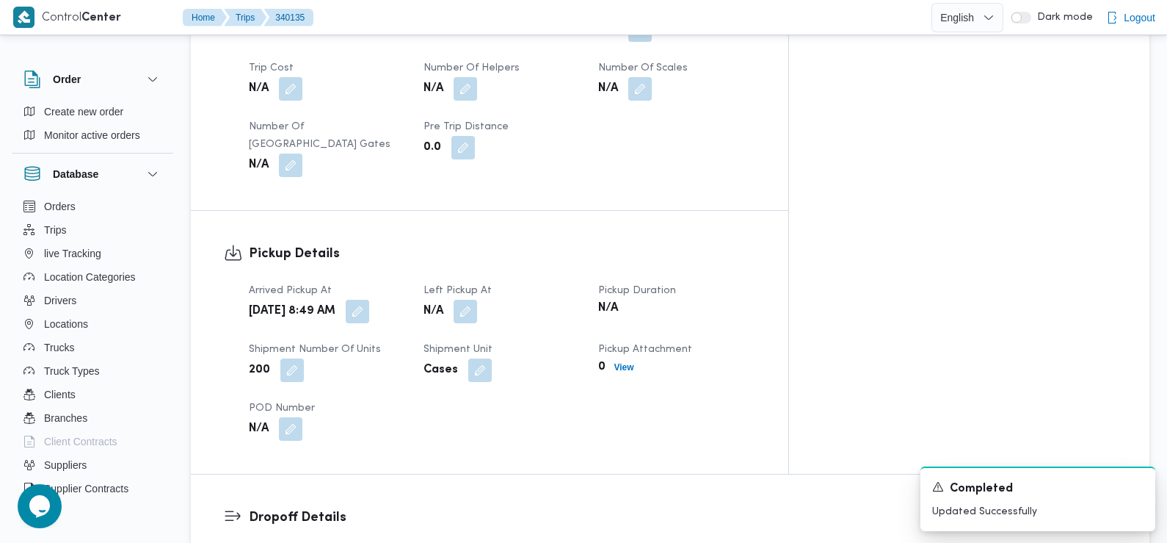
scroll to position [827, 0]
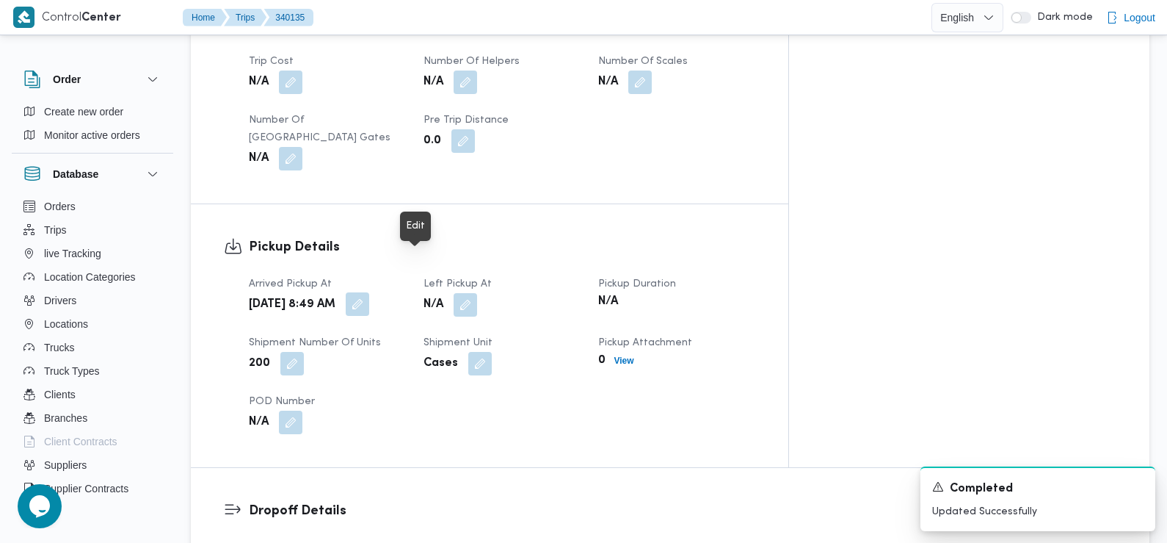
click at [369, 292] on button "button" at bounding box center [357, 303] width 23 height 23
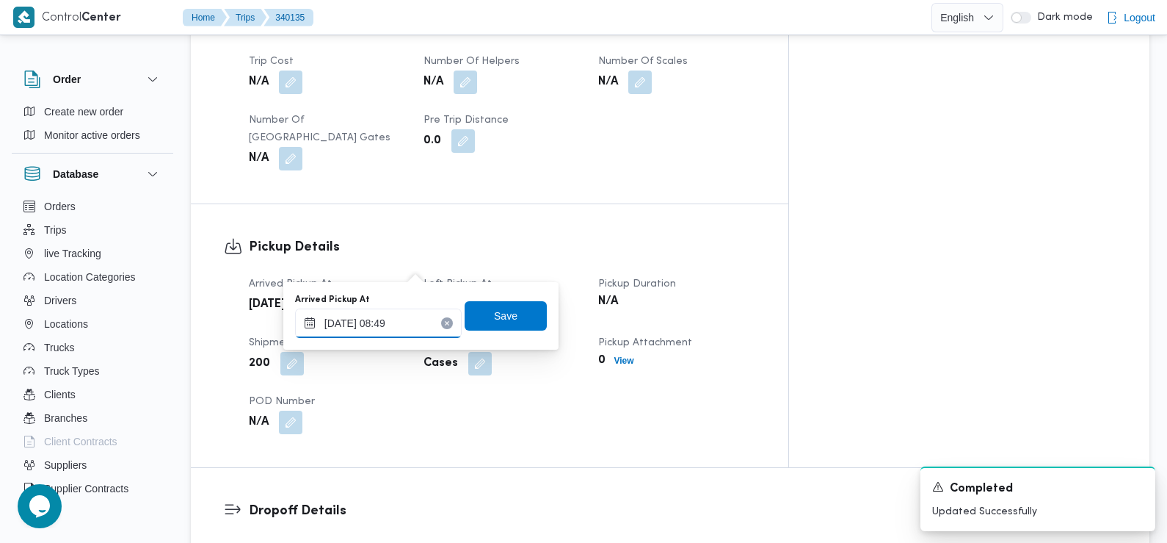
click at [400, 319] on input "29/09/2025 08:49" at bounding box center [378, 322] width 167 height 29
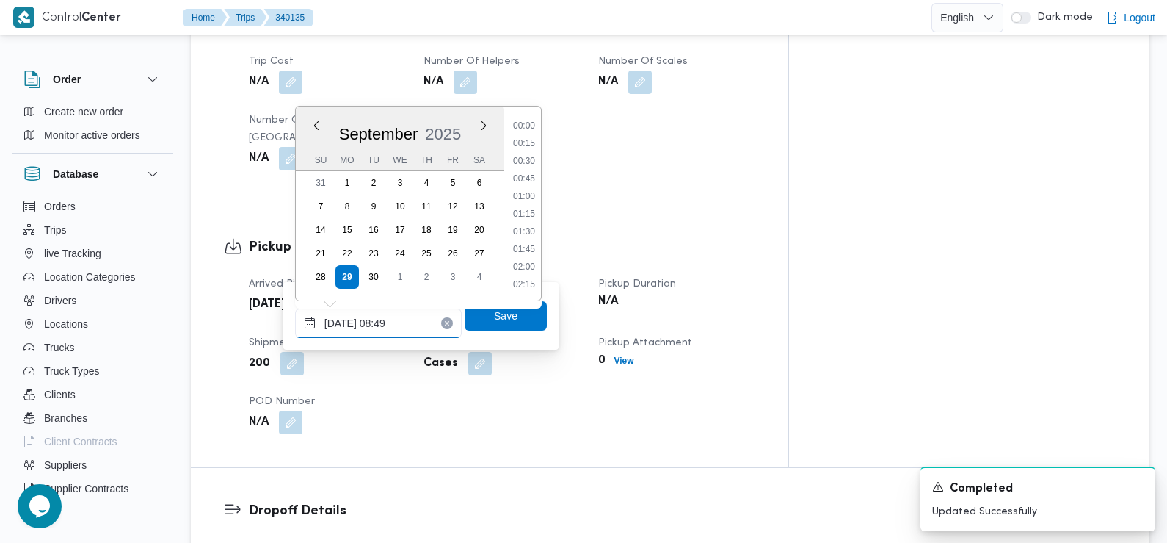
scroll to position [527, 0]
click at [523, 127] on li "07:30" at bounding box center [524, 127] width 34 height 15
type input "29/09/2025 07:30"
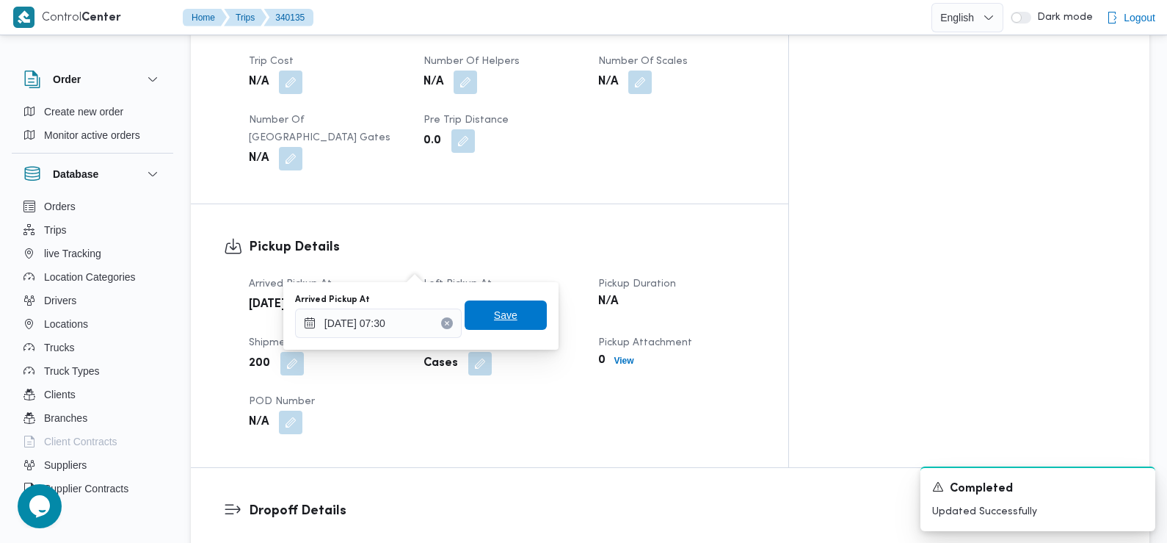
click at [506, 309] on span "Save" at bounding box center [506, 314] width 82 height 29
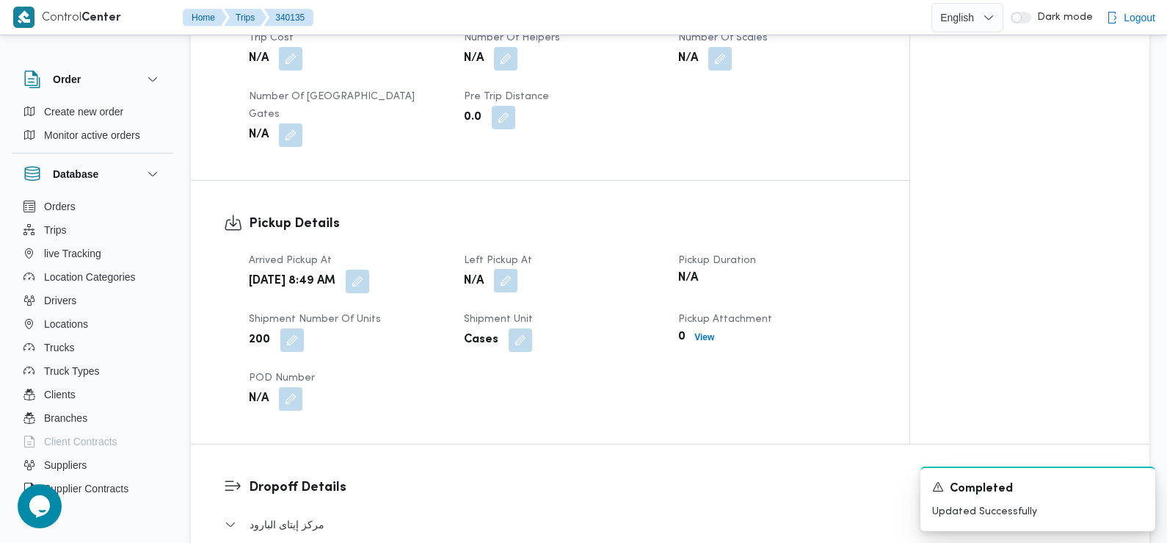
click at [504, 269] on button "button" at bounding box center [505, 280] width 23 height 23
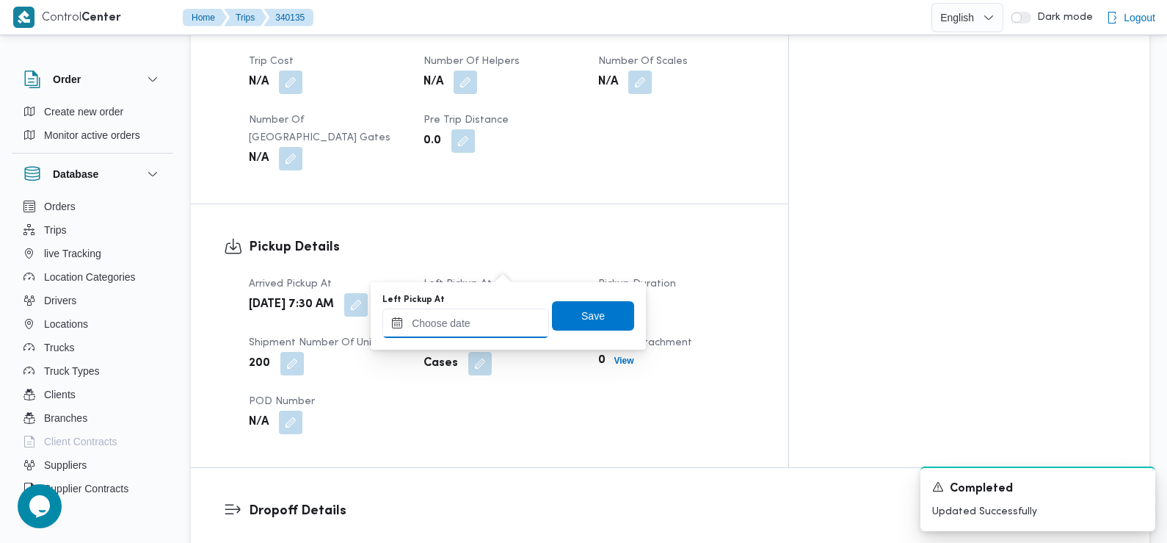
click at [493, 326] on input "Left Pickup At" at bounding box center [465, 322] width 167 height 29
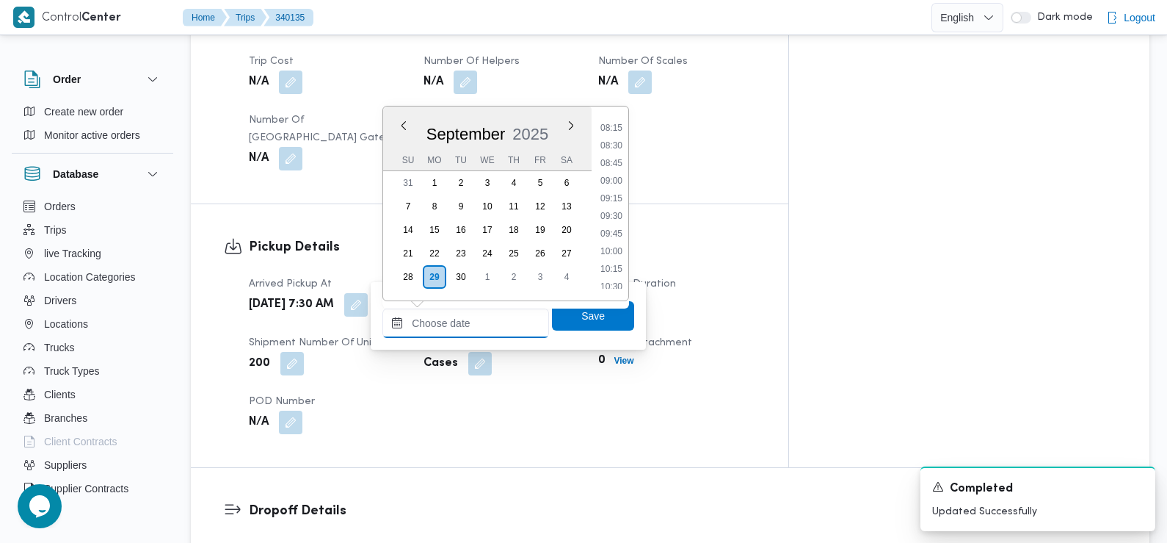
scroll to position [575, 0]
click at [612, 170] on li "08:45" at bounding box center [612, 167] width 34 height 15
type input "29/09/2025 08:45"
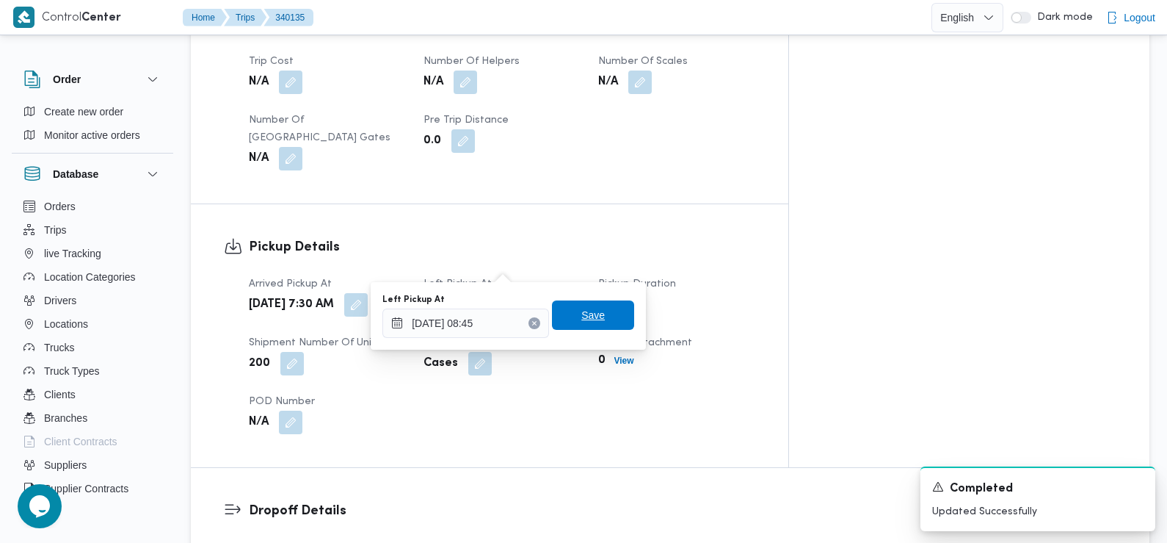
click at [589, 316] on span "Save" at bounding box center [592, 315] width 23 height 18
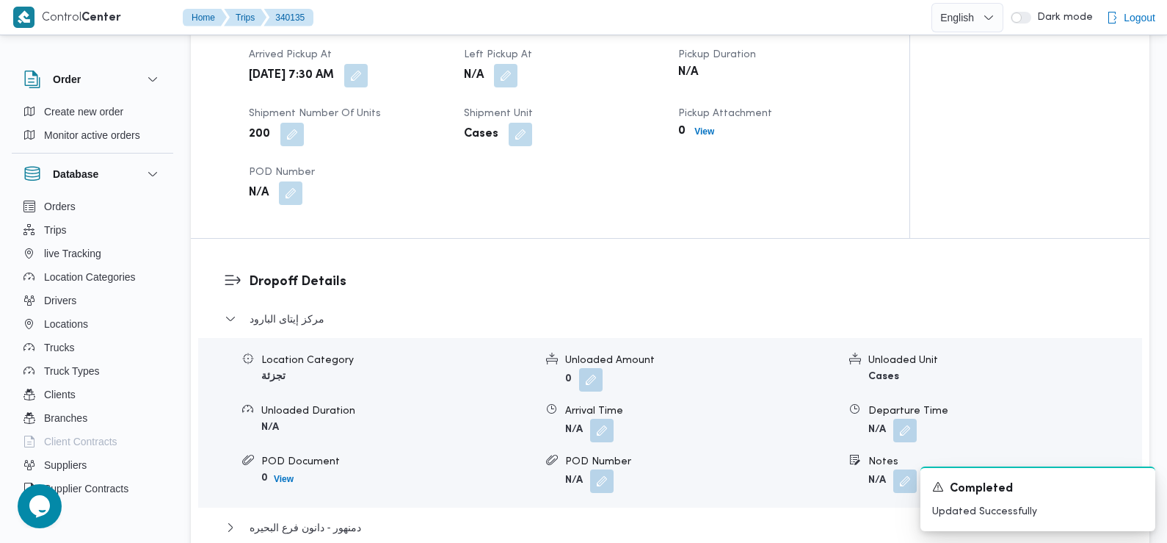
scroll to position [1062, 0]
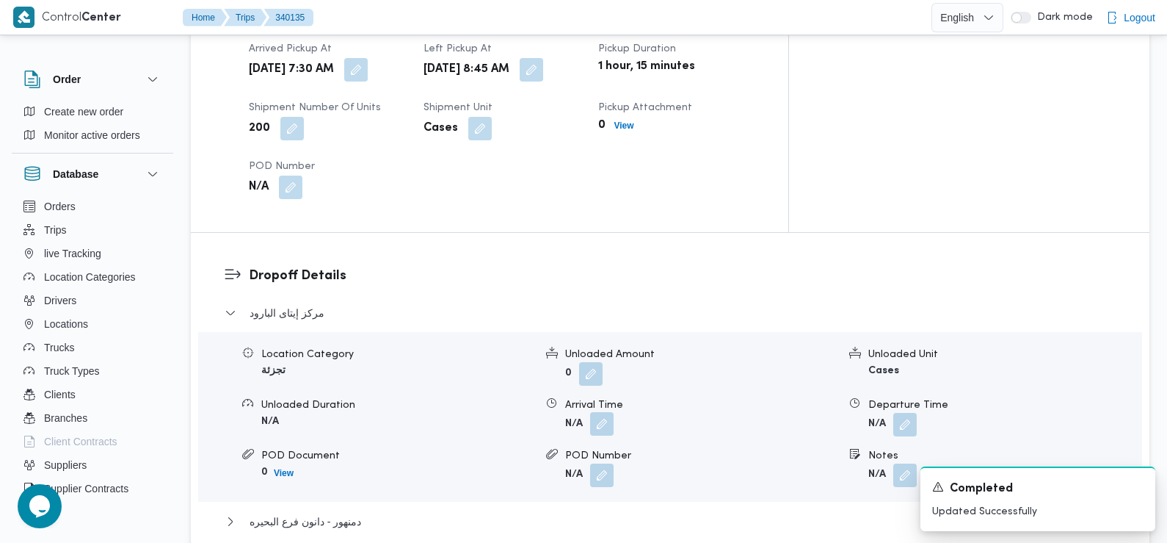
click at [603, 412] on button "button" at bounding box center [601, 423] width 23 height 23
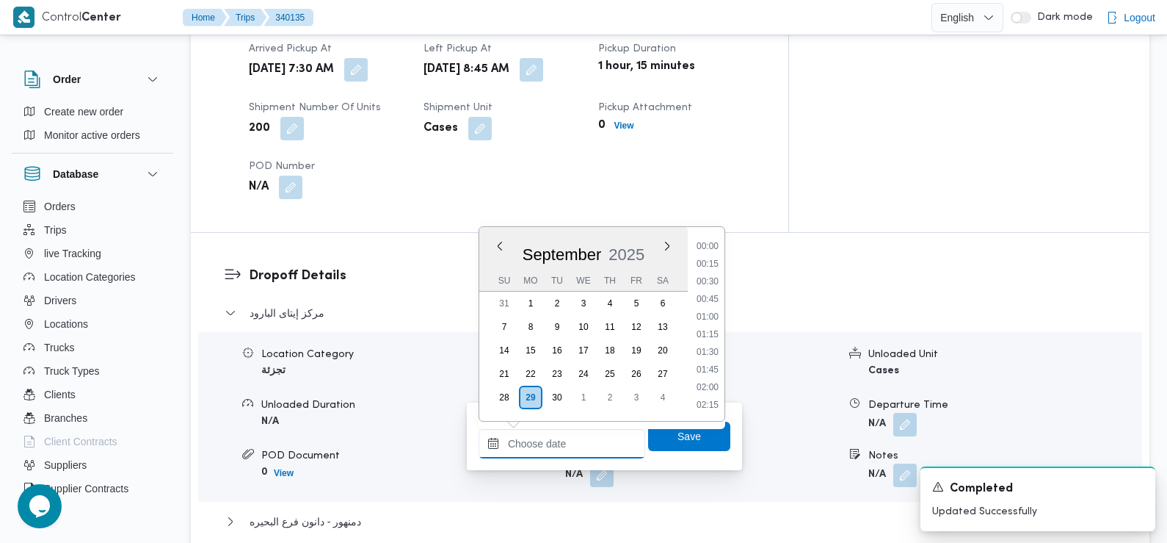
click at [582, 450] on input "Arrival Time" at bounding box center [562, 443] width 167 height 29
click at [708, 322] on li "09:30" at bounding box center [708, 320] width 34 height 15
type input "29/09/2025 09:30"
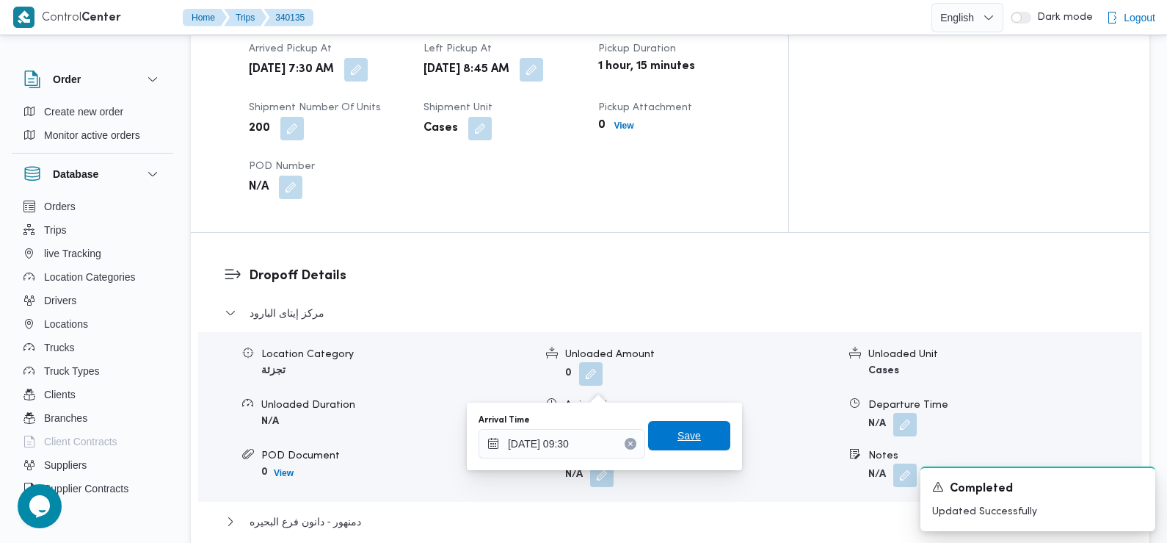
click at [678, 438] on span "Save" at bounding box center [689, 436] width 23 height 18
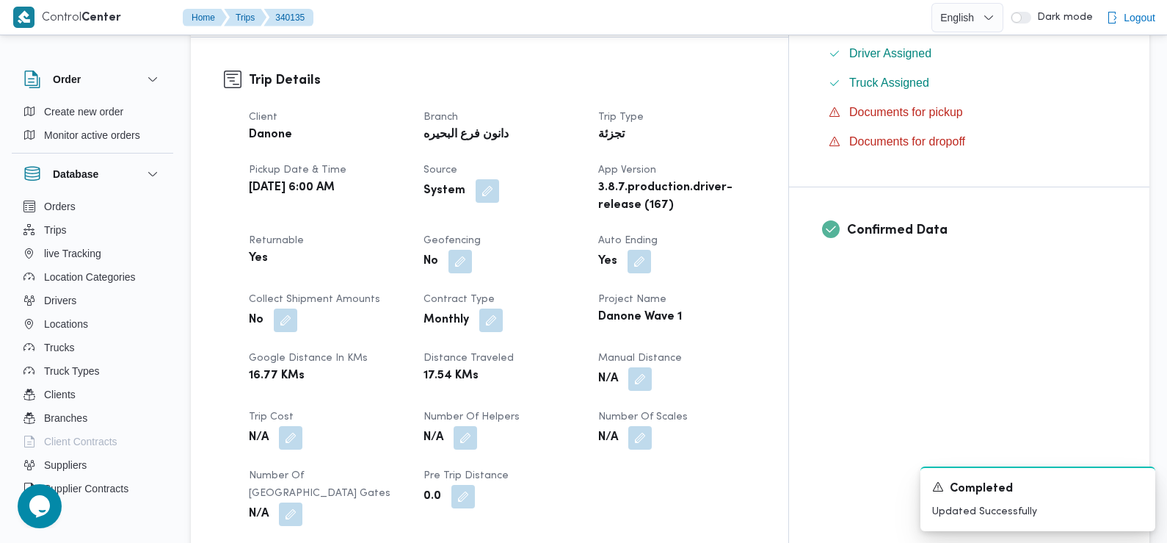
scroll to position [0, 0]
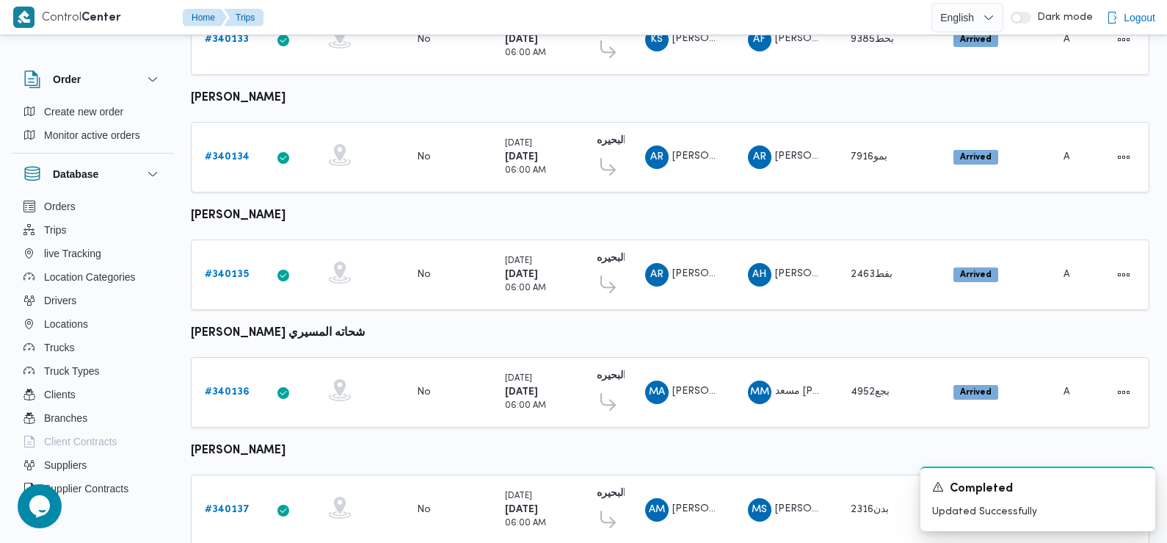
scroll to position [728, 0]
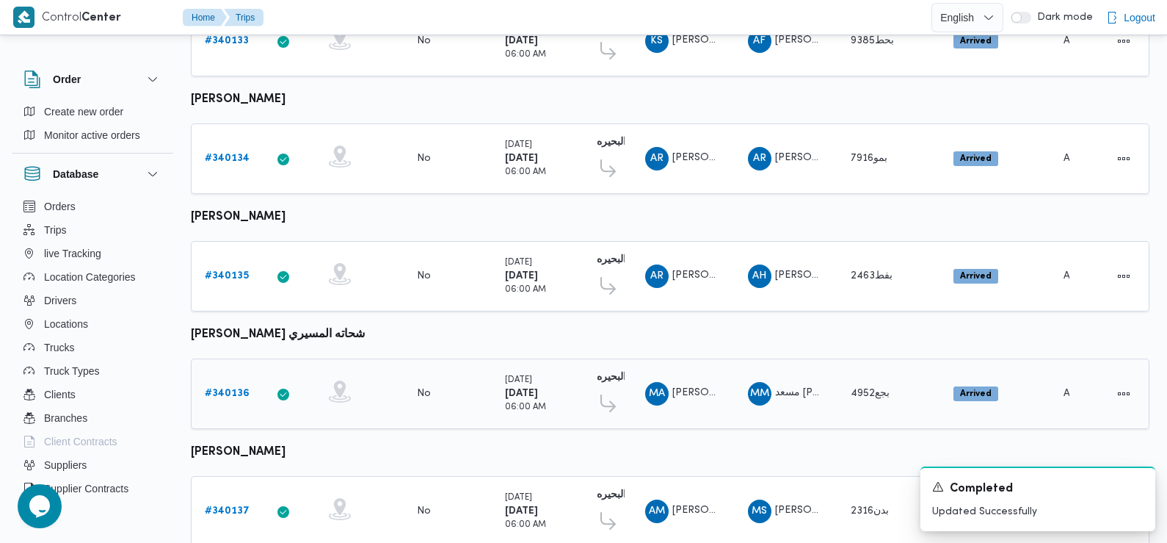
click at [220, 388] on b "# 340136" at bounding box center [227, 393] width 45 height 10
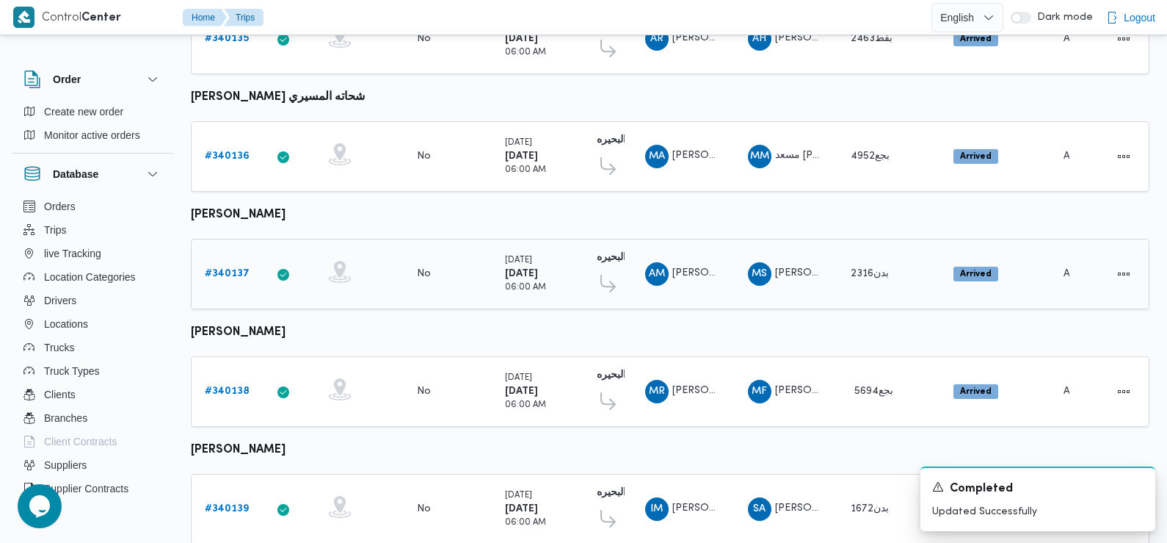
click at [223, 269] on b "# 340137" at bounding box center [227, 274] width 45 height 10
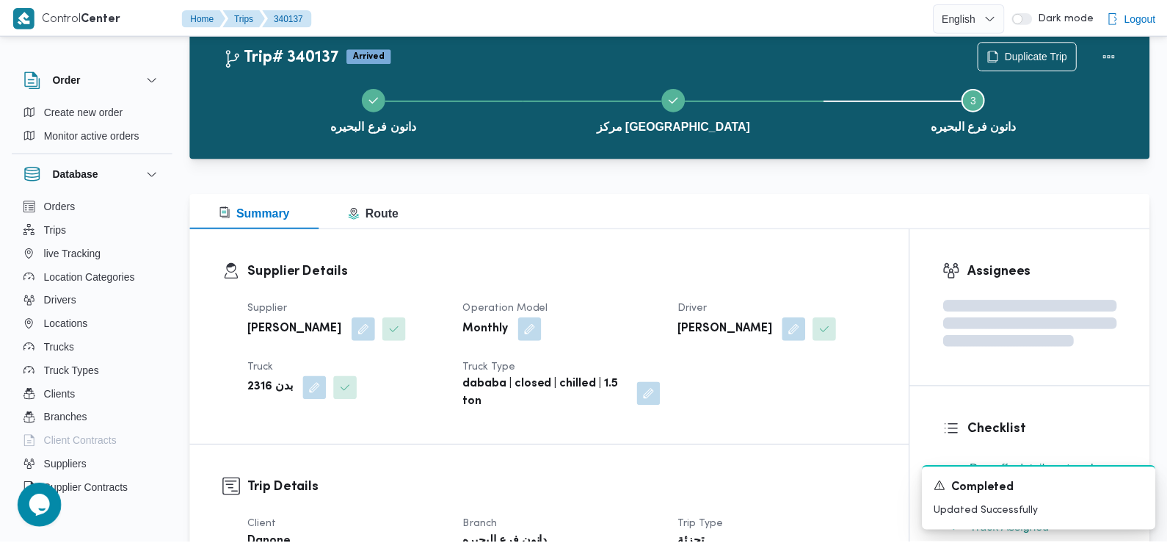
scroll to position [965, 0]
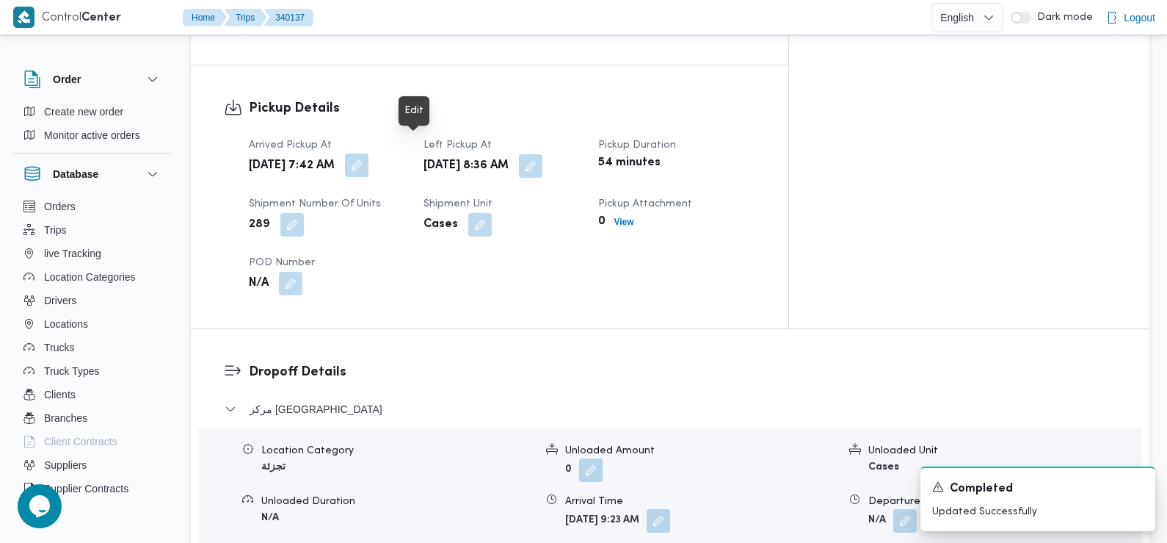
click at [369, 153] on button "button" at bounding box center [356, 164] width 23 height 23
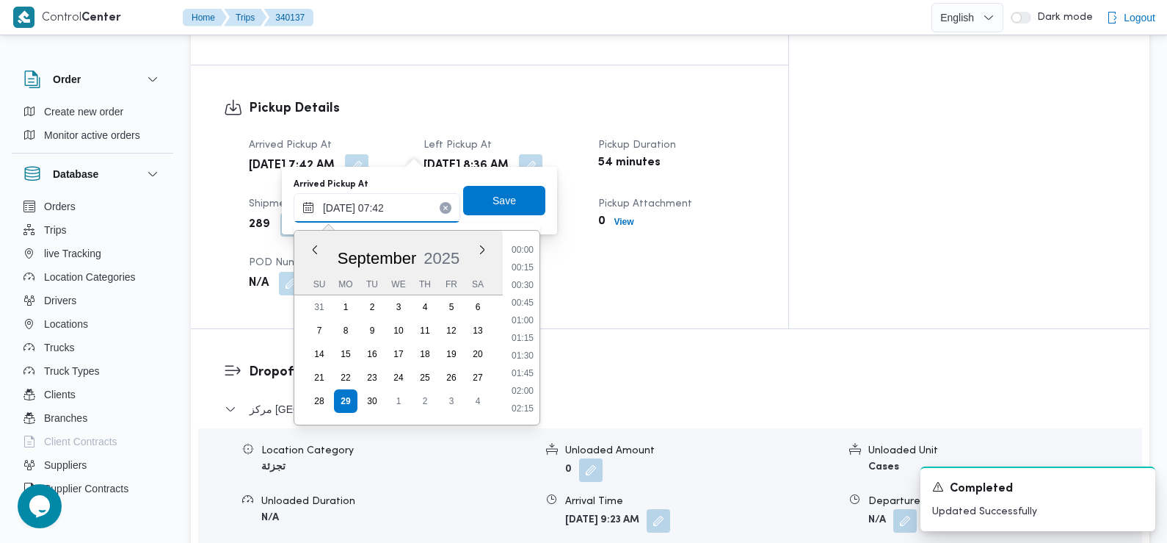
click at [364, 217] on input "29/09/2025 07:42" at bounding box center [377, 207] width 167 height 29
click at [524, 316] on li "07:15" at bounding box center [523, 321] width 34 height 15
type input "29/09/2025 07:15"
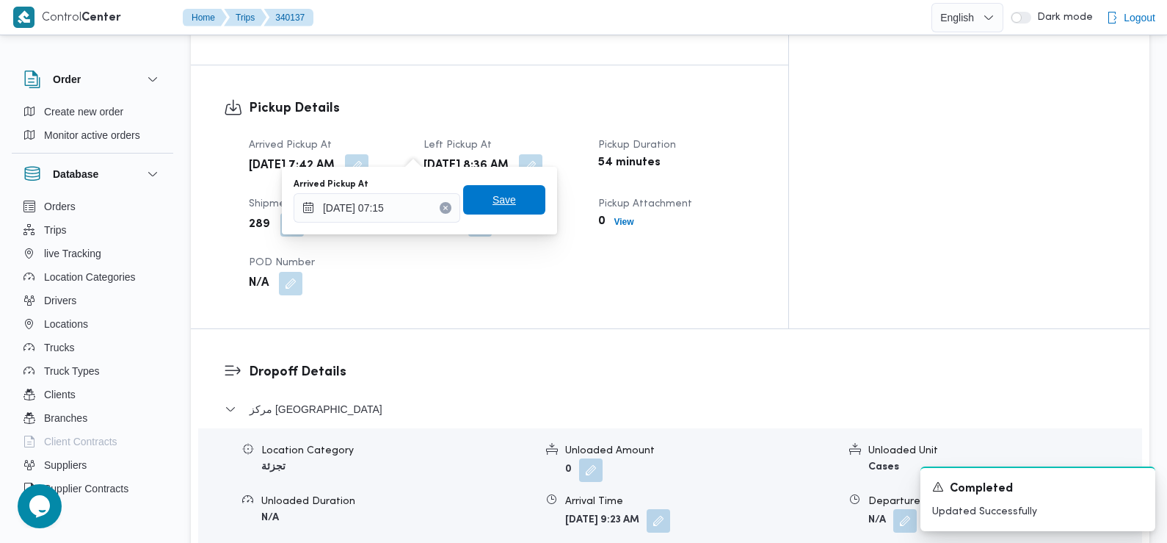
click at [493, 197] on span "Save" at bounding box center [504, 200] width 23 height 18
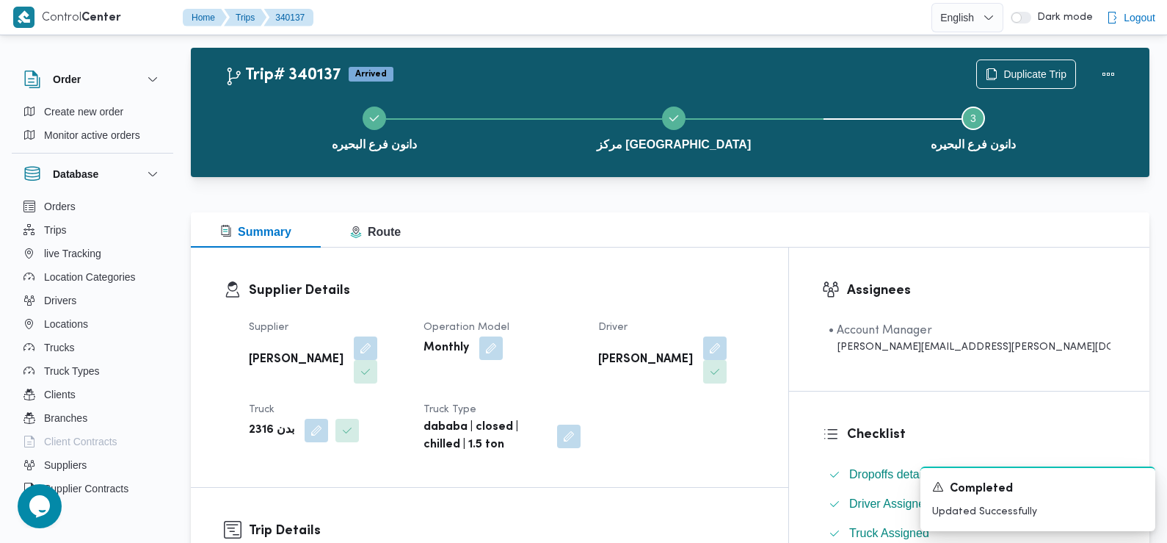
scroll to position [0, 0]
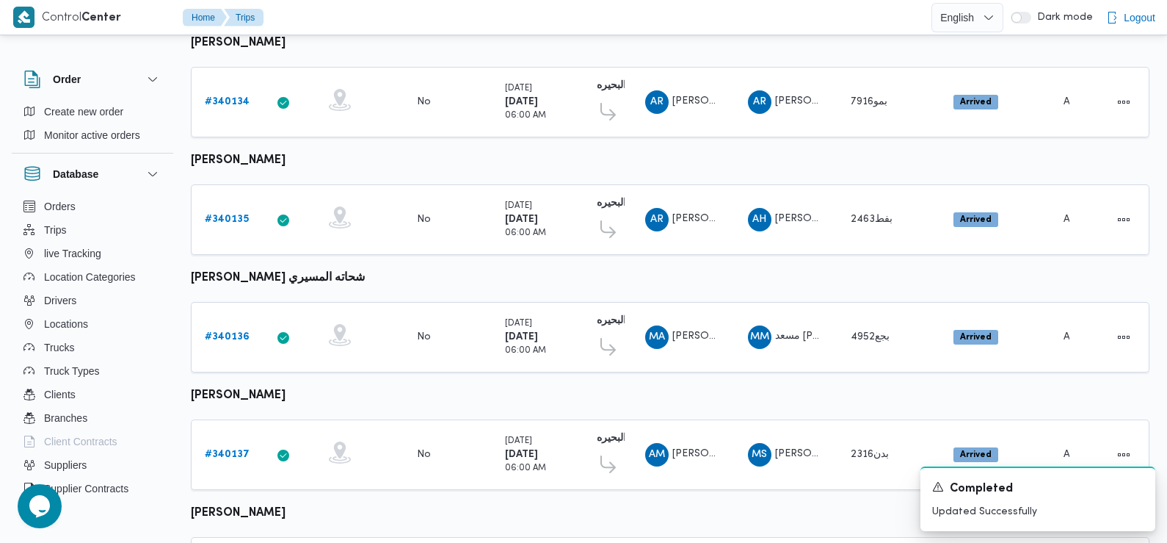
scroll to position [1024, 0]
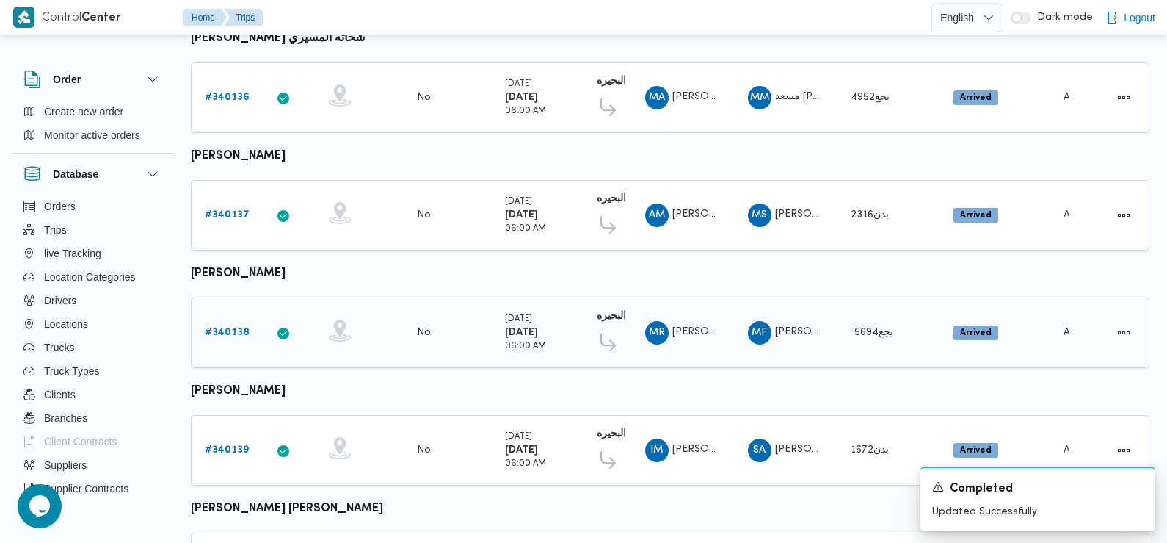
click at [225, 327] on b "# 340138" at bounding box center [227, 332] width 45 height 10
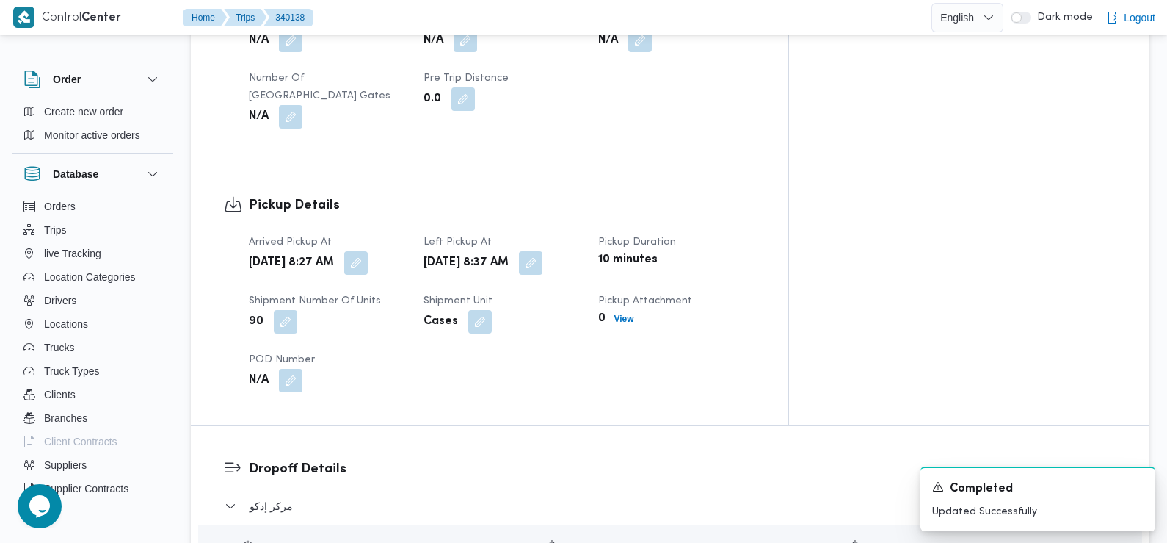
scroll to position [868, 0]
click at [368, 251] on button "button" at bounding box center [355, 262] width 23 height 23
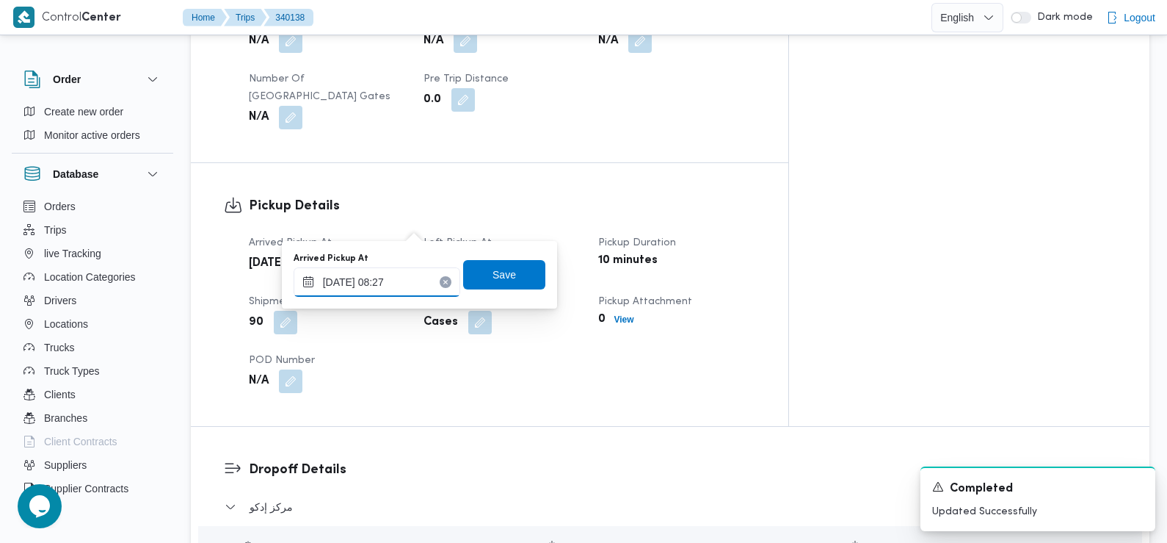
click at [386, 289] on input "29/09/2025 08:27" at bounding box center [377, 281] width 167 height 29
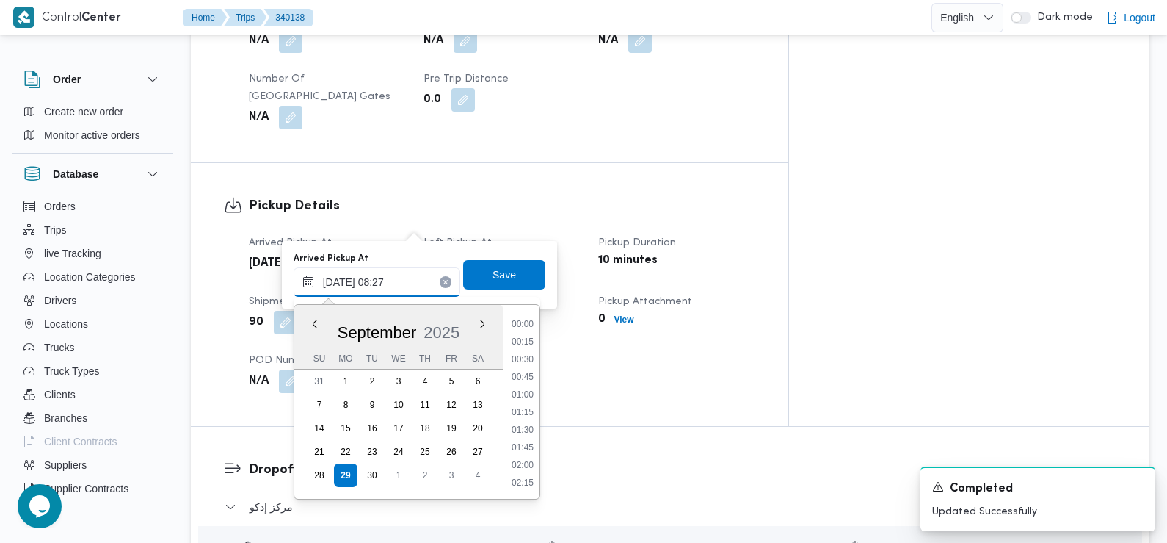
scroll to position [492, 0]
click at [528, 358] on li "07:30" at bounding box center [523, 360] width 34 height 15
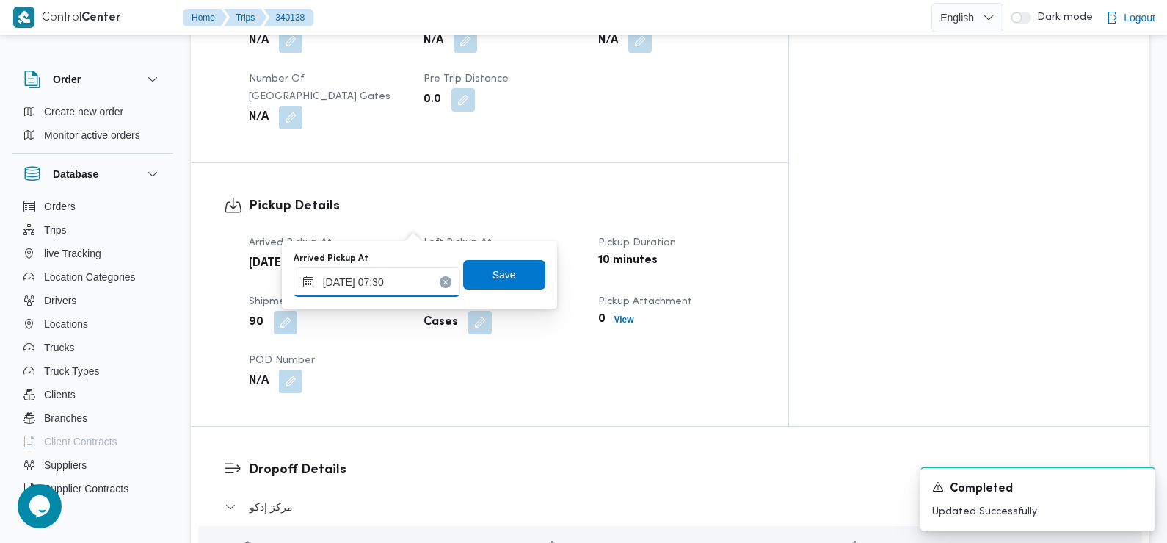
type input "29/09/2025 07:30"
click at [494, 275] on span "Save" at bounding box center [504, 274] width 23 height 18
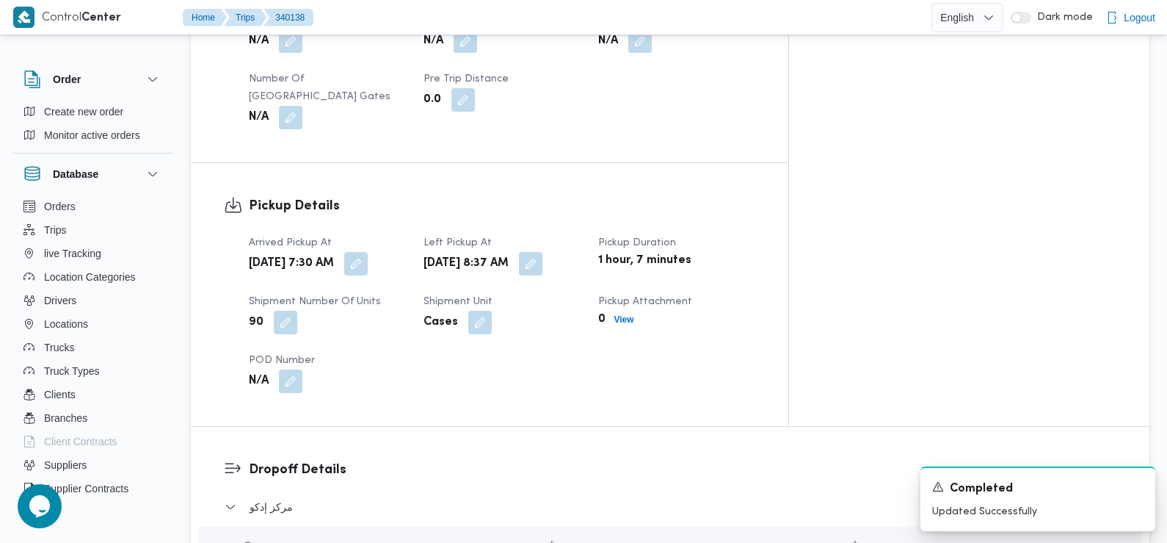
click at [407, 368] on div "N/A" at bounding box center [327, 381] width 160 height 26
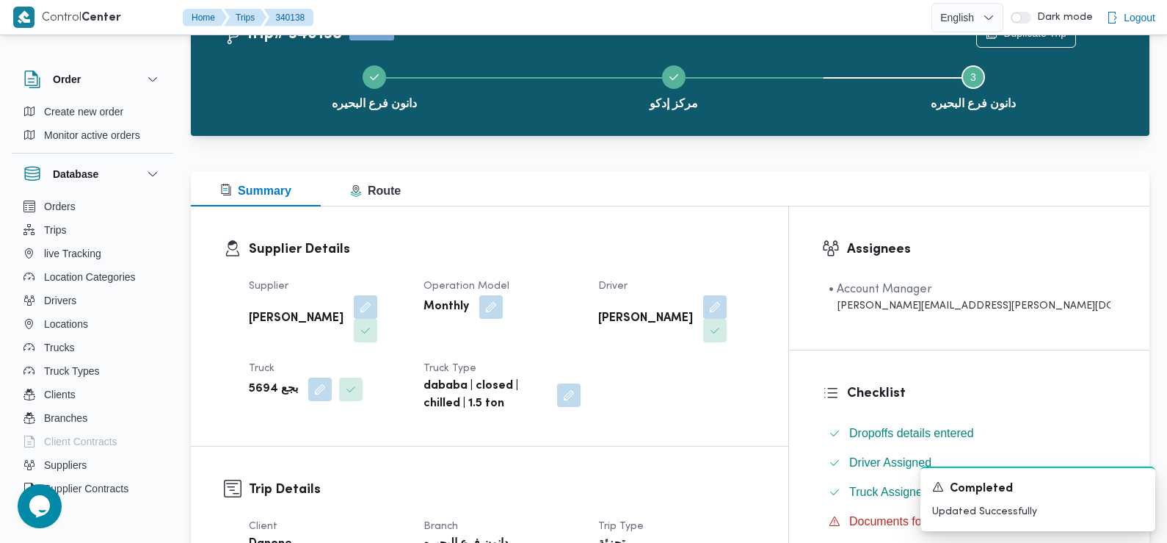
scroll to position [0, 0]
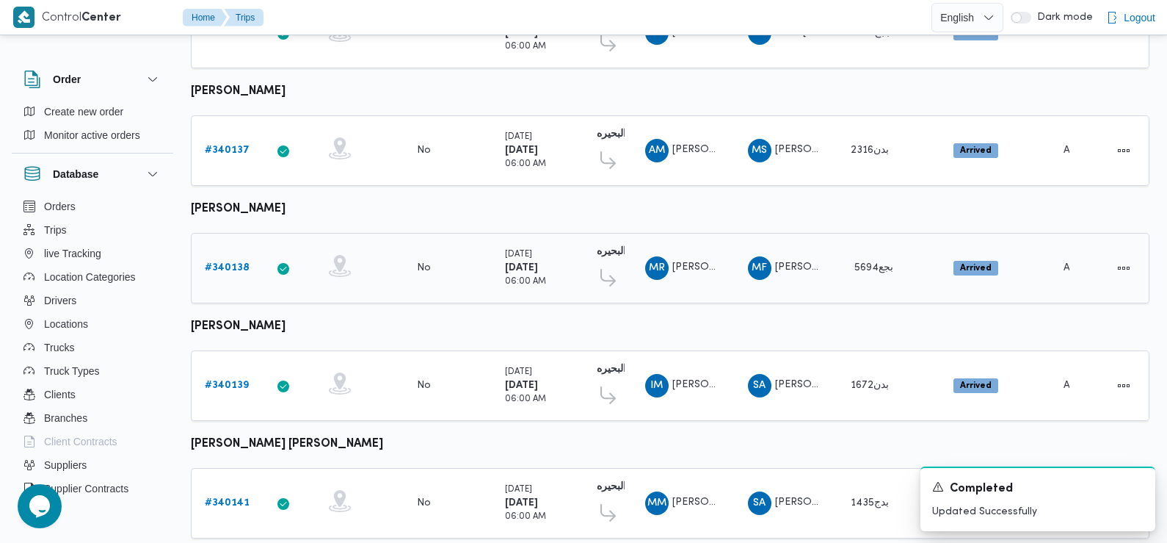
scroll to position [1127, 0]
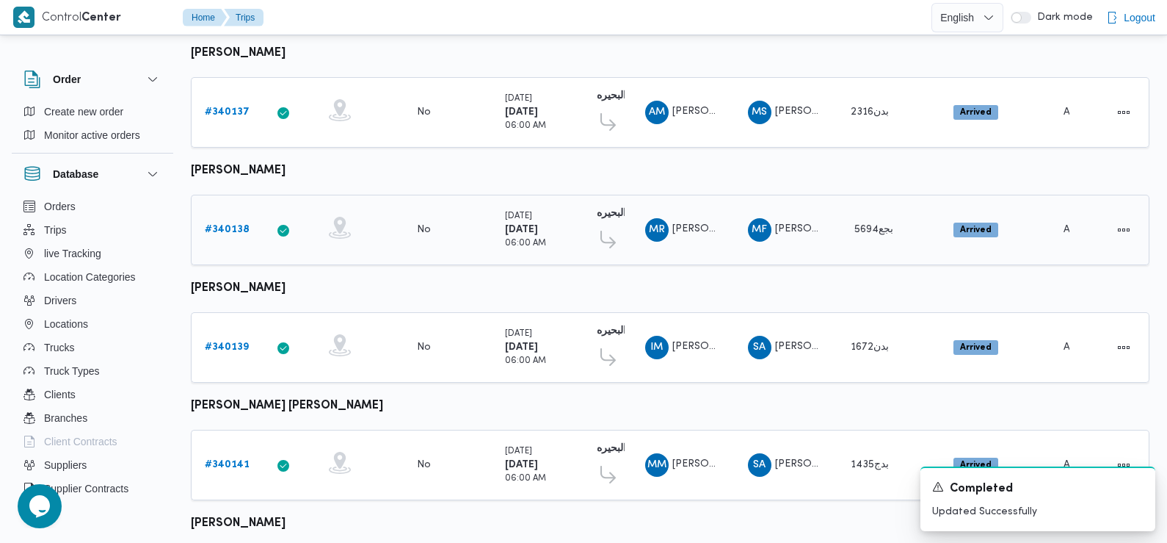
click at [221, 225] on b "# 340138" at bounding box center [227, 230] width 45 height 10
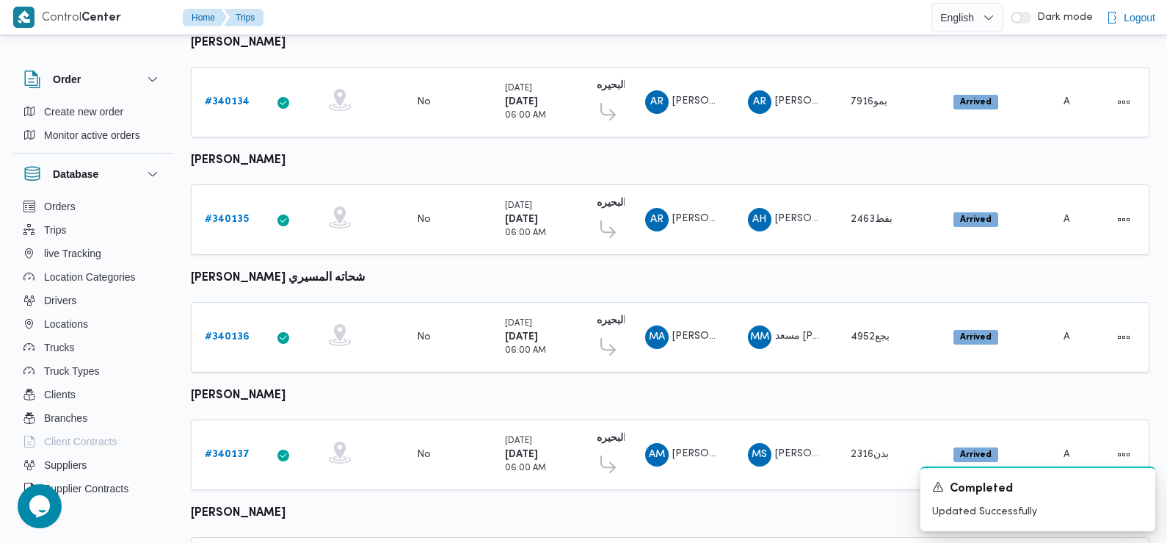
scroll to position [1024, 0]
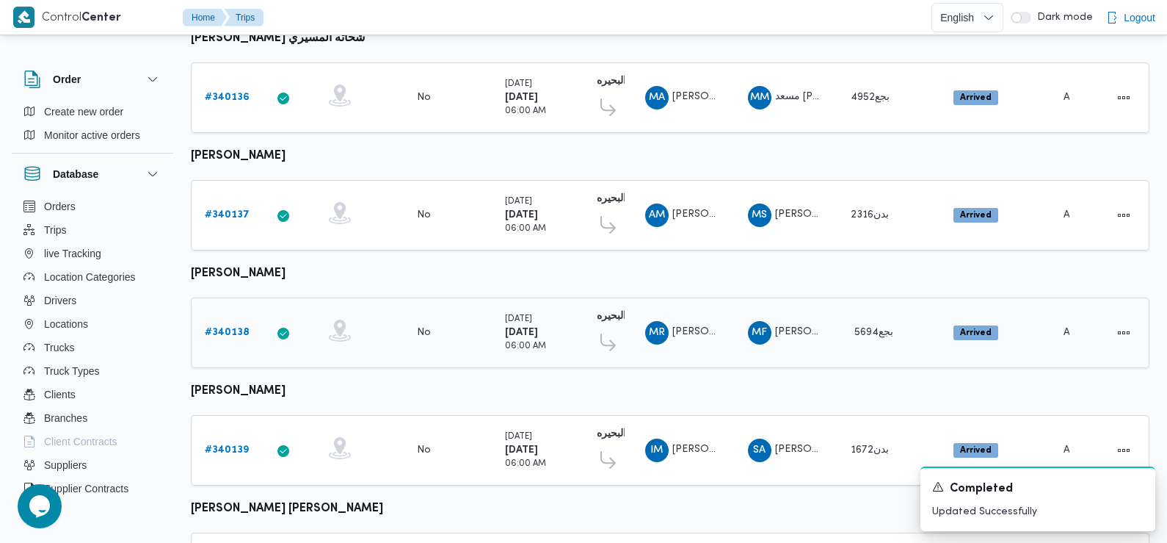
click at [228, 327] on b "# 340138" at bounding box center [227, 332] width 45 height 10
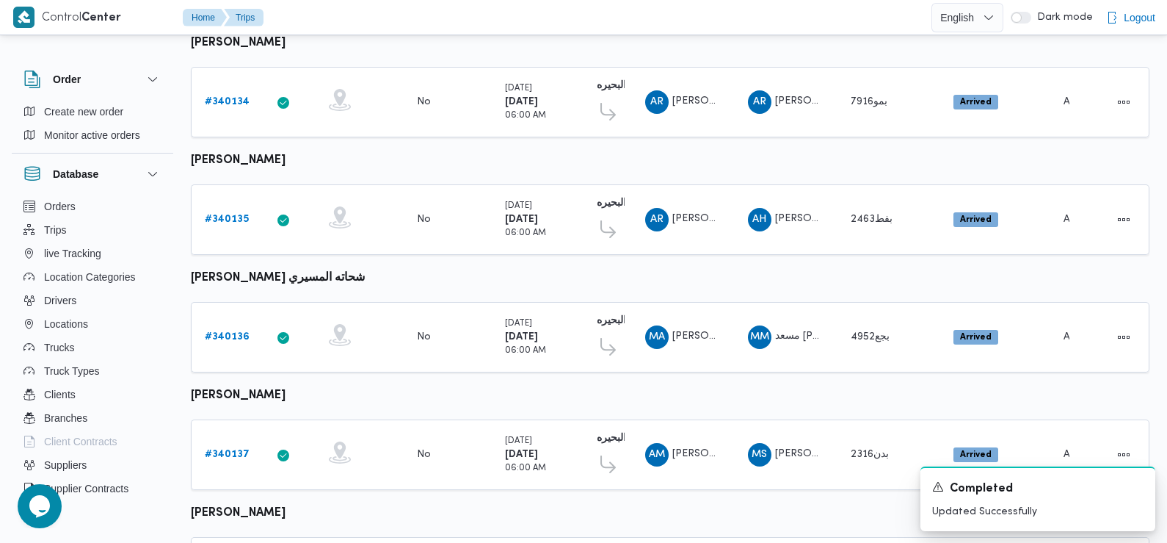
scroll to position [1024, 0]
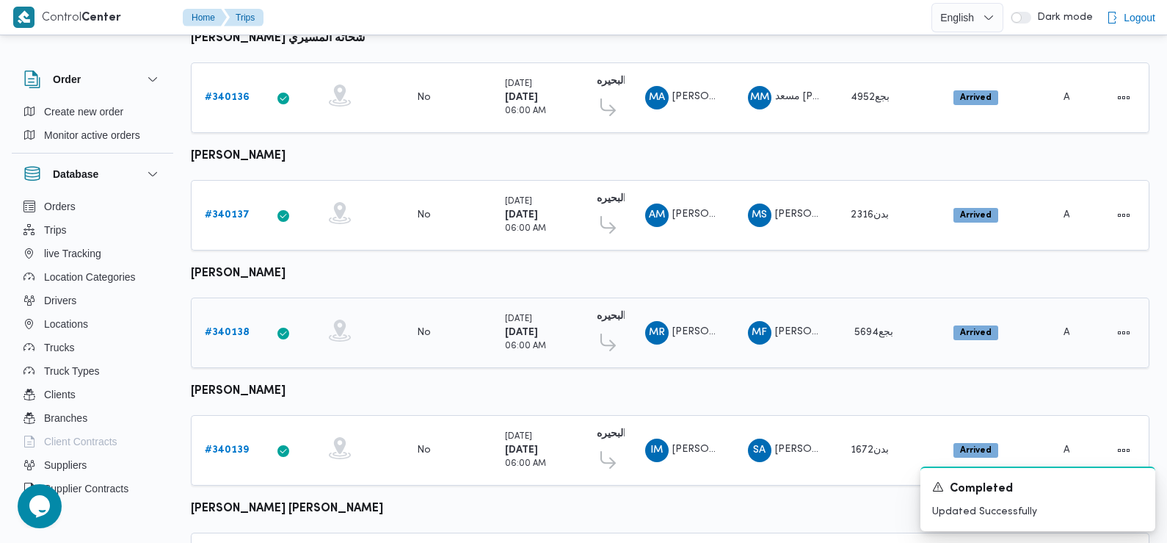
click at [215, 327] on b "# 340138" at bounding box center [227, 332] width 45 height 10
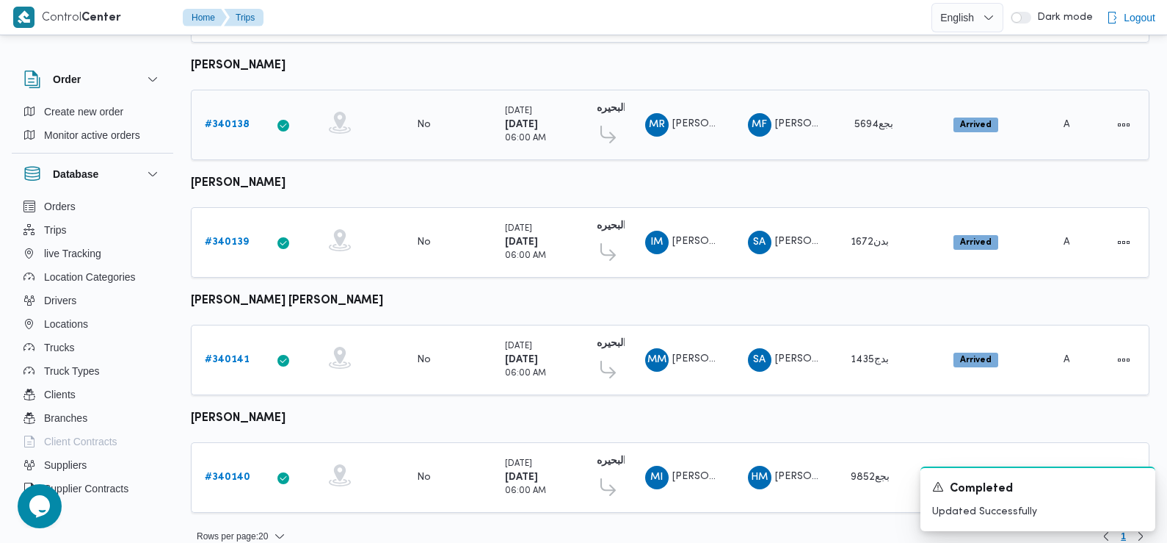
scroll to position [1233, 0]
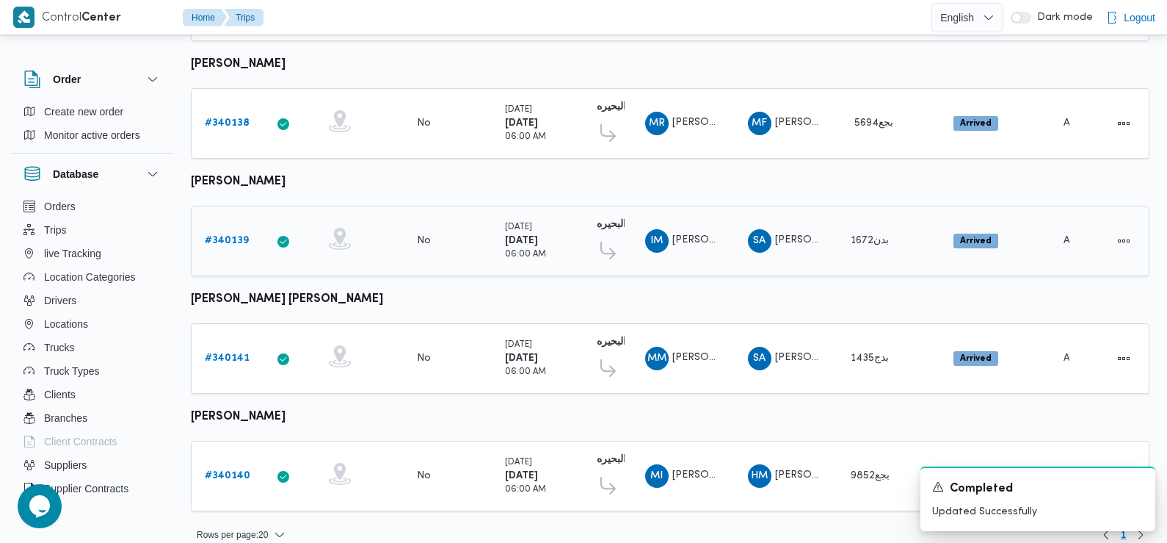
click at [222, 236] on b "# 340139" at bounding box center [227, 241] width 44 height 10
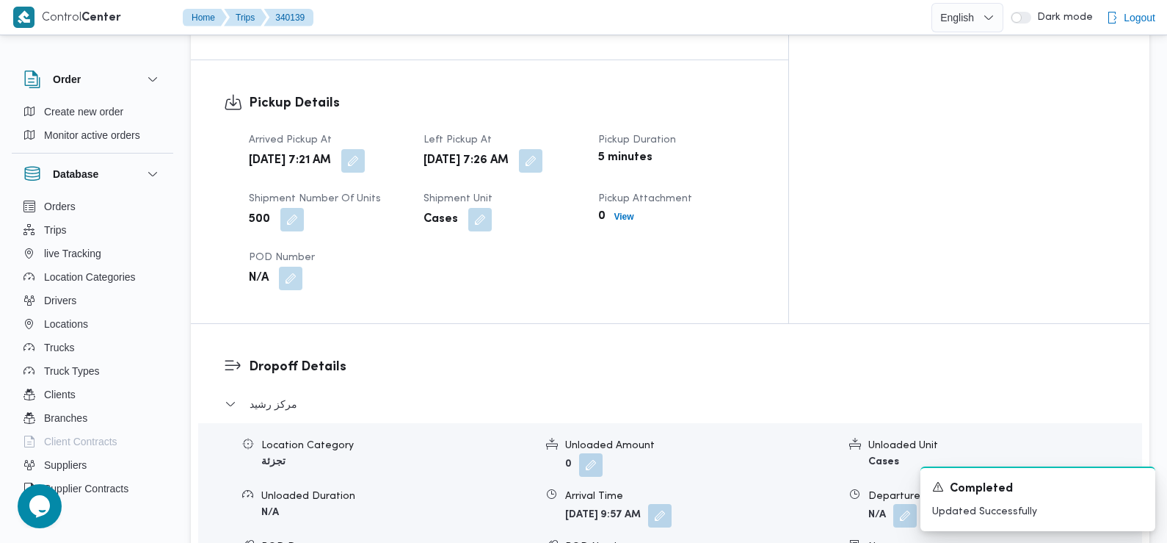
scroll to position [949, 0]
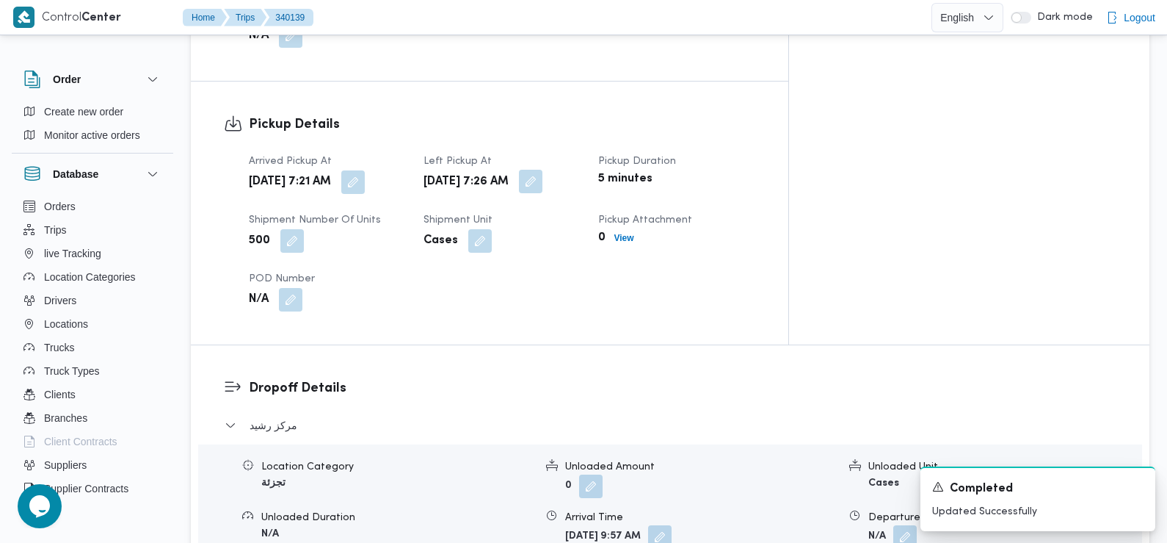
click at [543, 170] on button "button" at bounding box center [530, 181] width 23 height 23
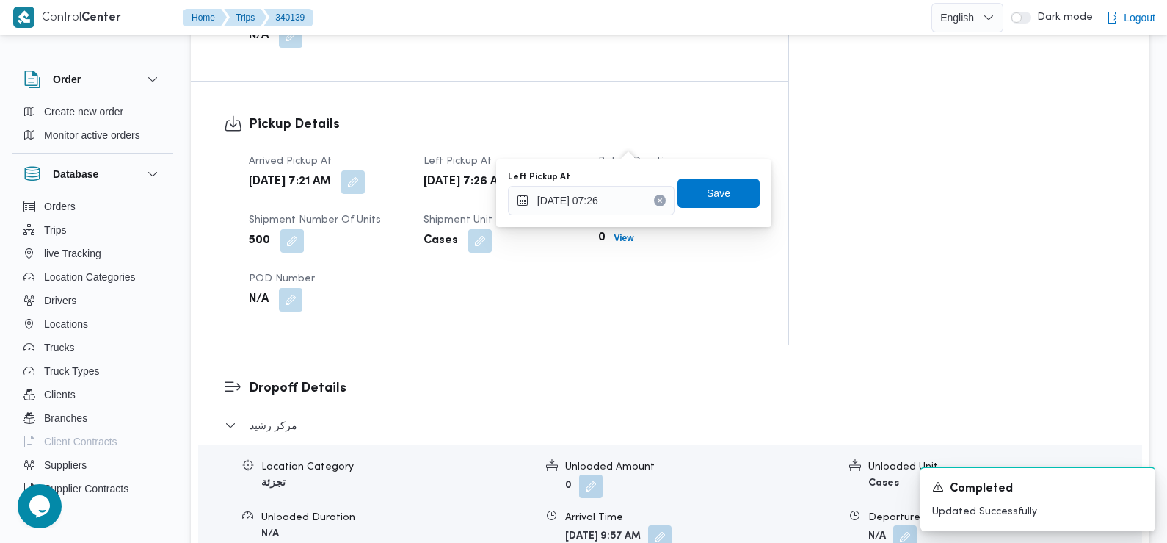
click at [598, 216] on div "Left Pickup At 29/09/2025 07:26 Save" at bounding box center [634, 193] width 255 height 47
click at [590, 203] on input "29/09/2025 07:26" at bounding box center [591, 200] width 167 height 29
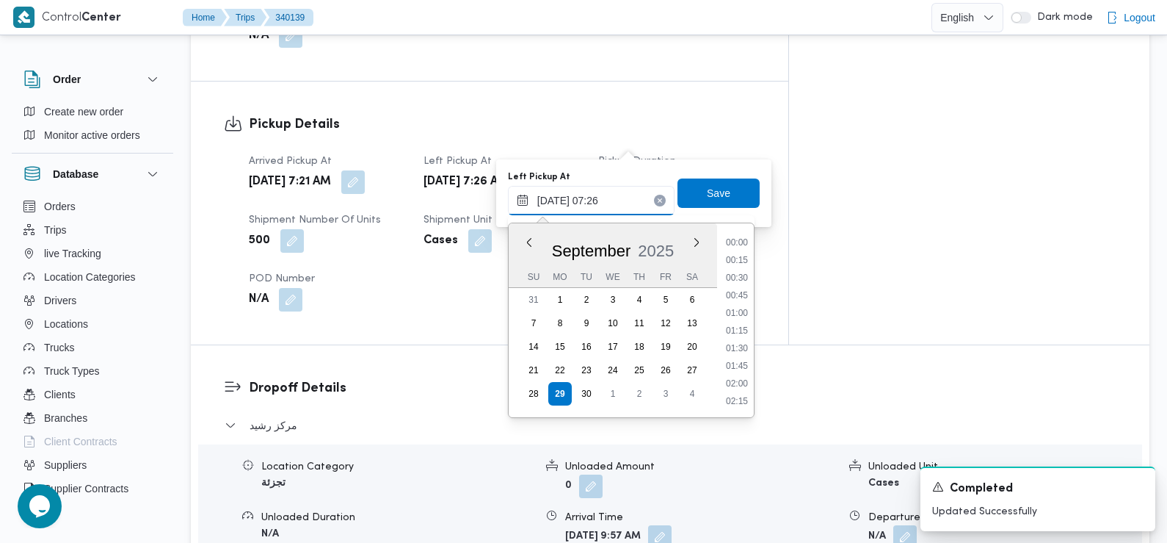
scroll to position [421, 0]
click at [737, 383] on li "08:00" at bounding box center [737, 384] width 34 height 15
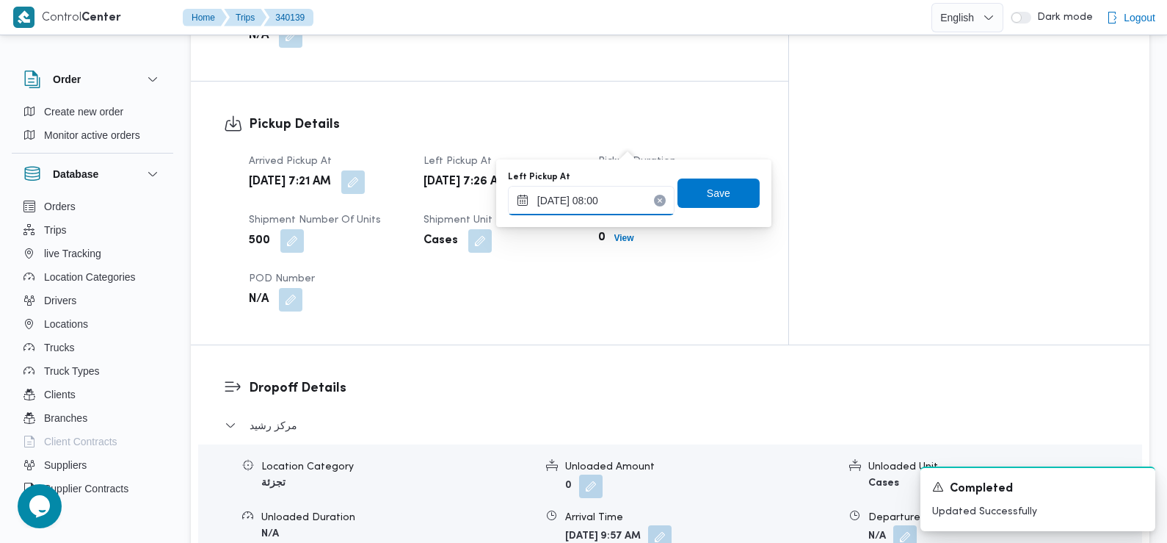
click at [598, 197] on input "29/09/2025 08:00" at bounding box center [591, 200] width 167 height 29
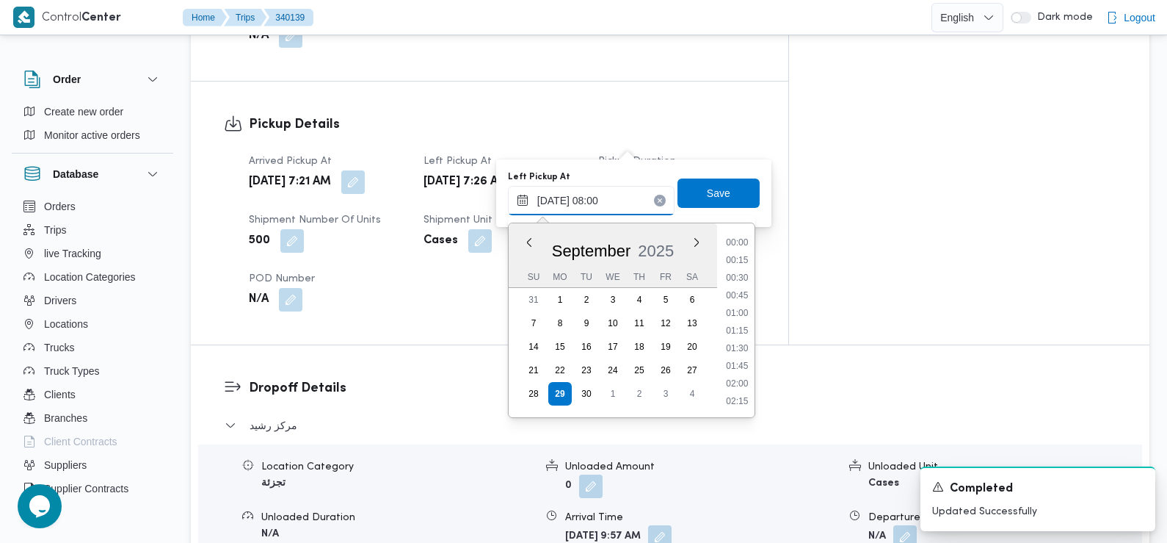
scroll to position [474, 0]
click at [741, 387] on li "08:45" at bounding box center [737, 384] width 34 height 15
type input "29/09/2025 08:45"
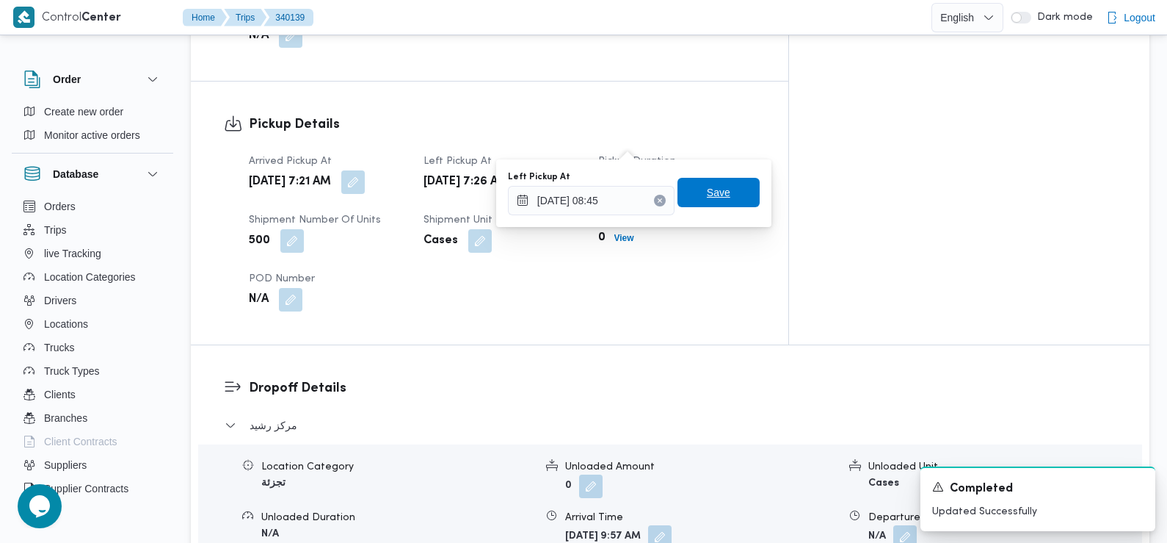
click at [707, 197] on span "Save" at bounding box center [718, 193] width 23 height 18
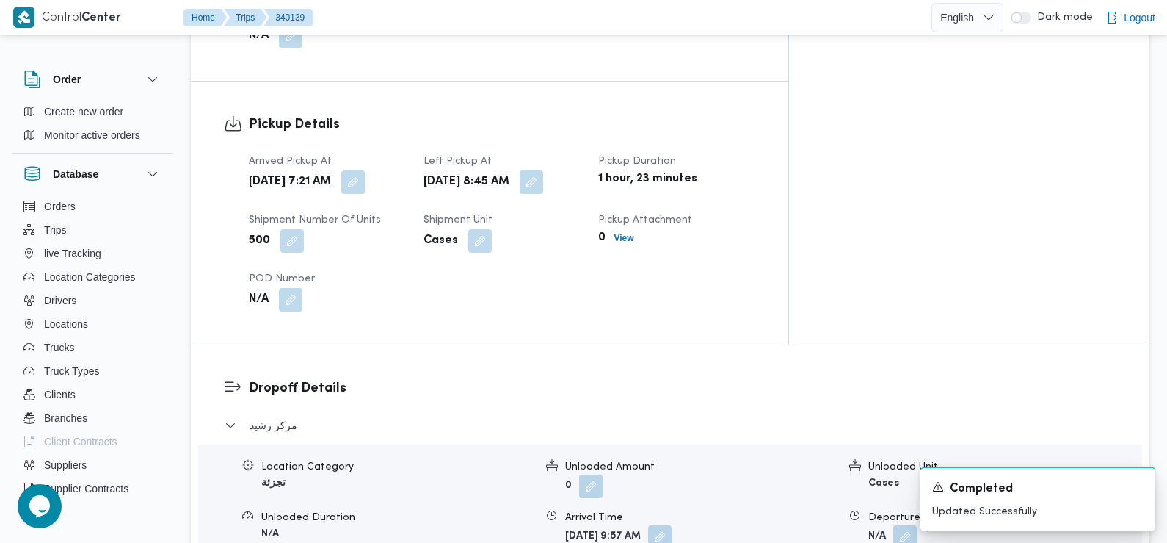
click at [447, 290] on div "Pickup Details Arrived Pickup At Mon, Sep 29, 2025 7:21 AM Left Pickup At Mon, …" at bounding box center [490, 212] width 598 height 263
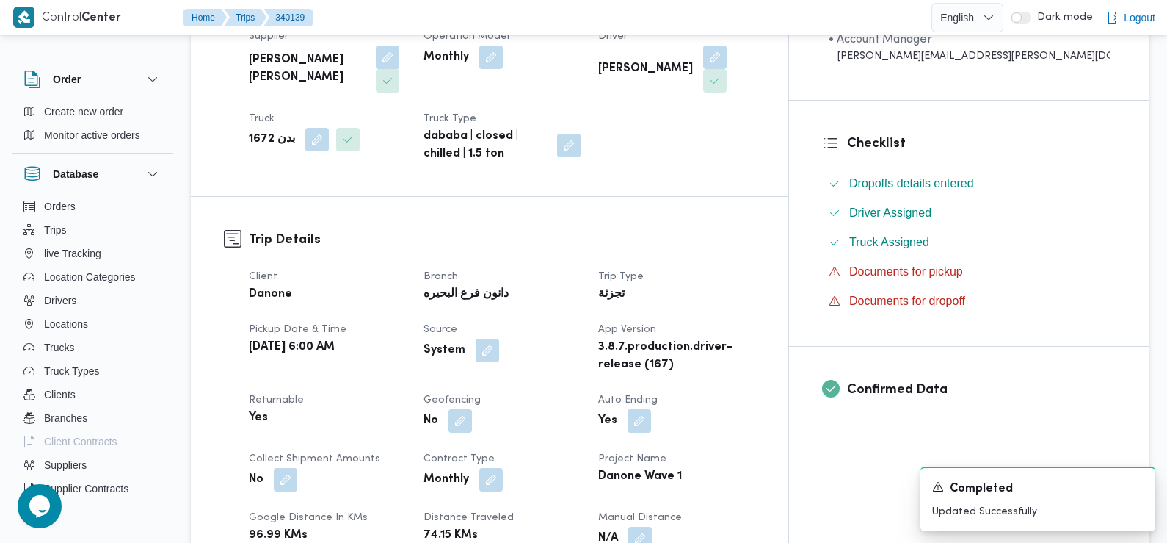
scroll to position [0, 0]
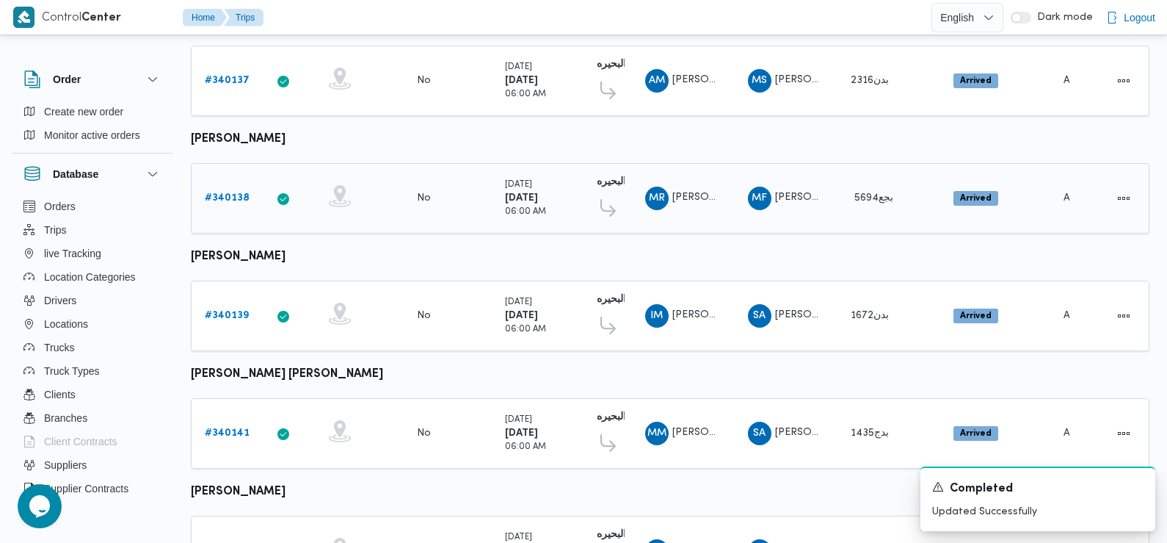
scroll to position [1233, 0]
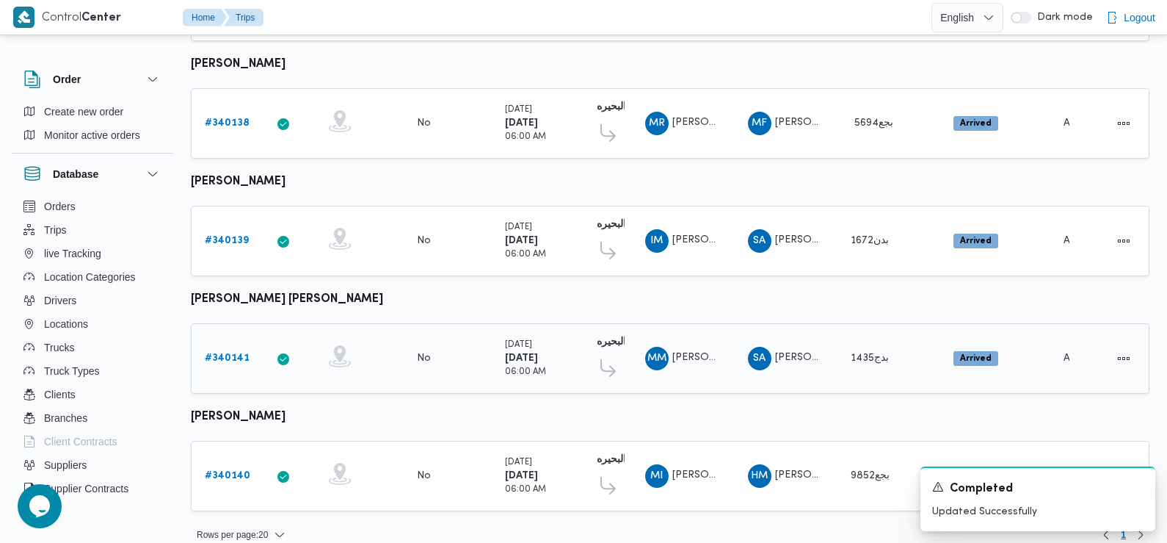
click at [233, 353] on b "# 340141" at bounding box center [227, 358] width 45 height 10
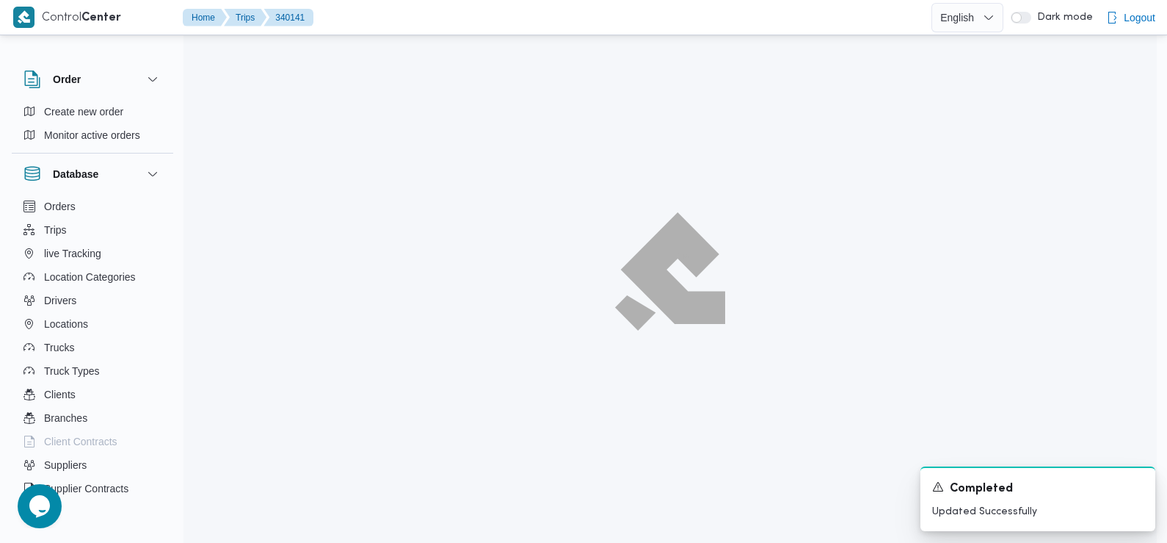
click at [233, 341] on div at bounding box center [670, 271] width 973 height 543
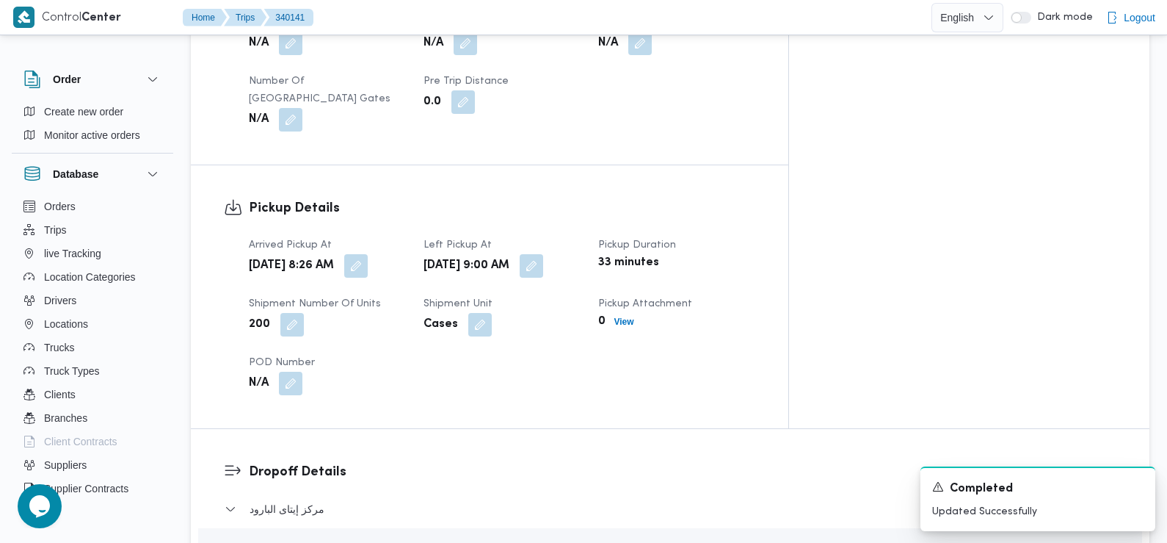
scroll to position [866, 0]
click at [407, 311] on div "200" at bounding box center [327, 324] width 160 height 26
click at [368, 253] on button "button" at bounding box center [355, 264] width 23 height 23
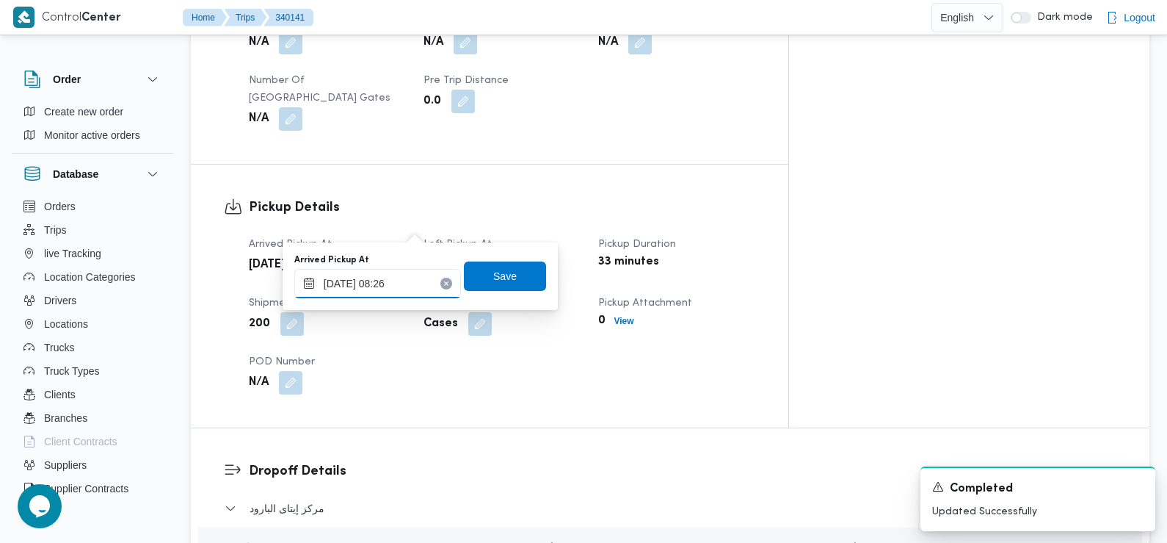
click at [396, 281] on input "29/09/2025 08:26" at bounding box center [377, 283] width 167 height 29
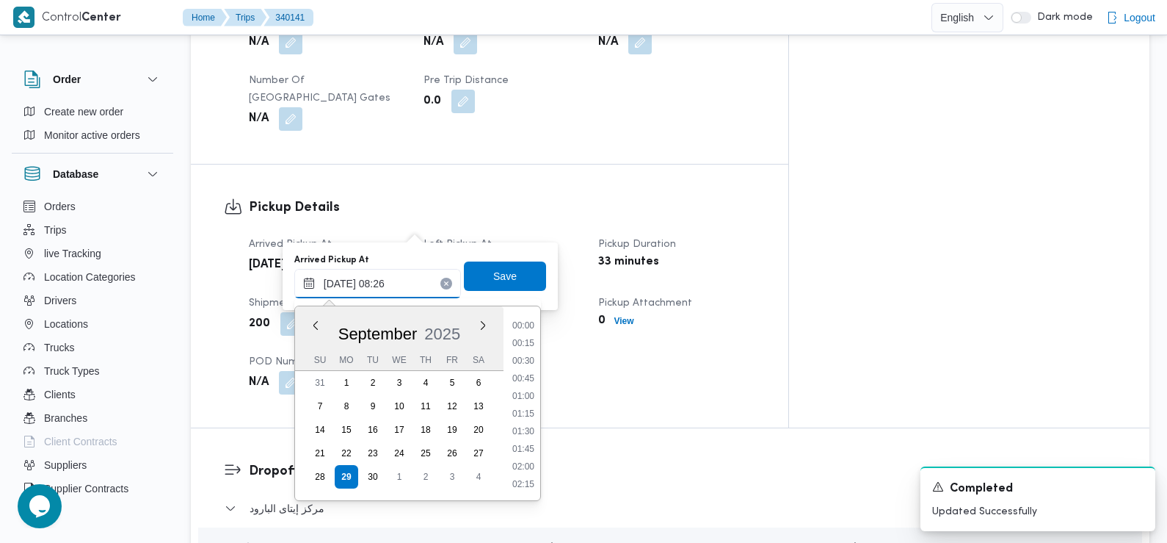
scroll to position [492, 0]
click at [527, 361] on li "07:30" at bounding box center [524, 362] width 34 height 15
type input "29/09/2025 07:30"
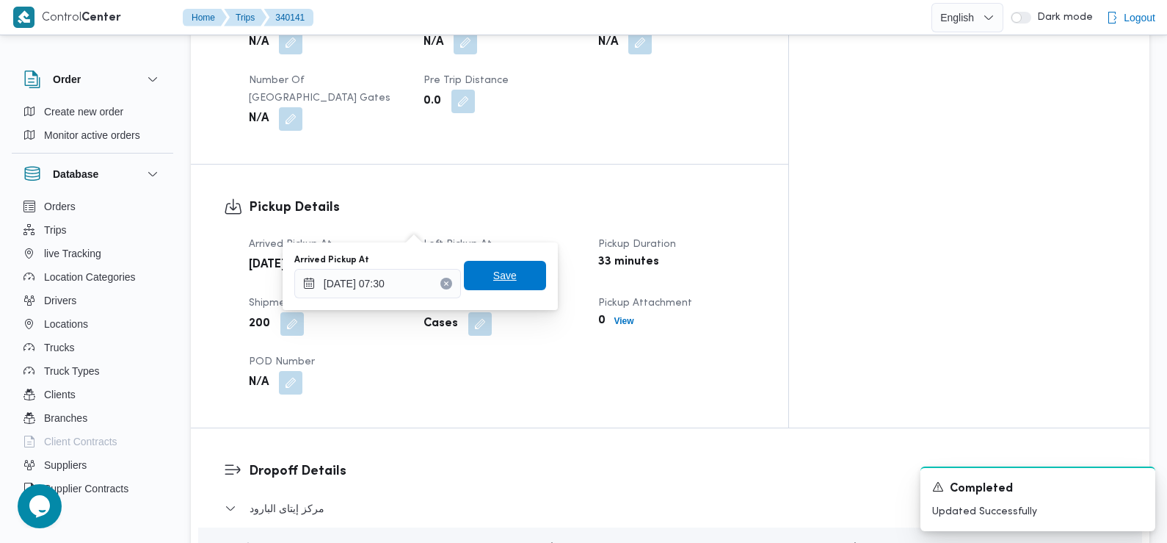
click at [498, 278] on span "Save" at bounding box center [504, 276] width 23 height 18
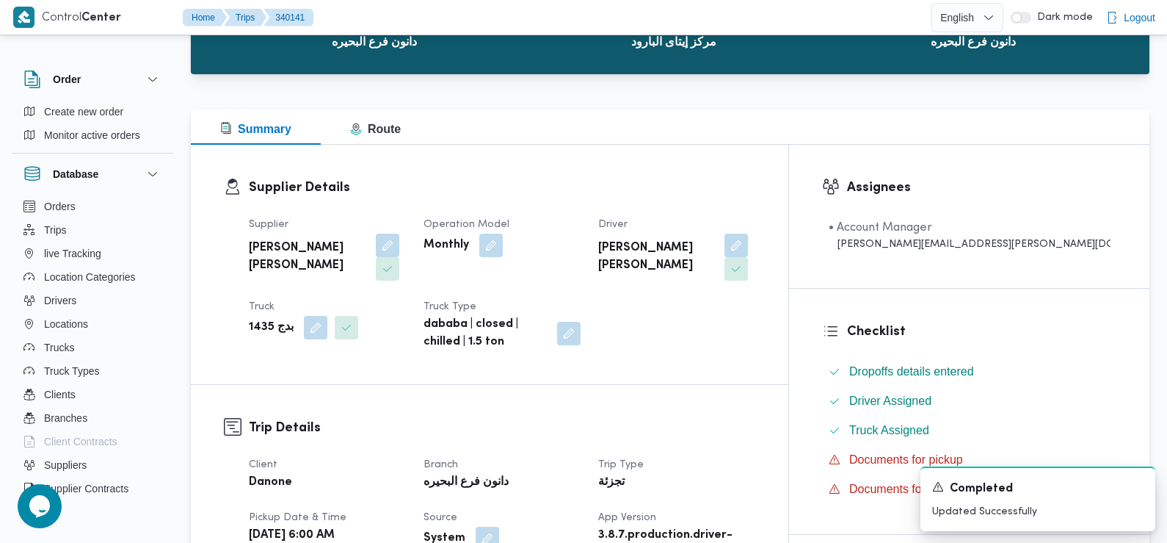
scroll to position [0, 0]
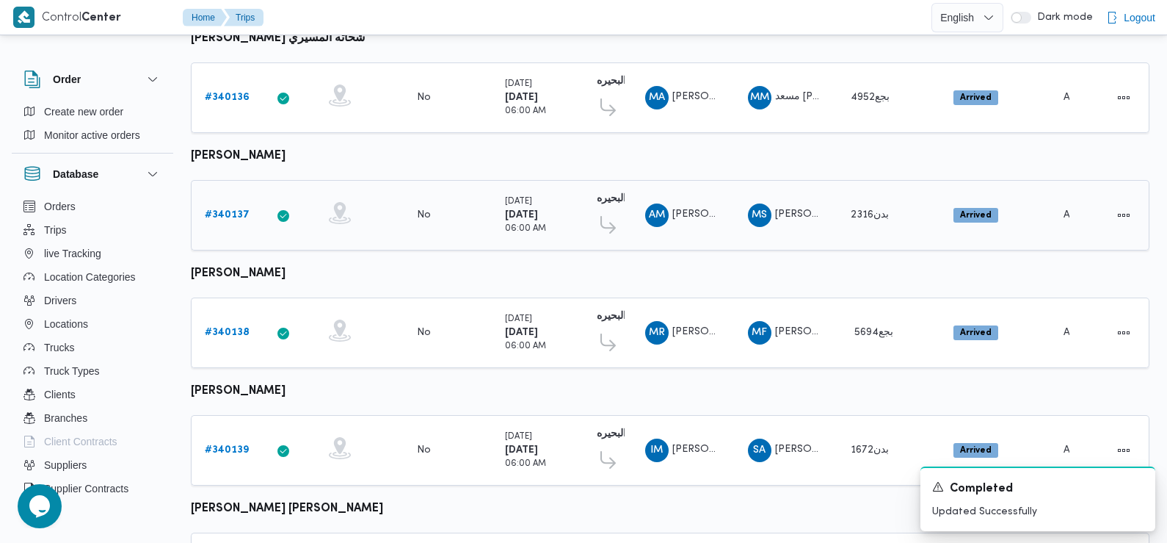
scroll to position [1233, 0]
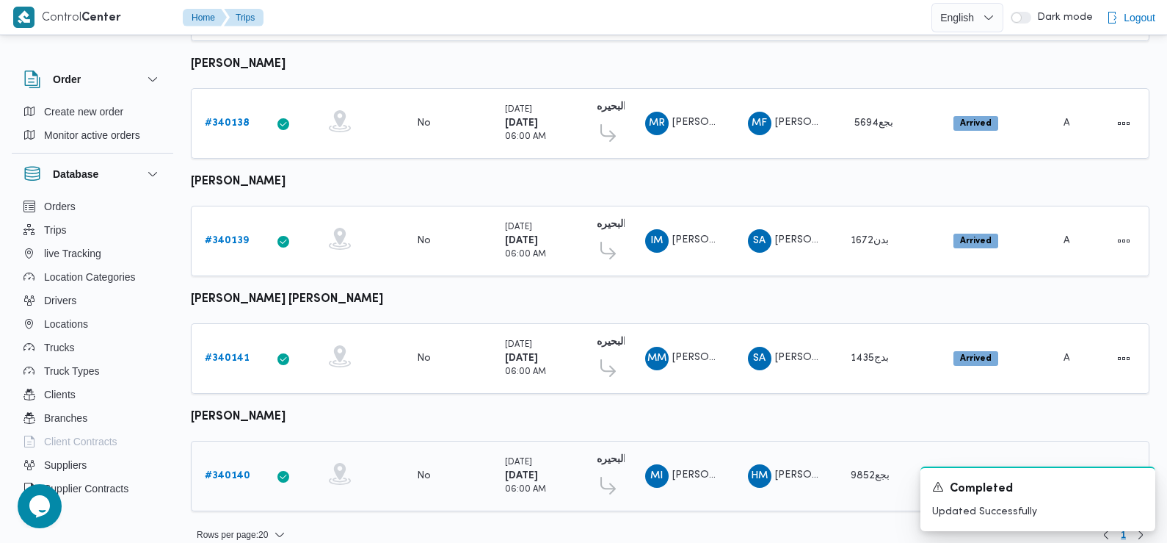
click at [224, 471] on b "# 340140" at bounding box center [228, 476] width 46 height 10
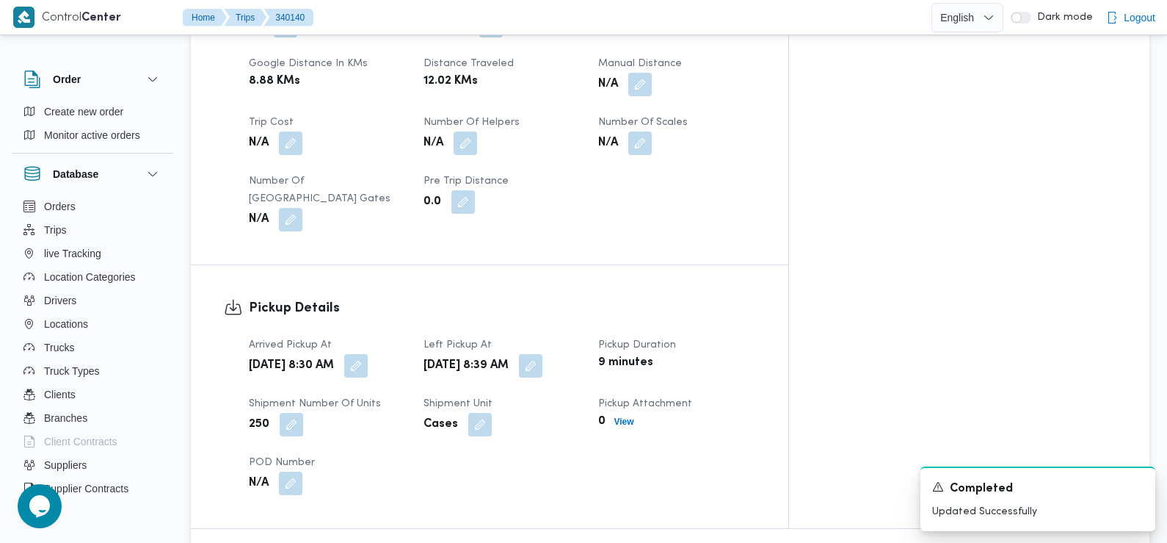
scroll to position [769, 0]
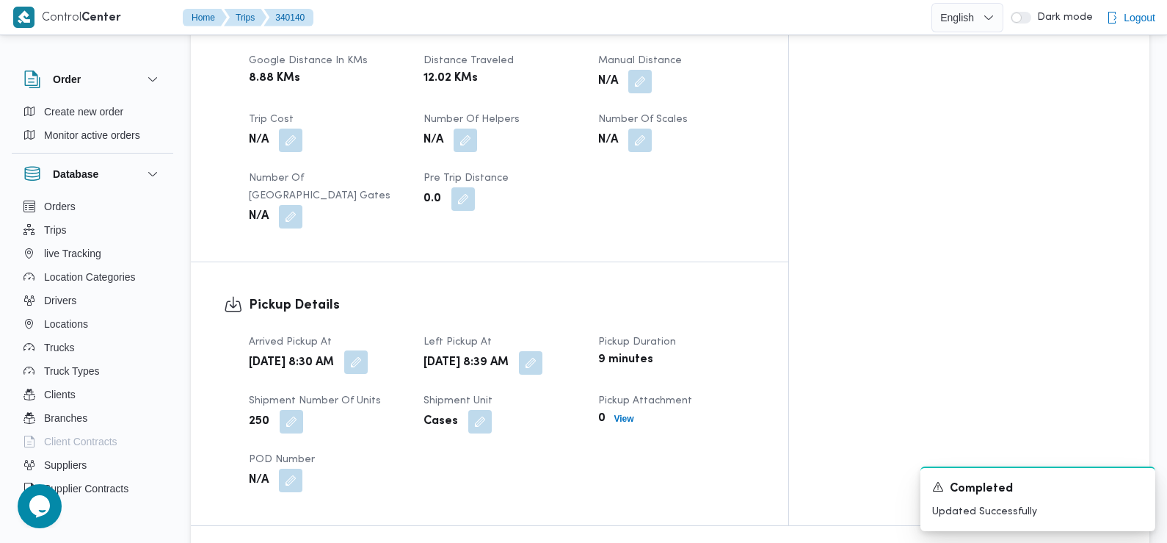
click at [368, 350] on button "button" at bounding box center [355, 361] width 23 height 23
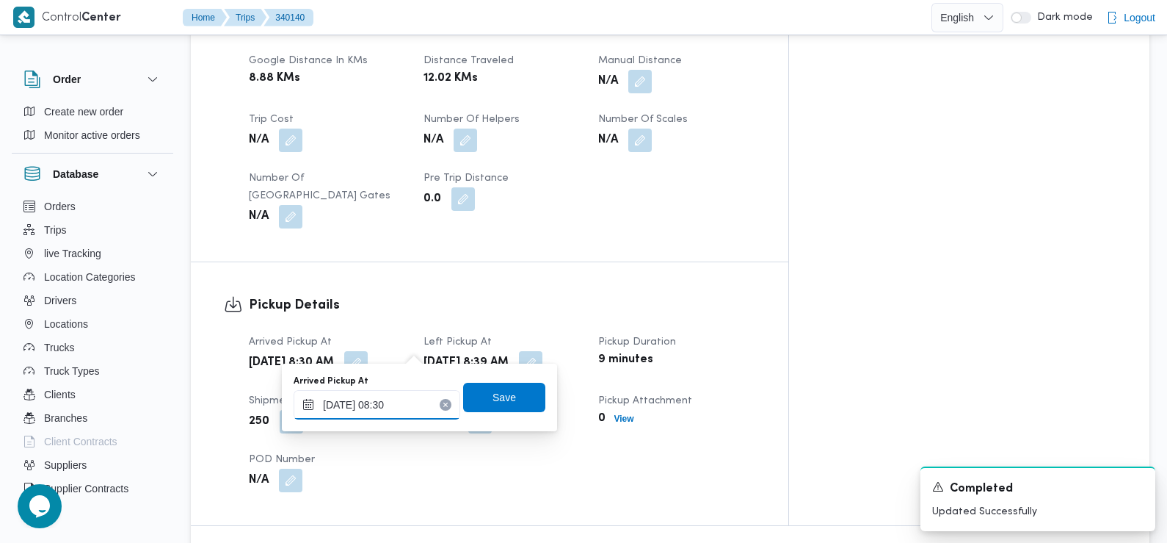
click at [404, 403] on input "29/09/2025 08:30" at bounding box center [377, 404] width 167 height 29
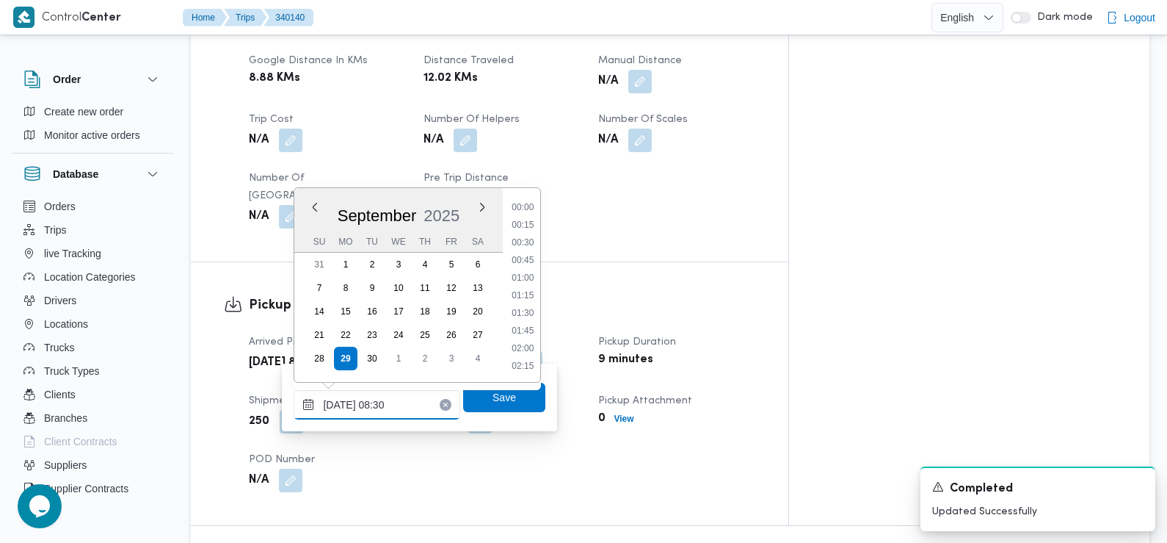
scroll to position [510, 0]
click at [523, 227] on li "07:30" at bounding box center [524, 226] width 34 height 15
type input "29/09/2025 07:30"
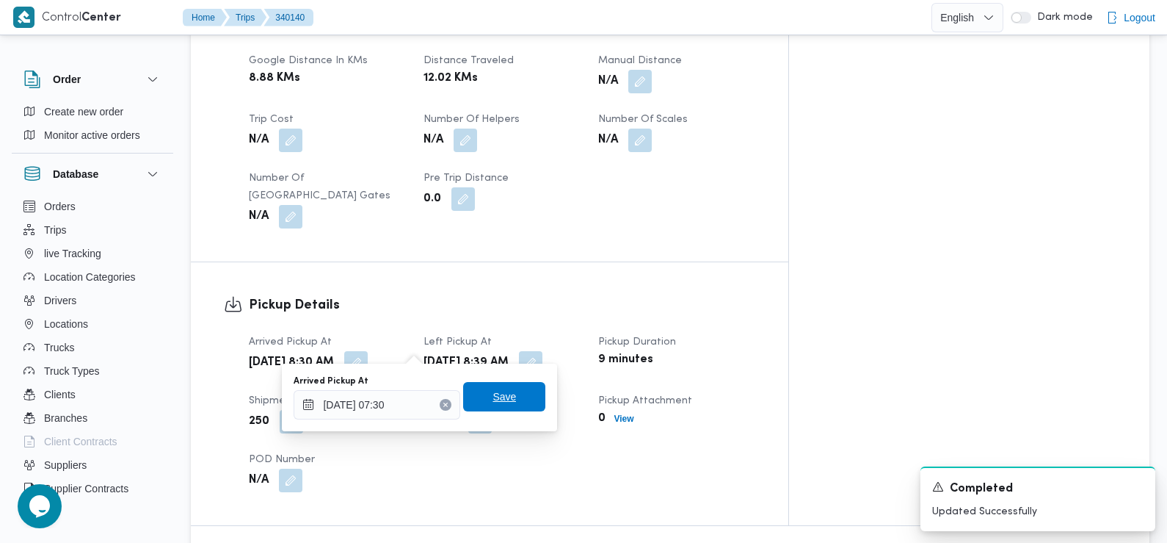
click at [493, 399] on span "Save" at bounding box center [504, 397] width 23 height 18
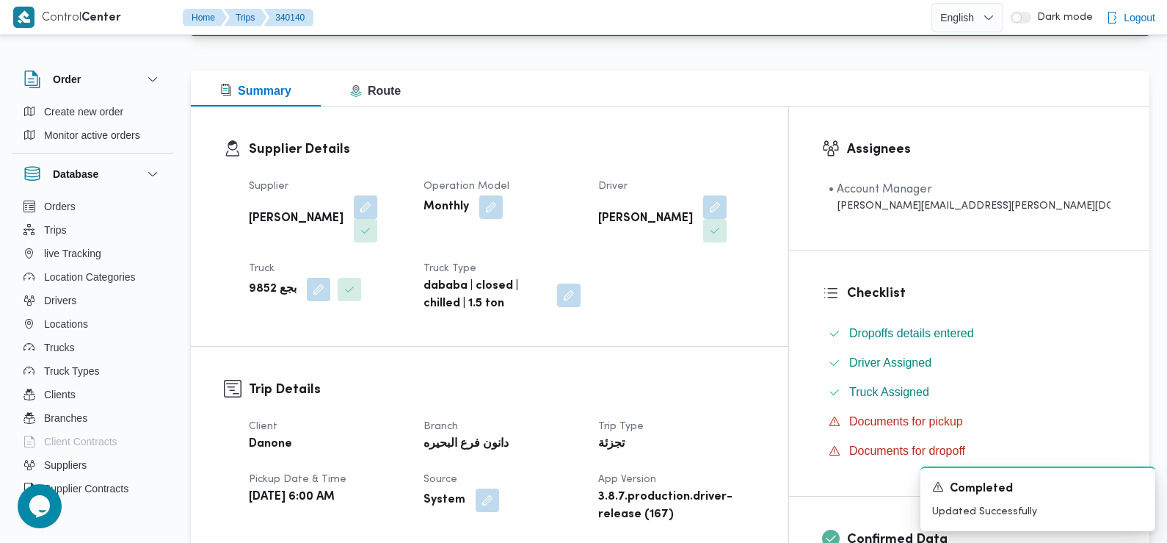
scroll to position [0, 0]
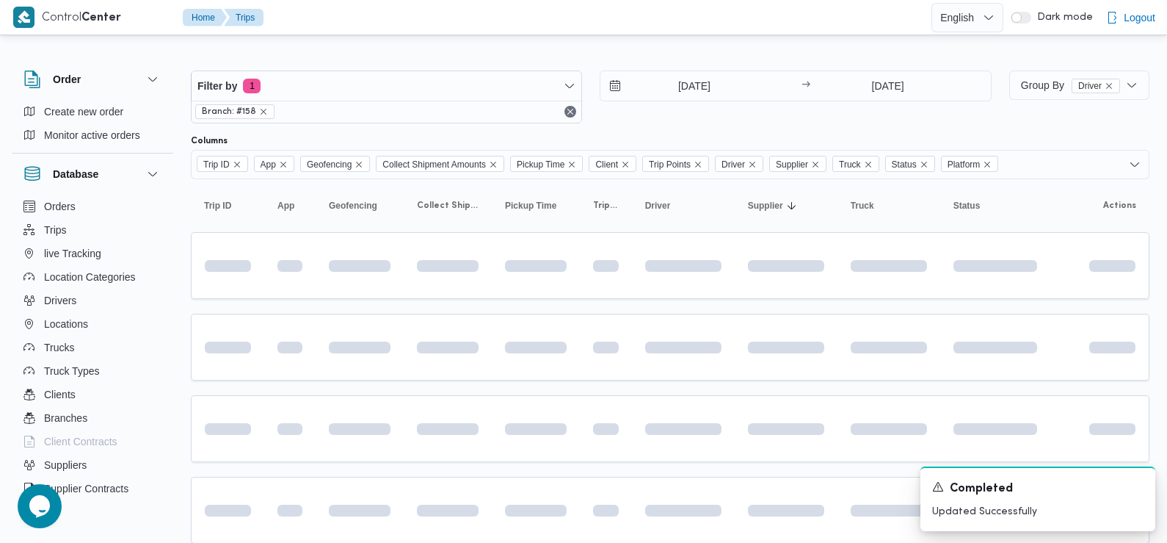
scroll to position [785, 0]
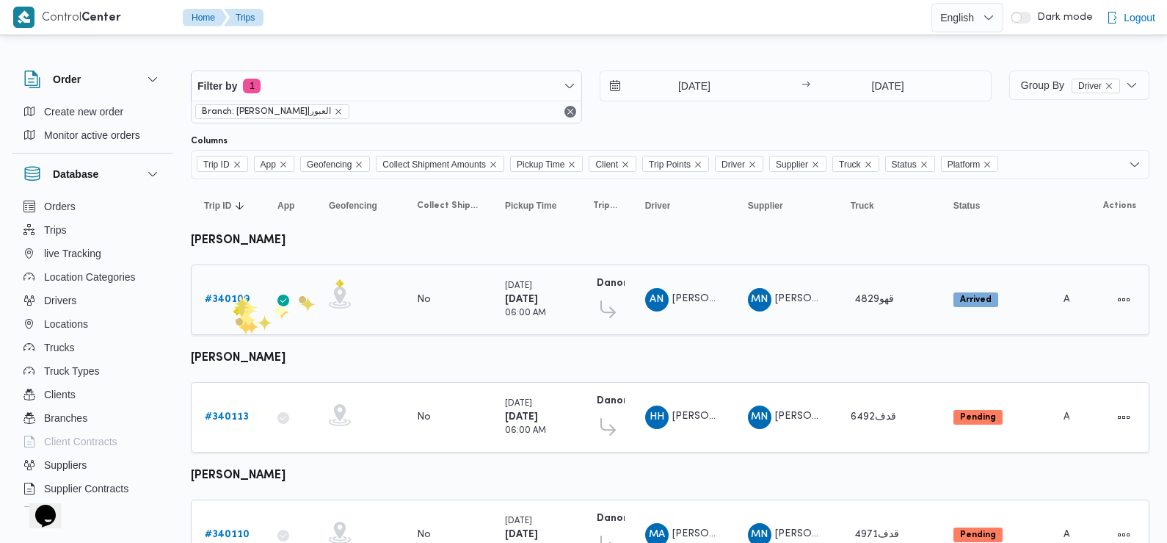
click at [233, 294] on b "# 340109" at bounding box center [227, 299] width 45 height 10
click at [245, 419] on b "# 340113" at bounding box center [227, 417] width 44 height 10
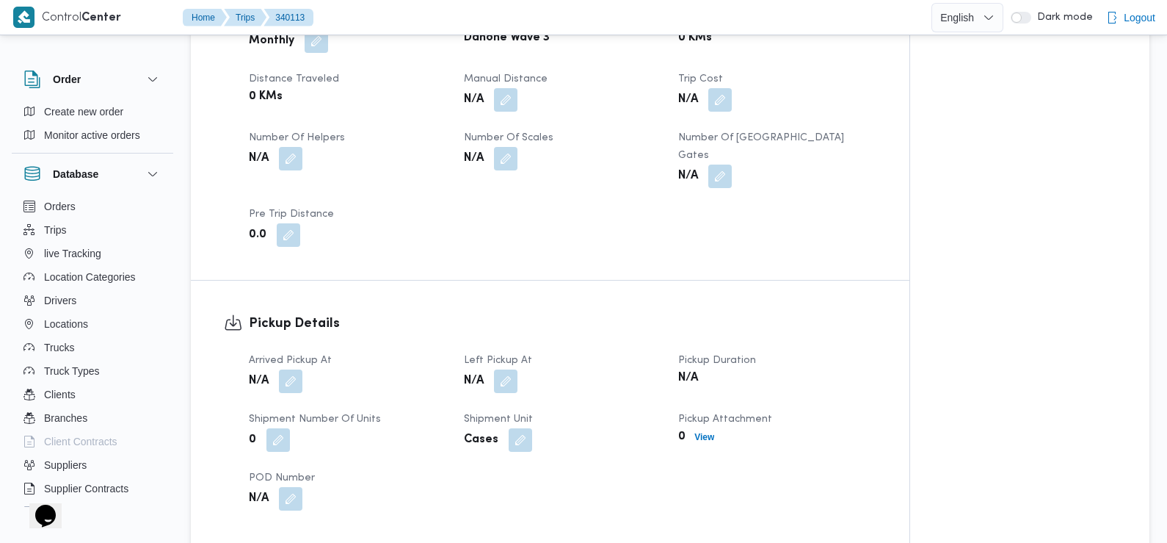
scroll to position [739, 0]
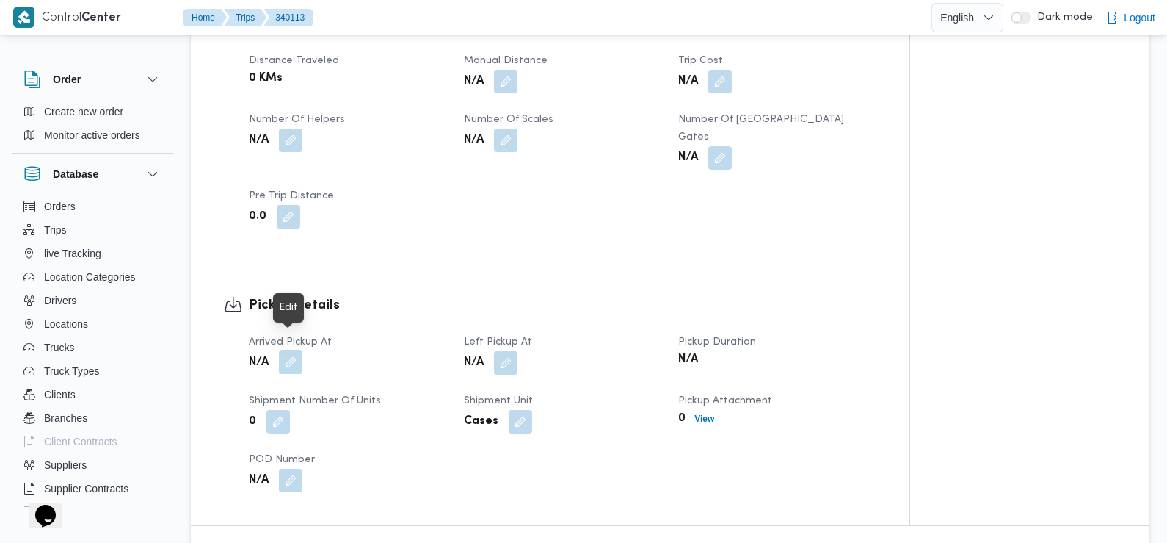
click at [290, 350] on button "button" at bounding box center [290, 361] width 23 height 23
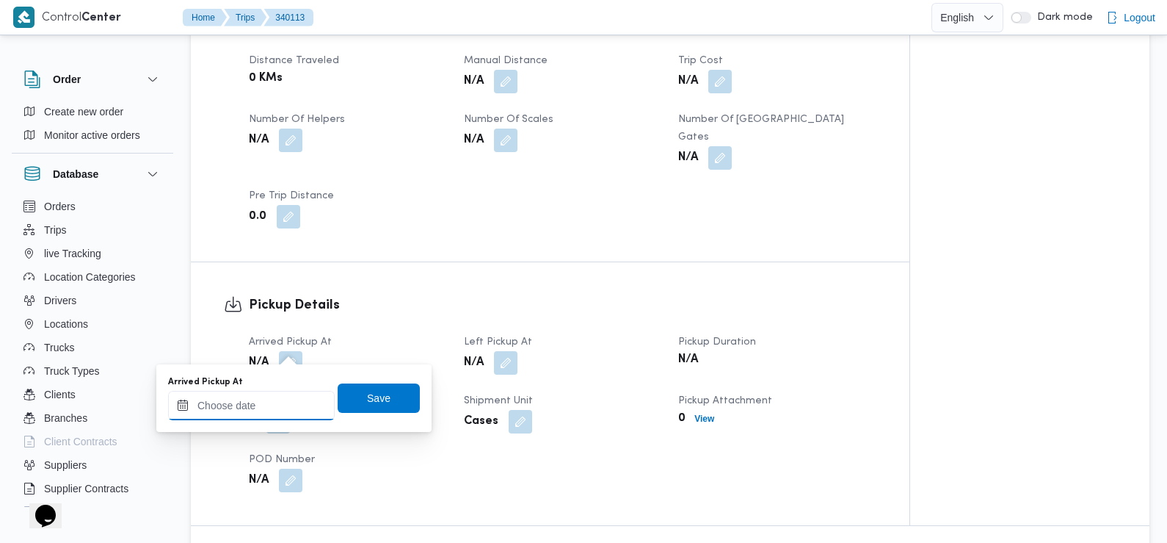
click at [282, 399] on input "Arrived Pickup At" at bounding box center [251, 405] width 167 height 29
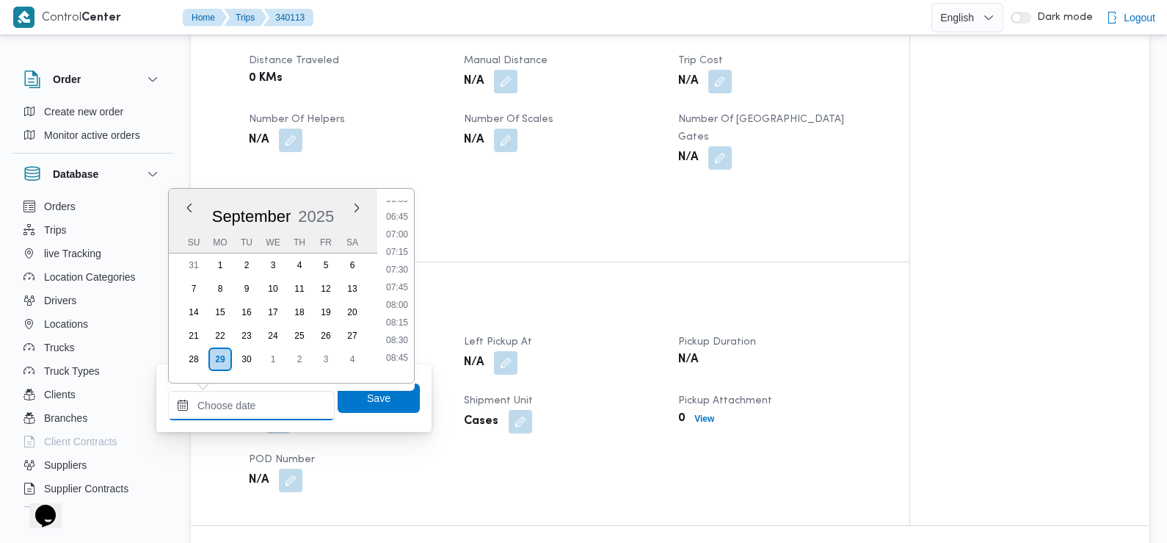
scroll to position [463, 0]
click at [396, 208] on li "06:30" at bounding box center [397, 203] width 34 height 15
type input "29/09/2025 06:30"
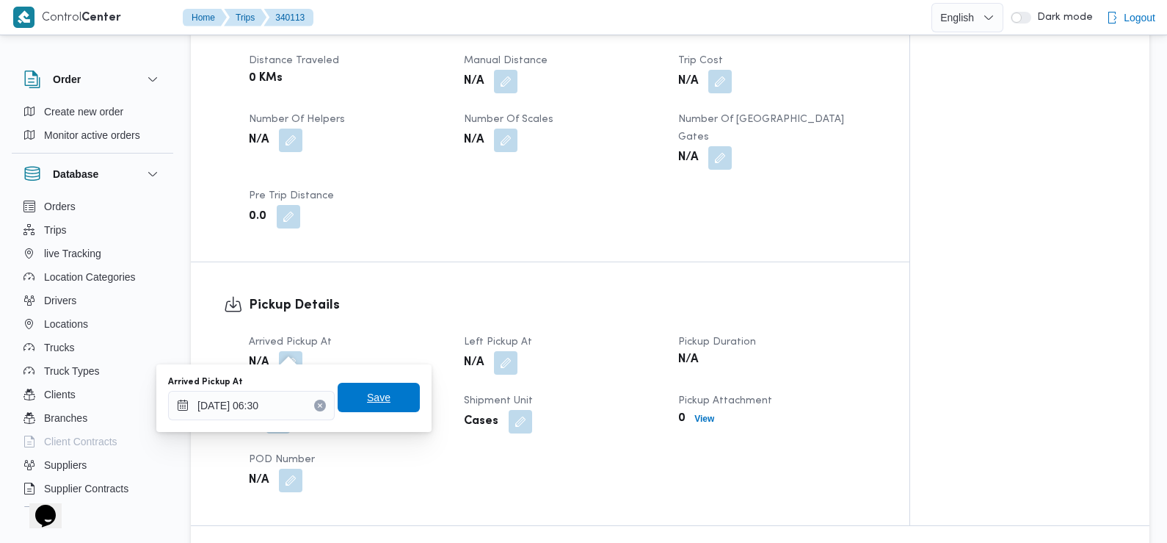
click at [376, 399] on span "Save" at bounding box center [378, 397] width 23 height 18
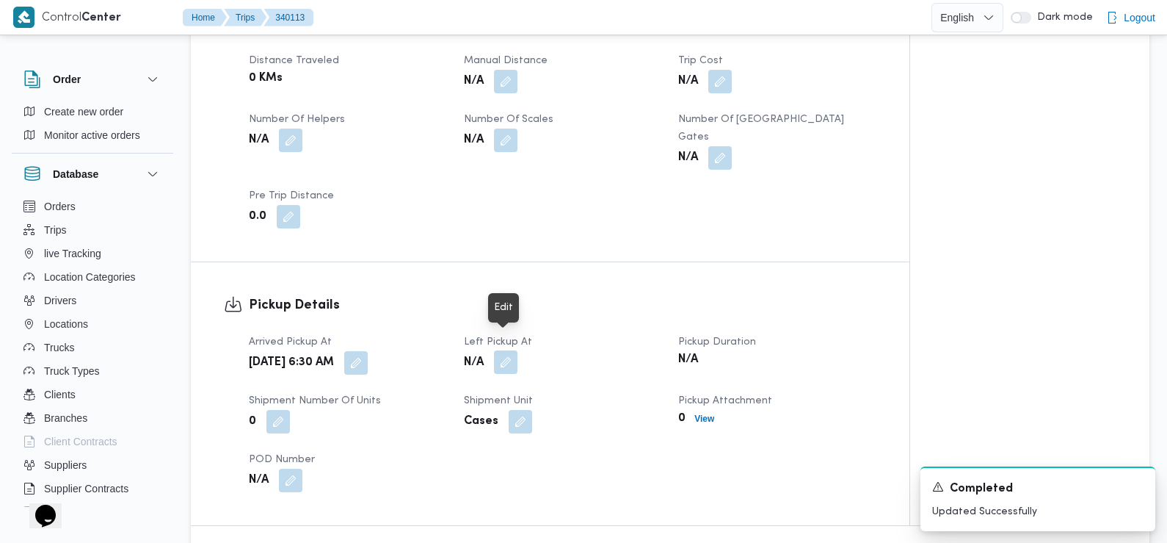
click at [510, 350] on button "button" at bounding box center [505, 361] width 23 height 23
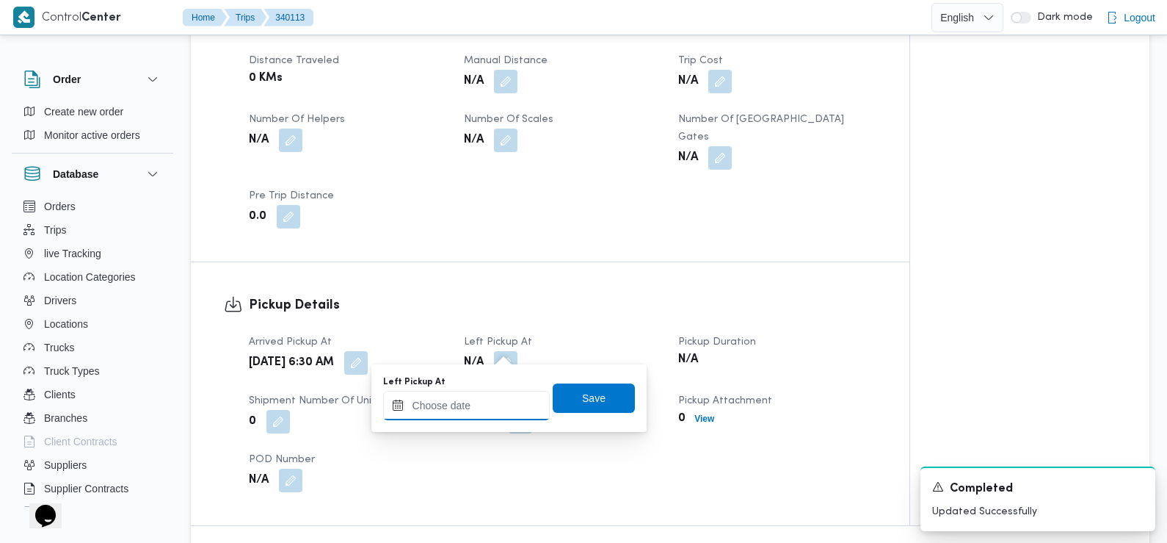
click at [494, 404] on input "Left Pickup At" at bounding box center [466, 405] width 167 height 29
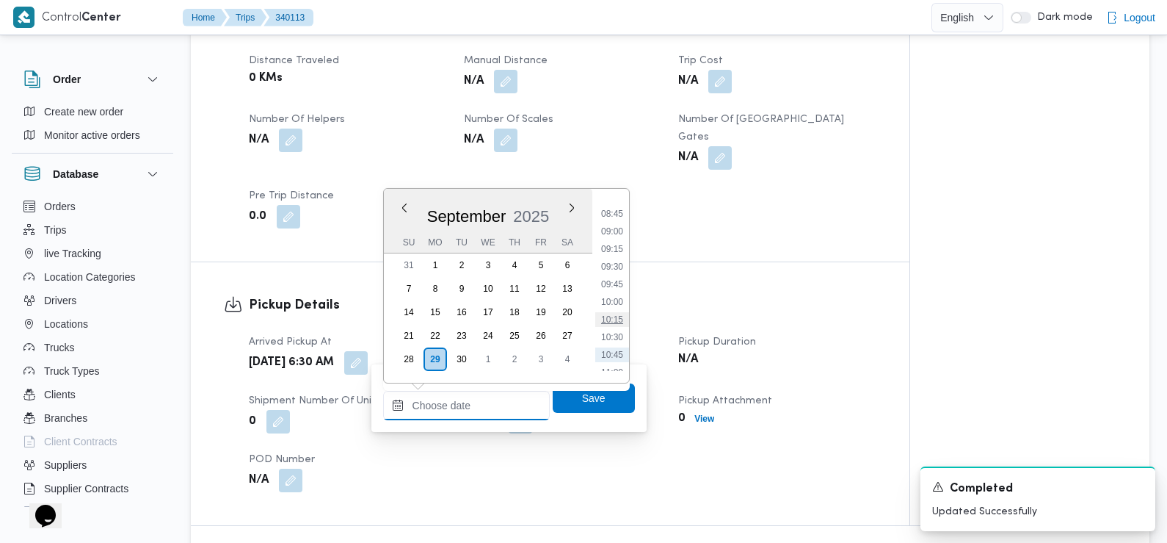
scroll to position [600, 0]
click at [615, 232] on ul "00:00 00:15 00:30 00:45 01:00 01:15 01:30 01:45 02:00 02:15 02:30 02:45 03:00 0…" at bounding box center [612, 285] width 34 height 170
click at [614, 225] on li "08:45" at bounding box center [612, 224] width 34 height 15
type input "29/09/2025 08:45"
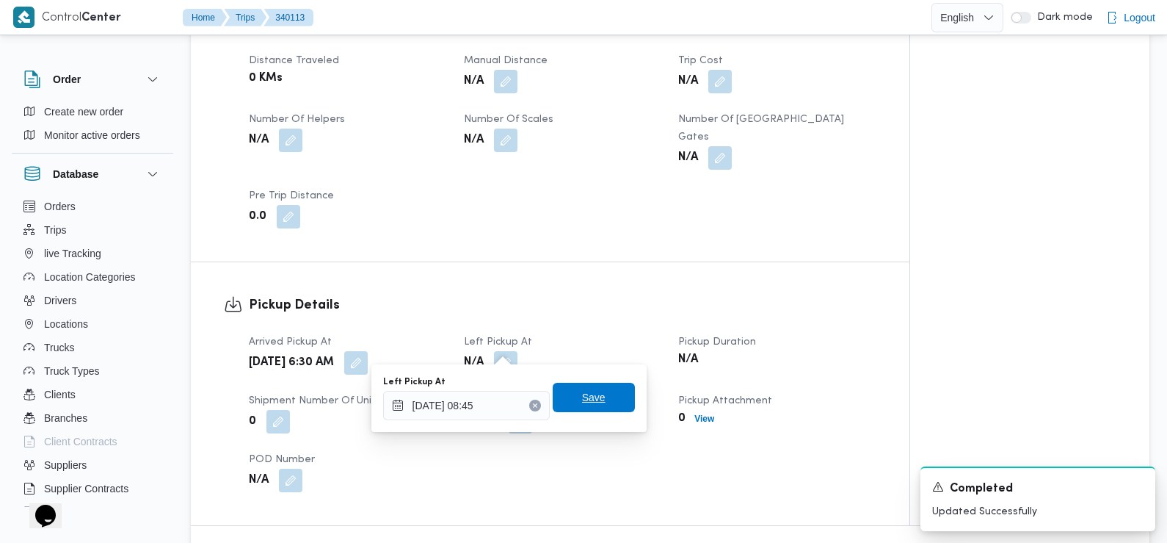
click at [590, 406] on span "Save" at bounding box center [594, 396] width 82 height 29
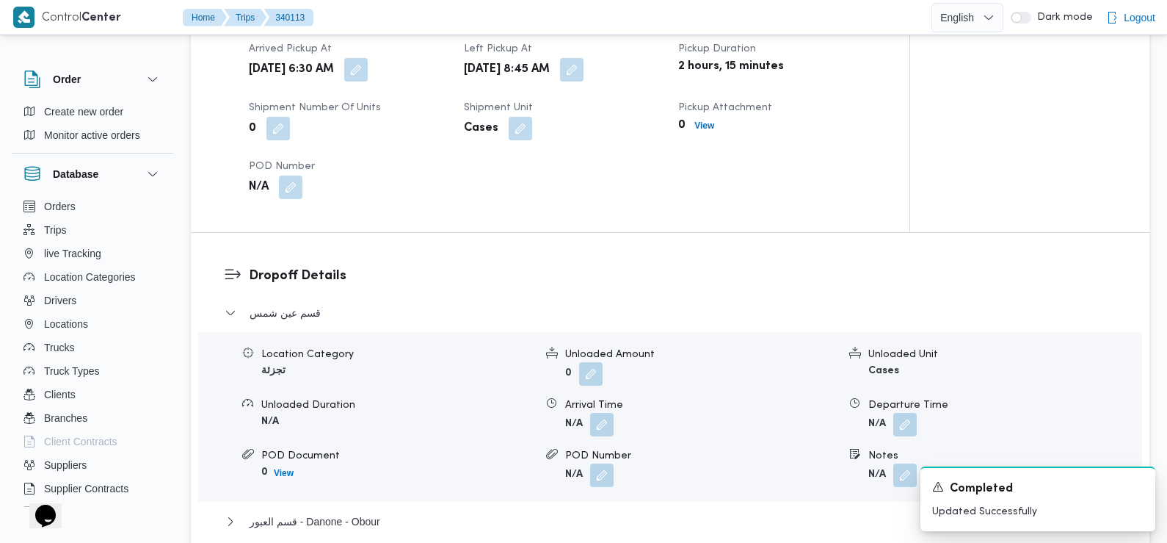
scroll to position [1033, 0]
click at [603, 411] on button "button" at bounding box center [601, 422] width 23 height 23
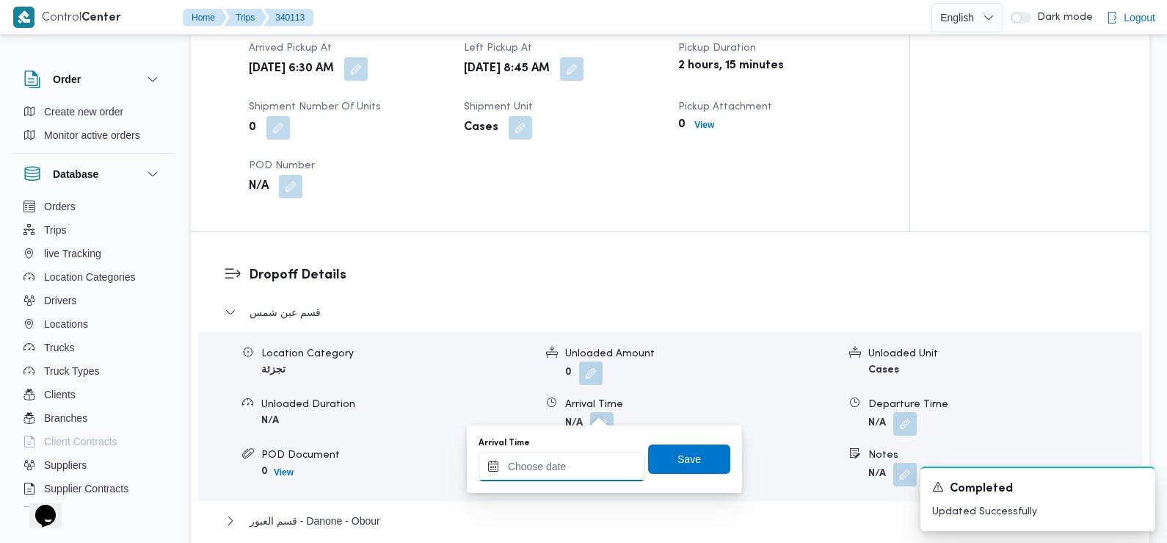
click at [562, 469] on input "Arrival Time" at bounding box center [562, 466] width 167 height 29
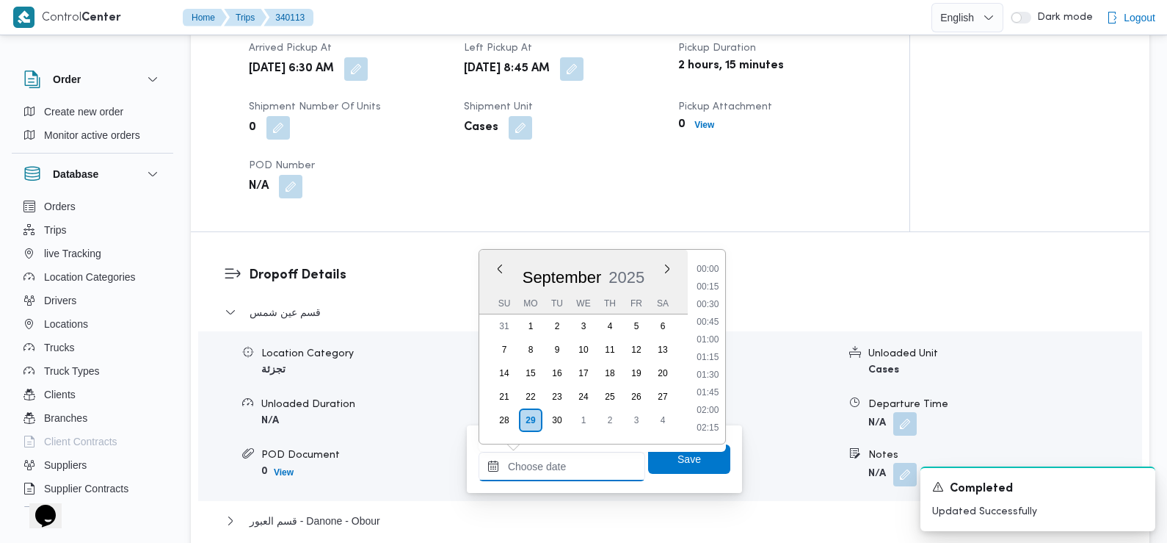
scroll to position [686, 0]
click at [714, 271] on li "09:45" at bounding box center [708, 270] width 34 height 15
type input "29/09/2025 09:45"
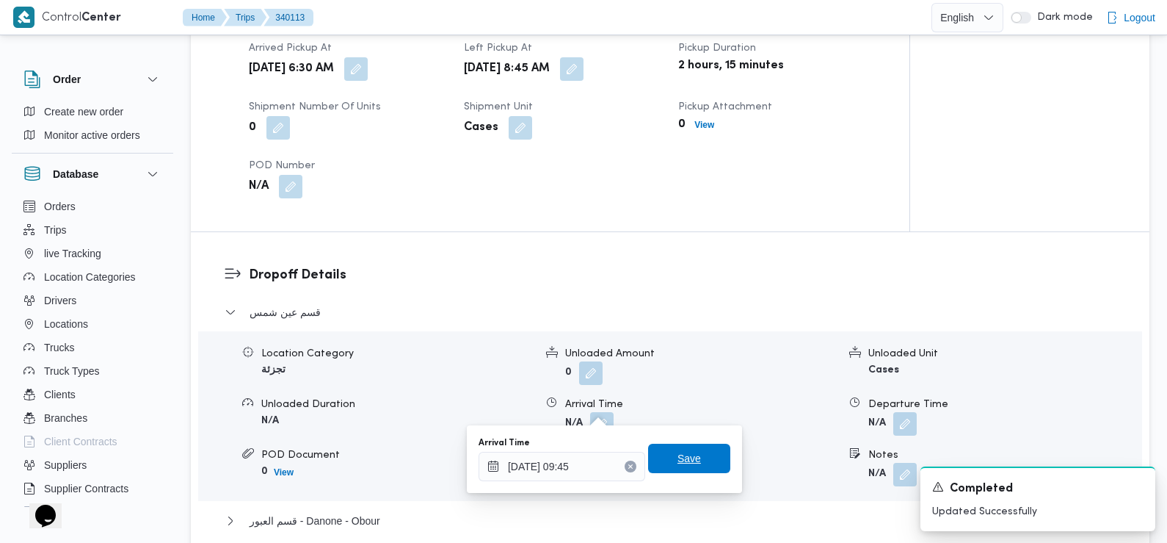
click at [692, 459] on span "Save" at bounding box center [689, 457] width 82 height 29
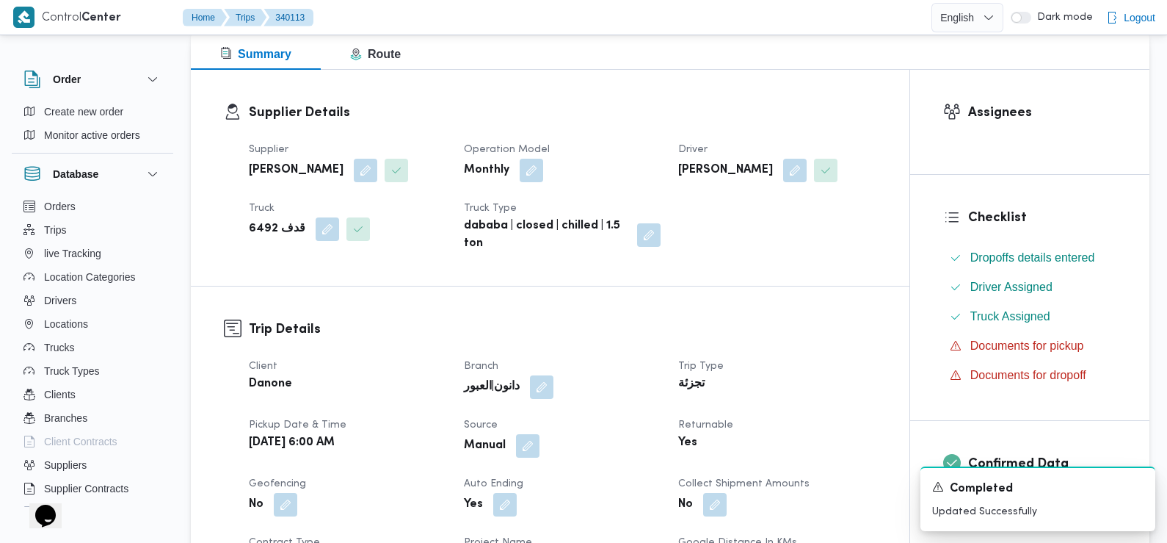
scroll to position [0, 0]
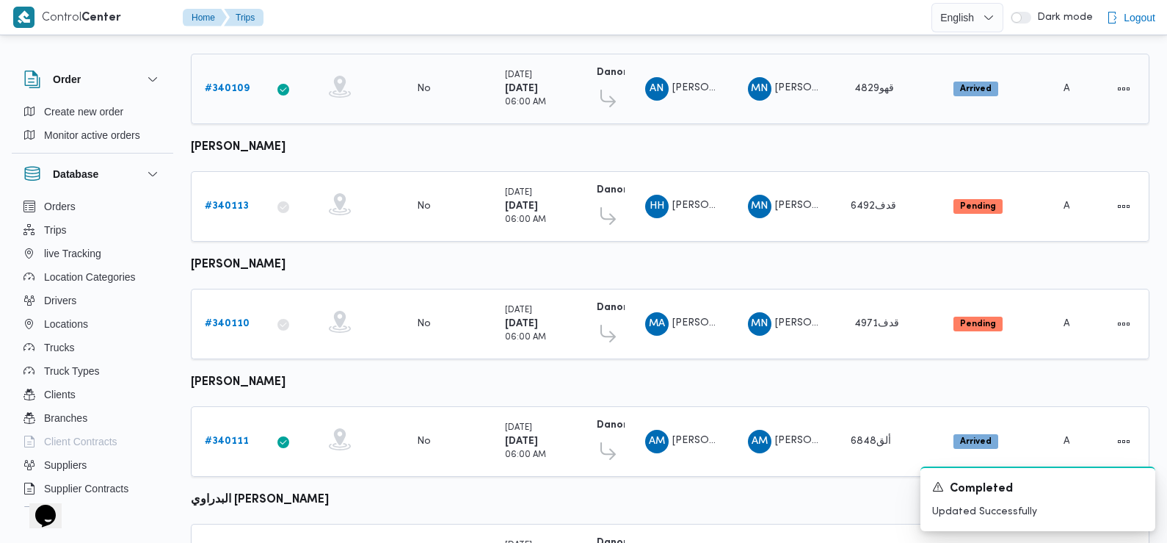
scroll to position [215, 0]
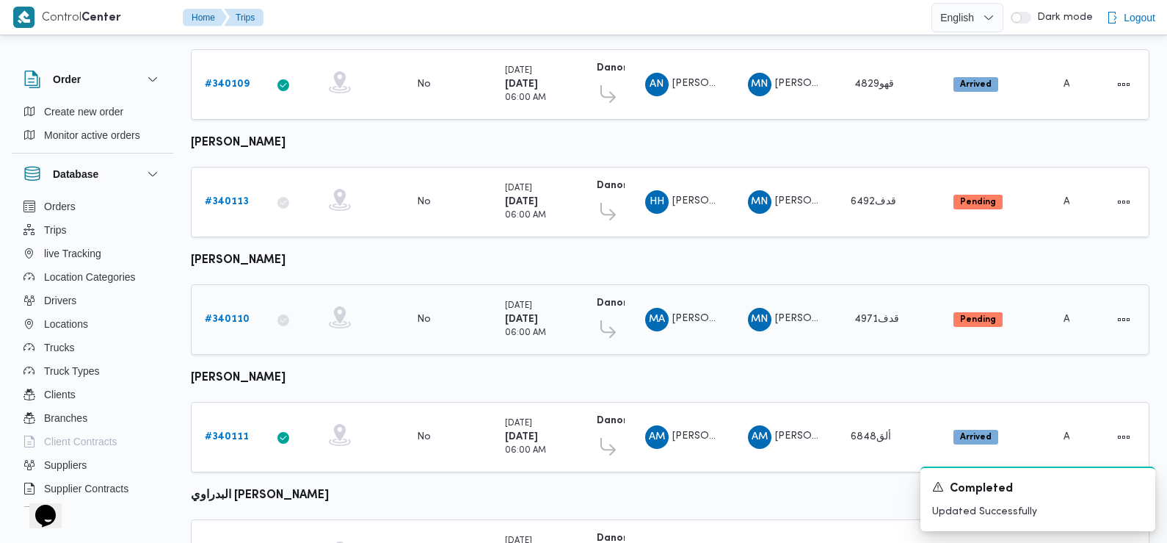
click at [226, 316] on b "# 340110" at bounding box center [227, 319] width 45 height 10
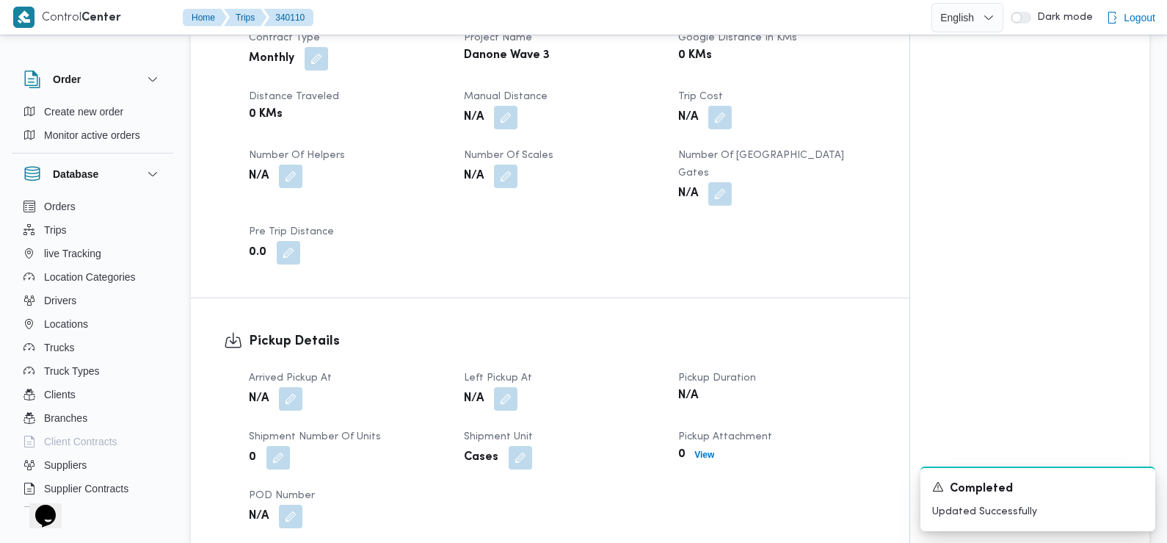
scroll to position [710, 0]
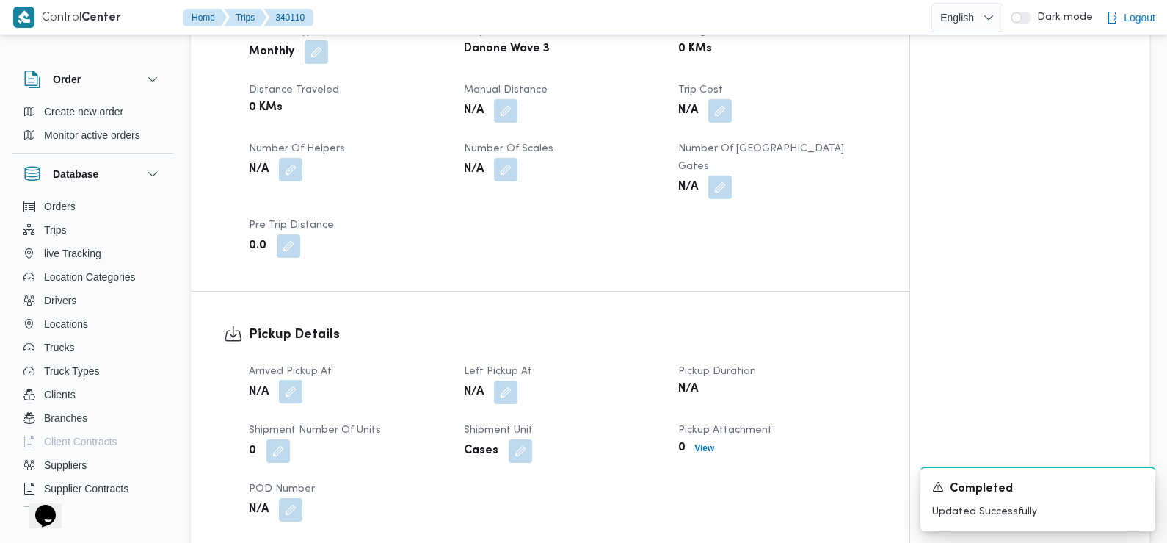
click at [290, 380] on button "button" at bounding box center [290, 391] width 23 height 23
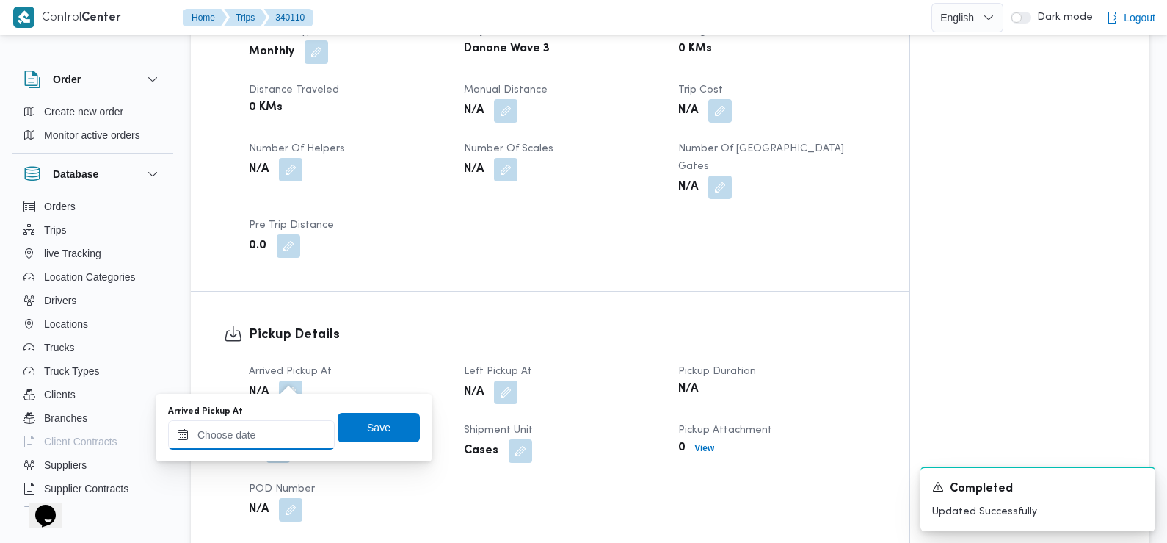
click at [275, 432] on input "Arrived Pickup At" at bounding box center [251, 434] width 167 height 29
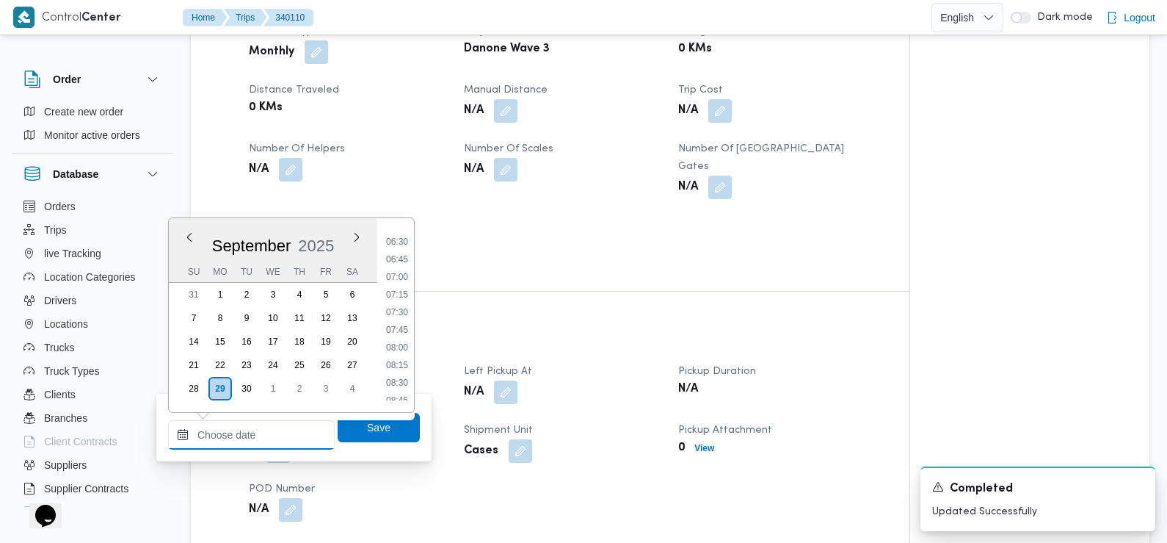
scroll to position [436, 0]
click at [401, 314] on li "07:15" at bounding box center [397, 312] width 34 height 15
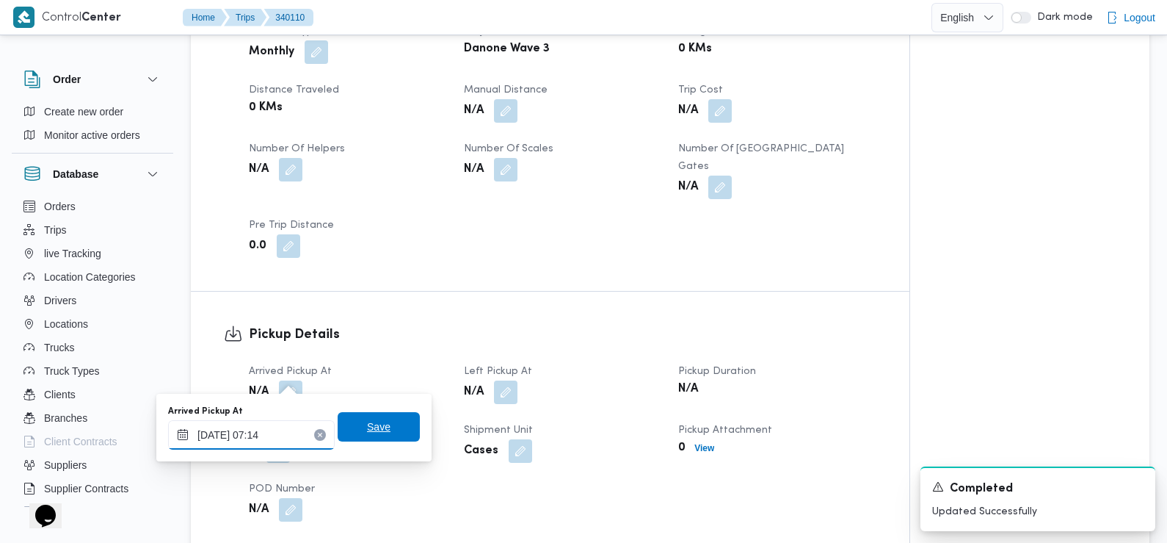
type input "29/09/2025 07:14"
click at [367, 425] on span "Save" at bounding box center [378, 427] width 23 height 18
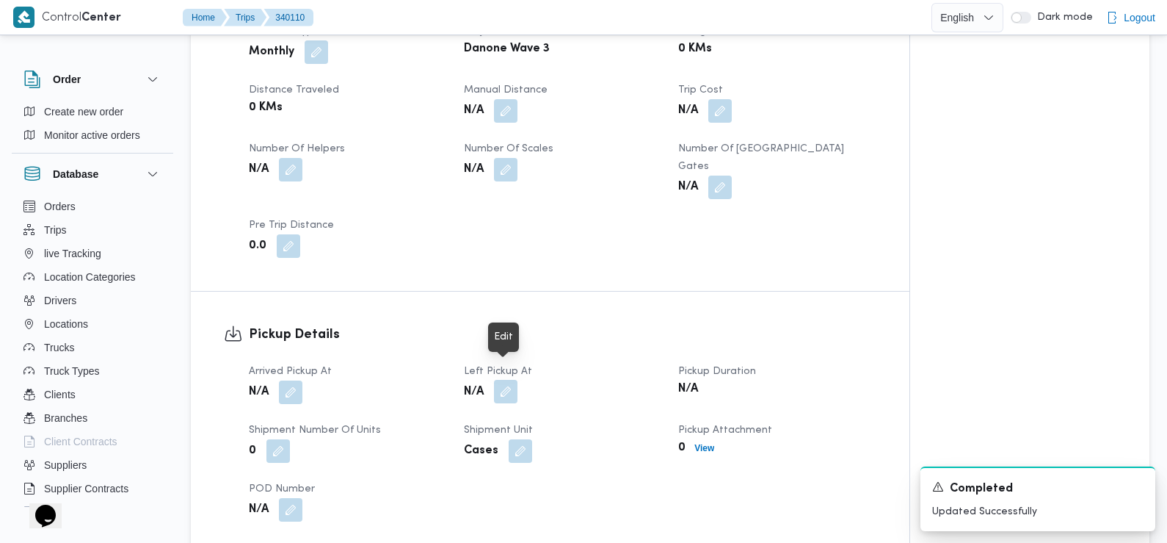
click at [512, 380] on button "button" at bounding box center [505, 391] width 23 height 23
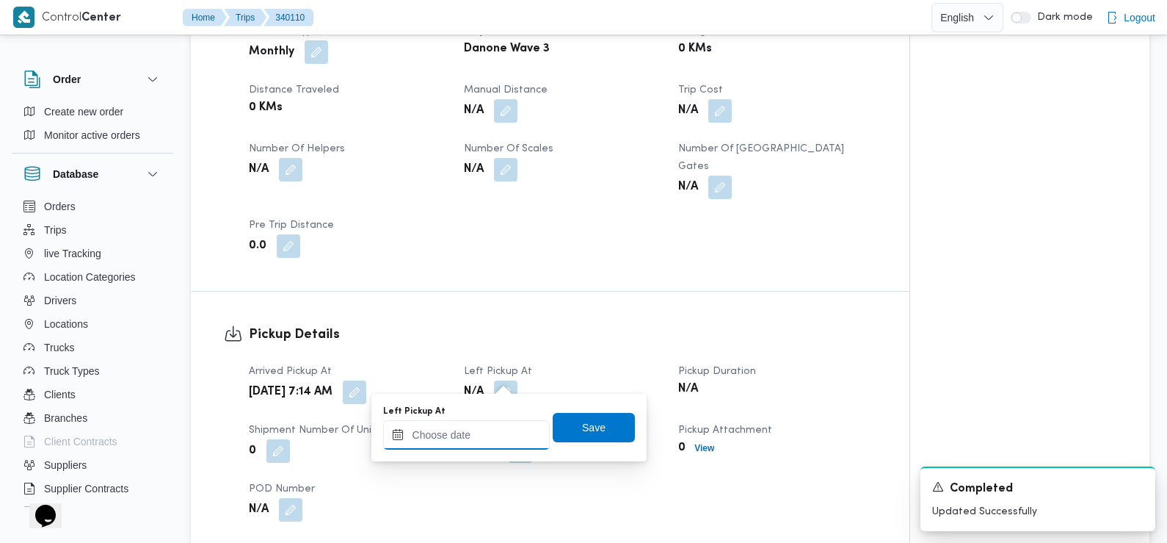
click at [494, 431] on input "Left Pickup At" at bounding box center [466, 434] width 167 height 29
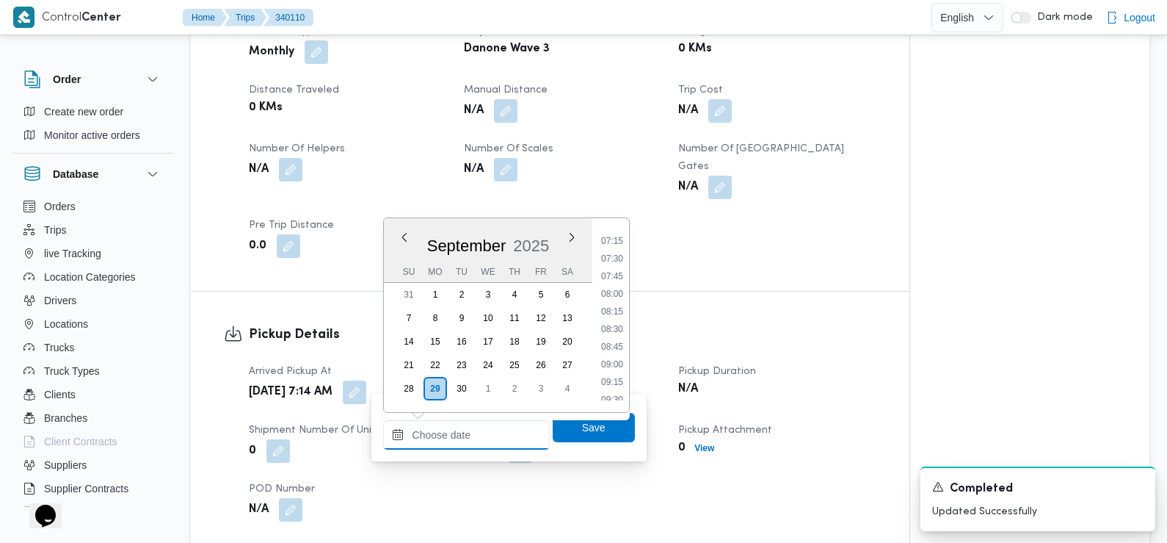
scroll to position [504, 0]
click at [616, 354] on li "08:45" at bounding box center [612, 349] width 34 height 15
type input "29/09/2025 08:45"
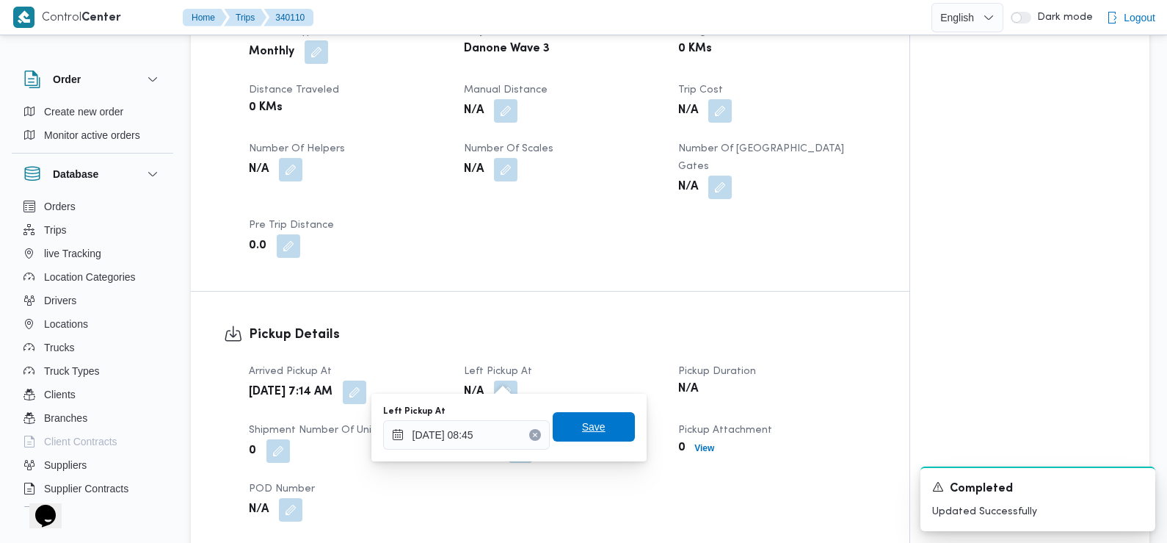
click at [594, 424] on span "Save" at bounding box center [594, 426] width 82 height 29
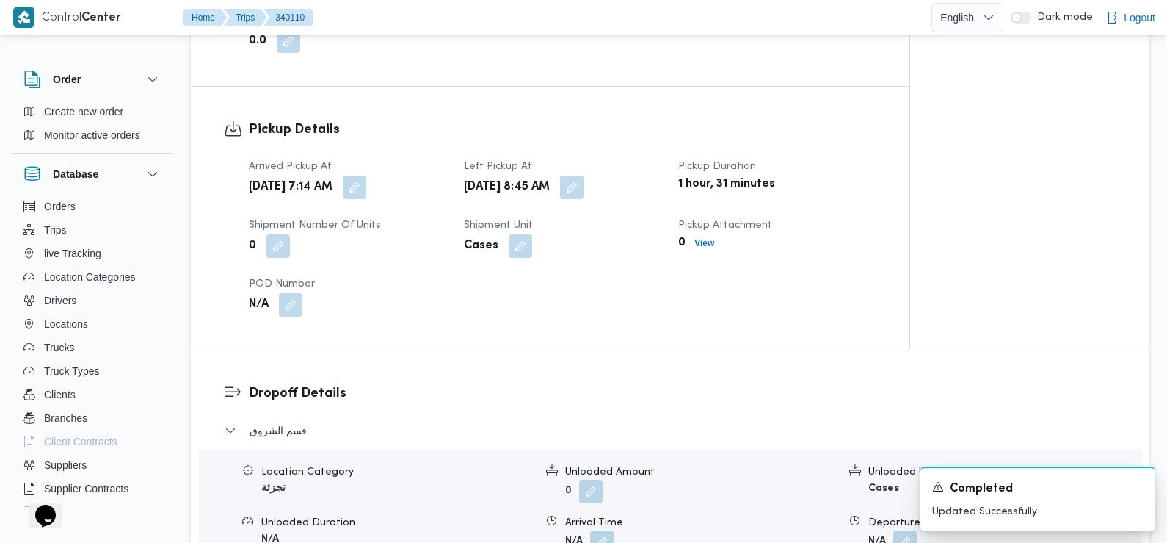
scroll to position [1096, 0]
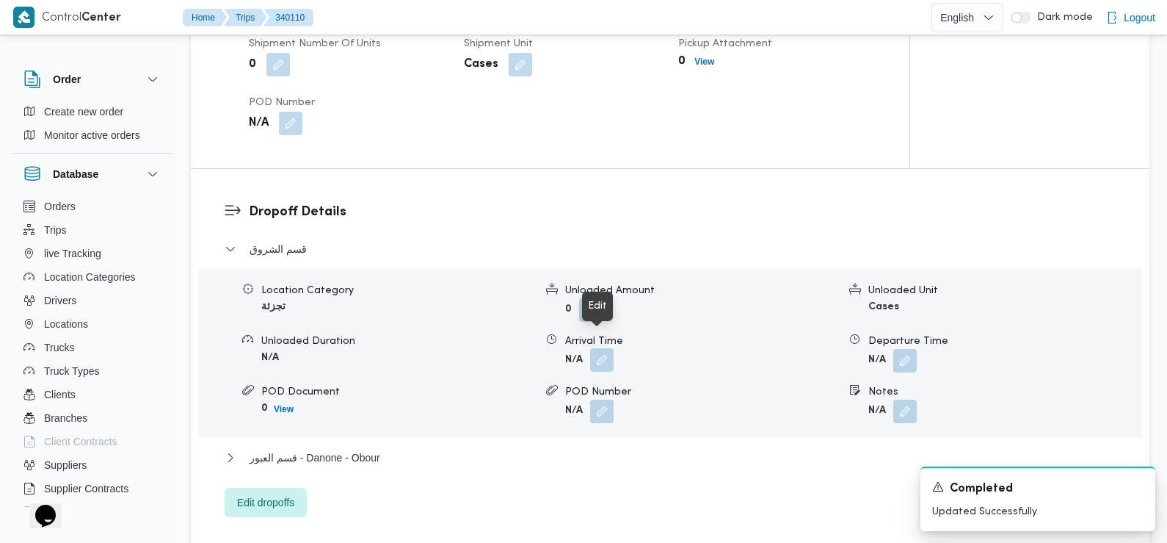
click at [595, 348] on button "button" at bounding box center [601, 359] width 23 height 23
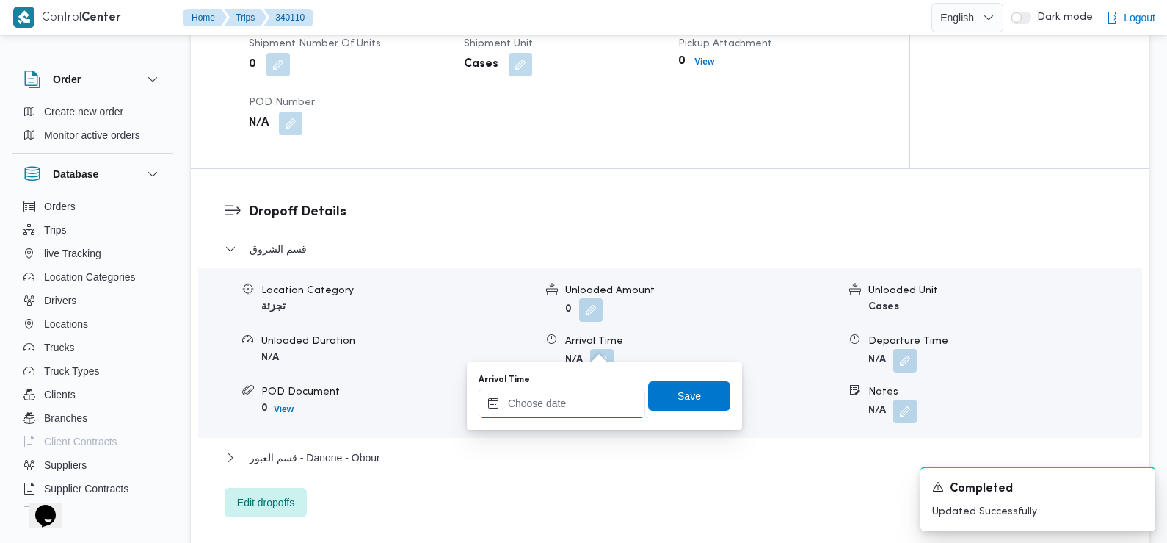
click at [589, 416] on input "Arrival Time" at bounding box center [562, 402] width 167 height 29
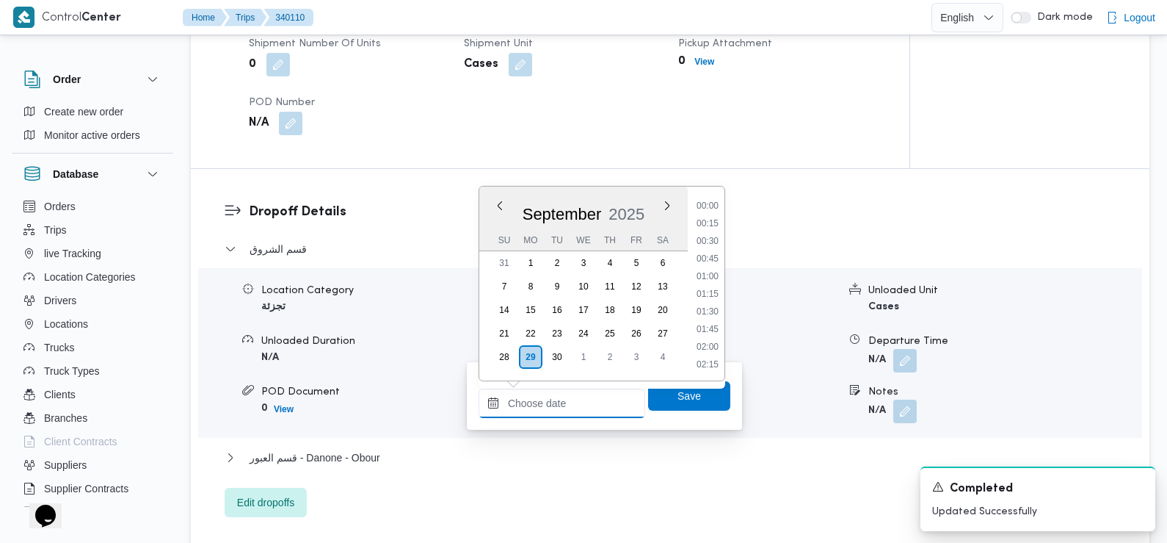
scroll to position [686, 0]
click at [713, 205] on li "09:45" at bounding box center [708, 207] width 34 height 15
type input "29/09/2025 09:45"
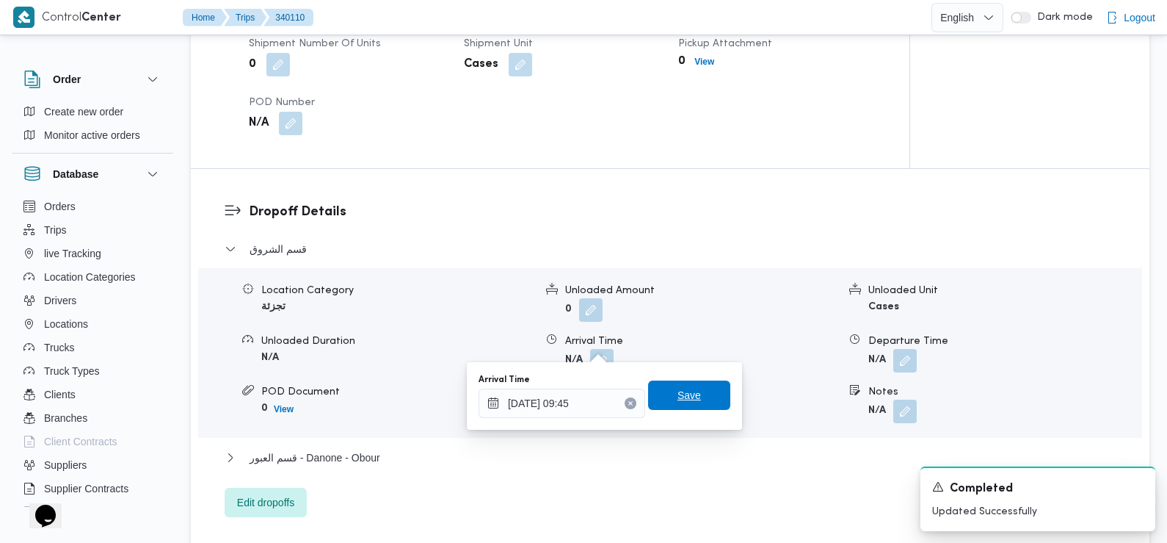
click at [688, 396] on span "Save" at bounding box center [689, 395] width 23 height 18
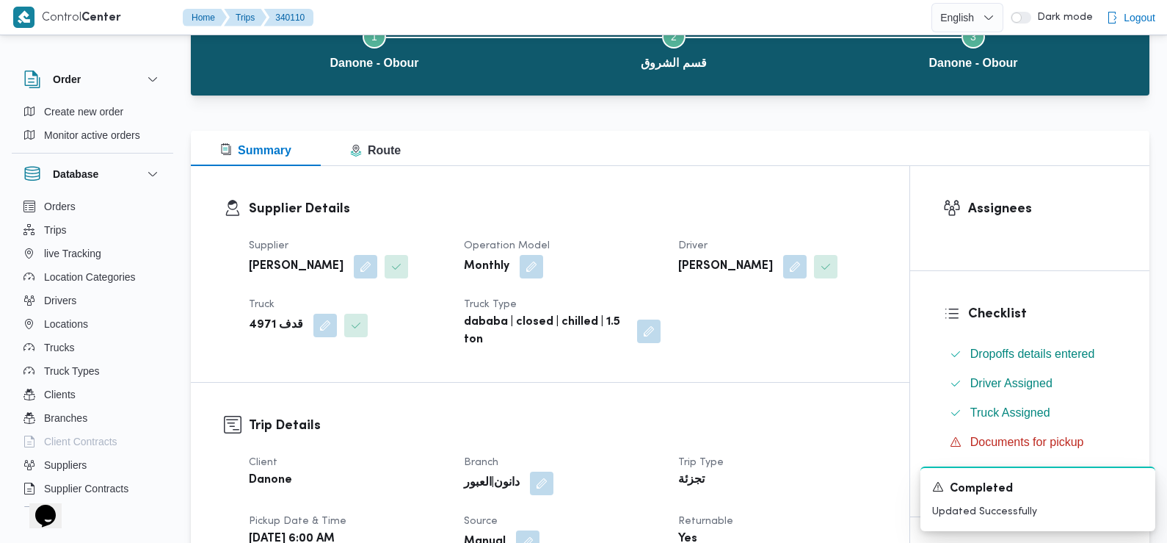
scroll to position [0, 0]
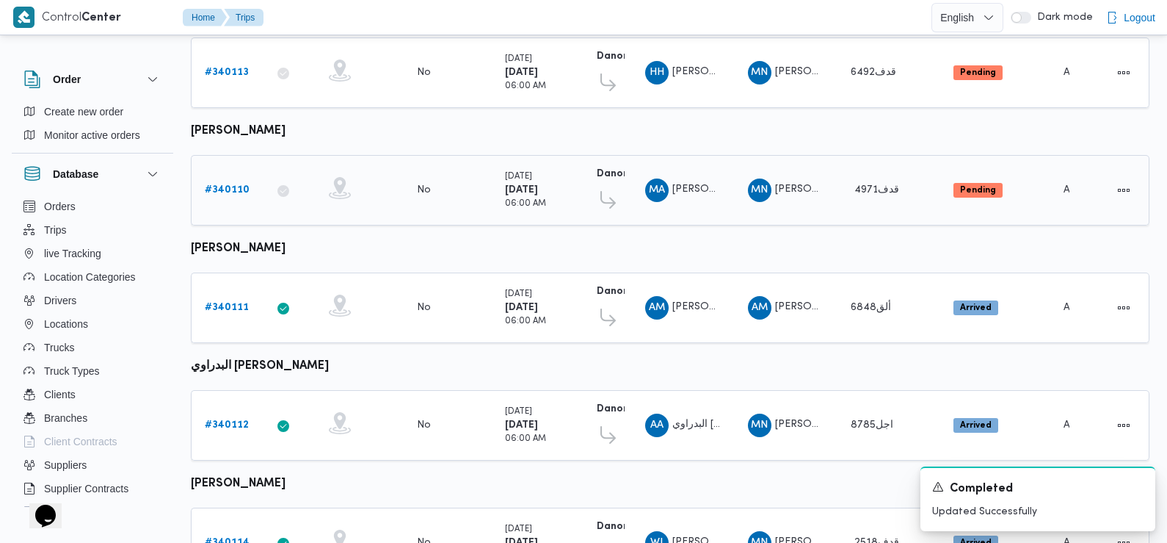
scroll to position [367, 0]
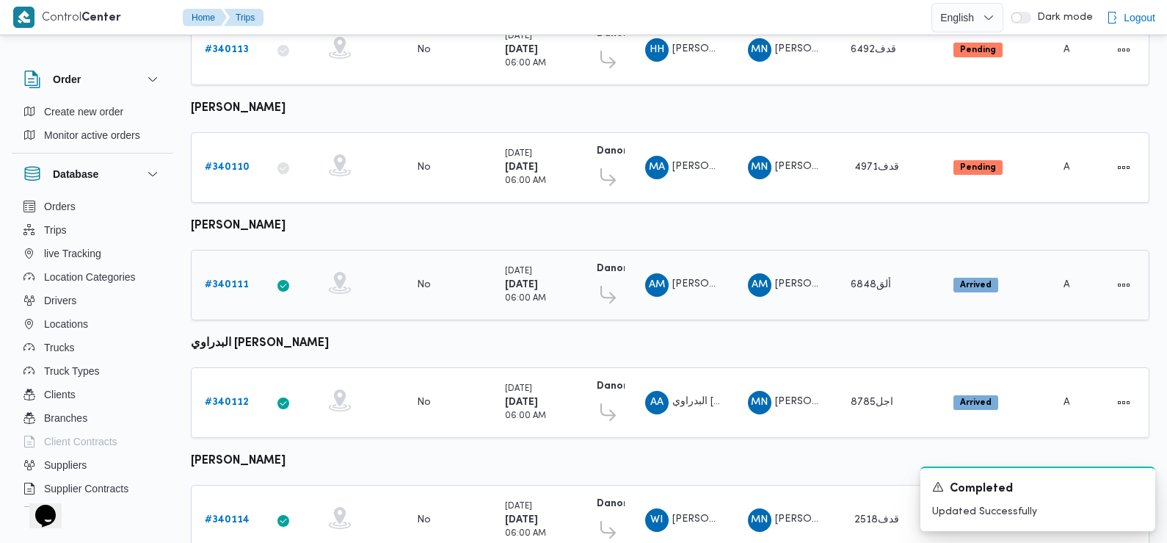
click at [233, 280] on b "# 340111" at bounding box center [227, 285] width 44 height 10
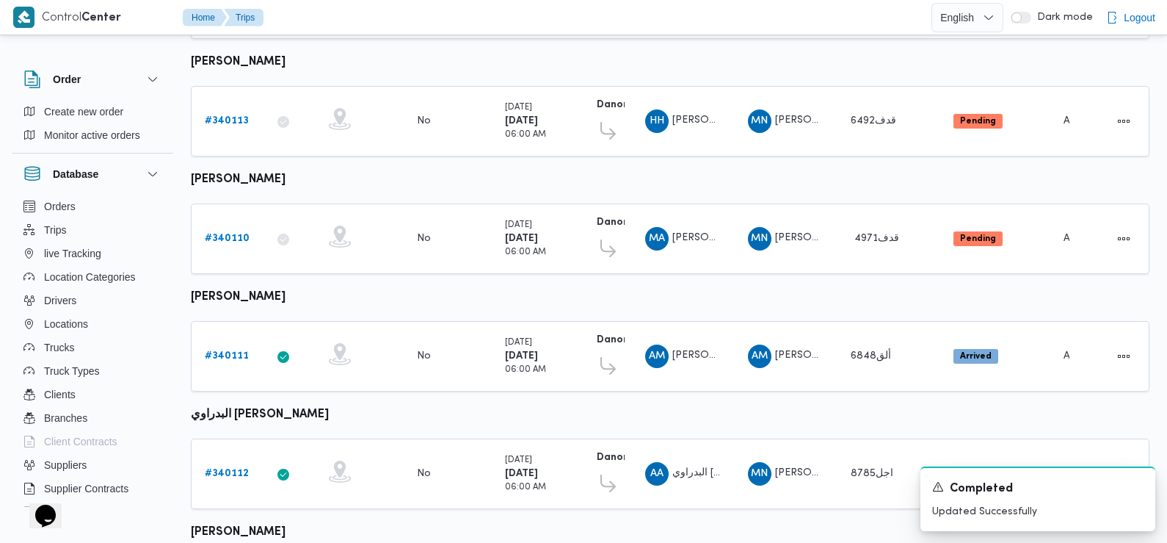
scroll to position [328, 0]
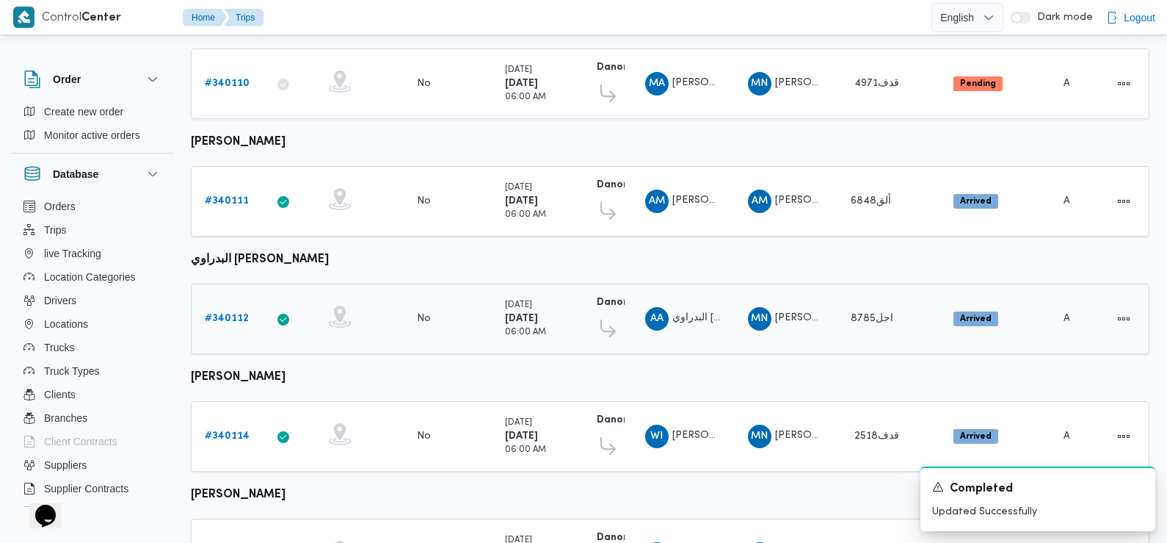
click at [225, 313] on b "# 340112" at bounding box center [227, 318] width 44 height 10
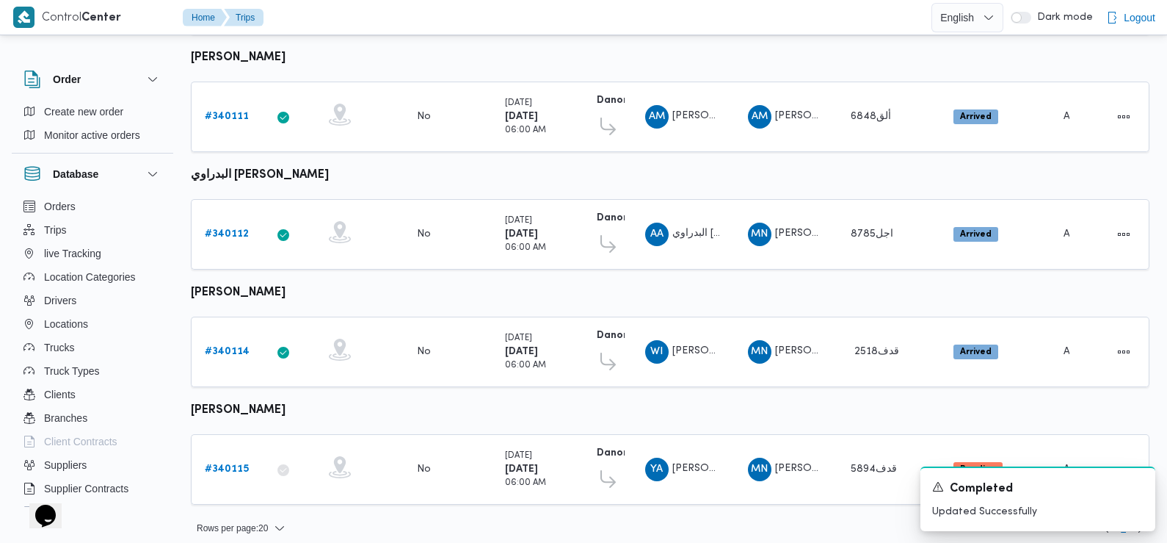
scroll to position [537, 0]
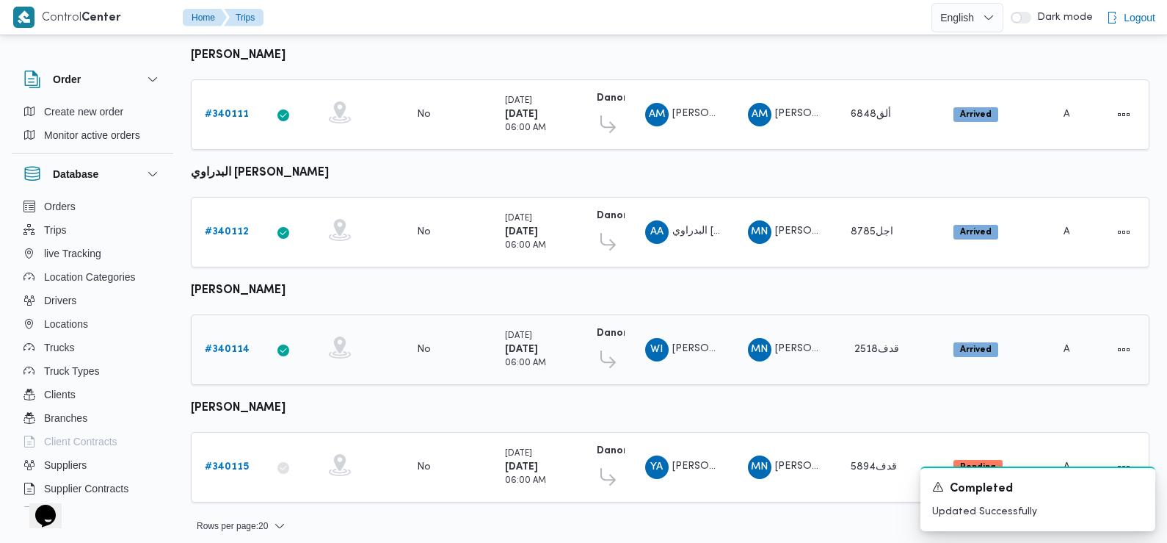
click at [231, 344] on b "# 340114" at bounding box center [227, 349] width 45 height 10
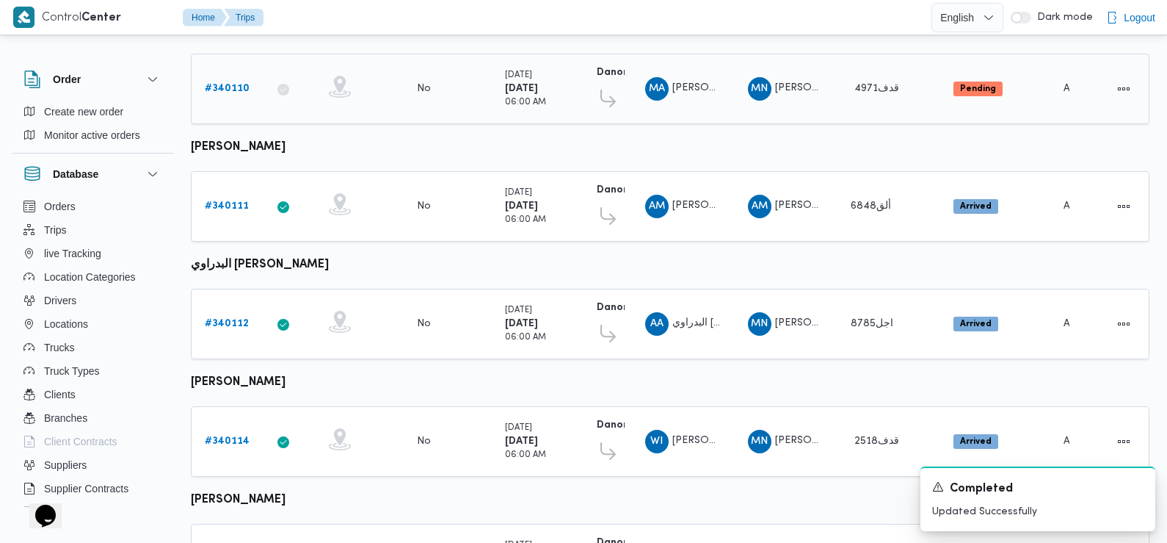
scroll to position [537, 0]
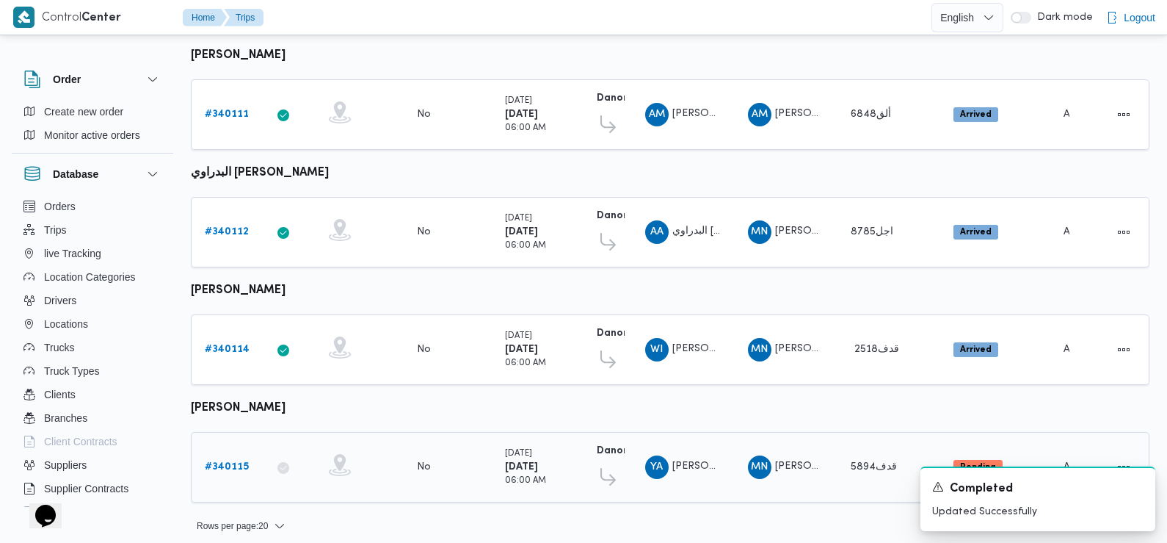
click at [228, 462] on b "# 340115" at bounding box center [227, 467] width 44 height 10
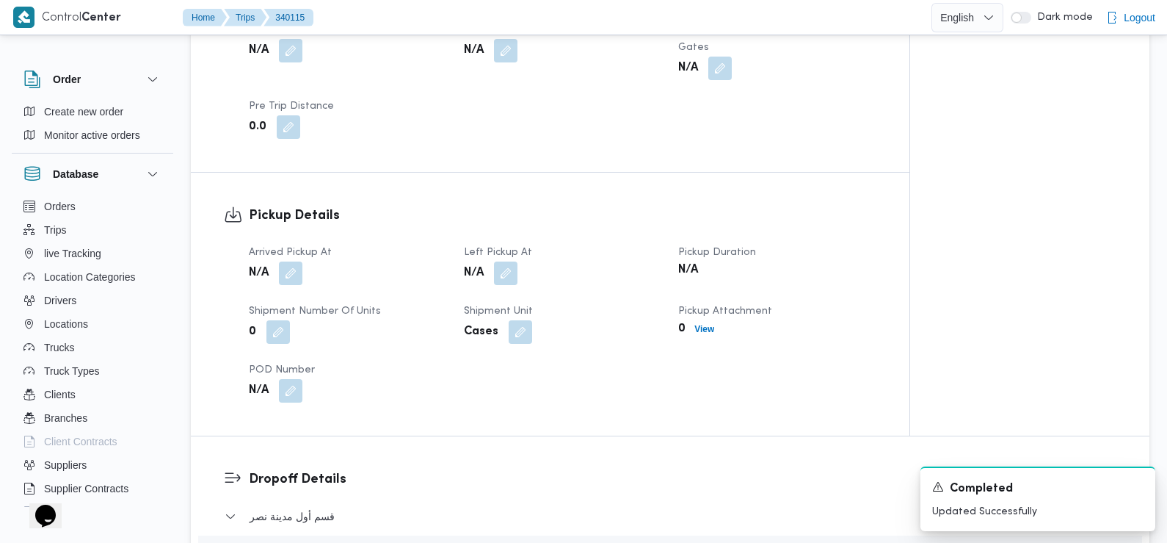
scroll to position [960, 0]
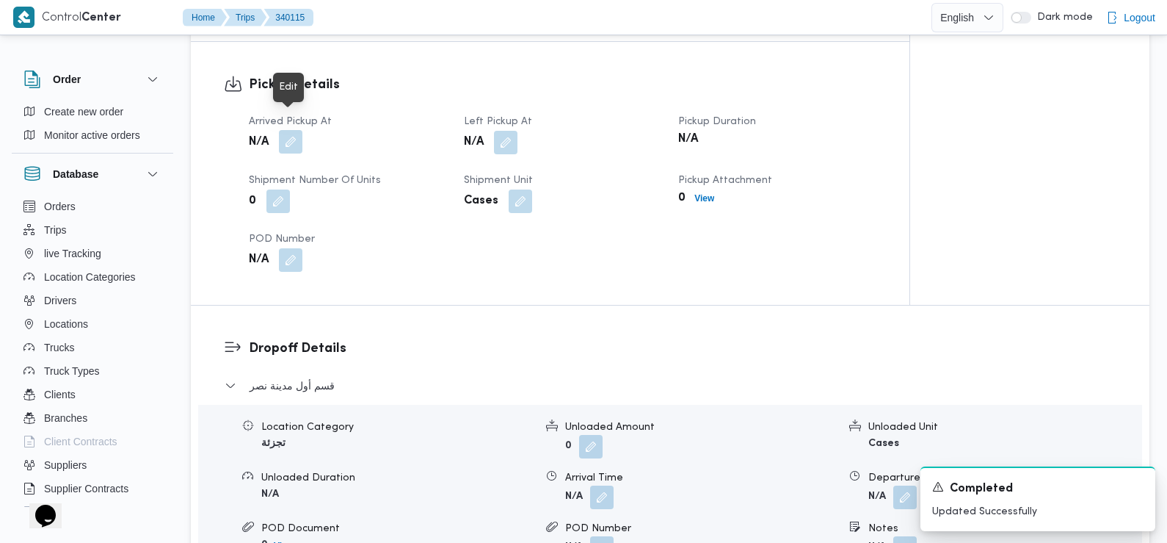
click at [294, 130] on button "button" at bounding box center [290, 141] width 23 height 23
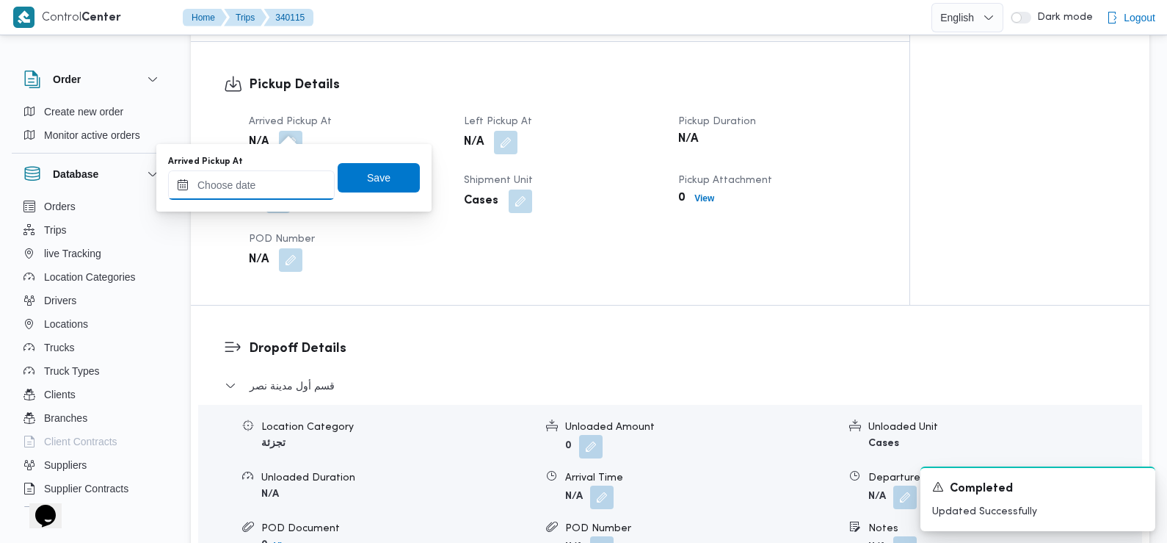
click at [279, 196] on input "Arrived Pickup At" at bounding box center [251, 184] width 167 height 29
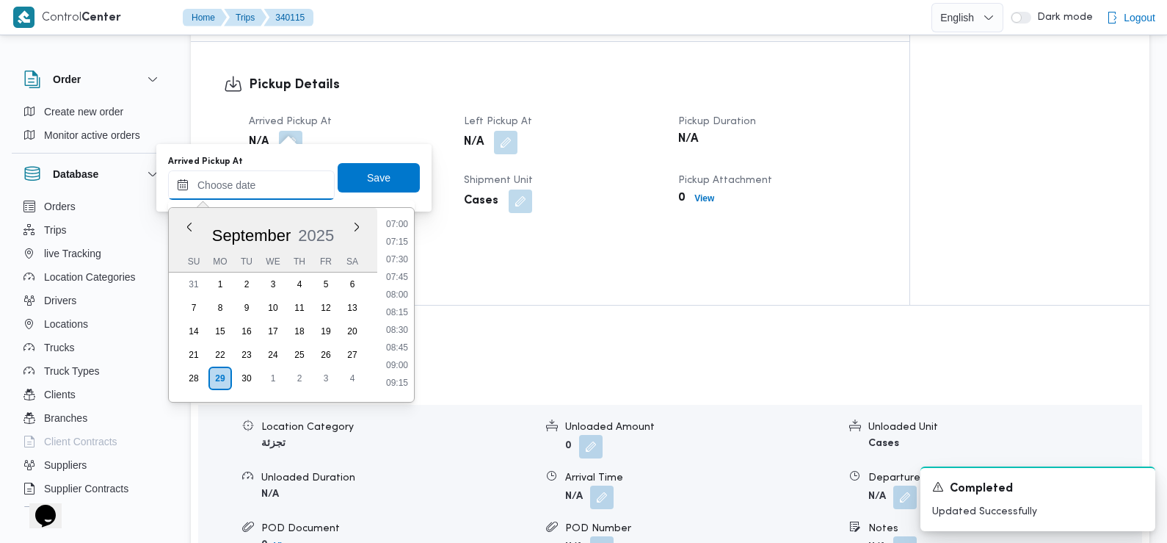
scroll to position [480, 0]
click at [399, 260] on li "07:15" at bounding box center [397, 257] width 34 height 15
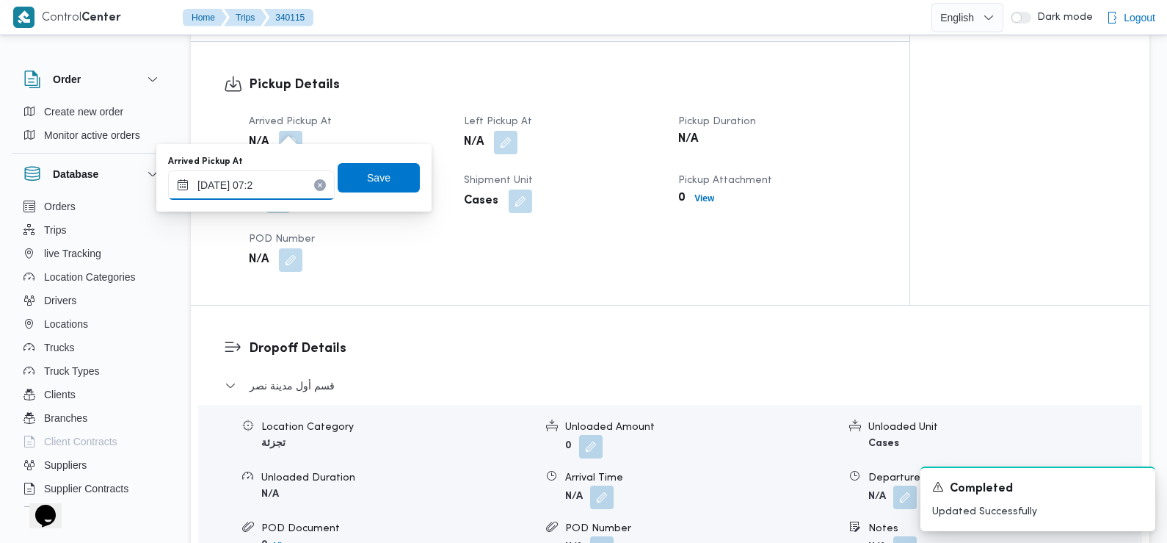
type input "29/09/2025 07:27"
click at [380, 177] on span "Save" at bounding box center [379, 176] width 82 height 29
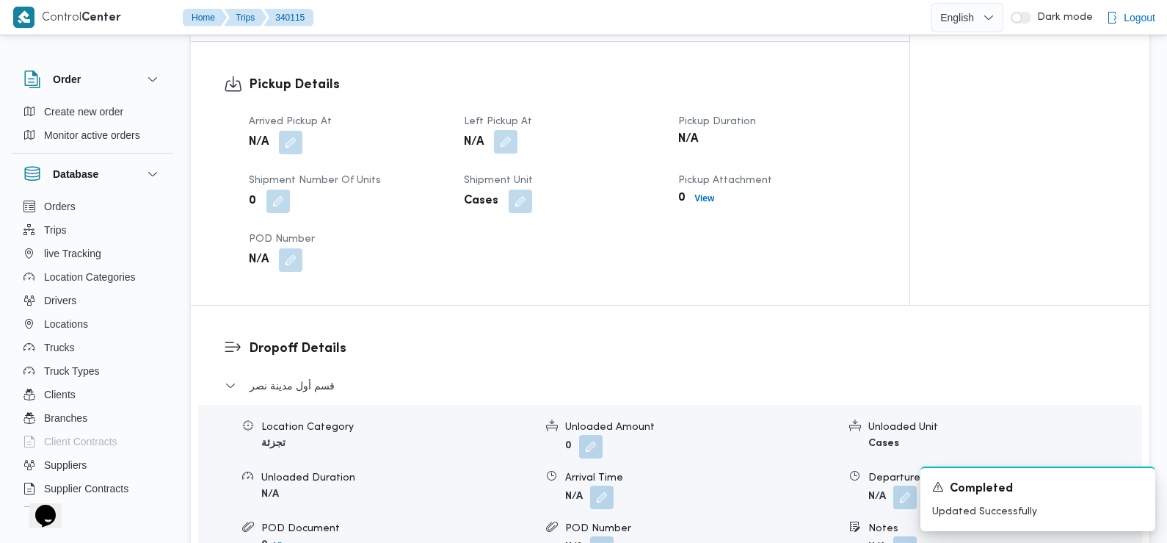
click at [505, 133] on button "button" at bounding box center [505, 141] width 23 height 23
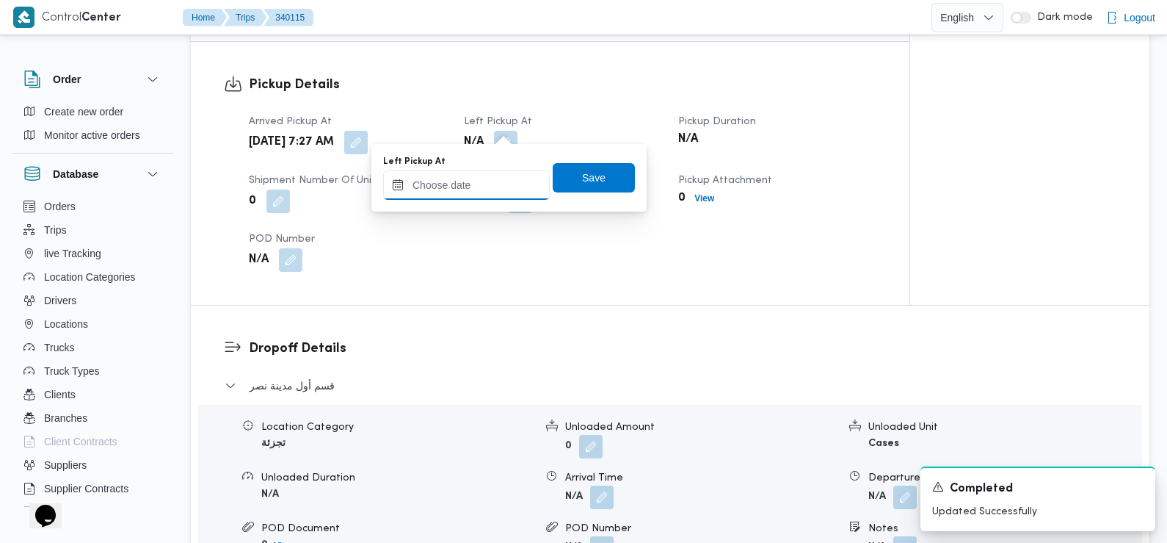
click at [484, 181] on input "Left Pickup At" at bounding box center [466, 184] width 167 height 29
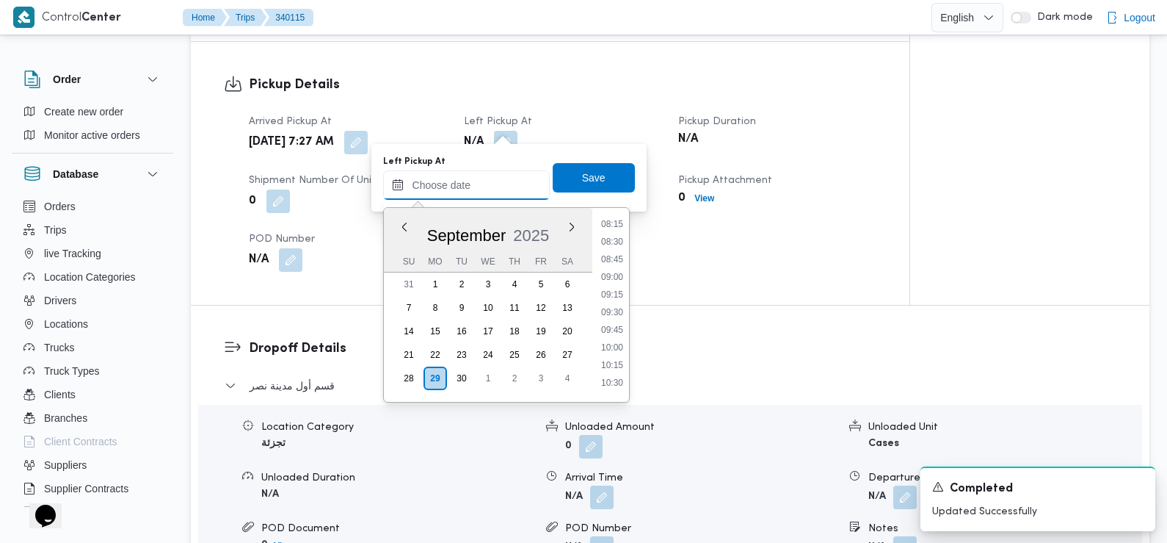
scroll to position [578, 0]
click at [612, 267] on li "08:45" at bounding box center [612, 265] width 34 height 15
type input "29/09/2025 08:45"
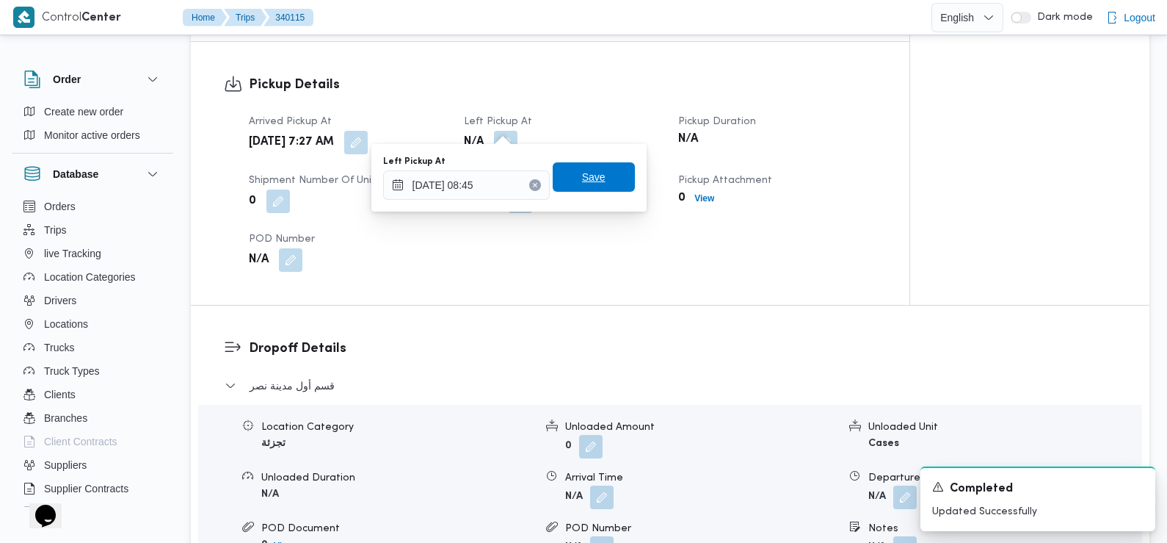
click at [609, 170] on span "Save" at bounding box center [594, 176] width 82 height 29
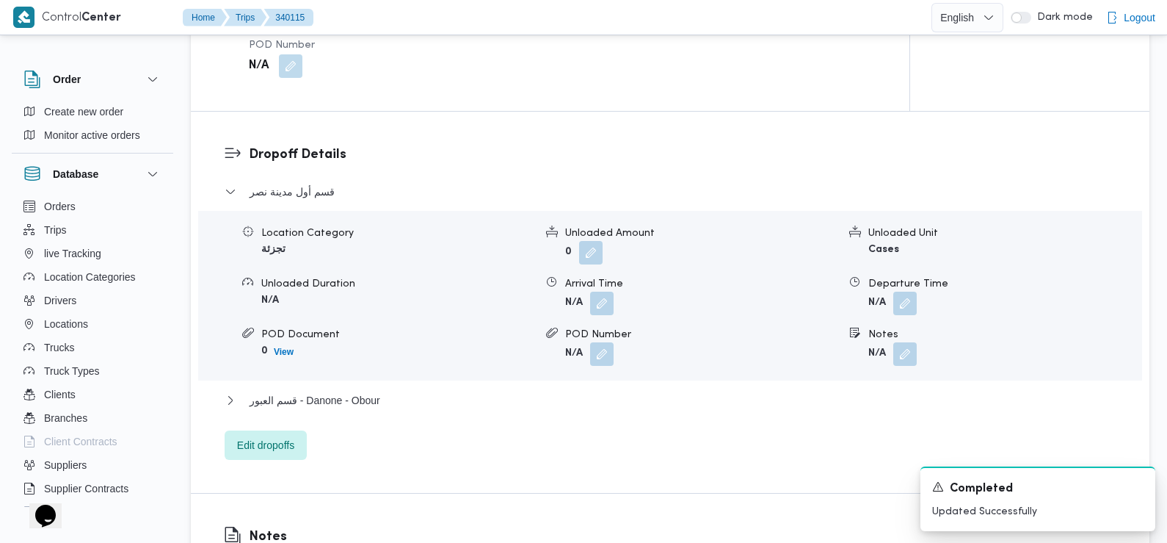
scroll to position [1184, 0]
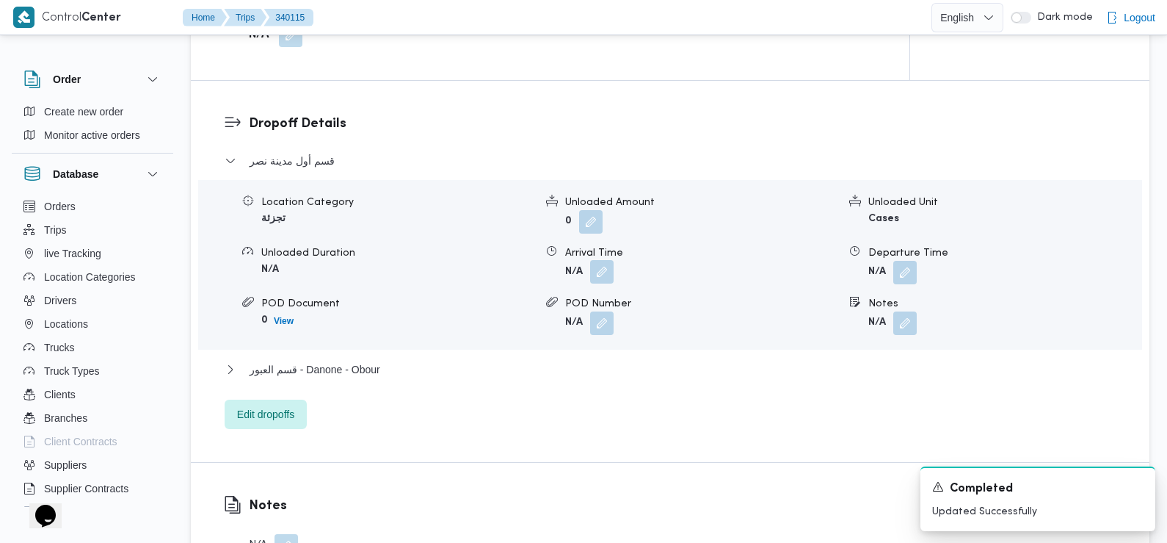
click at [598, 264] on button "button" at bounding box center [601, 271] width 23 height 23
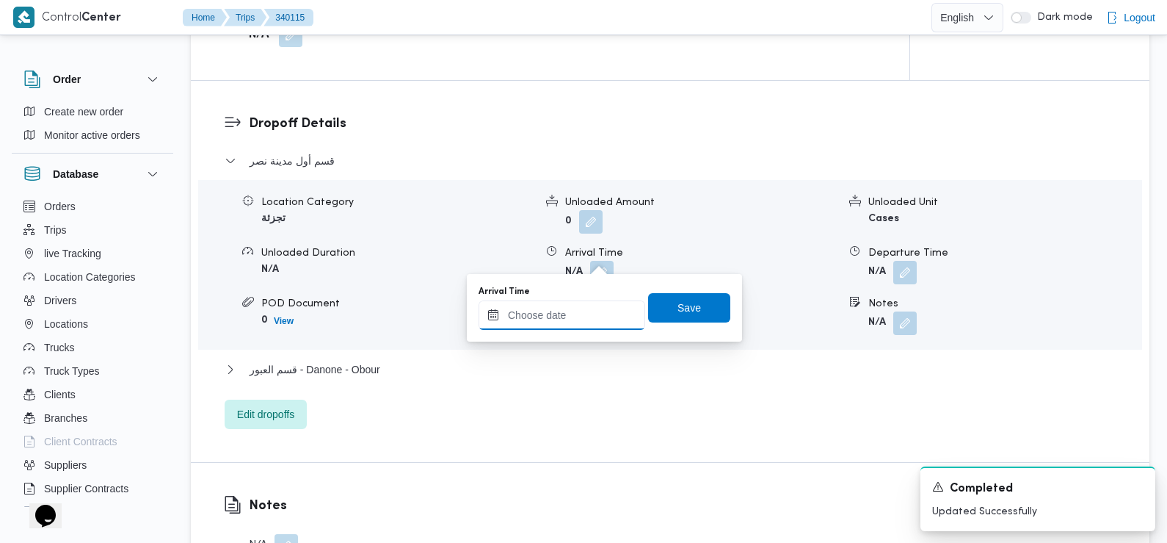
click at [570, 325] on input "Arrival Time" at bounding box center [562, 314] width 167 height 29
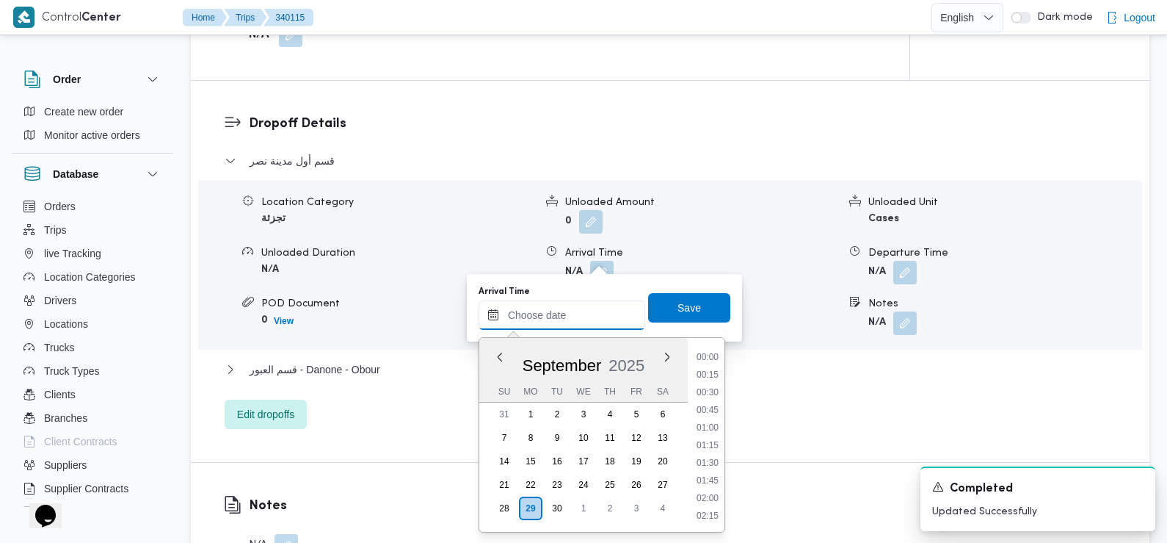
scroll to position [686, 0]
click at [701, 360] on li "09:45" at bounding box center [708, 358] width 34 height 15
type input "29/09/2025 09:45"
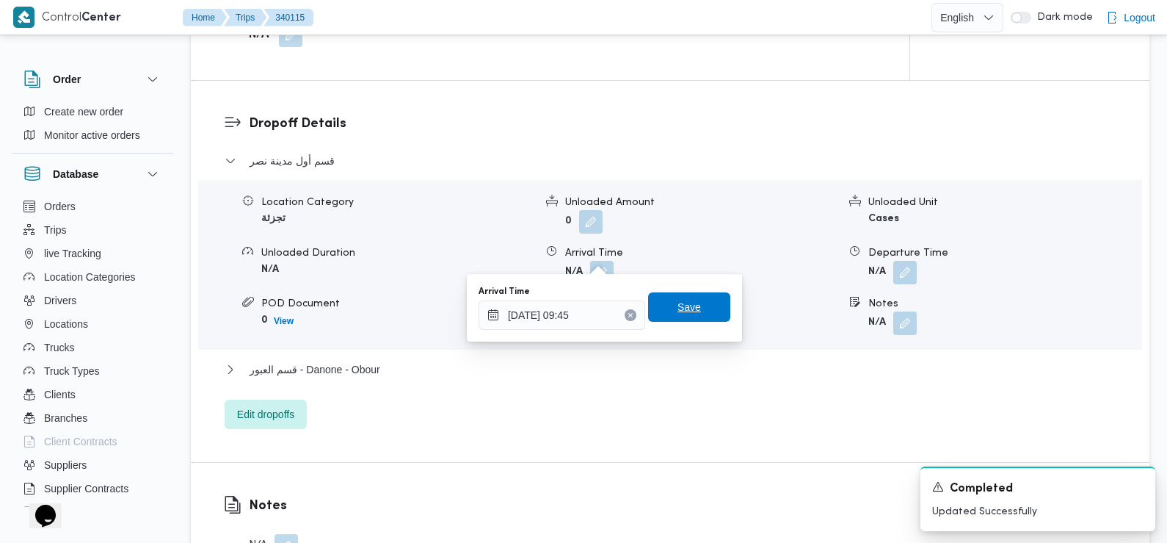
click at [697, 315] on span "Save" at bounding box center [689, 306] width 82 height 29
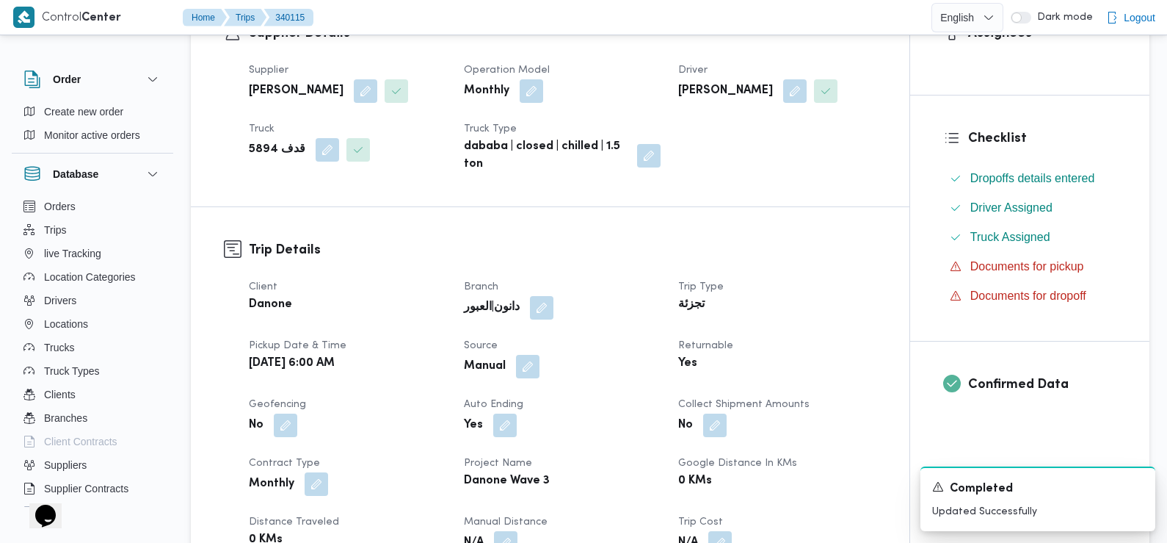
scroll to position [0, 0]
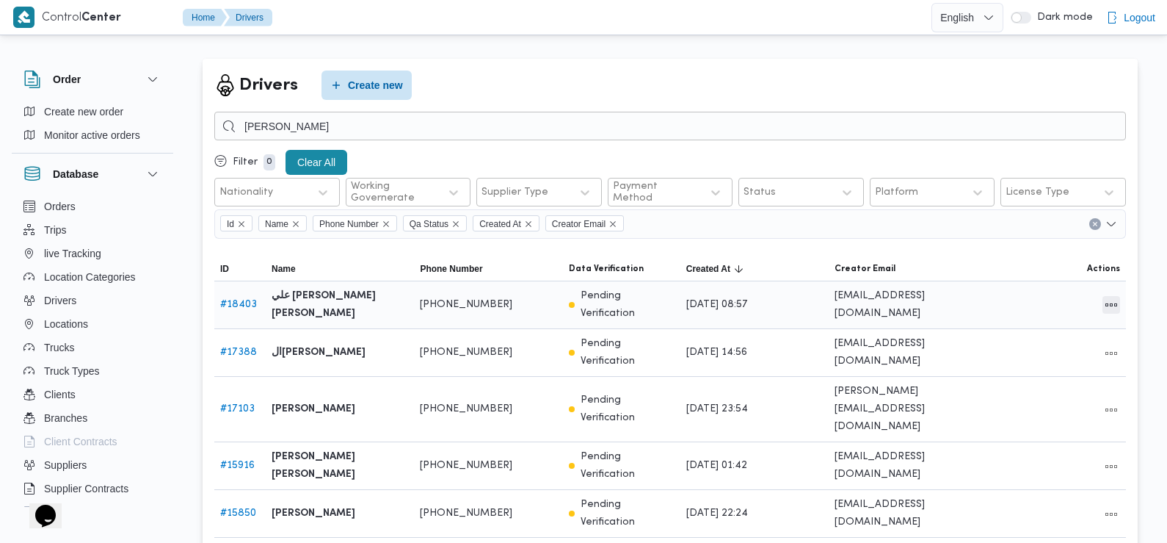
click at [1112, 300] on button "All actions" at bounding box center [1112, 305] width 18 height 18
click at [1056, 300] on span "Edit" at bounding box center [1064, 297] width 47 height 12
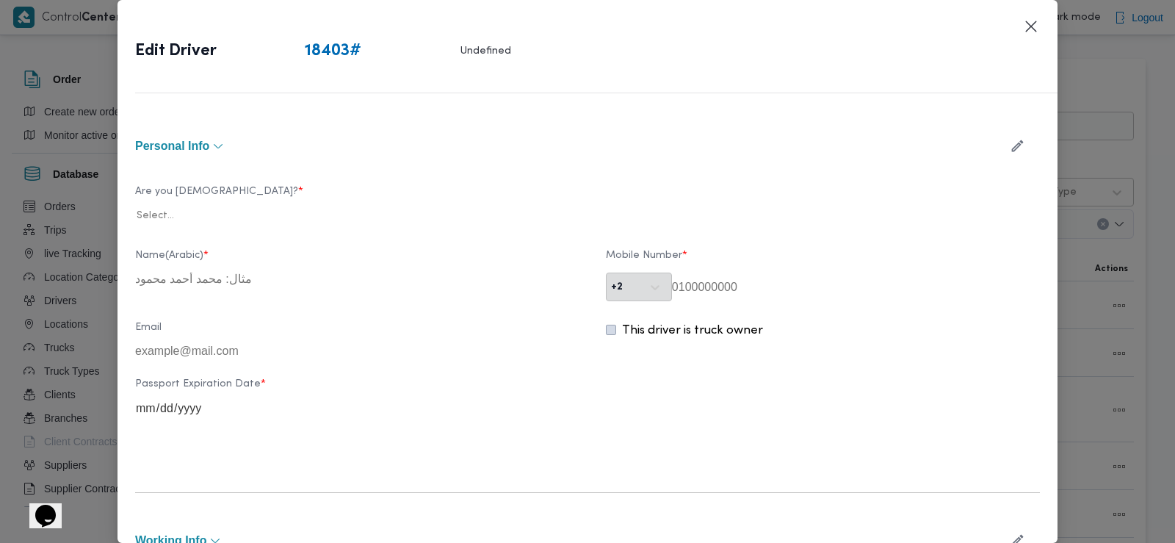
type input "علي مصطفي علي محمد رضوان"
type input "01208054388"
type input "2027-03-12"
type input "2028-03-12"
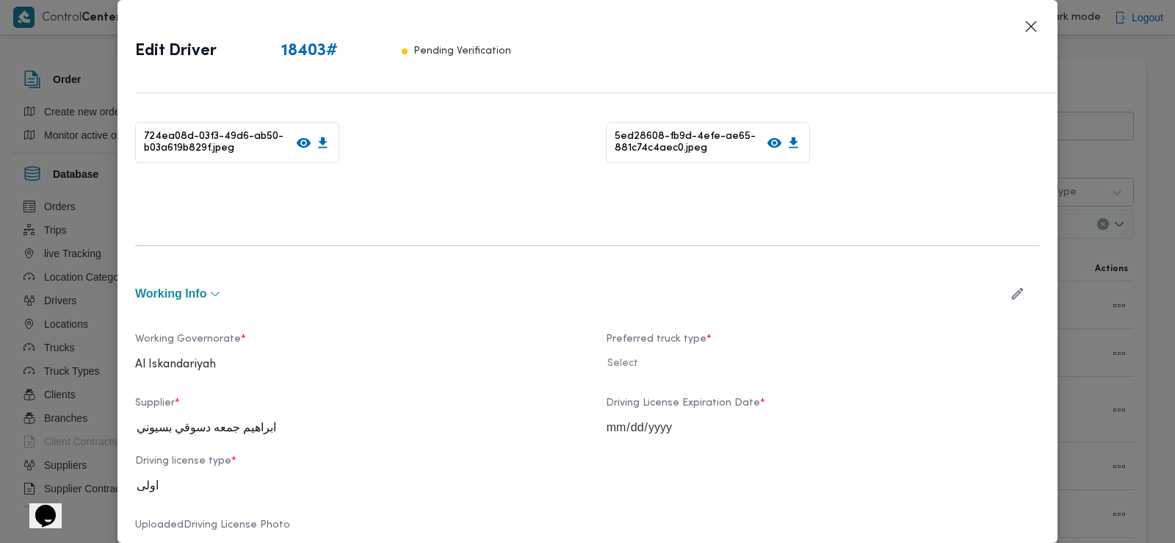
scroll to position [382, 0]
click at [605, 267] on div "Personal Info Are you Egyptian? * egyptian National ID Number * 3 0 4 0 4 2 6 1…" at bounding box center [587, 392] width 904 height 1299
click at [1009, 289] on icon "button" at bounding box center [1016, 291] width 15 height 15
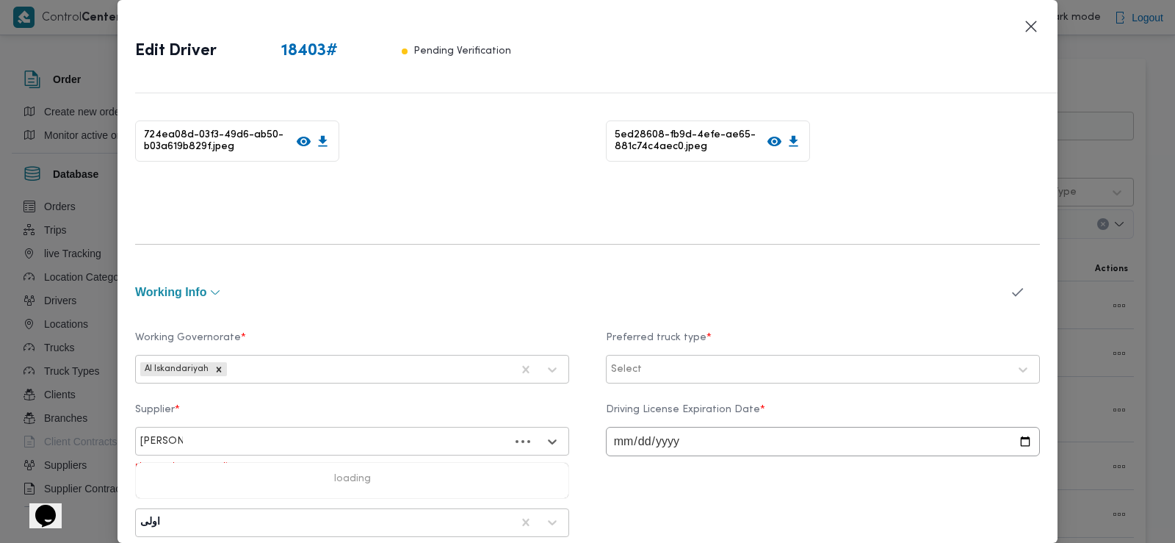
type input "محمد جمع"
click at [247, 501] on div "محمد جمعة دسوقي بسيوني" at bounding box center [352, 506] width 432 height 26
click at [1009, 291] on icon "button" at bounding box center [1016, 291] width 15 height 15
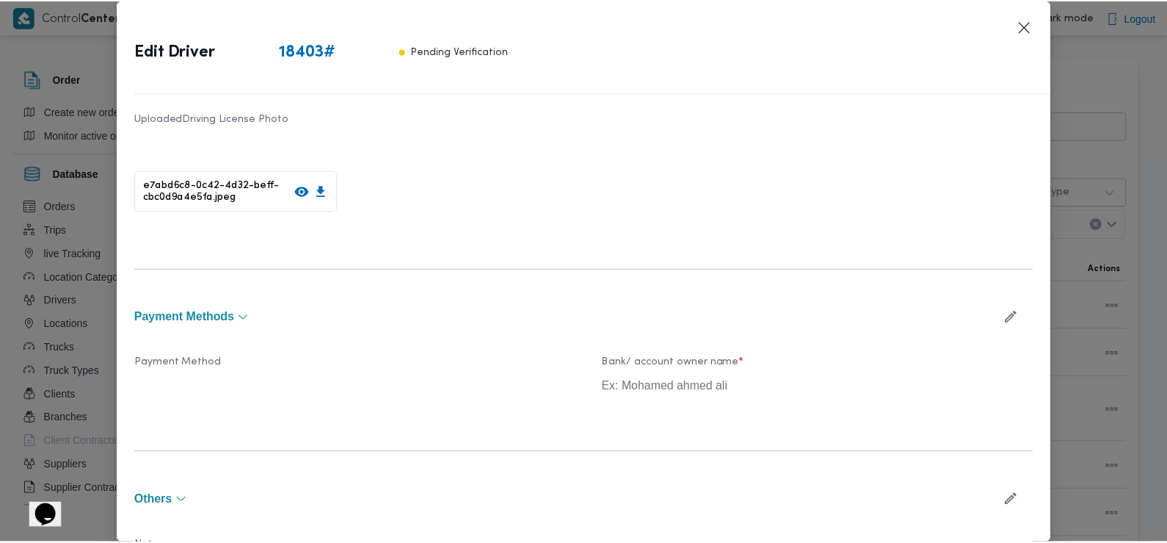
scroll to position [881, 0]
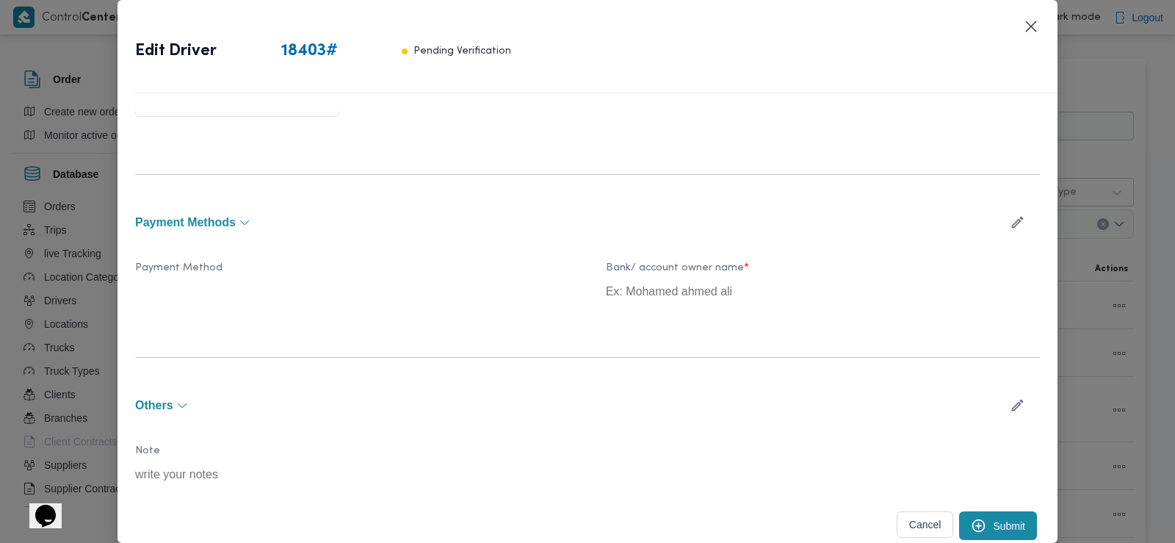
click at [977, 523] on button "Submit" at bounding box center [998, 525] width 78 height 29
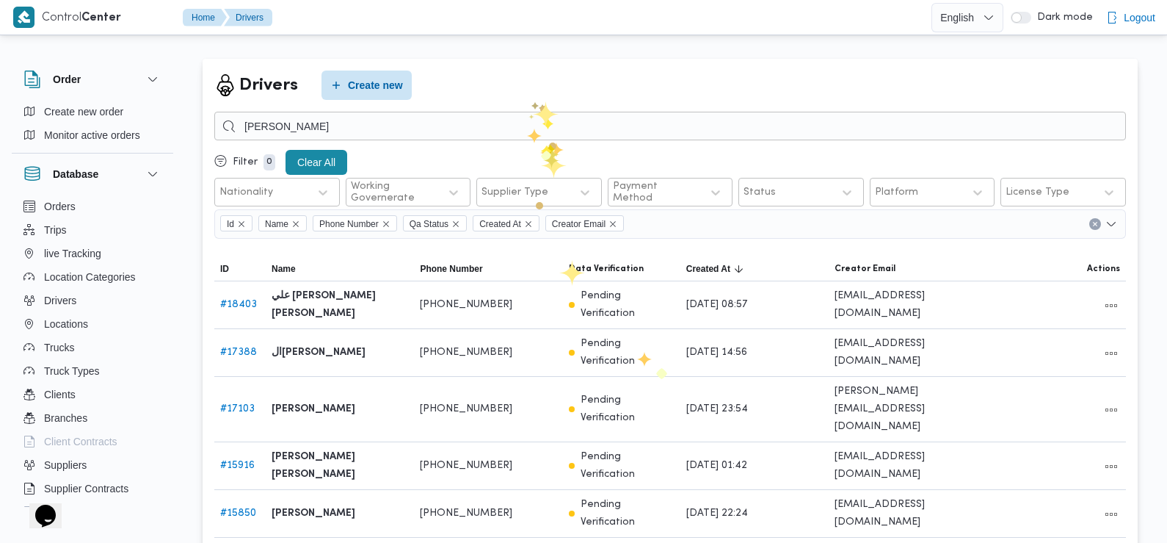
click at [549, 141] on div at bounding box center [670, 138] width 912 height 18
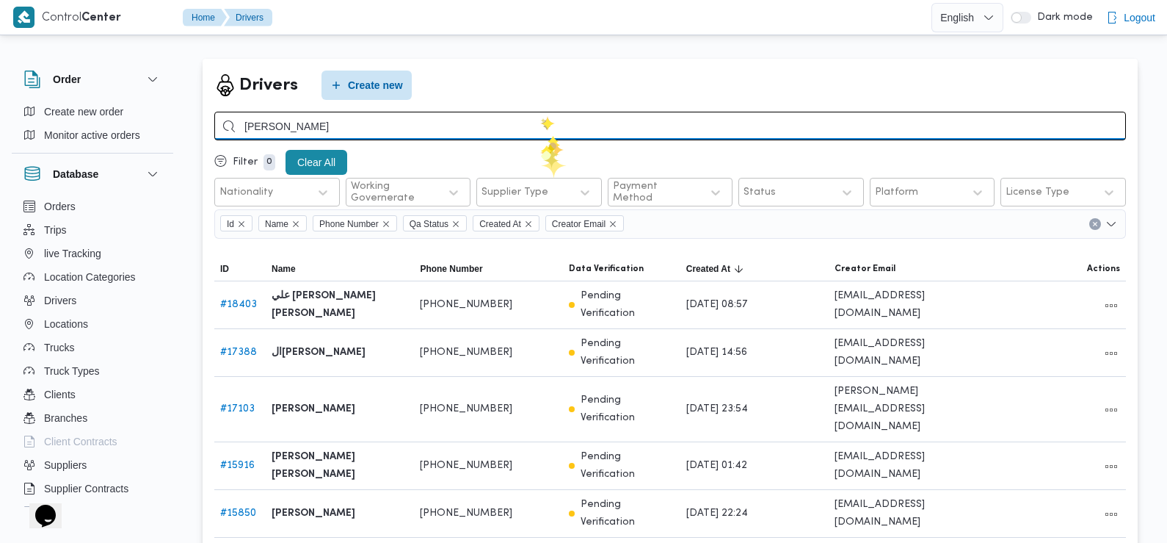
click at [540, 116] on input "[PERSON_NAME]" at bounding box center [670, 126] width 912 height 29
type input "ابراهيم جمعه"
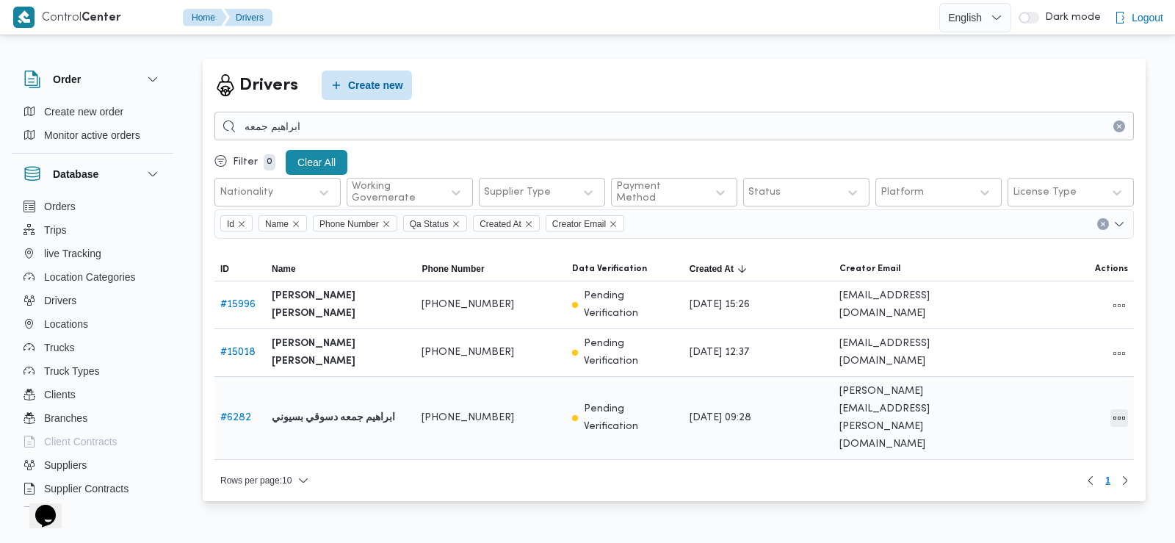
click at [1117, 409] on button "All actions" at bounding box center [1119, 418] width 18 height 18
click at [1064, 374] on span "Edit" at bounding box center [1071, 372] width 47 height 12
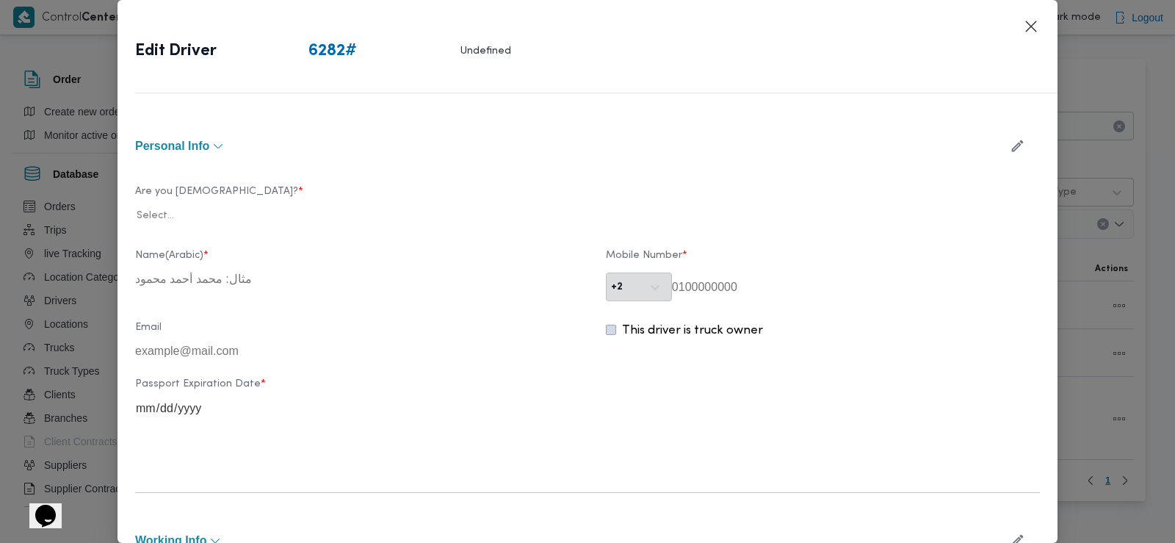
type input "ابراهيم جمعه دسوقي بسيوني"
type input "01225661405"
type input "[EMAIL_ADDRESS][DOMAIN_NAME]"
type input "[DATE]"
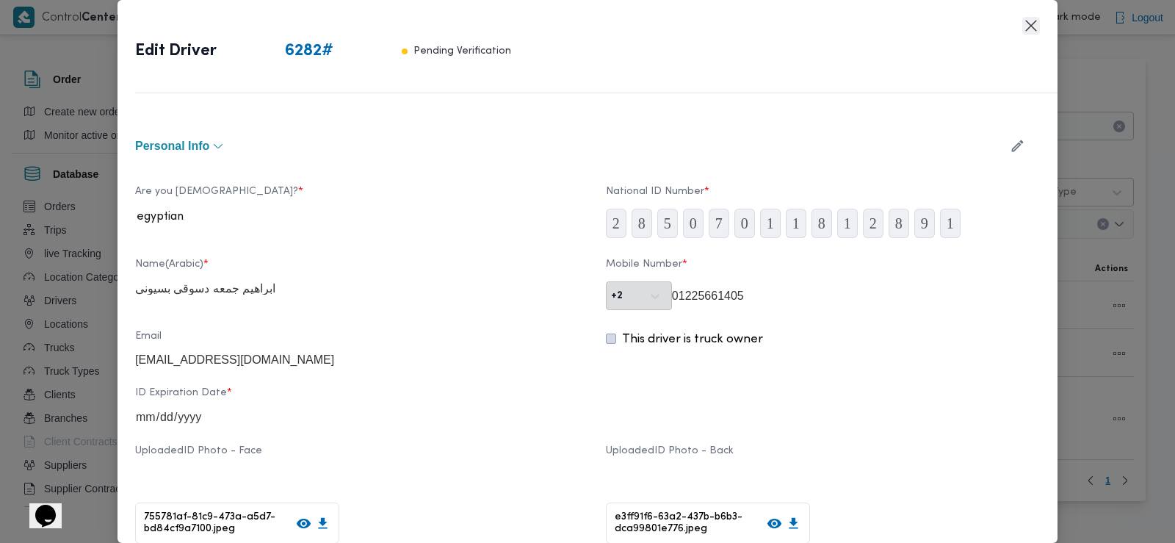
click at [1029, 22] on button "Closes this modal window" at bounding box center [1031, 26] width 18 height 18
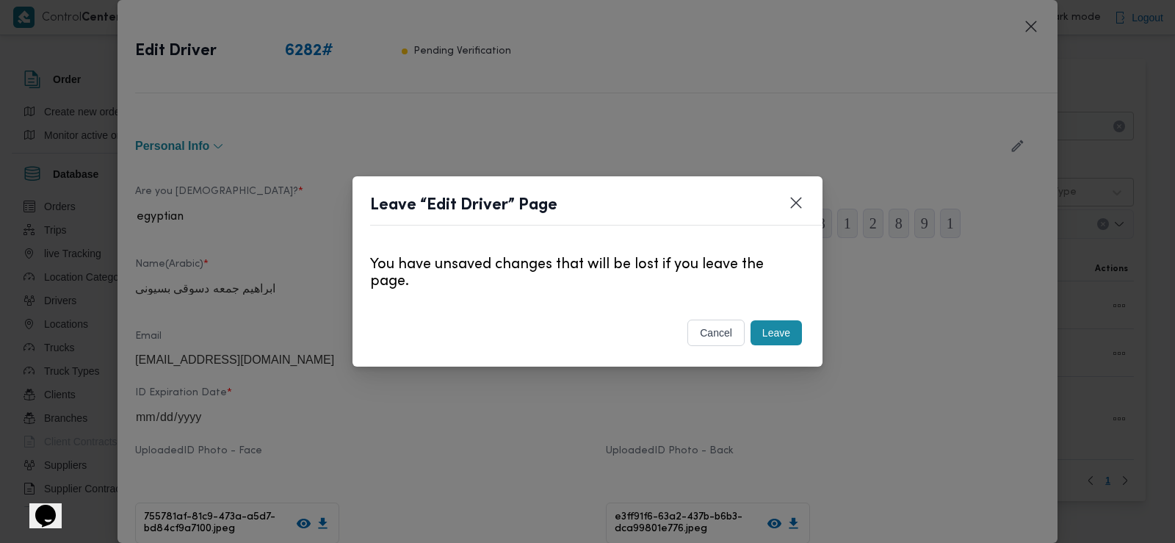
click at [783, 327] on button "Leave" at bounding box center [775, 332] width 51 height 25
